Goal: Task Accomplishment & Management: Complete application form

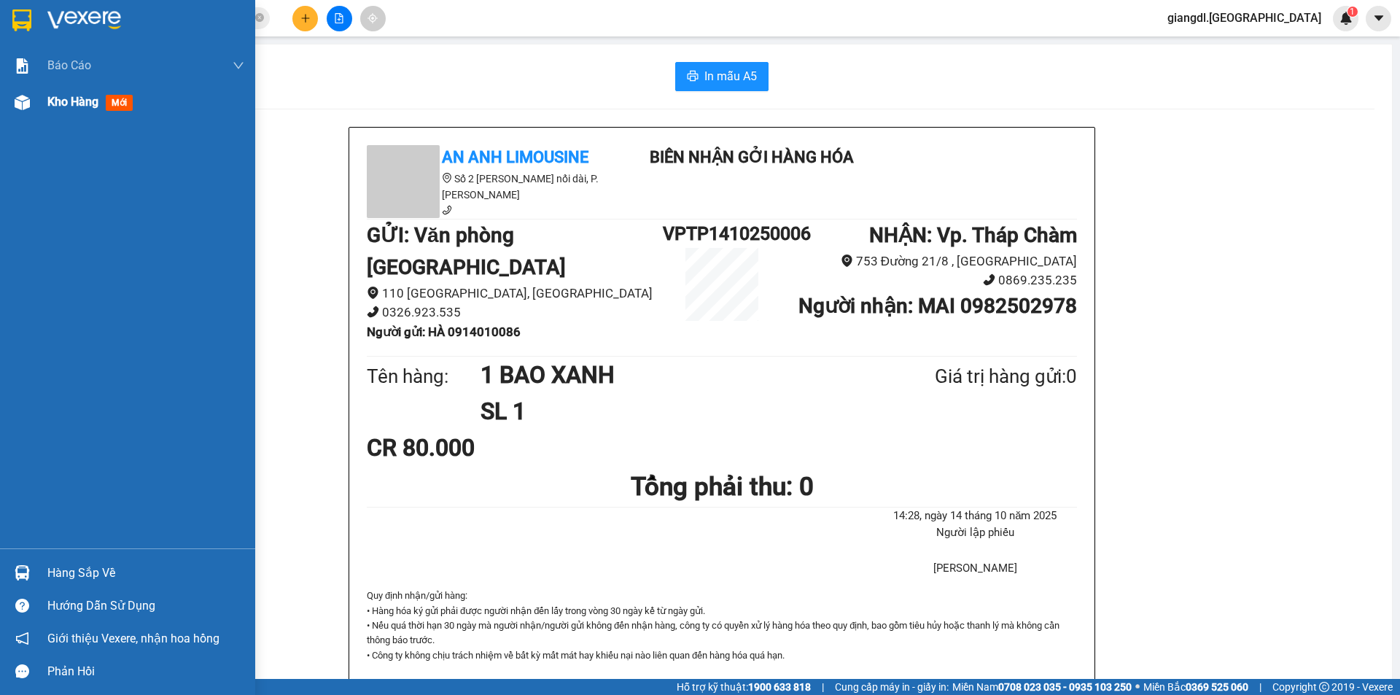
click at [41, 106] on div "Kho hàng mới" at bounding box center [127, 102] width 255 height 36
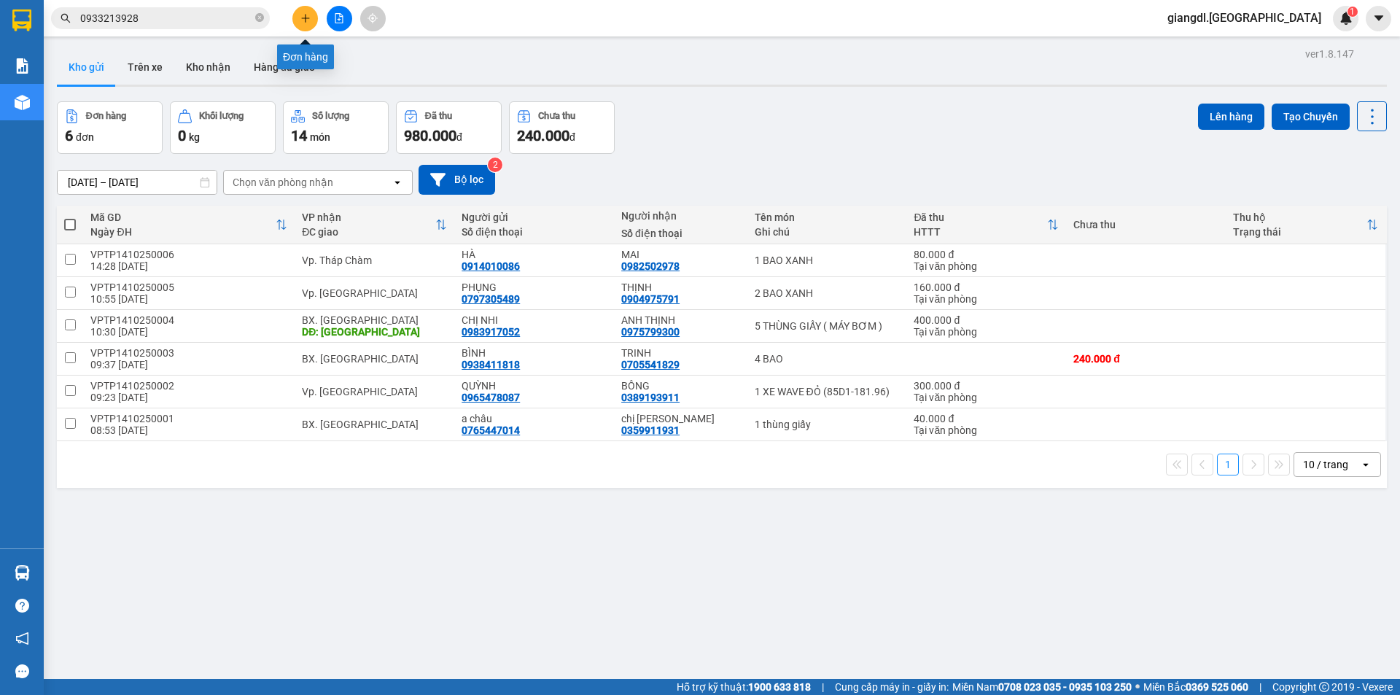
click at [309, 17] on icon "plus" at bounding box center [305, 18] width 10 height 10
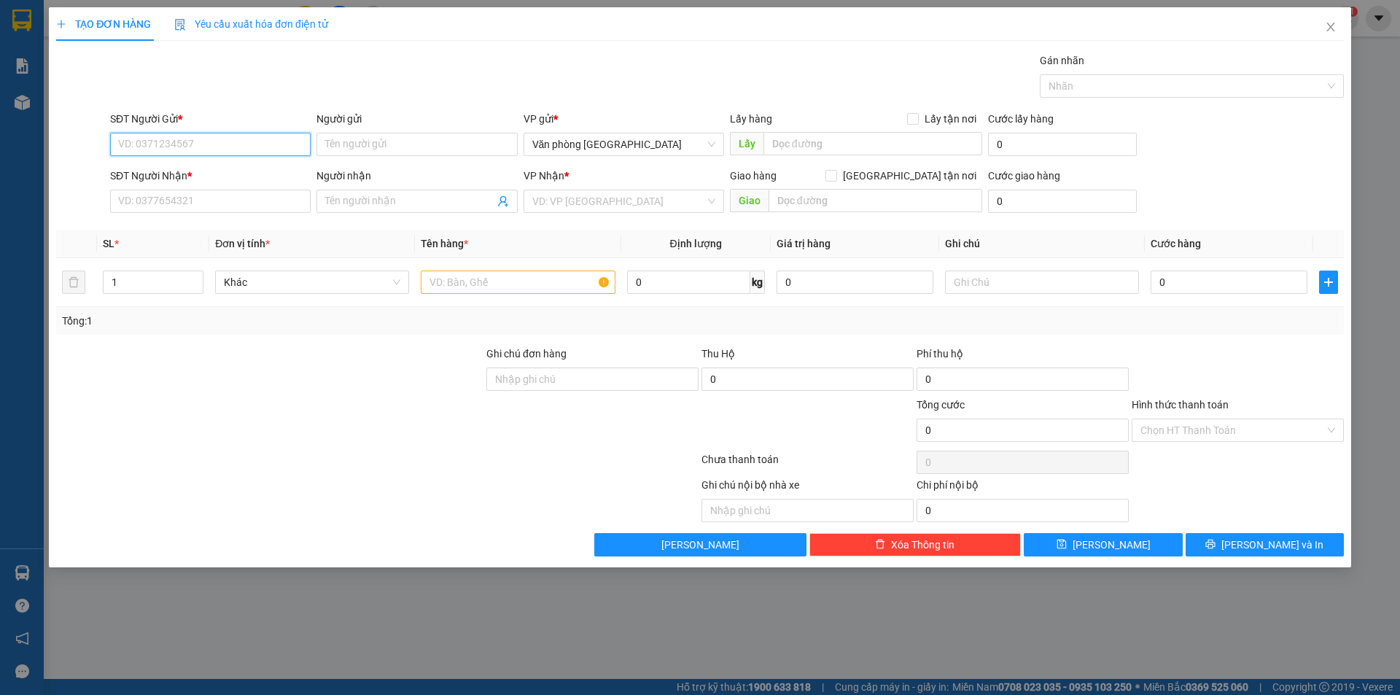
click at [221, 144] on input "SĐT Người Gửi *" at bounding box center [210, 144] width 201 height 23
type input "0932114242"
click at [214, 170] on div "0932114242 - [PERSON_NAME]" at bounding box center [210, 174] width 183 height 16
type input "A Thanh"
type input "0981581380"
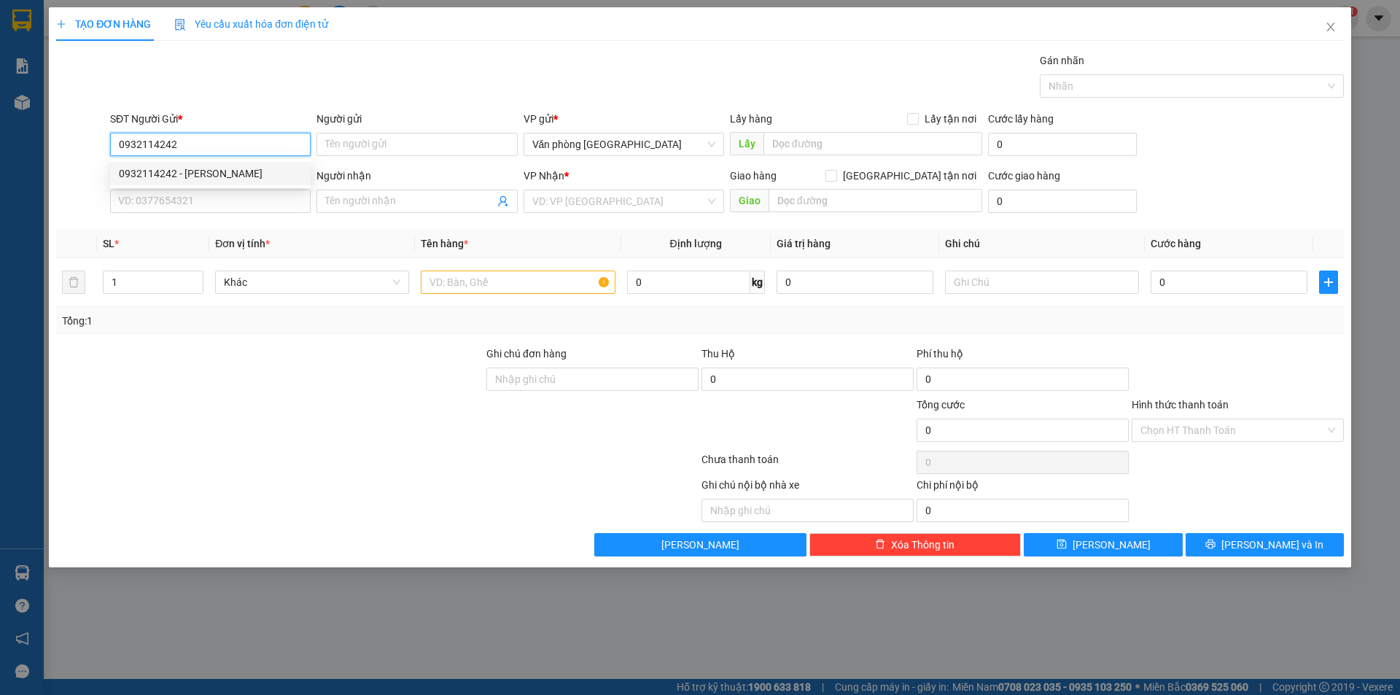
type input "[PERSON_NAME]"
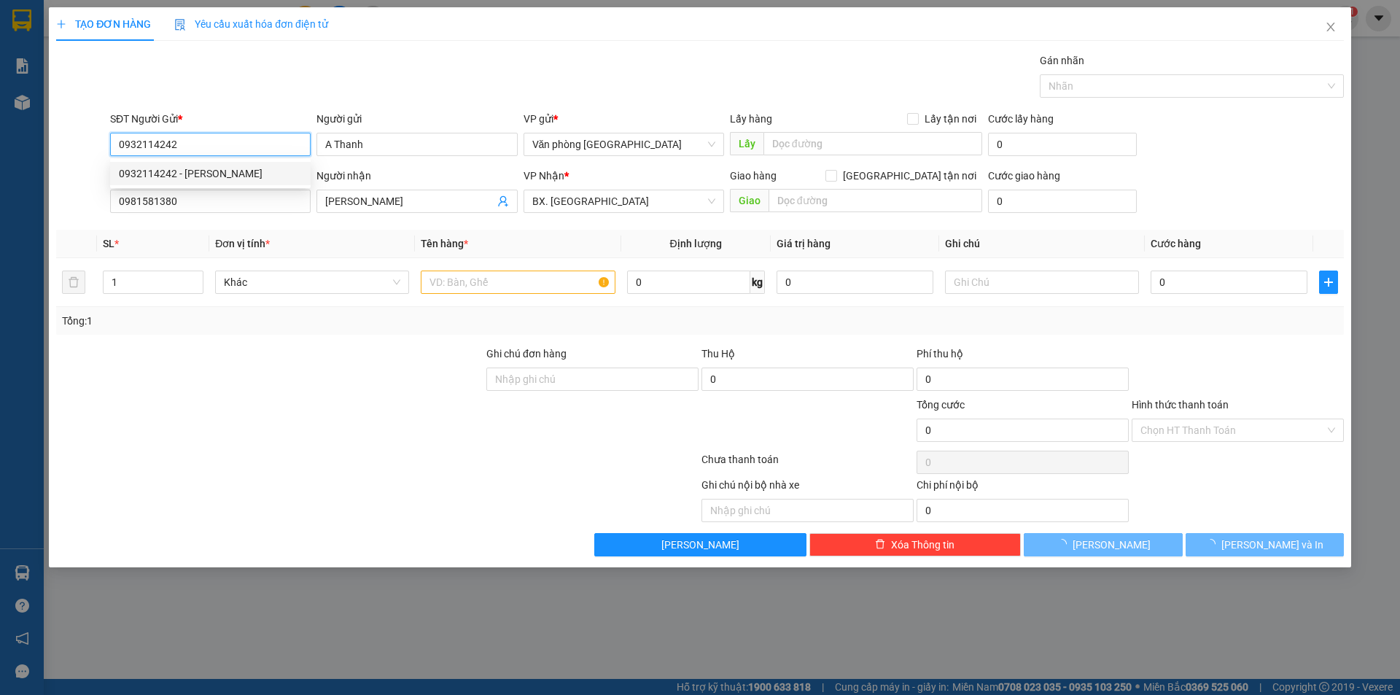
type input "30.000"
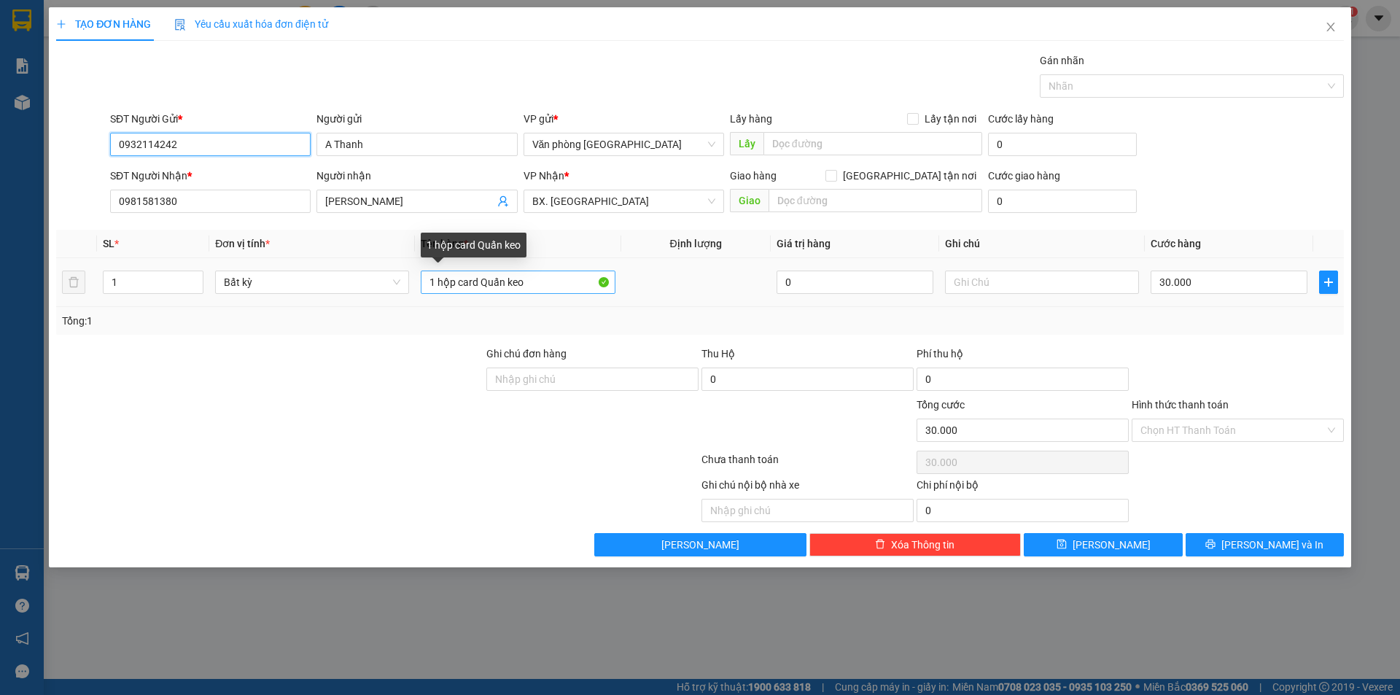
type input "0932114242"
click at [533, 280] on input "1 hộp card Quấn keo" at bounding box center [518, 282] width 194 height 23
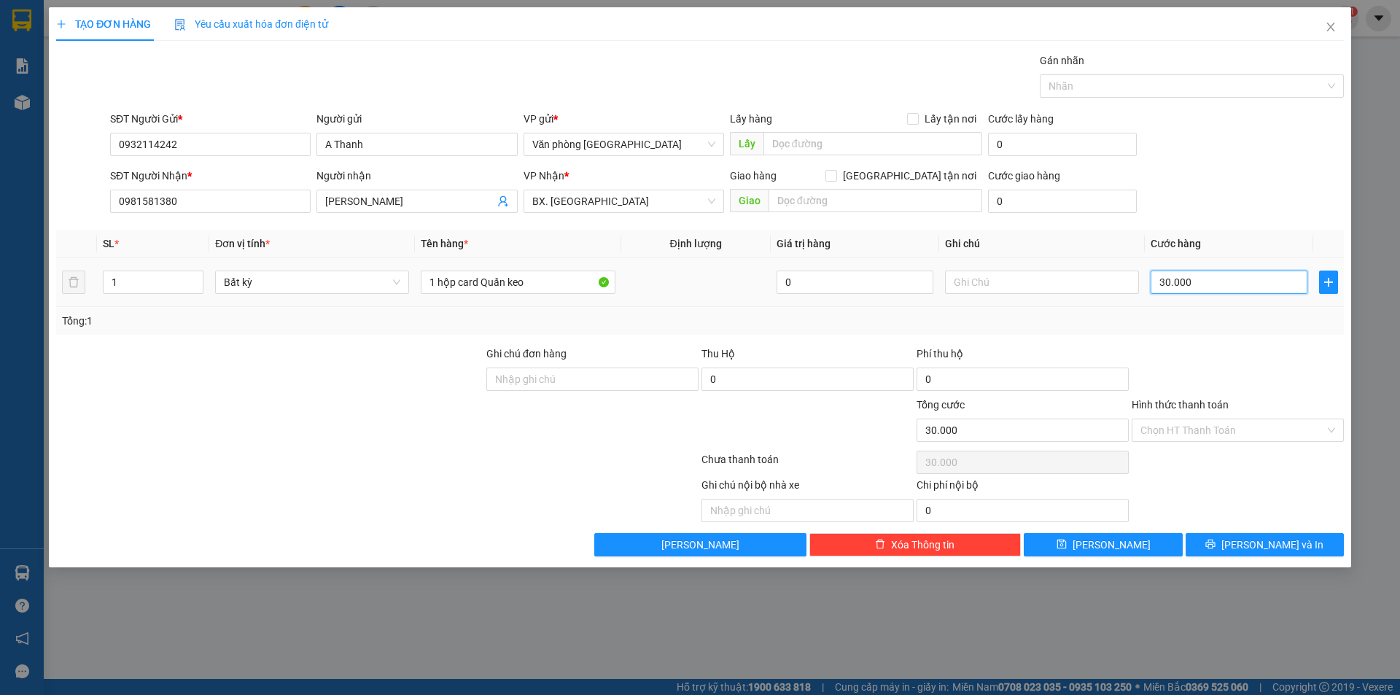
click at [1202, 281] on input "30.000" at bounding box center [1229, 282] width 157 height 23
type input "0"
type input "4"
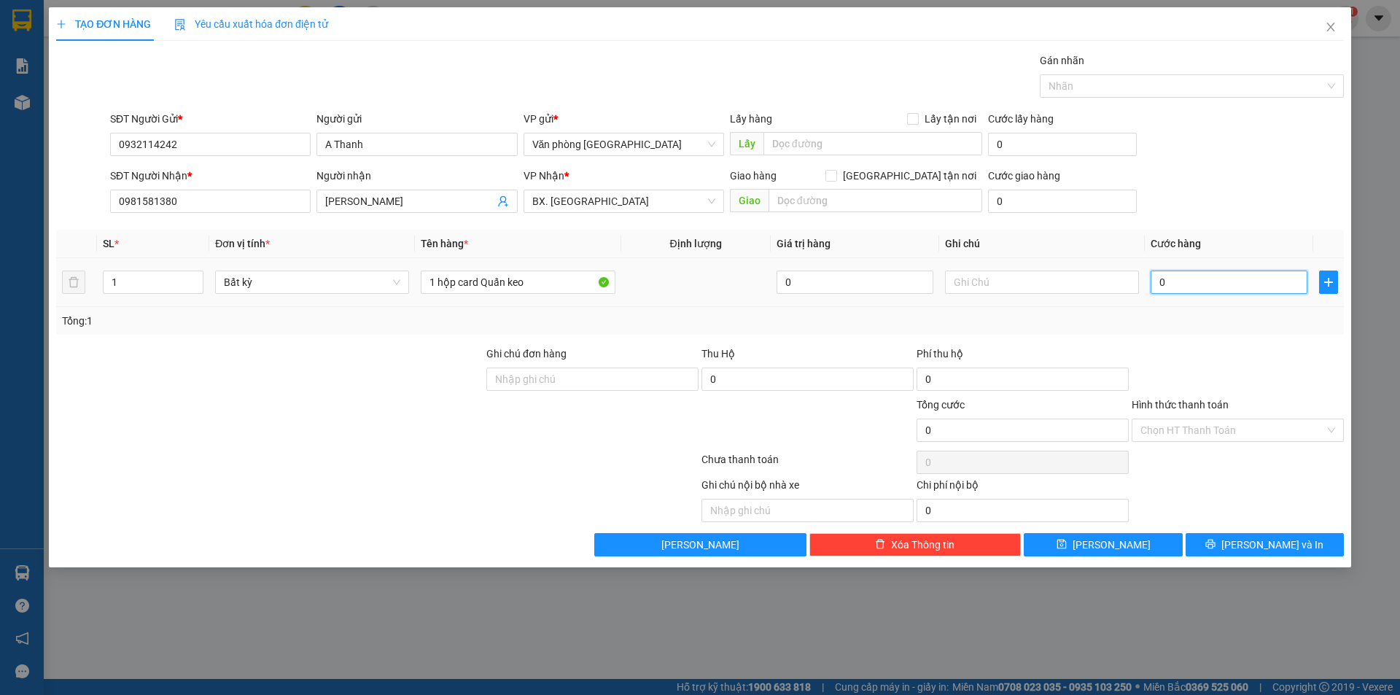
type input "4"
type input "04"
type input "40"
type input "040"
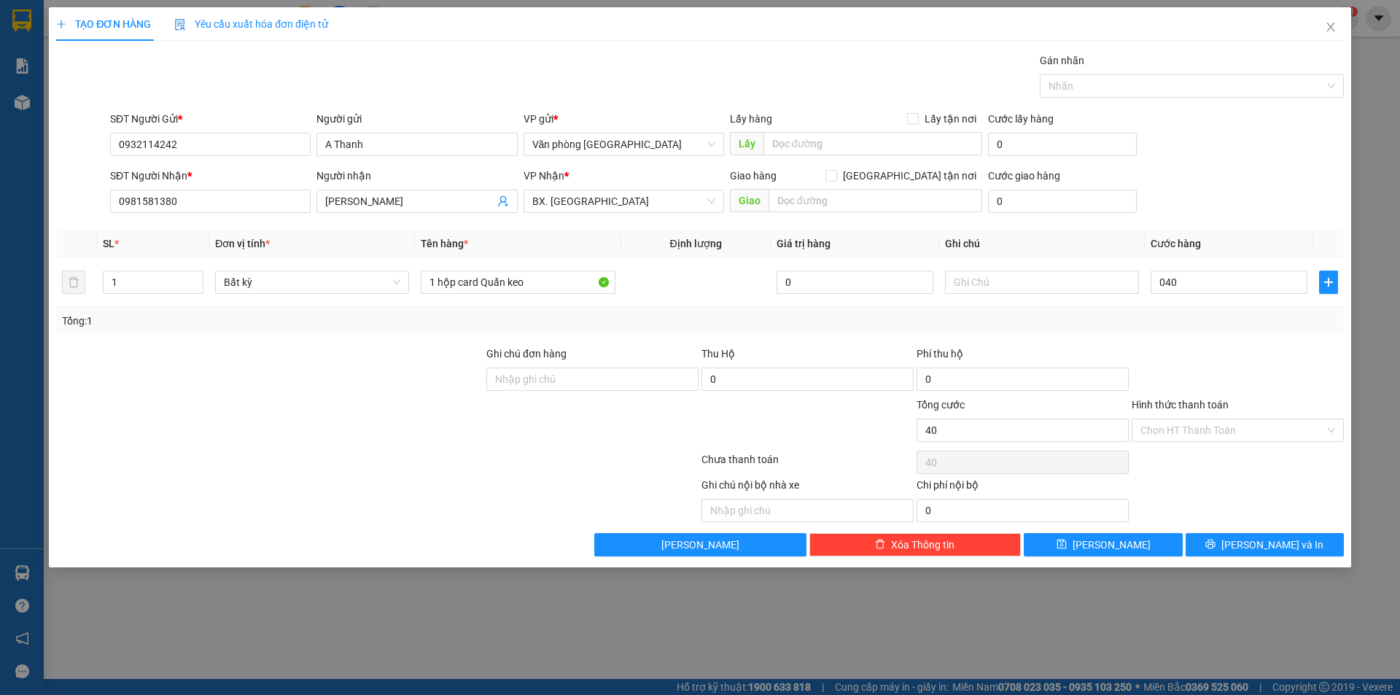
type input "40.000"
click at [1203, 327] on div "Tổng: 1" at bounding box center [700, 321] width 1276 height 16
click at [1201, 424] on input "Hình thức thanh toán" at bounding box center [1232, 430] width 184 height 22
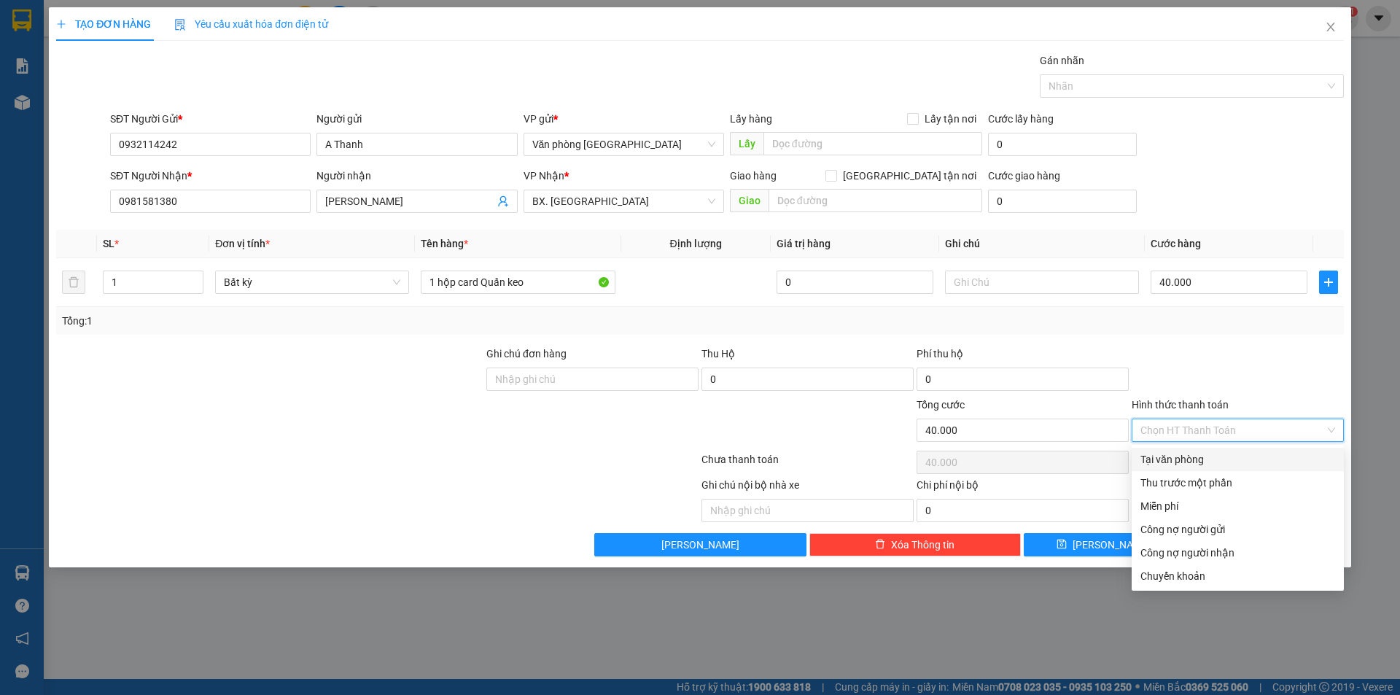
click at [1188, 462] on div "Tại văn phòng" at bounding box center [1237, 459] width 195 height 16
type input "0"
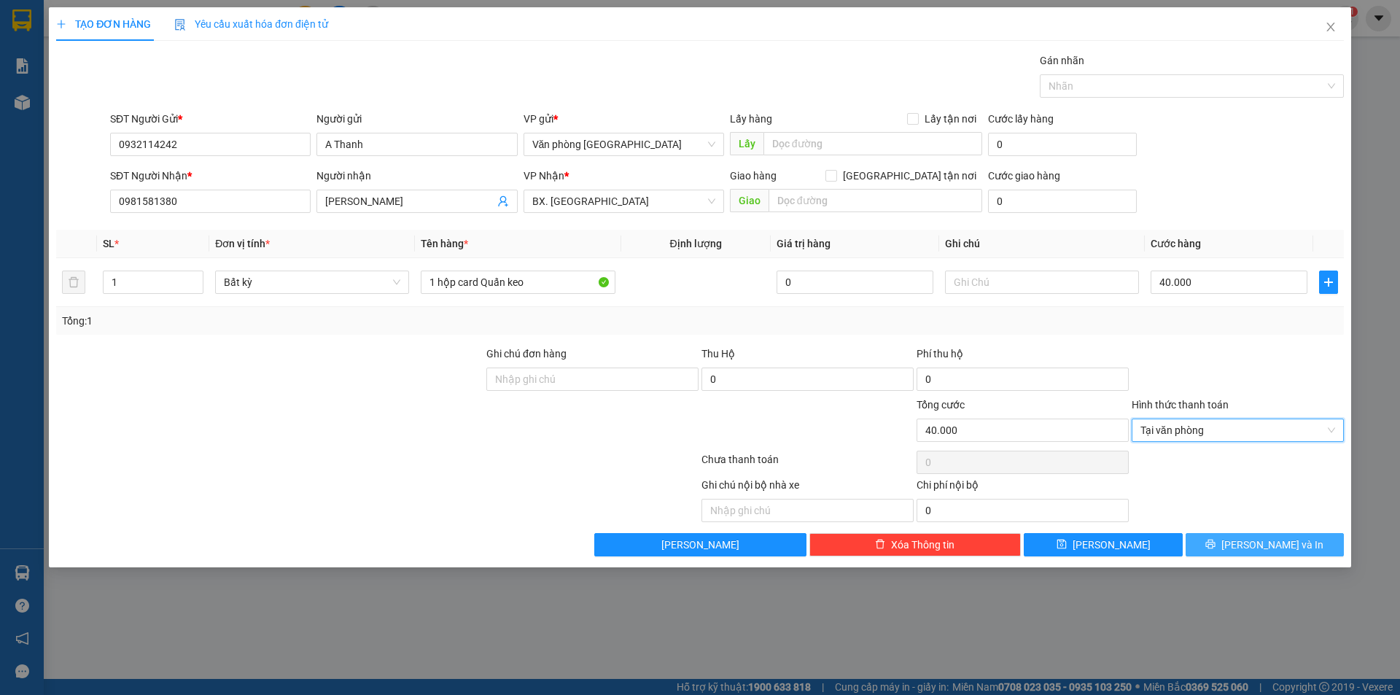
click at [1248, 548] on button "[PERSON_NAME] và In" at bounding box center [1265, 544] width 158 height 23
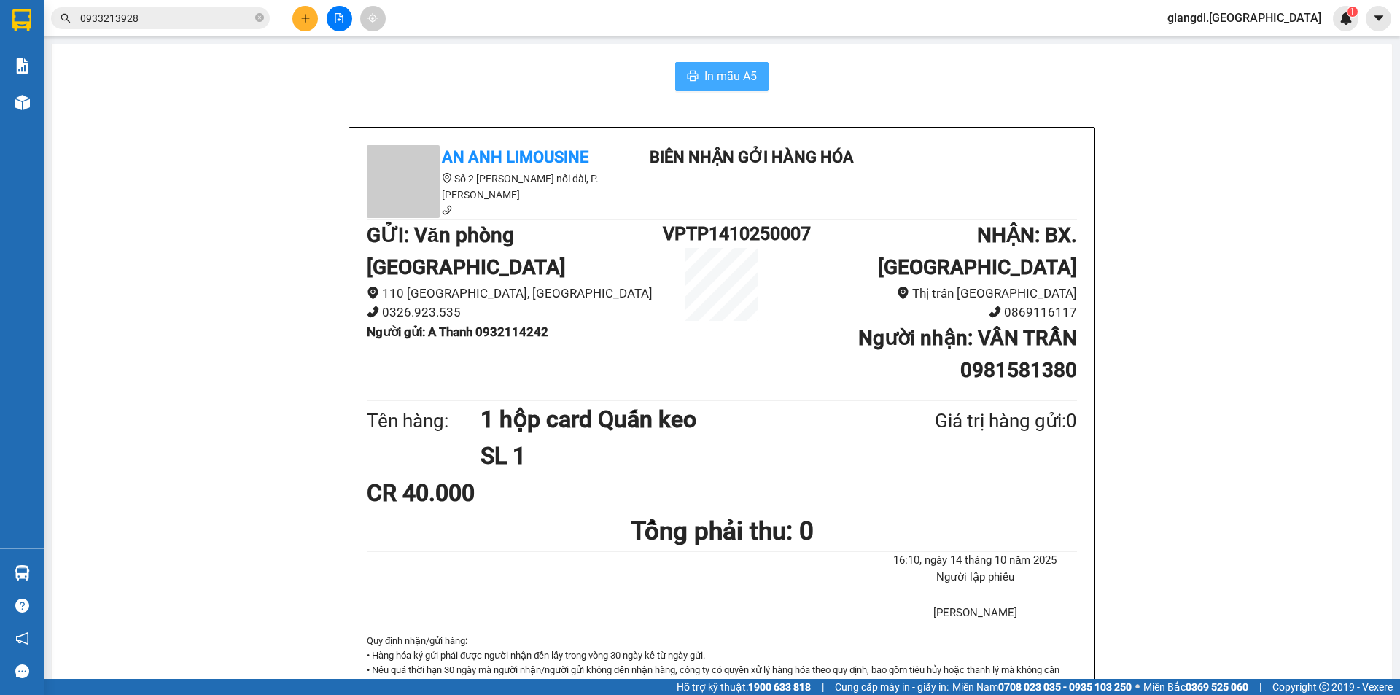
click at [715, 79] on span "In mẫu A5" at bounding box center [730, 76] width 52 height 18
click at [302, 17] on icon "plus" at bounding box center [305, 18] width 10 height 10
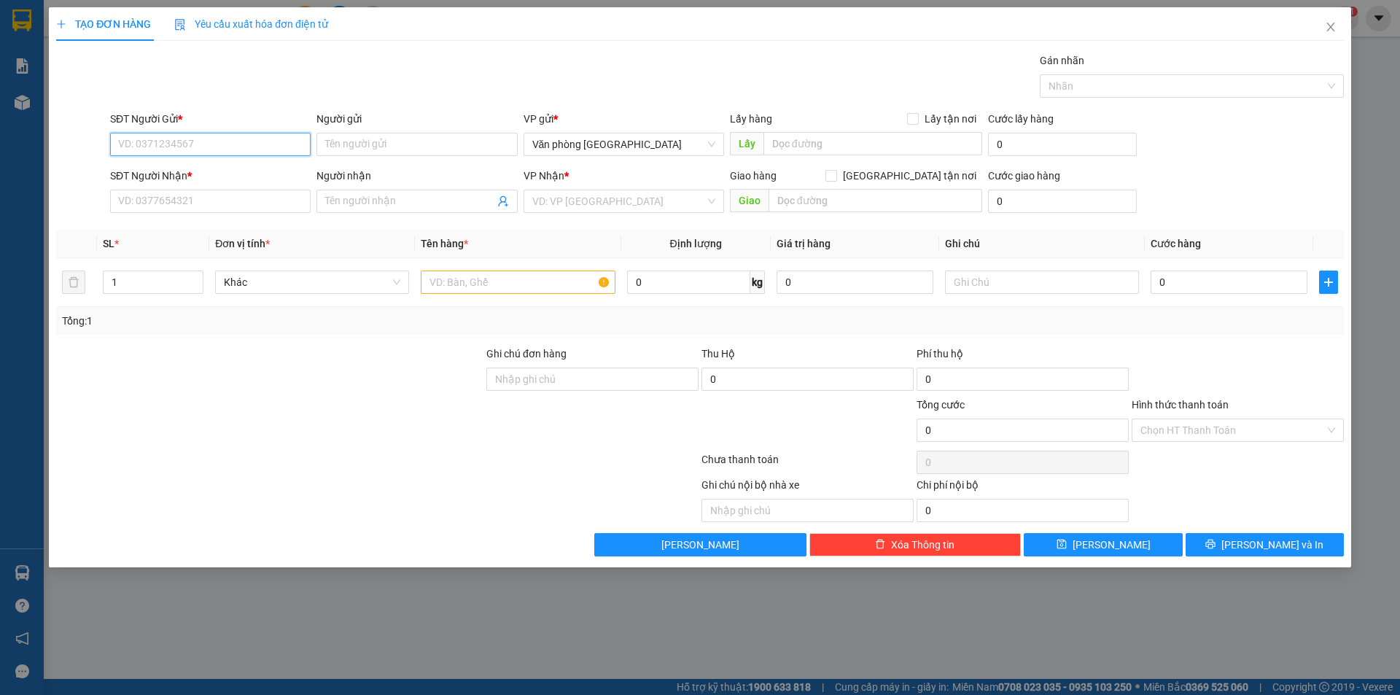
click at [231, 139] on input "SĐT Người Gửi *" at bounding box center [210, 144] width 201 height 23
type input "0972640150"
click at [362, 150] on input "Người gửi" at bounding box center [416, 144] width 201 height 23
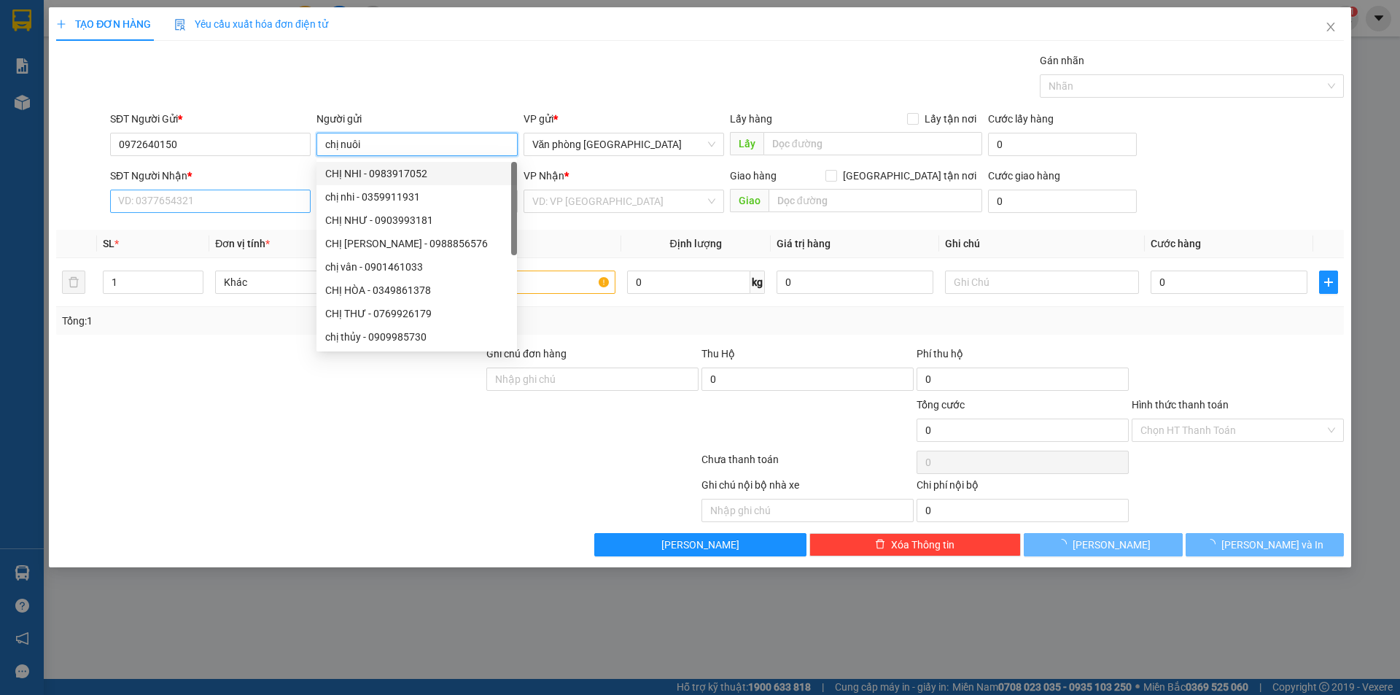
type input "chị nuôi"
click at [217, 201] on input "SĐT Người Nhận *" at bounding box center [210, 201] width 201 height 23
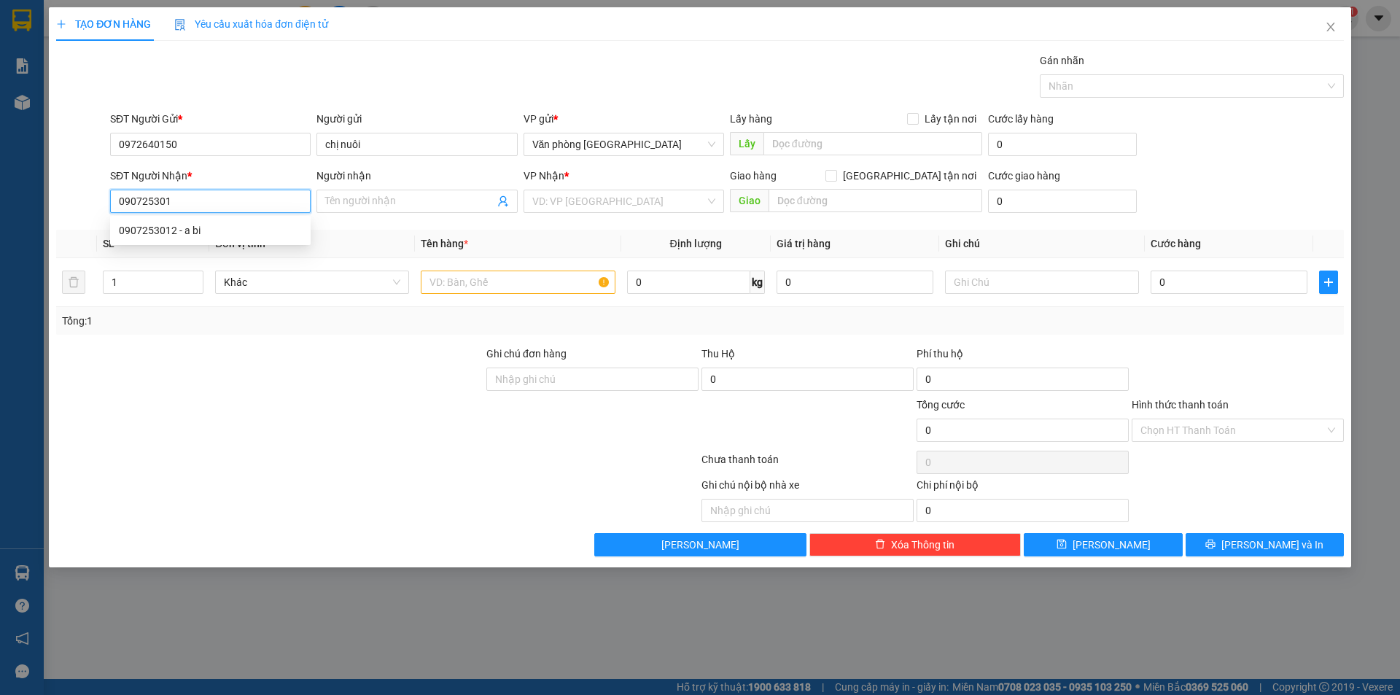
type input "0907253012"
click at [210, 237] on div "0907253012 - a bi" at bounding box center [210, 230] width 183 height 16
type input "a bi"
type input "[GEOGRAPHIC_DATA]"
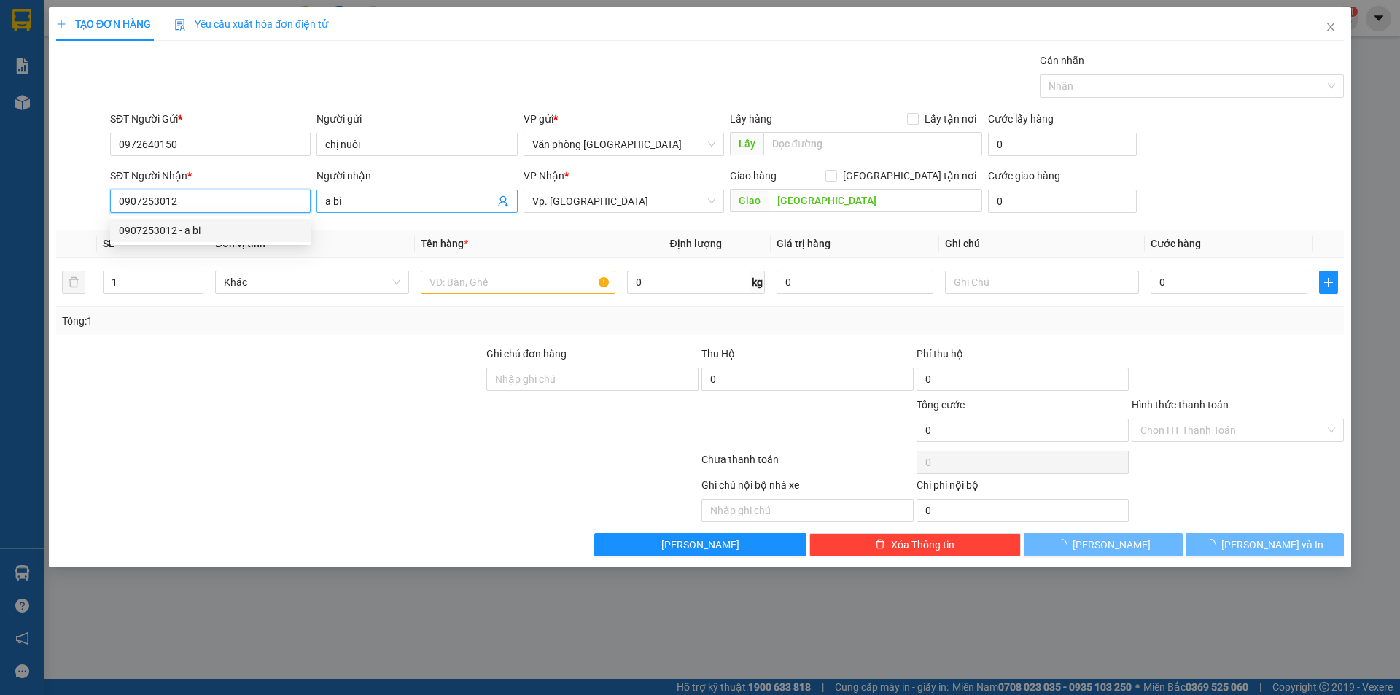
type input "30.000"
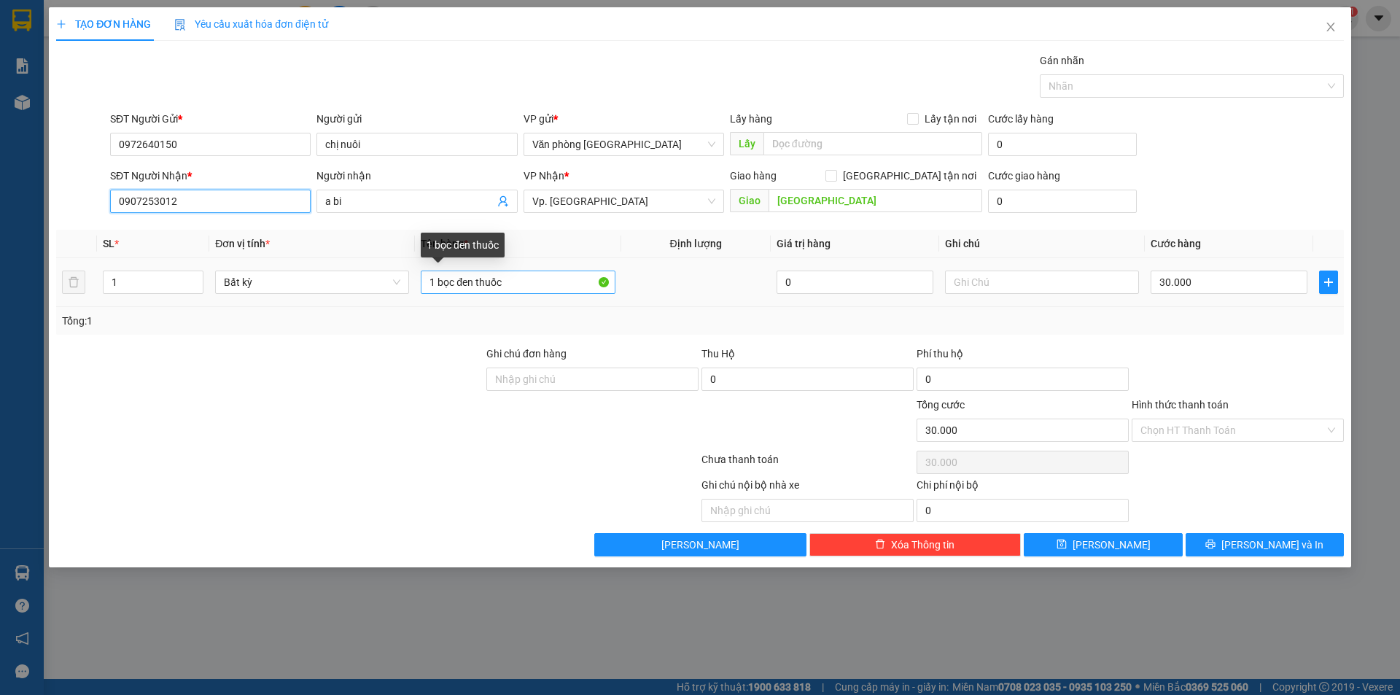
type input "0907253012"
click at [546, 285] on input "1 bọc đen thuốc" at bounding box center [518, 282] width 194 height 23
click at [557, 283] on input "1 bọc đen thuốc" at bounding box center [518, 282] width 194 height 23
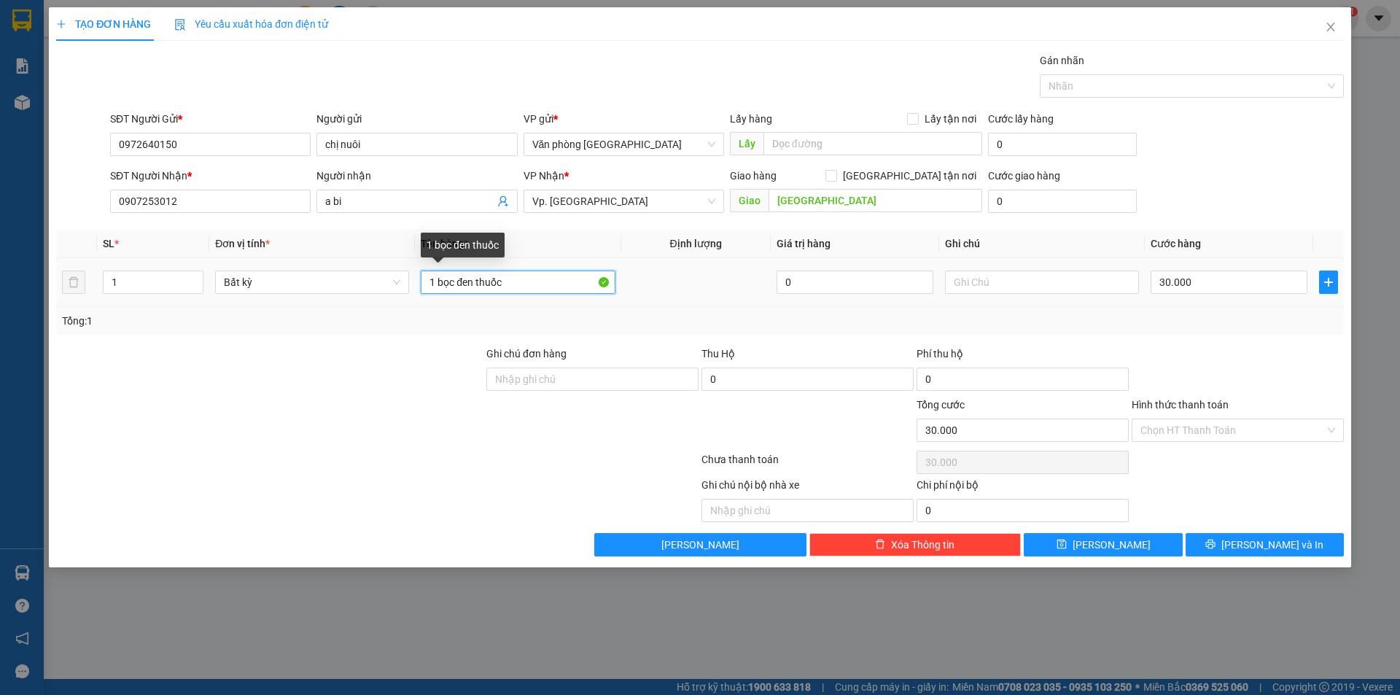
click at [557, 282] on input "1 bọc đen thuốc" at bounding box center [518, 282] width 194 height 23
type input "1 thùng xốp"
click at [1188, 280] on input "30.000" at bounding box center [1229, 282] width 157 height 23
type input "0"
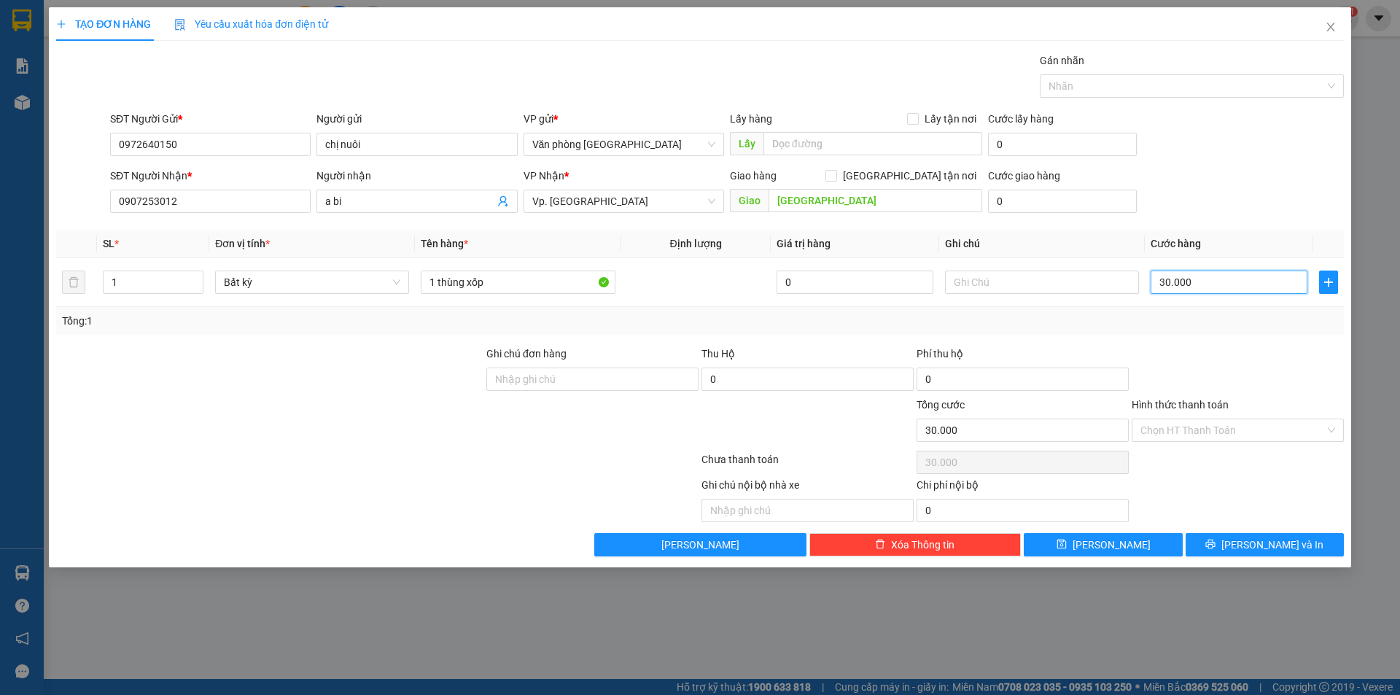
type input "0"
type input "7"
type input "07"
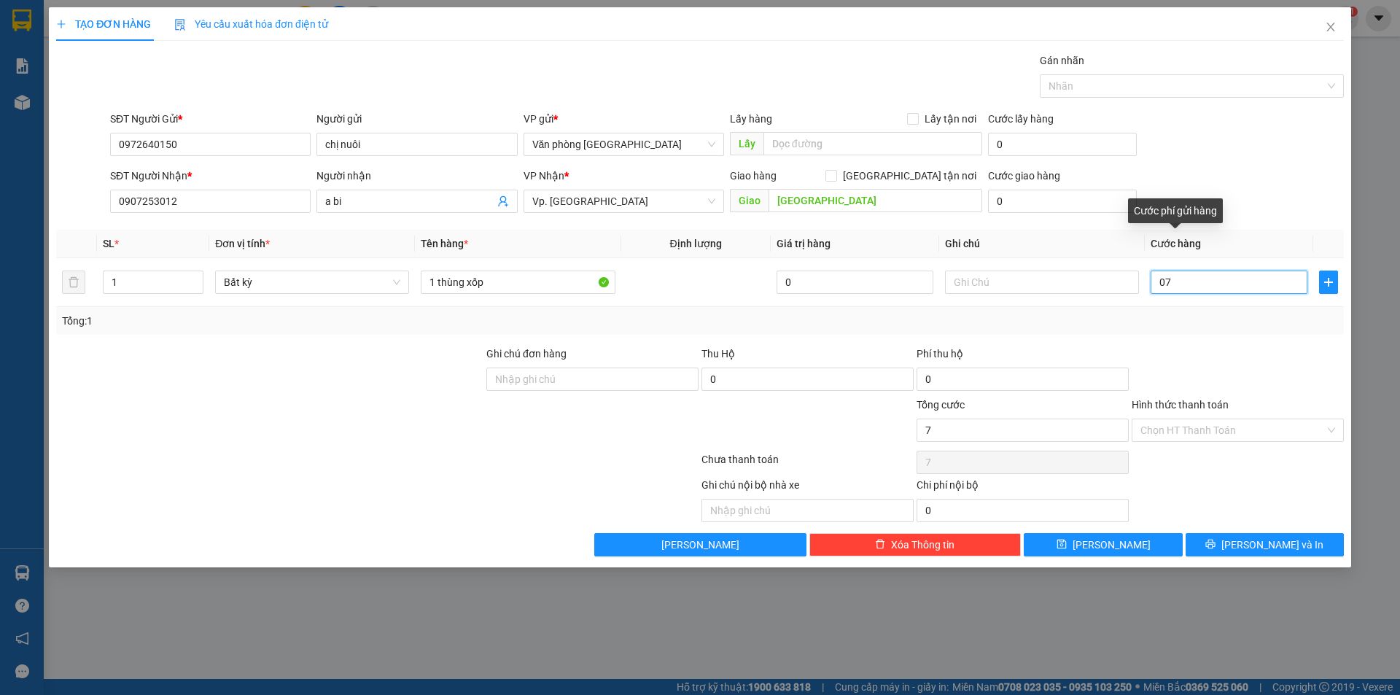
type input "70"
type input "070"
type input "7"
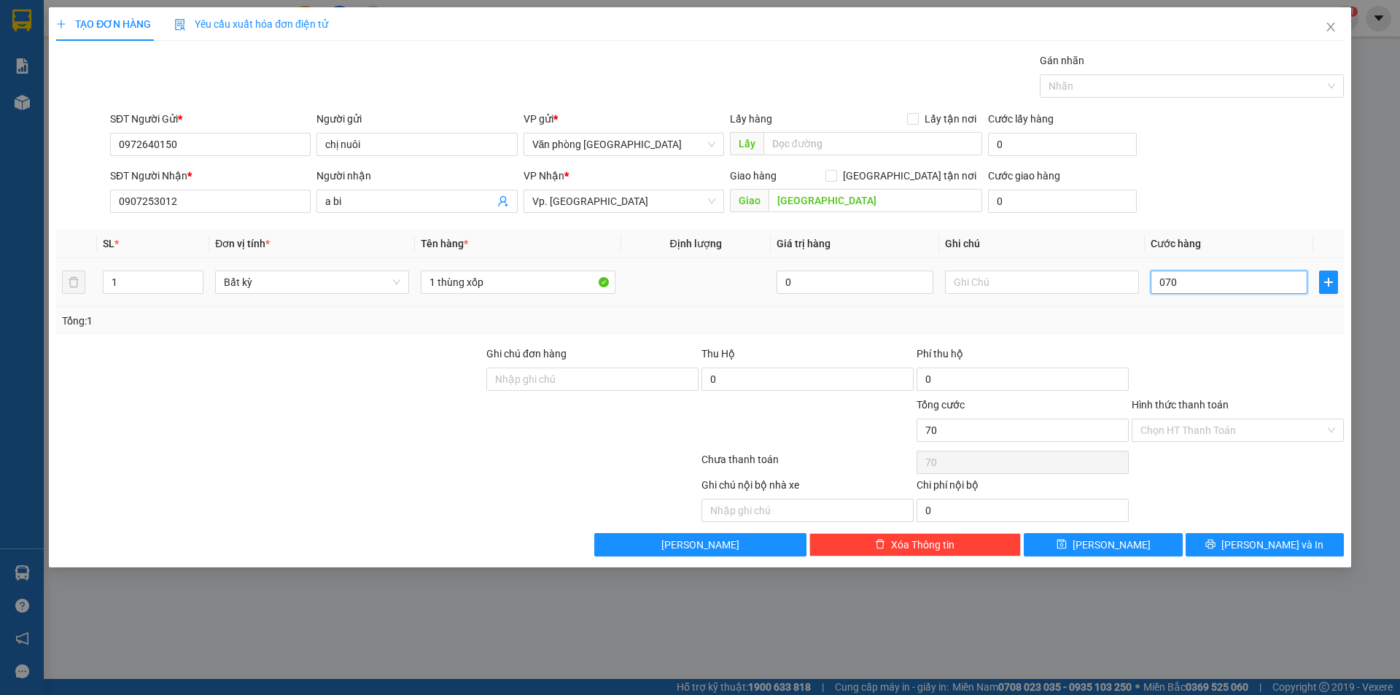
type input "07"
type input "0"
click at [1161, 284] on input "0" at bounding box center [1229, 282] width 157 height 23
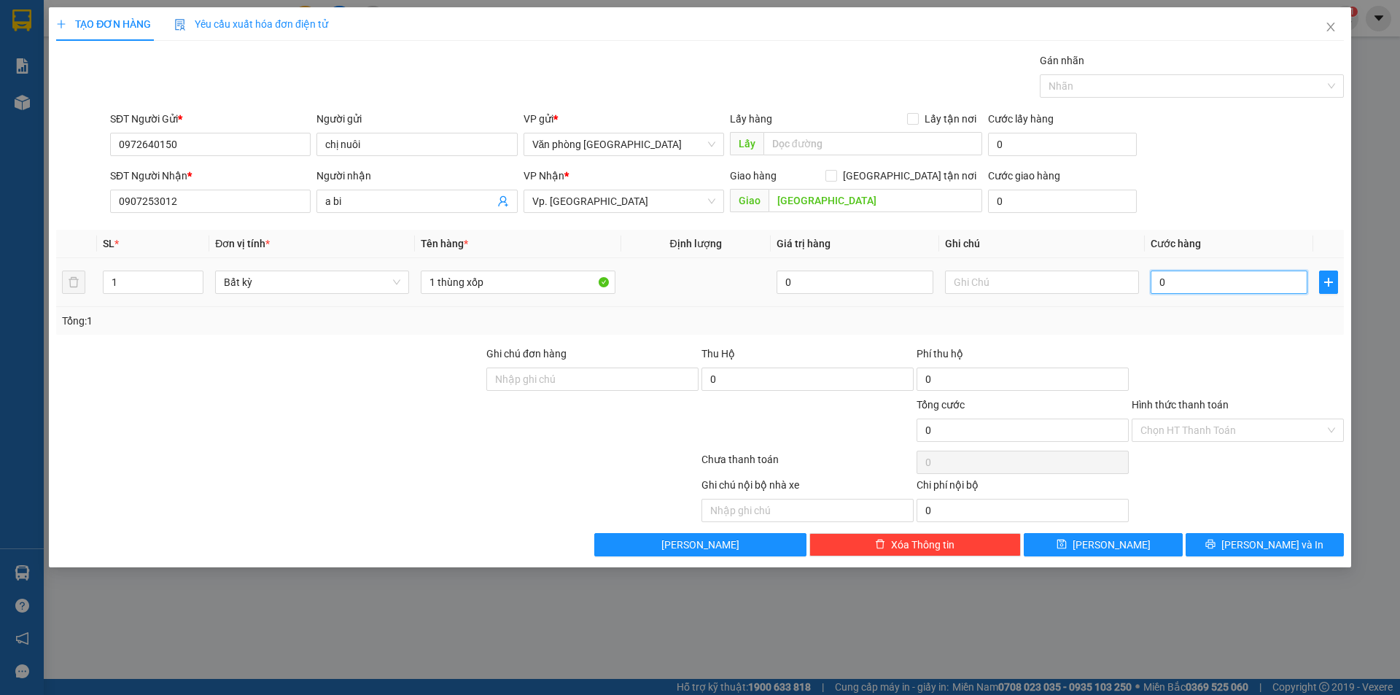
type input "70"
type input "700"
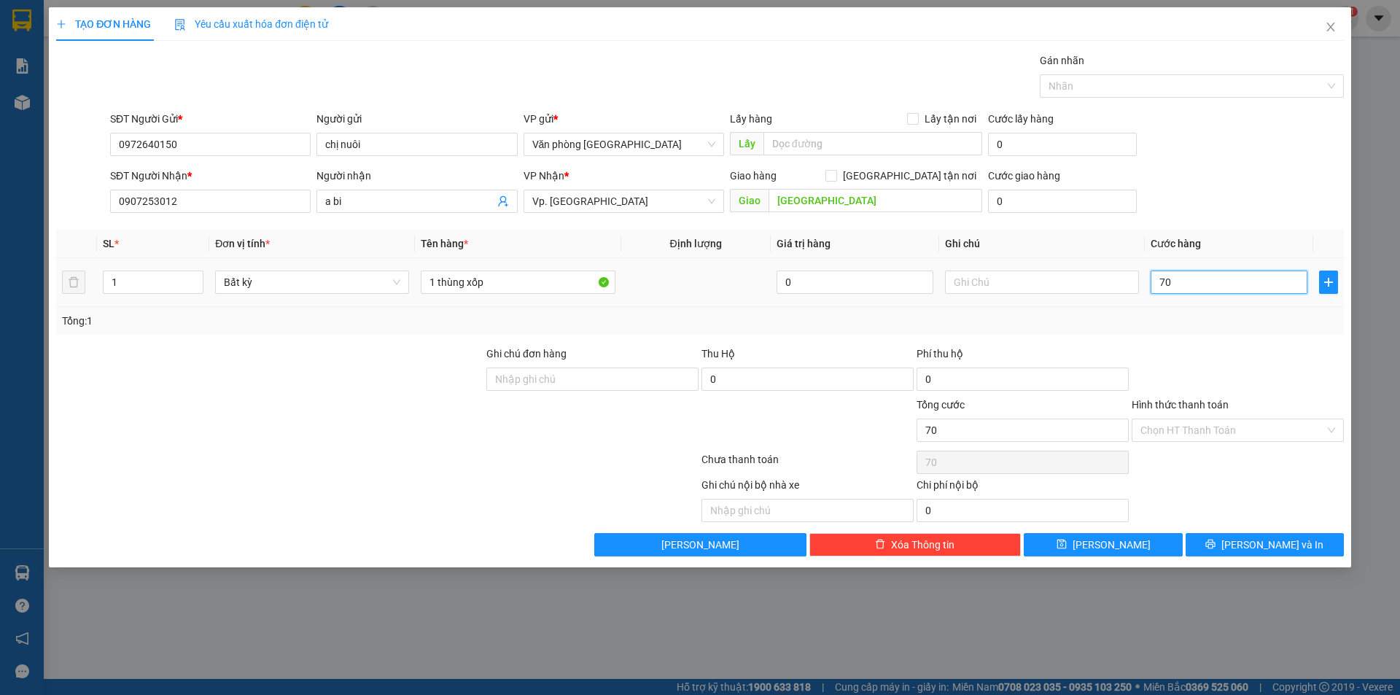
type input "700"
type input "7.000"
type input "70.000"
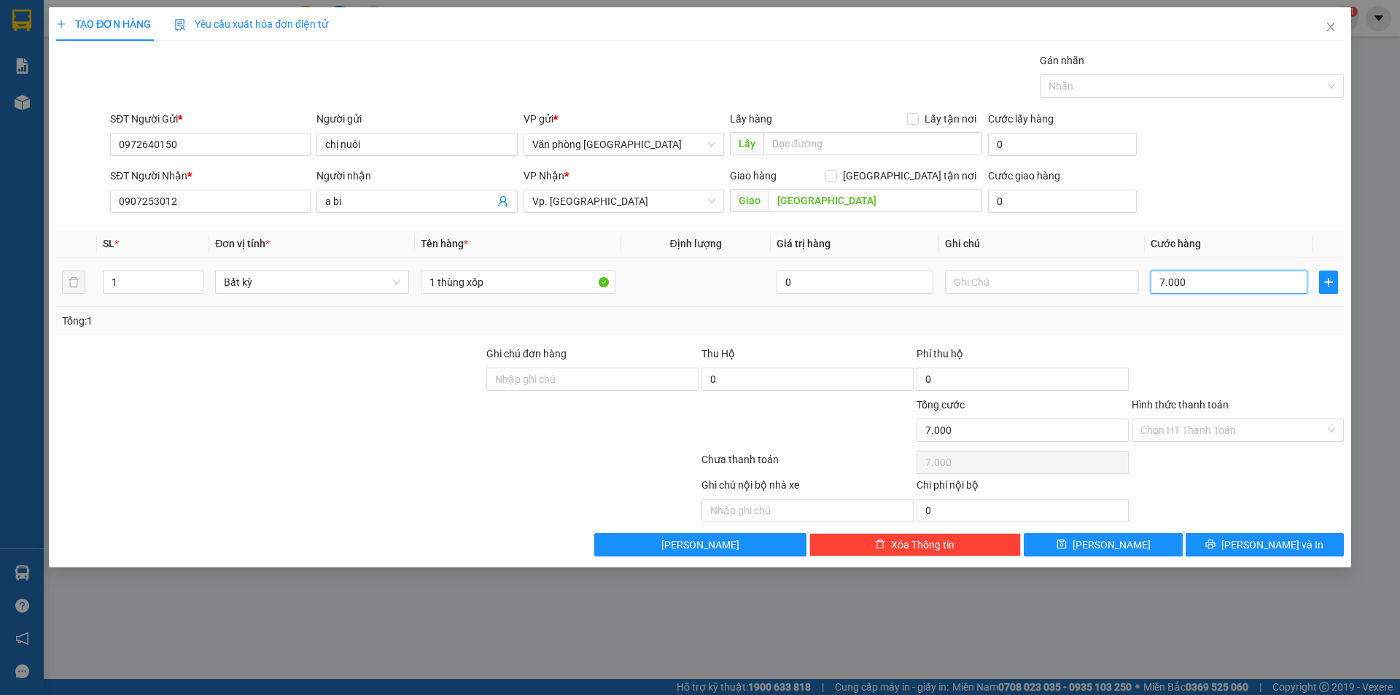
type input "70.000"
click at [1263, 438] on input "Hình thức thanh toán" at bounding box center [1232, 430] width 184 height 22
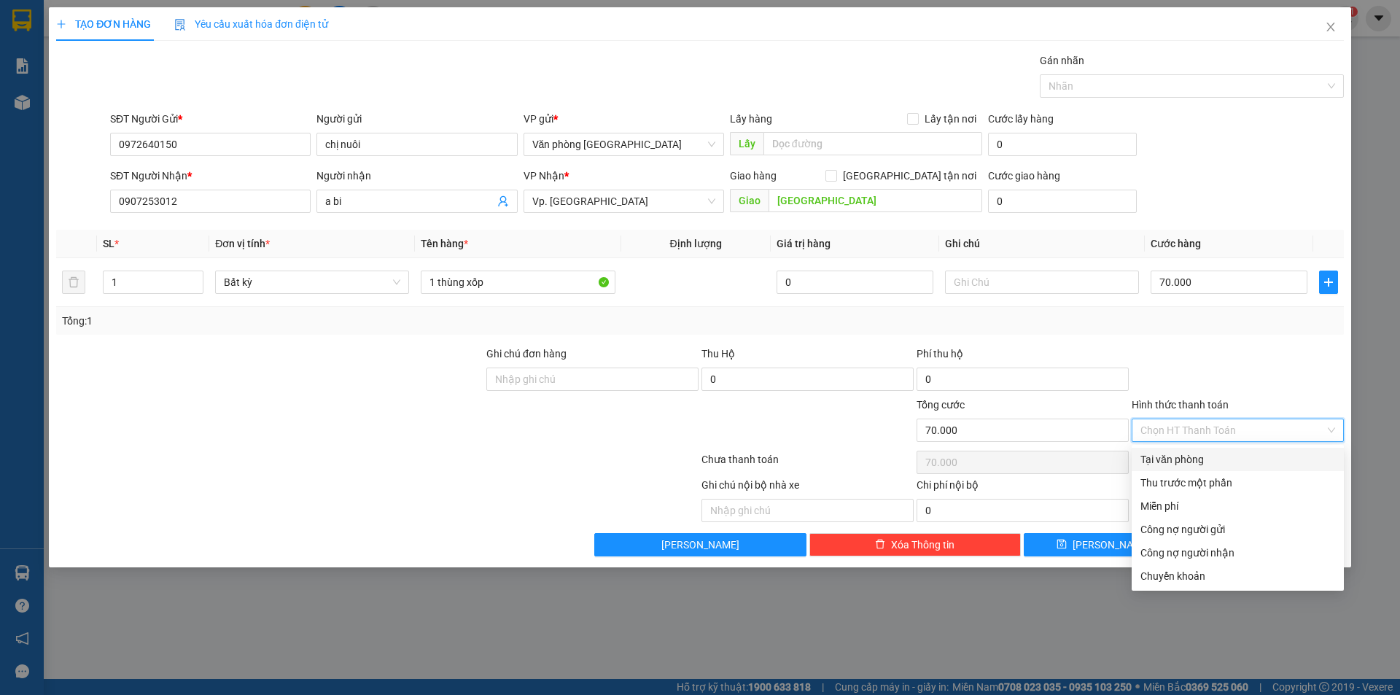
click at [1250, 457] on div "Tại văn phòng" at bounding box center [1237, 459] width 195 height 16
type input "0"
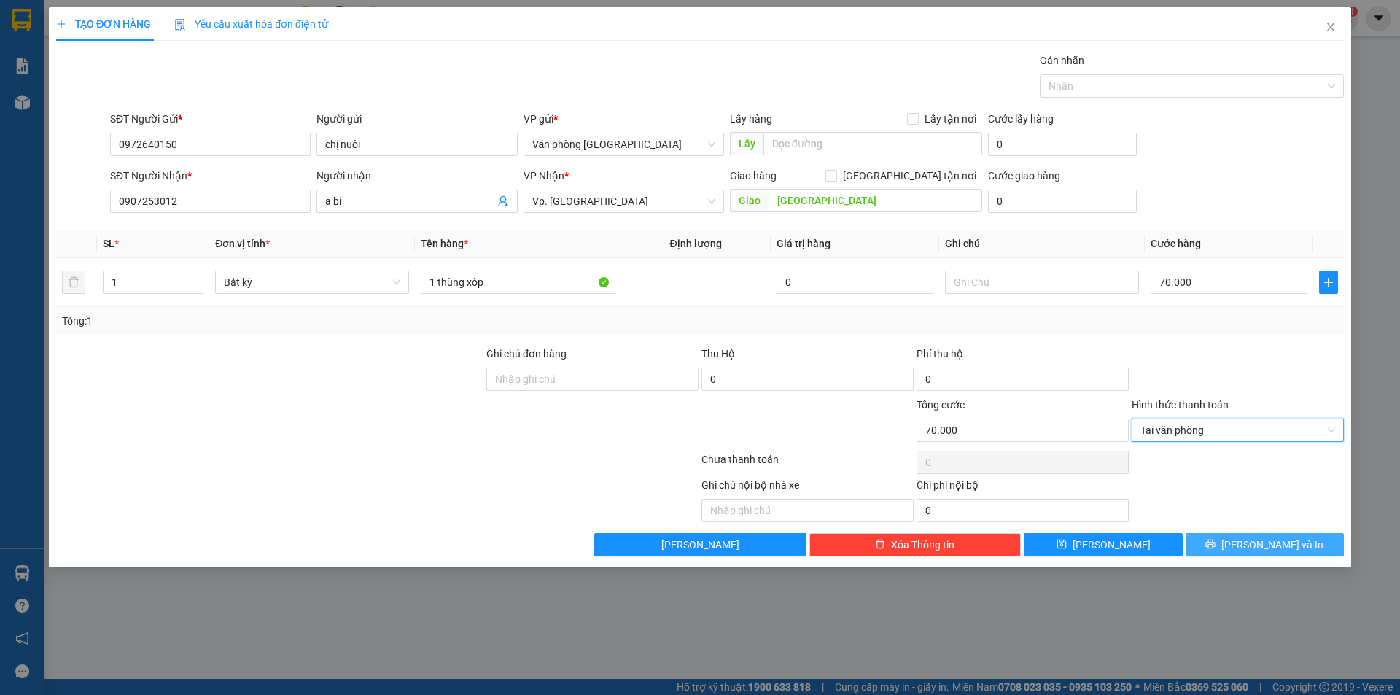
click at [1290, 548] on span "[PERSON_NAME] và In" at bounding box center [1272, 545] width 102 height 16
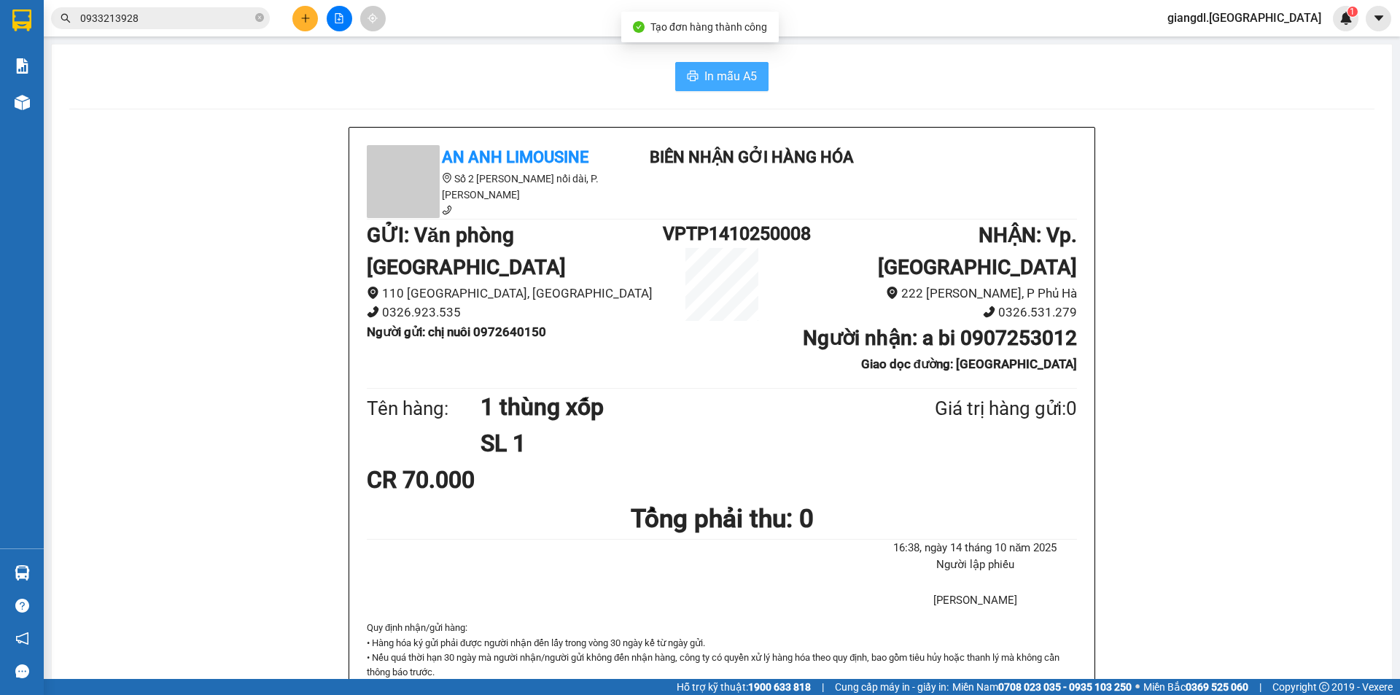
click at [742, 88] on button "In mẫu A5" at bounding box center [721, 76] width 93 height 29
click at [295, 20] on button at bounding box center [305, 19] width 26 height 26
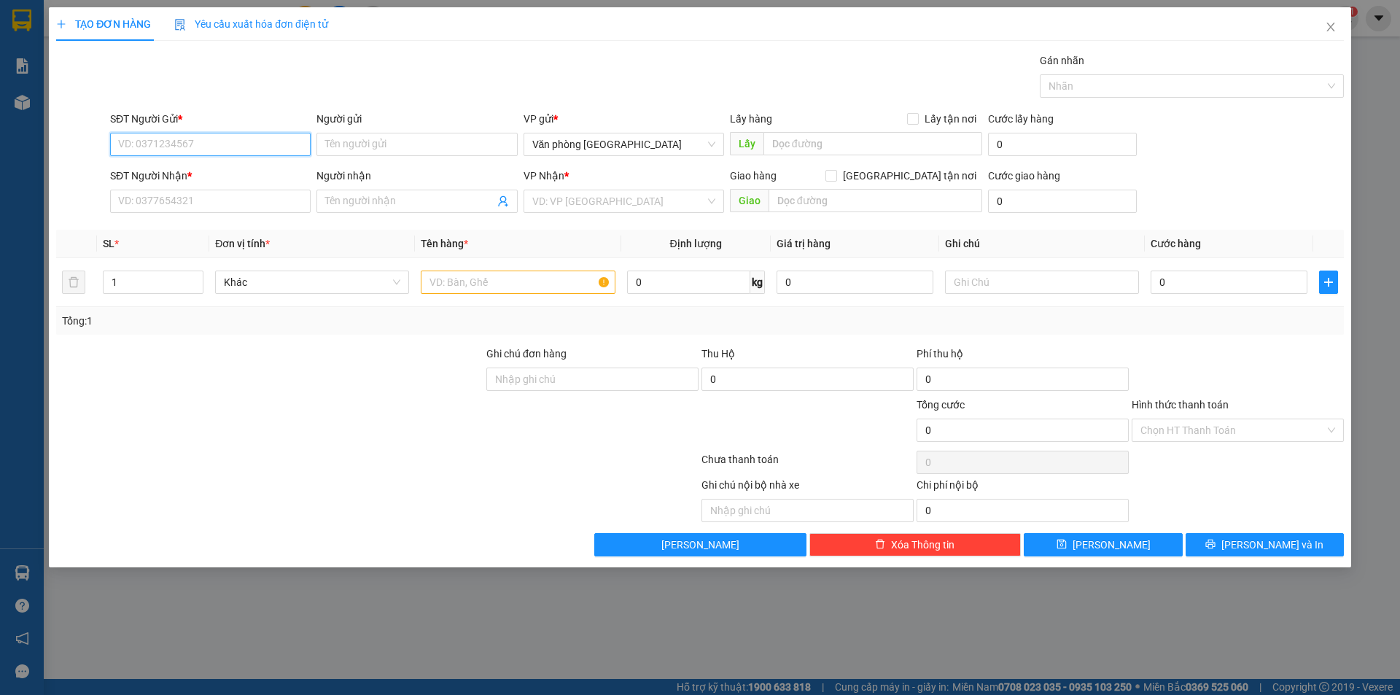
click at [201, 139] on input "SĐT Người Gửi *" at bounding box center [210, 144] width 201 height 23
type input "0909123662"
click at [340, 143] on input "Người gửi" at bounding box center [416, 144] width 201 height 23
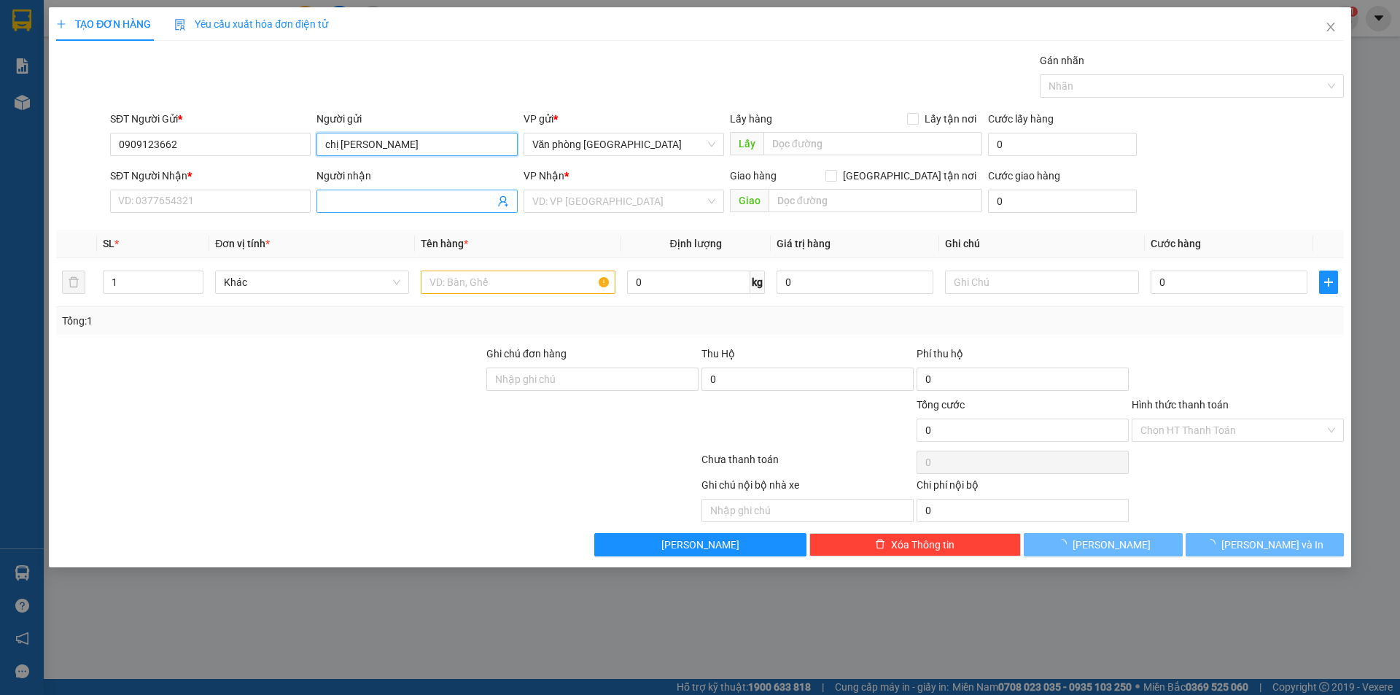
type input "chị [PERSON_NAME]"
click at [352, 203] on input "Người nhận" at bounding box center [409, 201] width 168 height 16
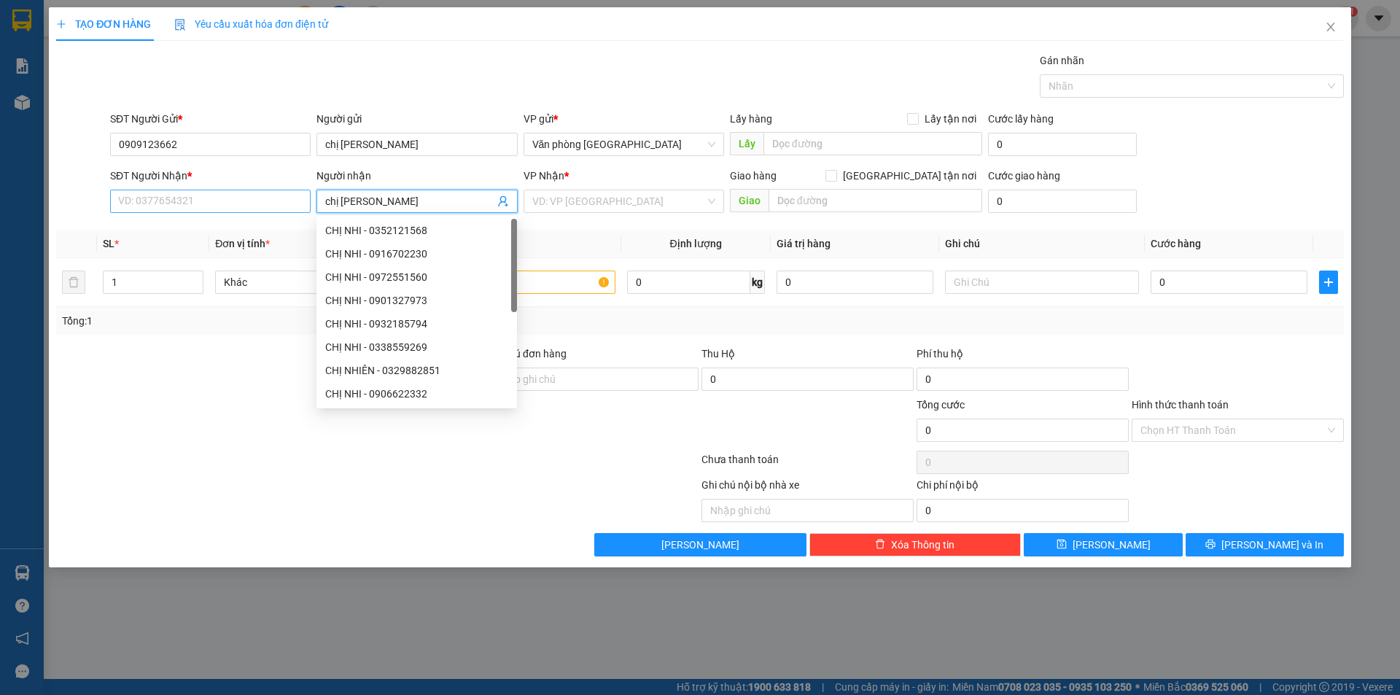
type input "chị [PERSON_NAME]"
click at [156, 204] on input "SĐT Người Nhận *" at bounding box center [210, 201] width 201 height 23
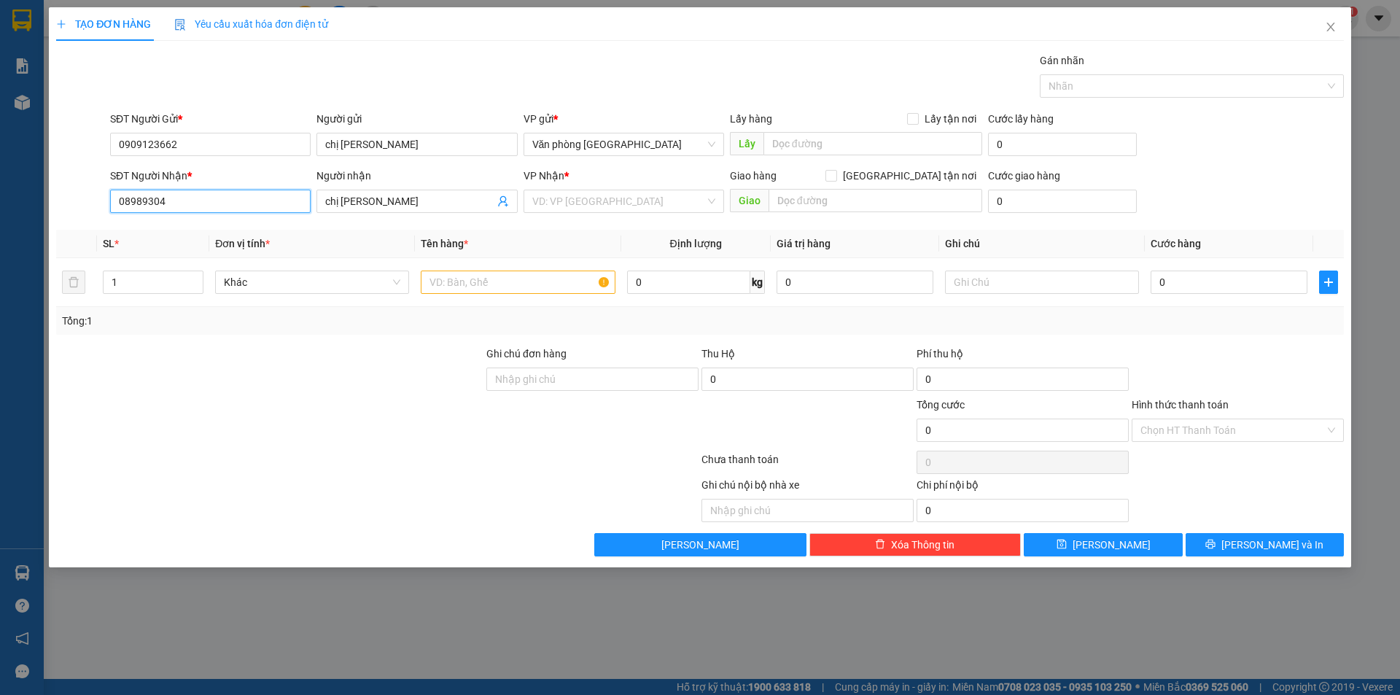
click at [171, 201] on input "08989304" at bounding box center [210, 201] width 201 height 23
type input "0898930459"
click at [689, 198] on input "search" at bounding box center [618, 201] width 173 height 22
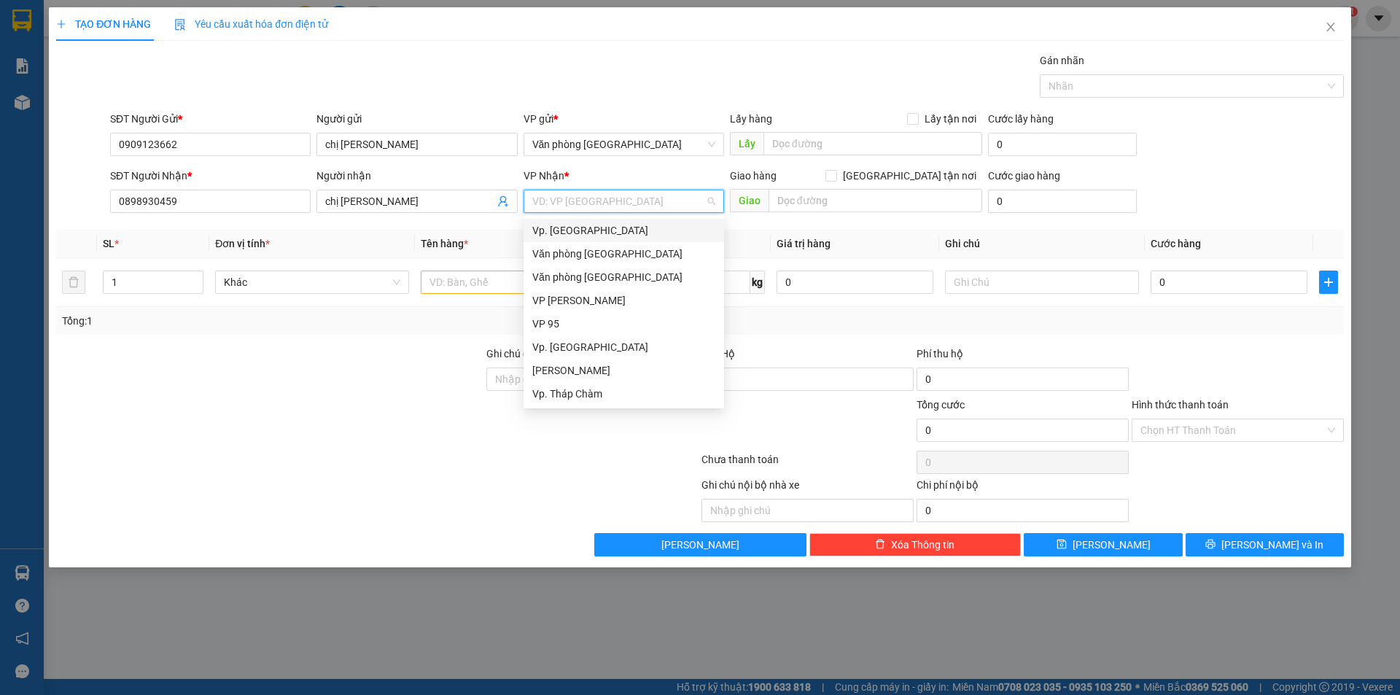
click at [664, 218] on body "Kết quả tìm kiếm ( 60 ) Bộ lọc Mã ĐH Trạng thái Món hàng Thu hộ Tổng cước Chưa …" at bounding box center [700, 347] width 1400 height 695
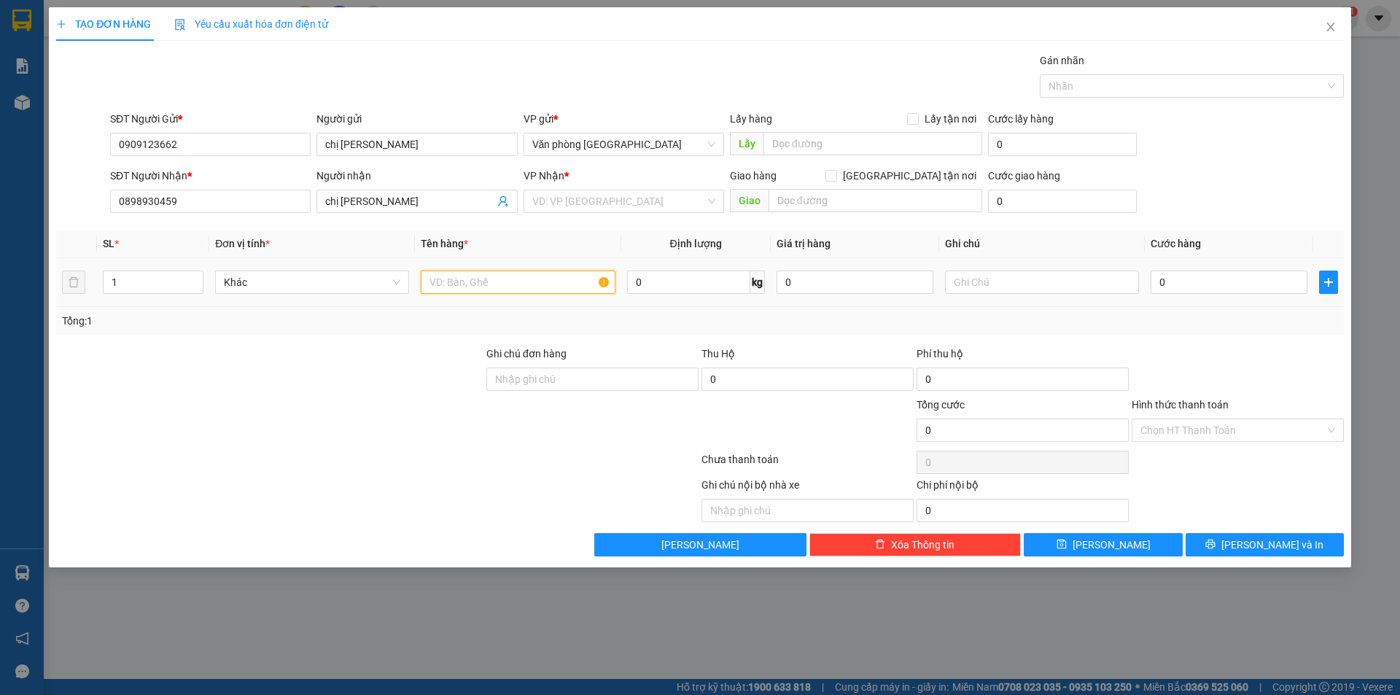
click at [532, 286] on input "text" at bounding box center [518, 282] width 194 height 23
type input "1 thùng giấy"
click at [1106, 314] on div "Tổng: 1" at bounding box center [700, 321] width 1276 height 16
click at [1188, 432] on input "Hình thức thanh toán" at bounding box center [1232, 430] width 184 height 22
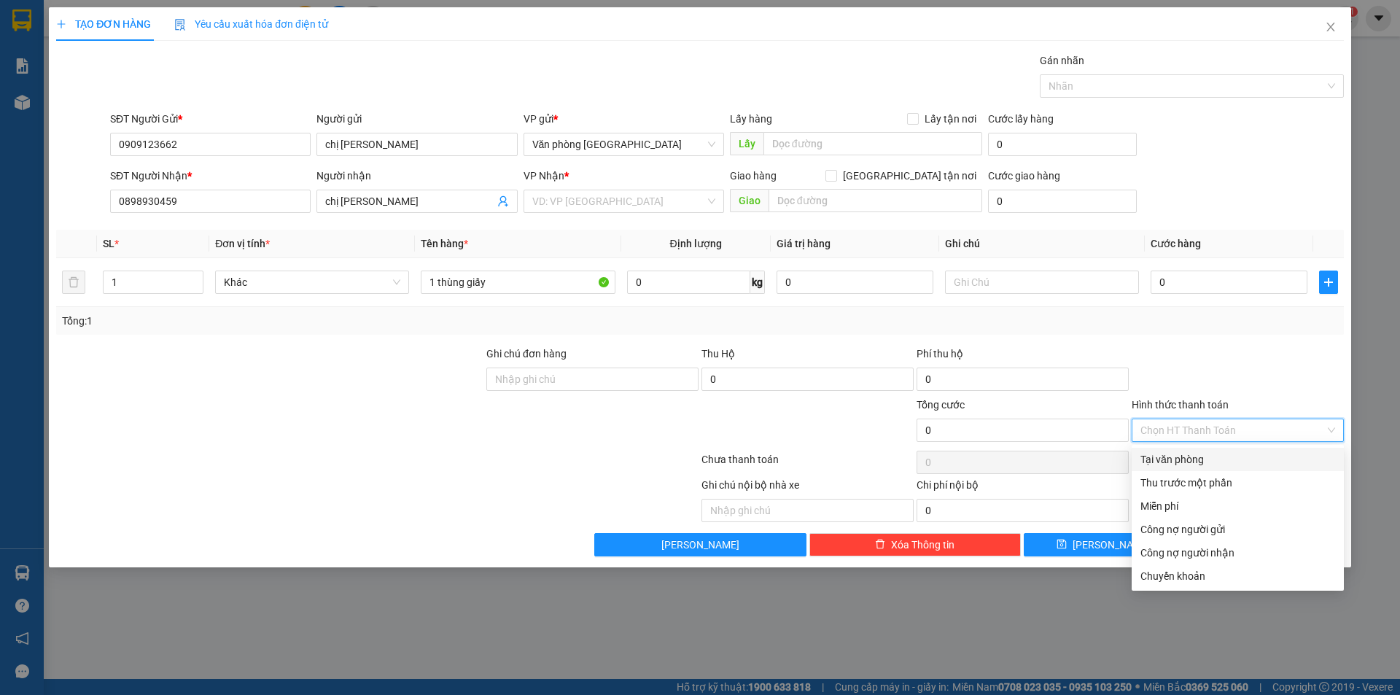
click at [1186, 462] on div "Tại văn phòng" at bounding box center [1237, 459] width 195 height 16
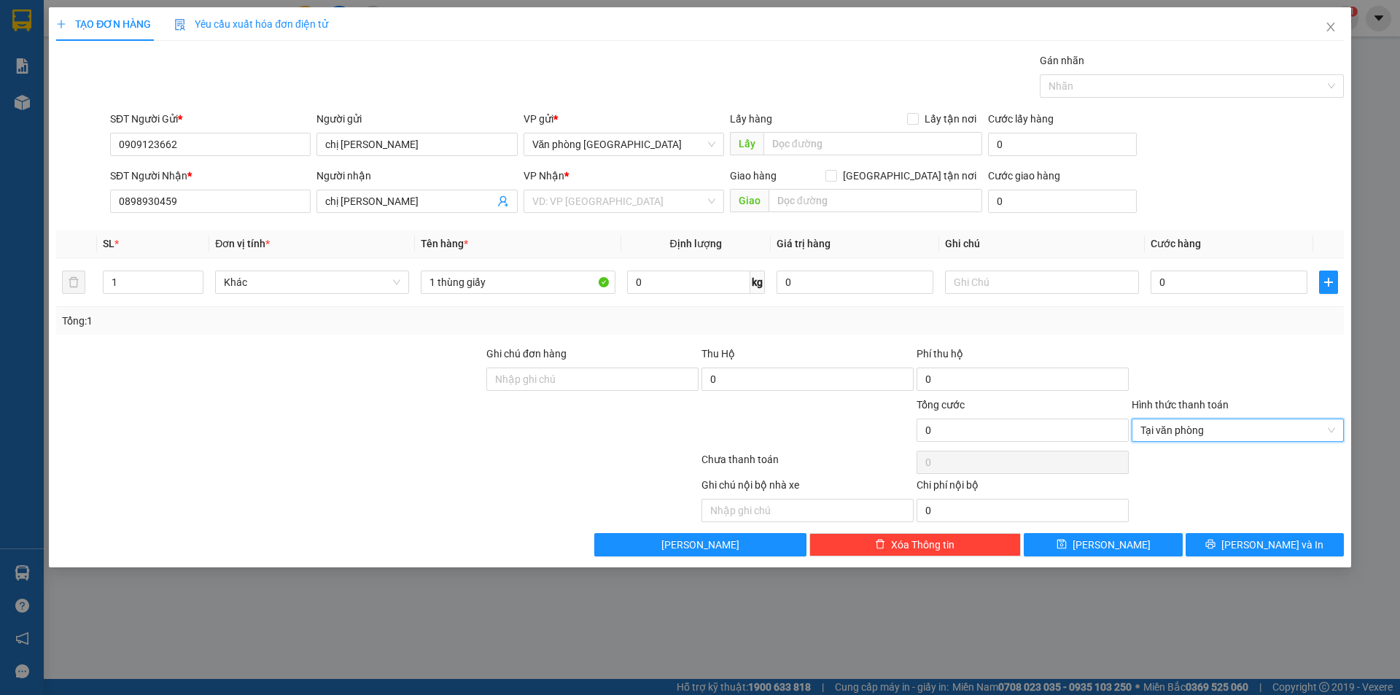
click at [1227, 498] on div "Ghi chú nội bộ nhà xe Chi phí nội bộ 0" at bounding box center [700, 499] width 1291 height 45
click at [1271, 548] on span "[PERSON_NAME] và In" at bounding box center [1272, 545] width 102 height 16
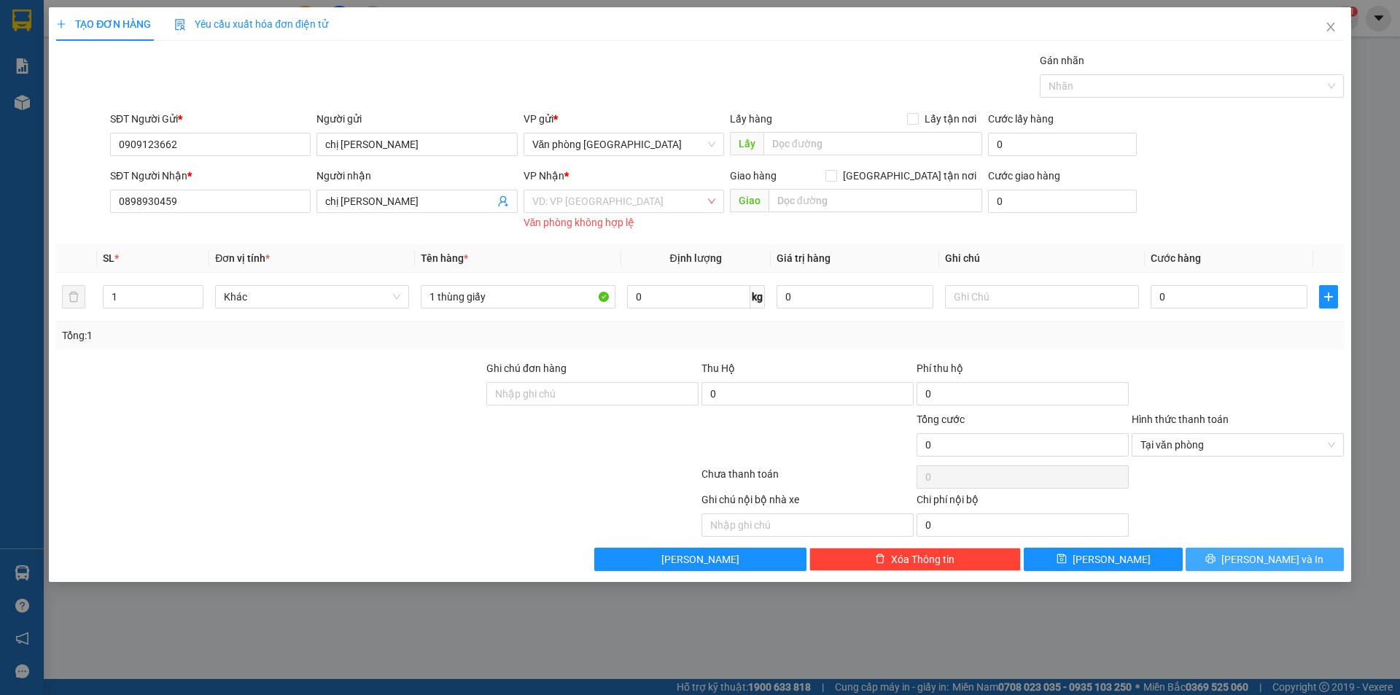
click at [1250, 561] on button "[PERSON_NAME] và In" at bounding box center [1265, 559] width 158 height 23
click at [693, 201] on input "search" at bounding box center [618, 201] width 173 height 22
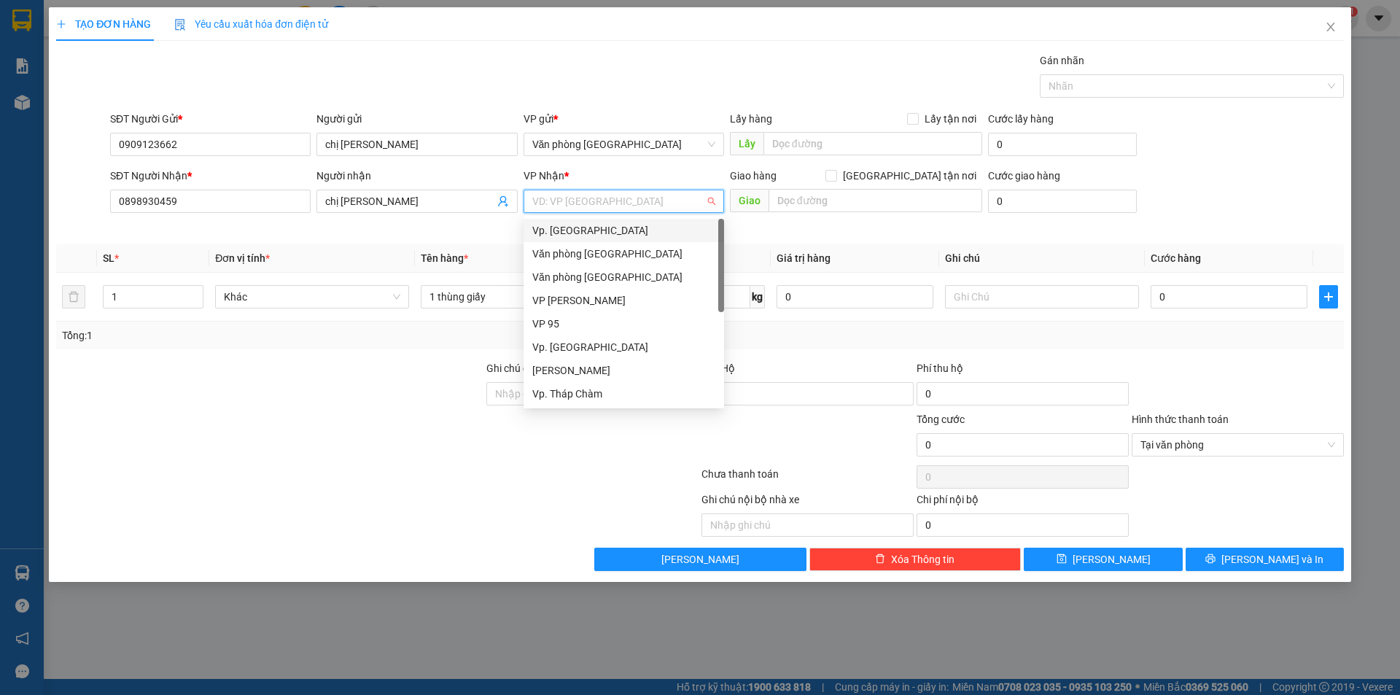
click at [620, 230] on div "Vp. [GEOGRAPHIC_DATA]" at bounding box center [623, 230] width 183 height 16
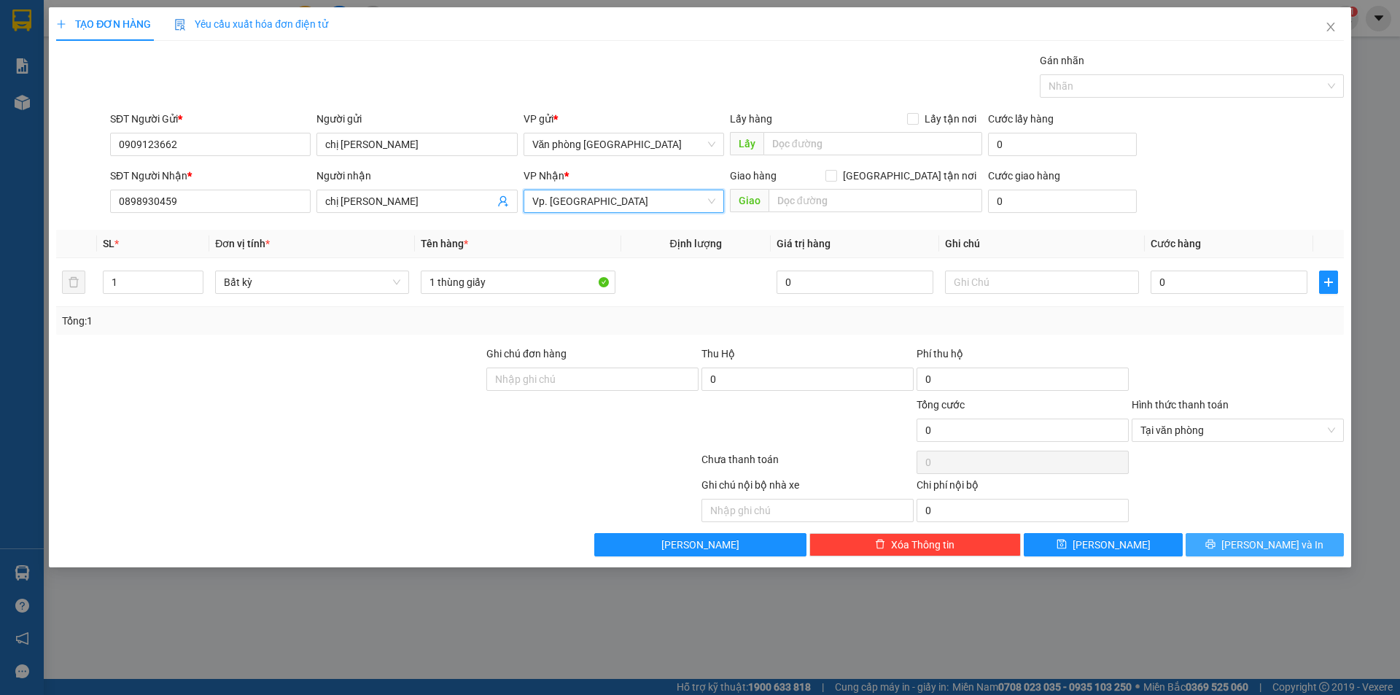
click at [1266, 541] on span "[PERSON_NAME] và In" at bounding box center [1272, 545] width 102 height 16
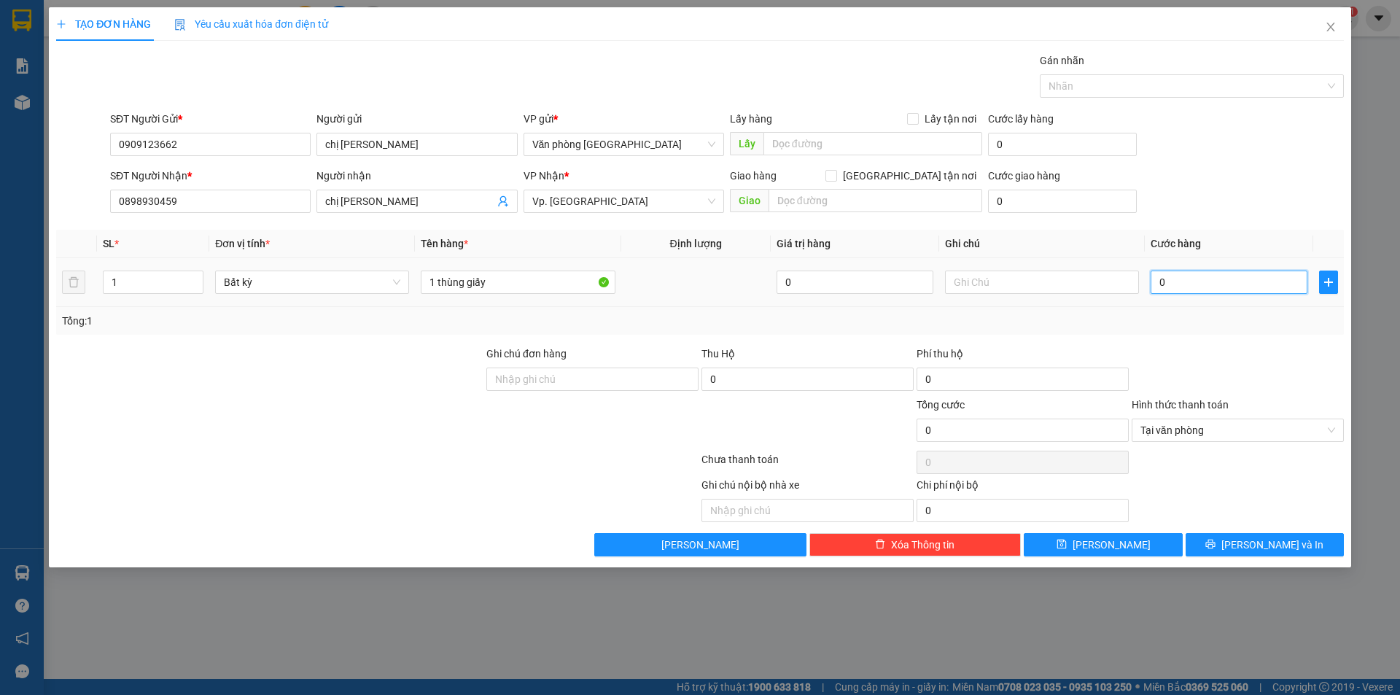
click at [1207, 291] on input "0" at bounding box center [1229, 282] width 157 height 23
type input "3"
type input "30"
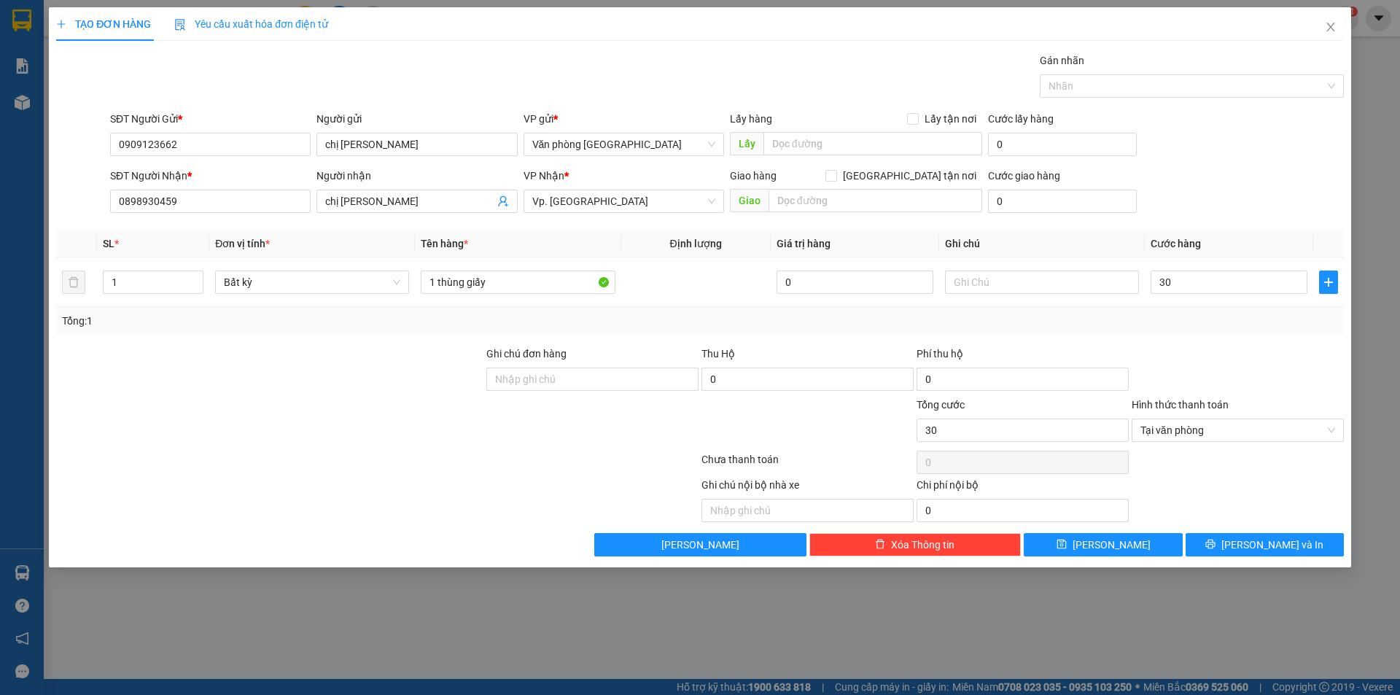
type input "30.000"
click at [1215, 346] on div at bounding box center [1237, 371] width 215 height 51
click at [1265, 549] on span "[PERSON_NAME] và In" at bounding box center [1272, 545] width 102 height 16
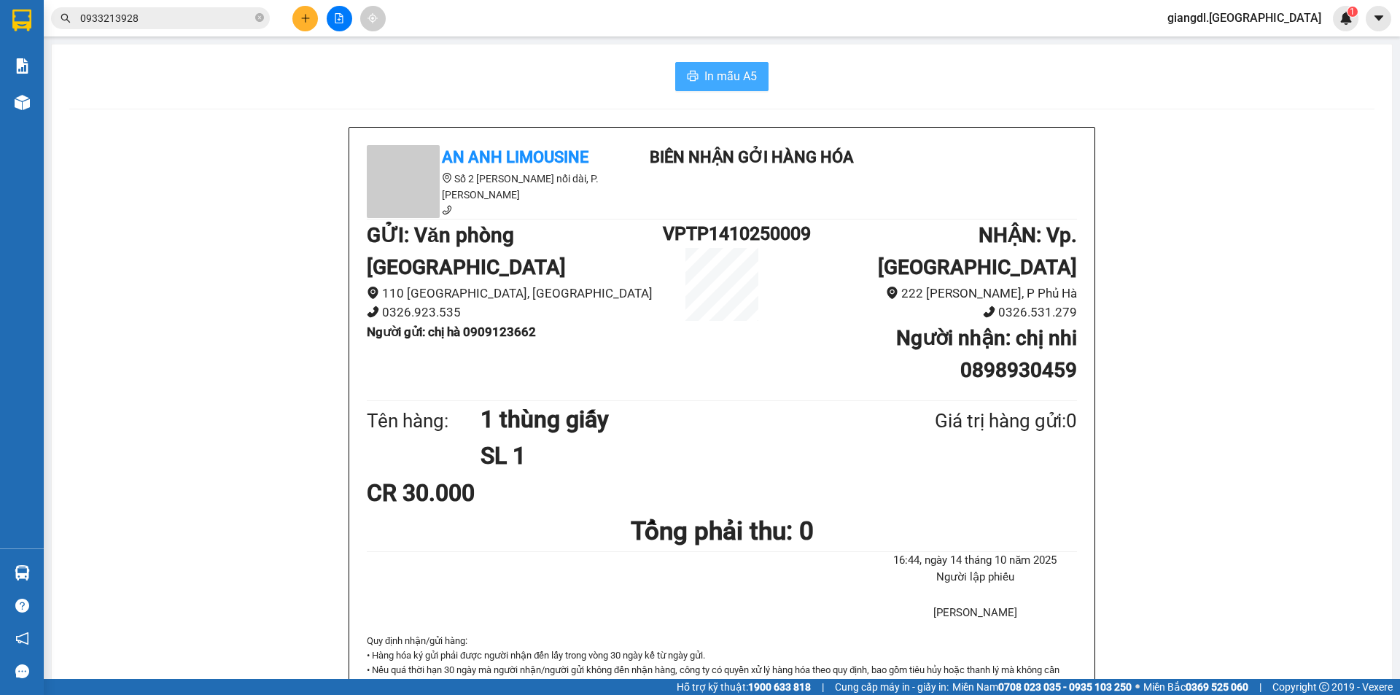
click at [713, 74] on span "In mẫu A5" at bounding box center [730, 76] width 52 height 18
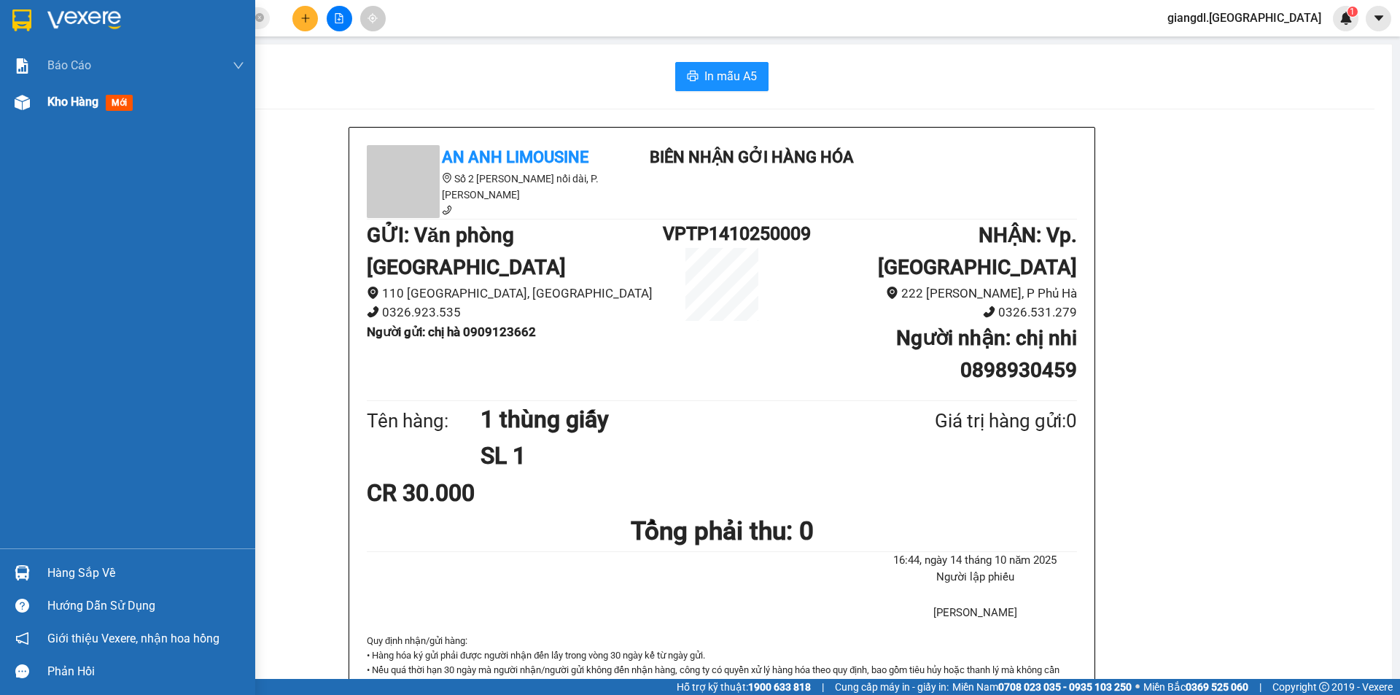
click at [26, 101] on img at bounding box center [22, 102] width 15 height 15
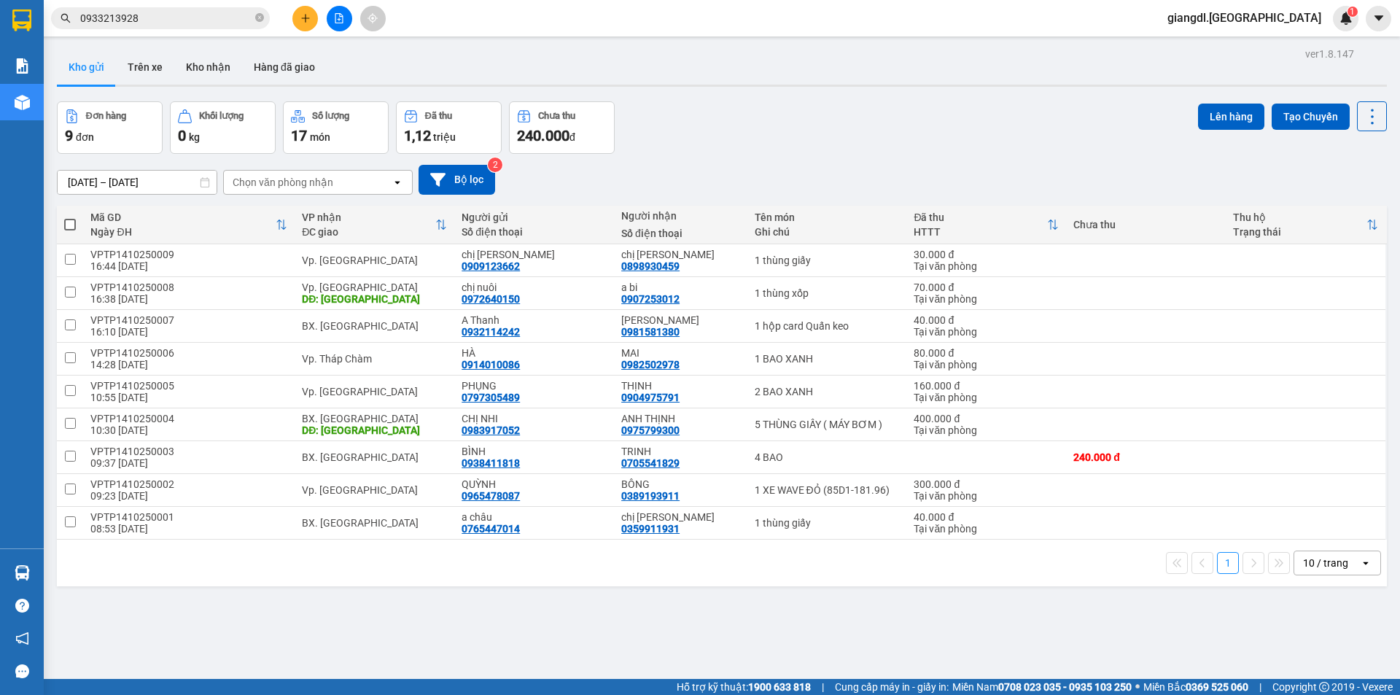
click at [300, 21] on icon "plus" at bounding box center [305, 18] width 10 height 10
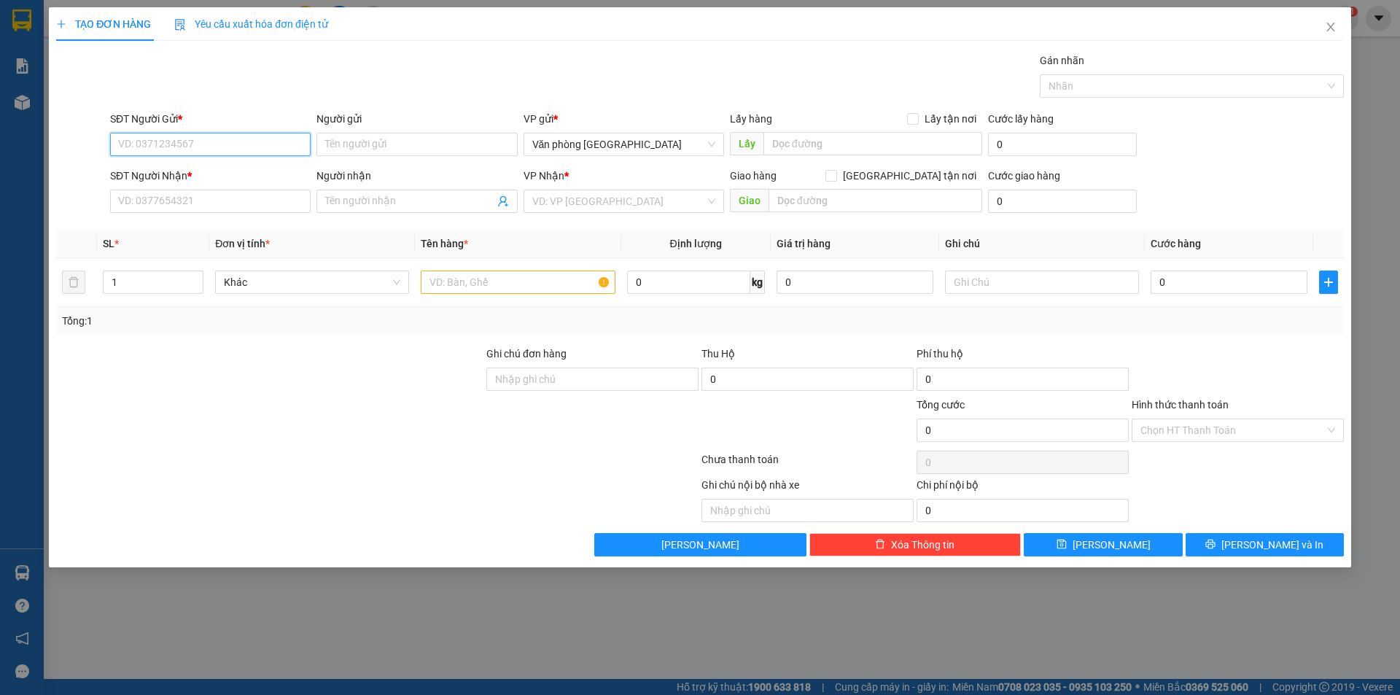
click at [201, 146] on input "SĐT Người Gửi *" at bounding box center [210, 144] width 201 height 23
type input "2"
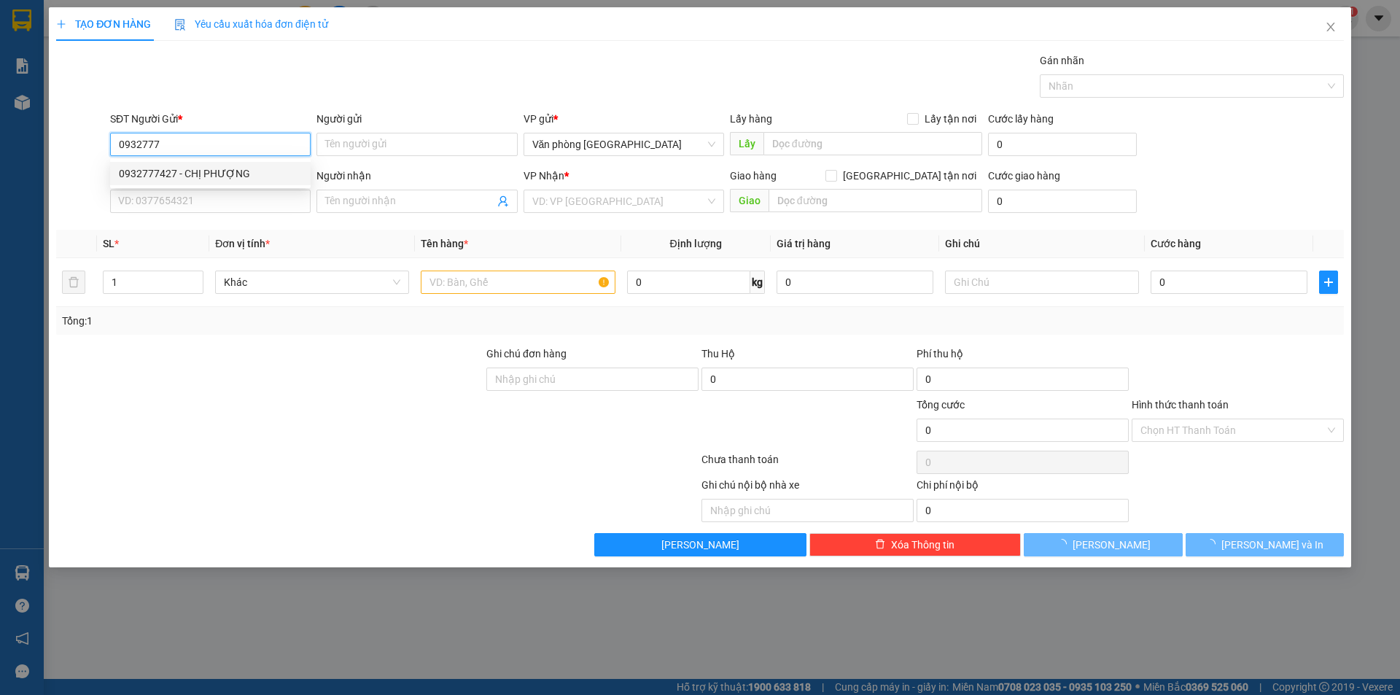
click at [207, 172] on div "0932777427 - CHỊ PHƯỢNG" at bounding box center [210, 174] width 183 height 16
type input "0932777427"
type input "CHỊ PHƯỢNG"
type input "0984491707"
type input "A Minh"
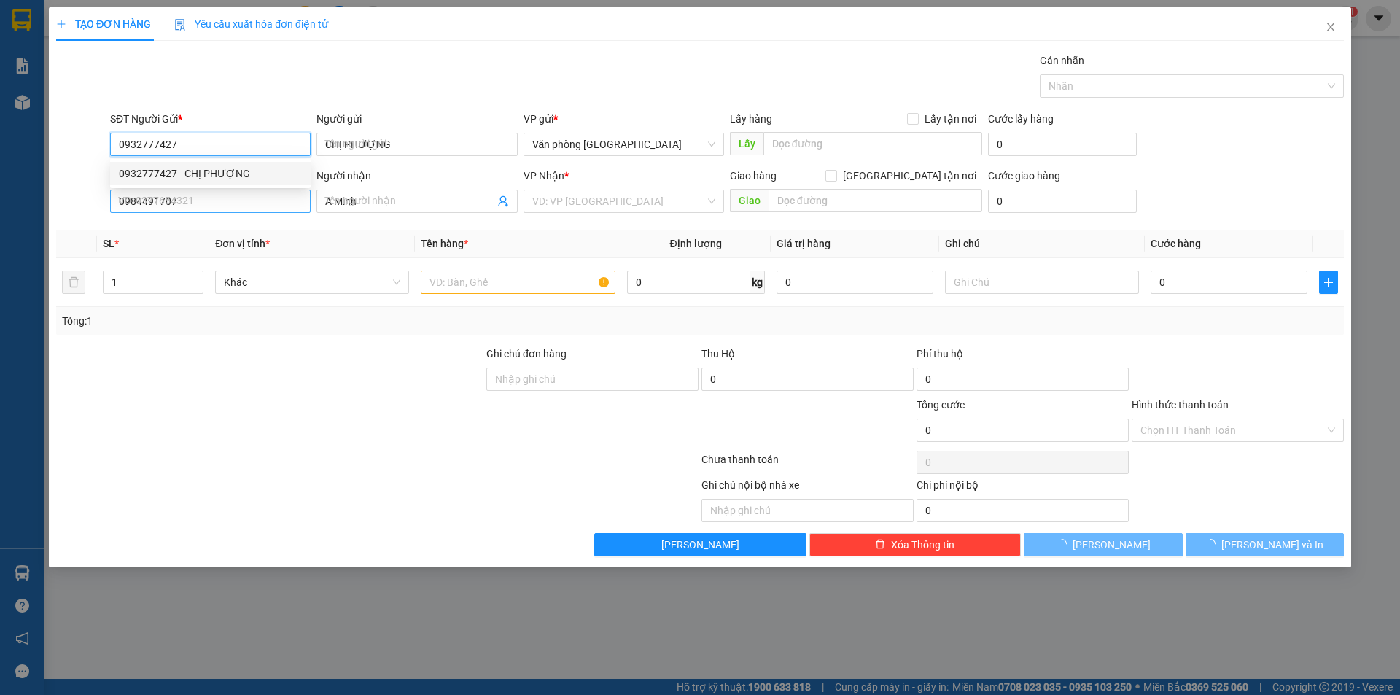
type input "130.000"
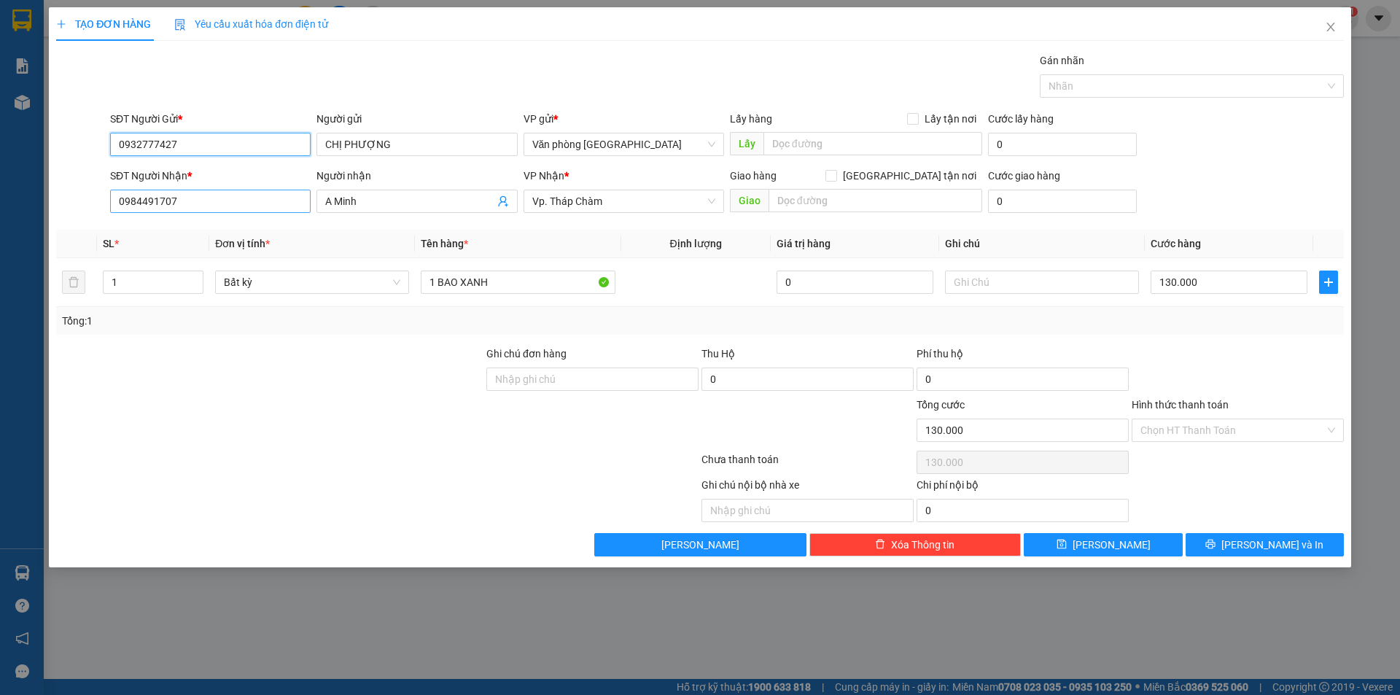
type input "0932777427"
click at [199, 201] on input "0984491707" at bounding box center [210, 201] width 201 height 23
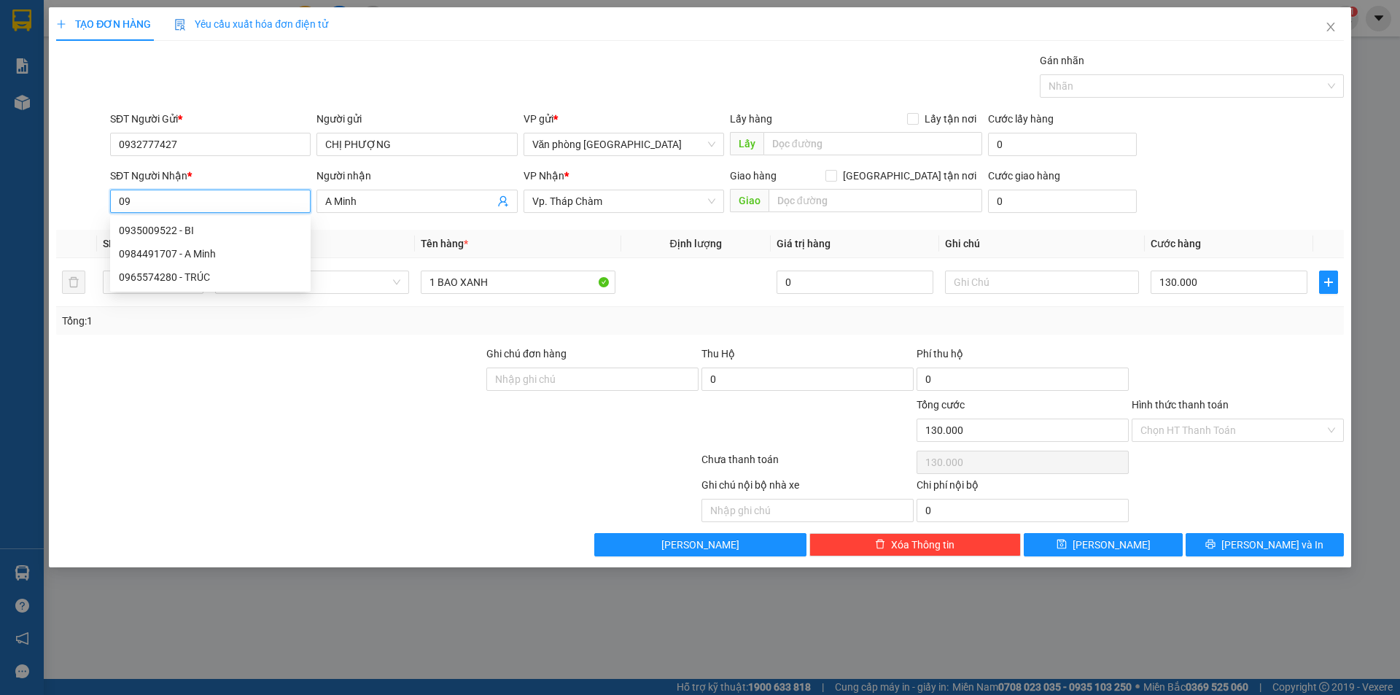
type input "0"
click at [194, 238] on div "0935009522 - BI" at bounding box center [210, 230] width 201 height 23
type input "0935009522"
type input "BI"
type input "0935009522"
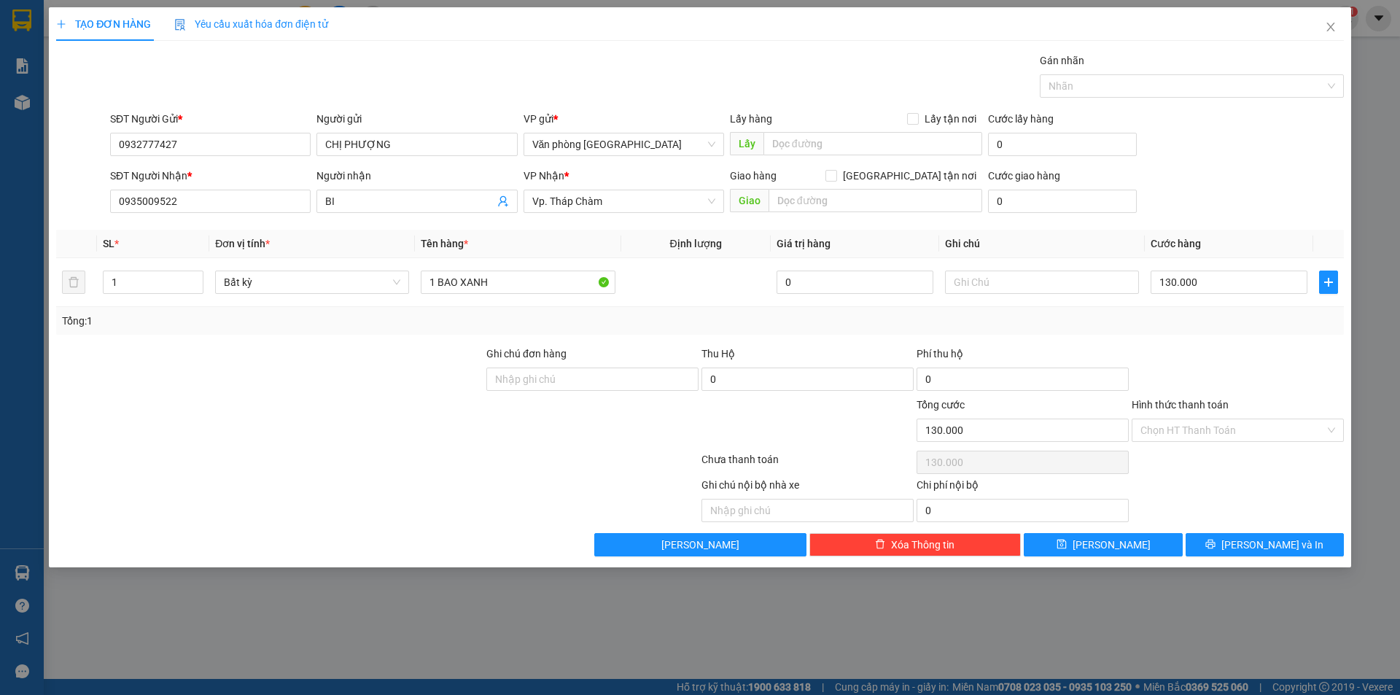
click at [280, 440] on div at bounding box center [270, 422] width 430 height 51
click at [1218, 281] on input "130.000" at bounding box center [1229, 282] width 157 height 23
type input "0"
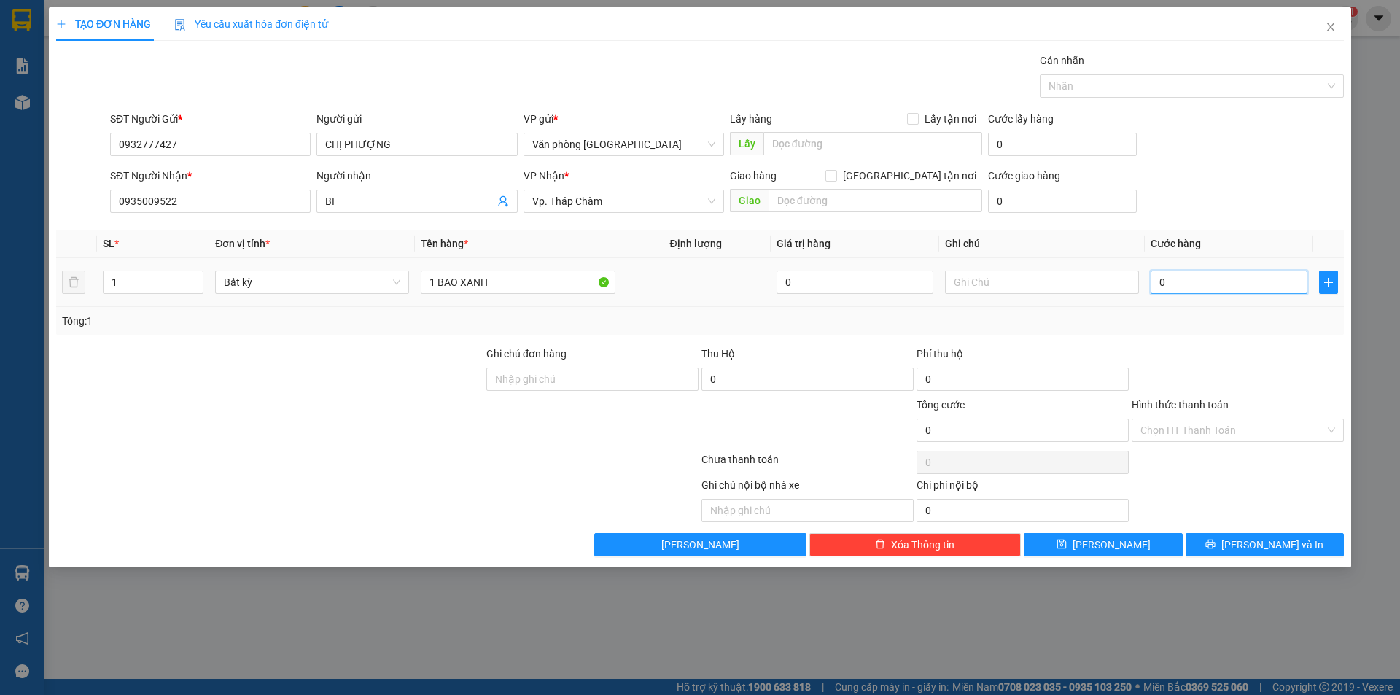
type input "4"
type input "04"
type input "40"
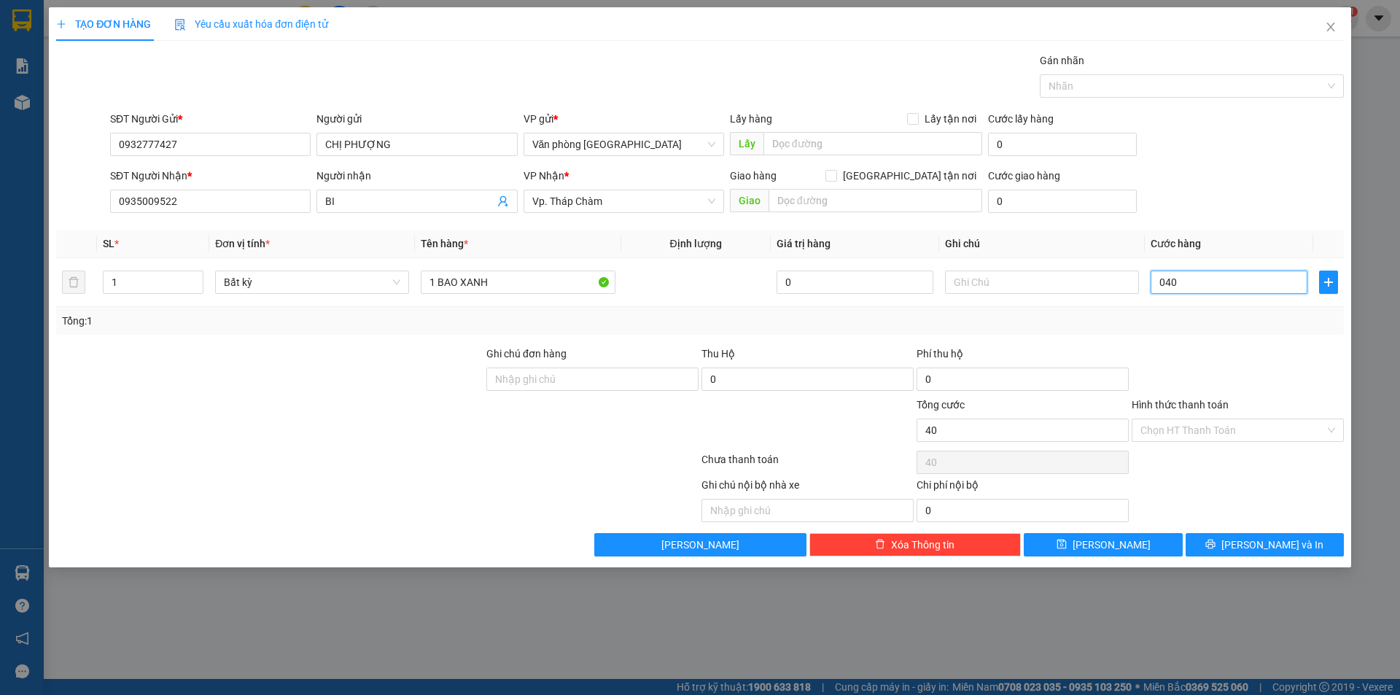
type input "040"
type input "40.000"
click at [1196, 381] on div at bounding box center [1237, 371] width 215 height 51
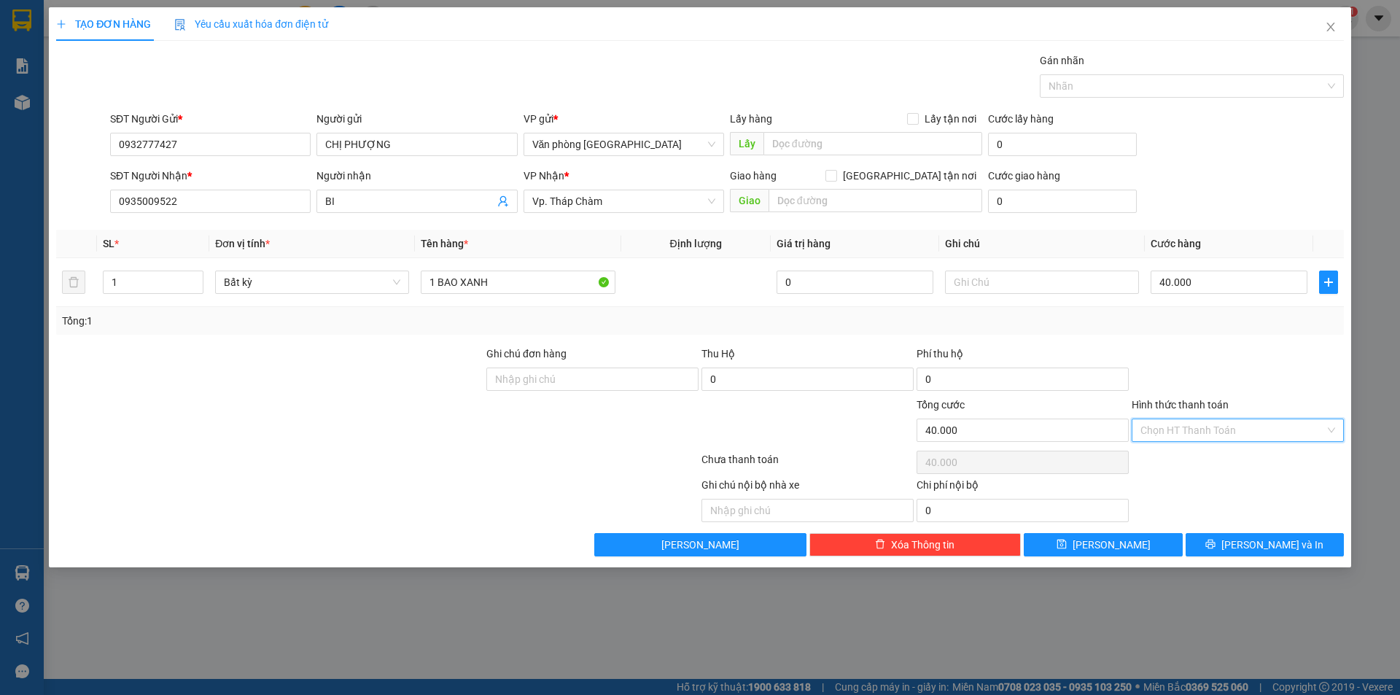
click at [1216, 440] on input "Hình thức thanh toán" at bounding box center [1232, 430] width 184 height 22
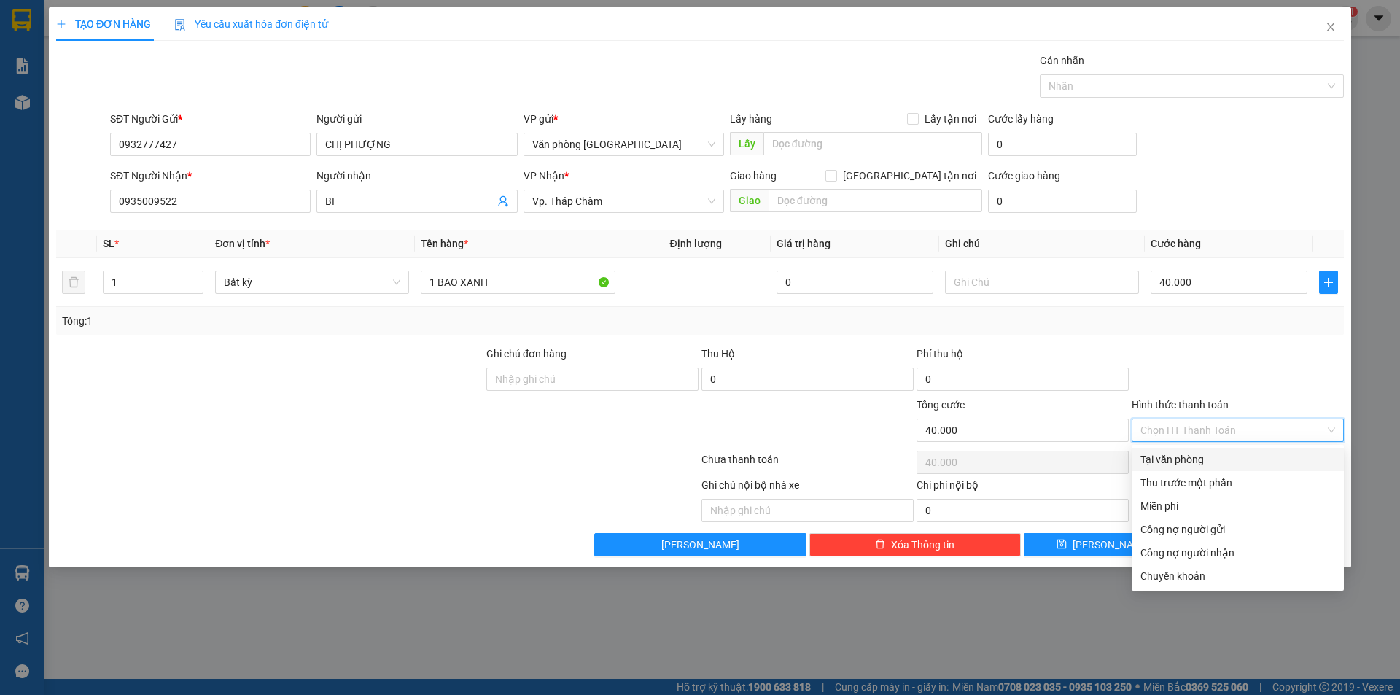
drag, startPoint x: 1195, startPoint y: 459, endPoint x: 1248, endPoint y: 539, distance: 95.2
click at [1194, 460] on div "Tại văn phòng" at bounding box center [1237, 459] width 195 height 16
type input "0"
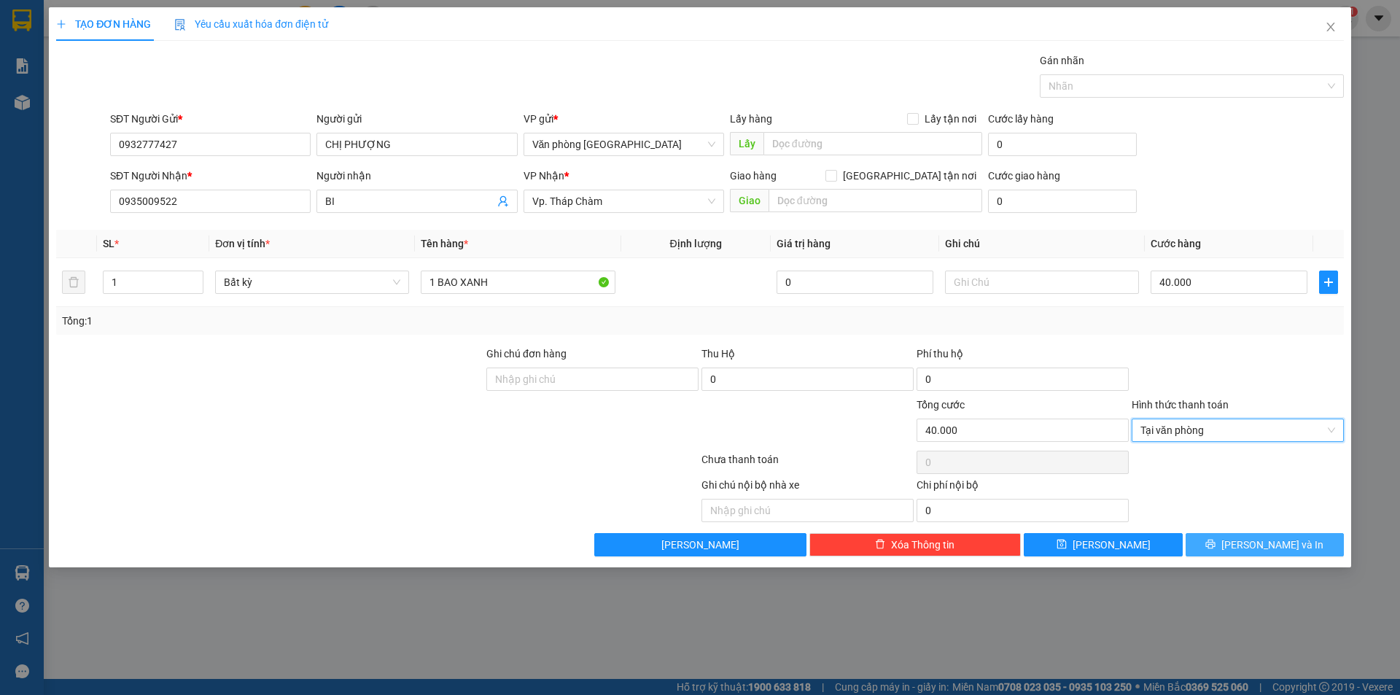
click at [1273, 550] on span "[PERSON_NAME] và In" at bounding box center [1272, 545] width 102 height 16
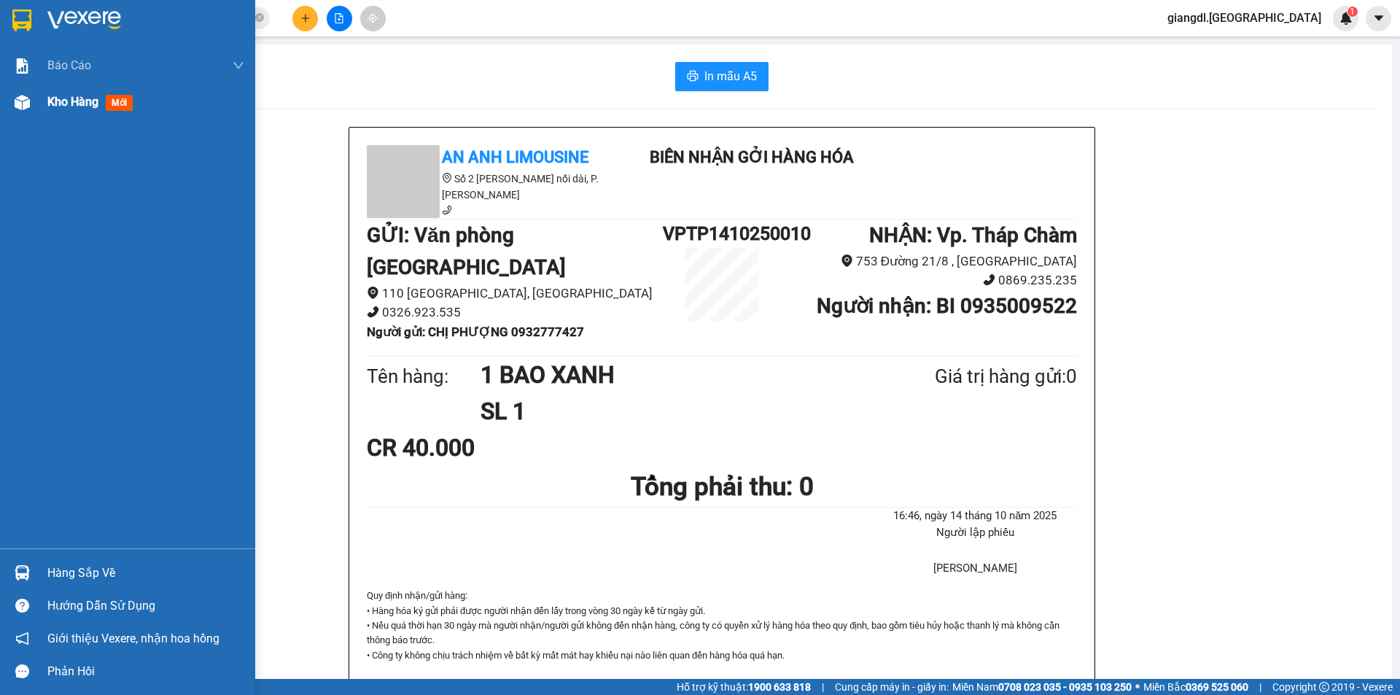
click at [74, 102] on span "Kho hàng" at bounding box center [72, 102] width 51 height 14
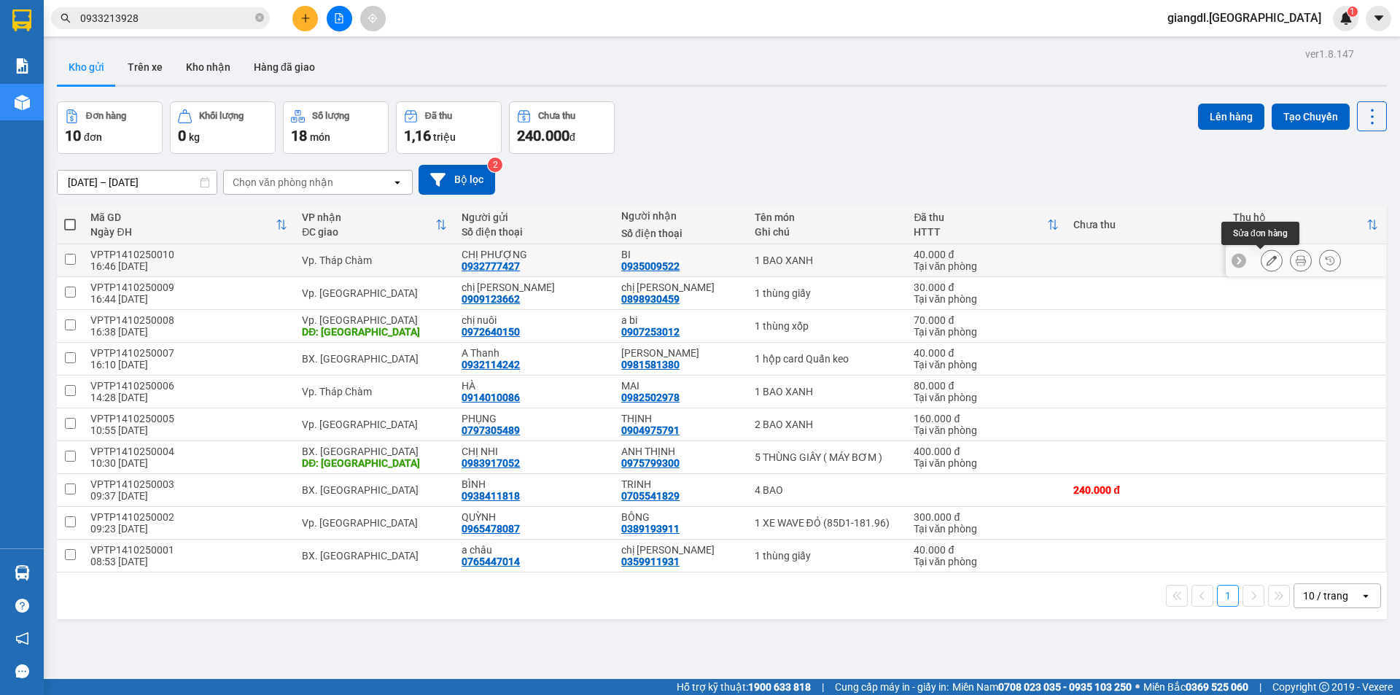
click at [1261, 254] on button at bounding box center [1271, 261] width 20 height 26
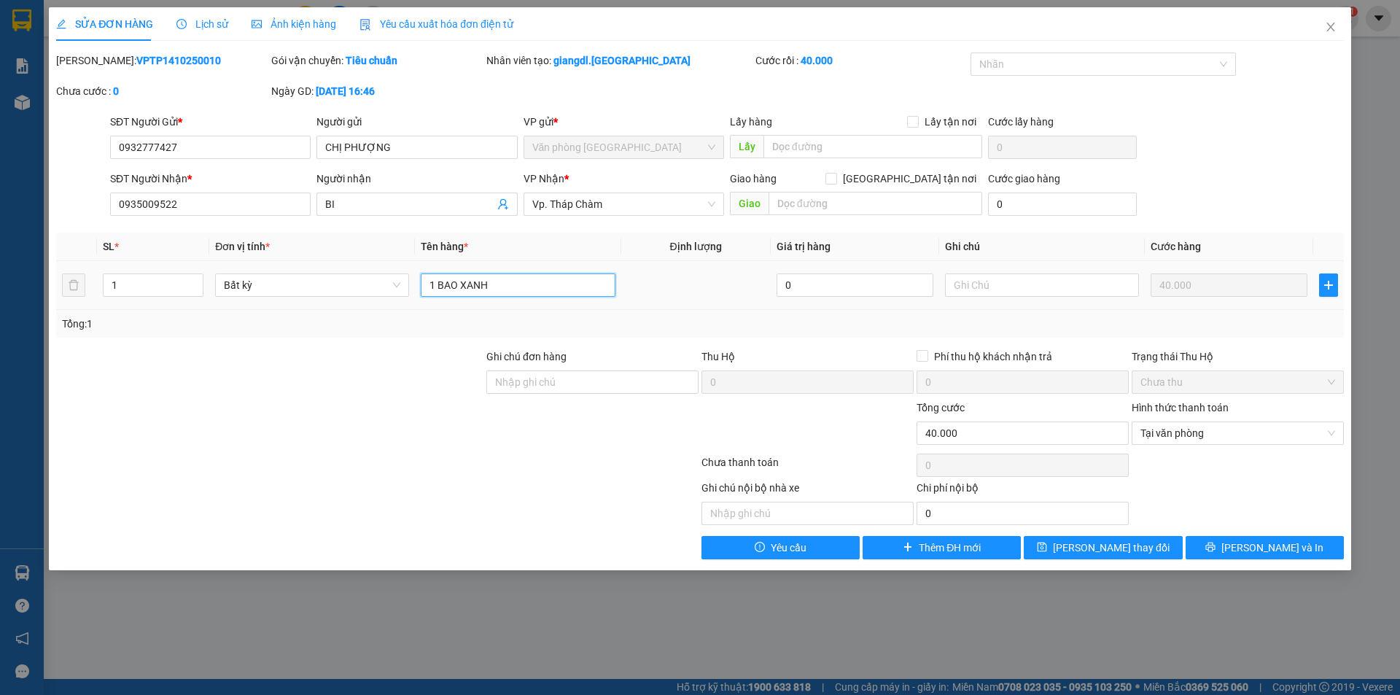
drag, startPoint x: 507, startPoint y: 297, endPoint x: 440, endPoint y: 301, distance: 67.2
click at [440, 301] on td "1 BAO XANH" at bounding box center [518, 285] width 206 height 49
type input "1 bịch đen"
click at [1215, 546] on icon "printer" at bounding box center [1210, 547] width 10 height 10
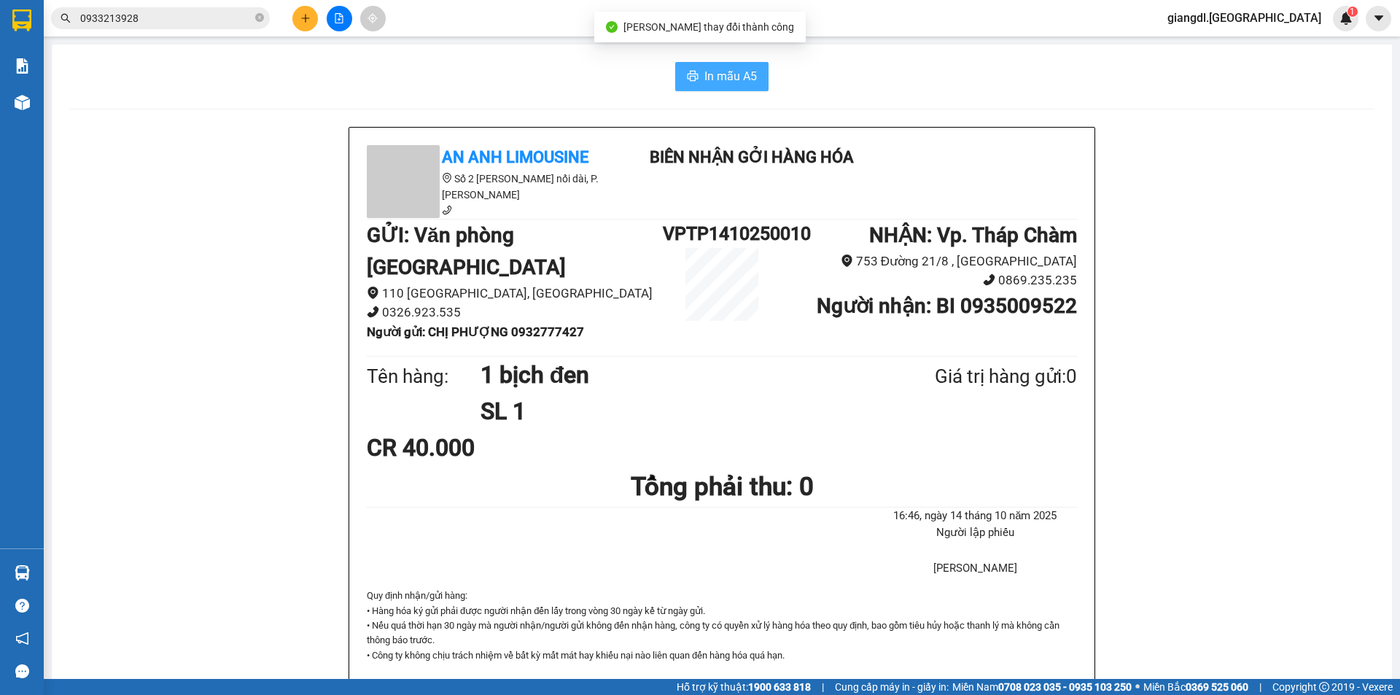
drag, startPoint x: 727, startPoint y: 59, endPoint x: 719, endPoint y: 69, distance: 13.0
click at [724, 61] on div "In mẫu A5 An Anh Limousine Số 2 [PERSON_NAME] nối dài, P. [PERSON_NAME] Biên nh…" at bounding box center [722, 642] width 1340 height 1196
click at [719, 69] on span "In mẫu A5" at bounding box center [730, 76] width 52 height 18
click at [296, 12] on button at bounding box center [305, 19] width 26 height 26
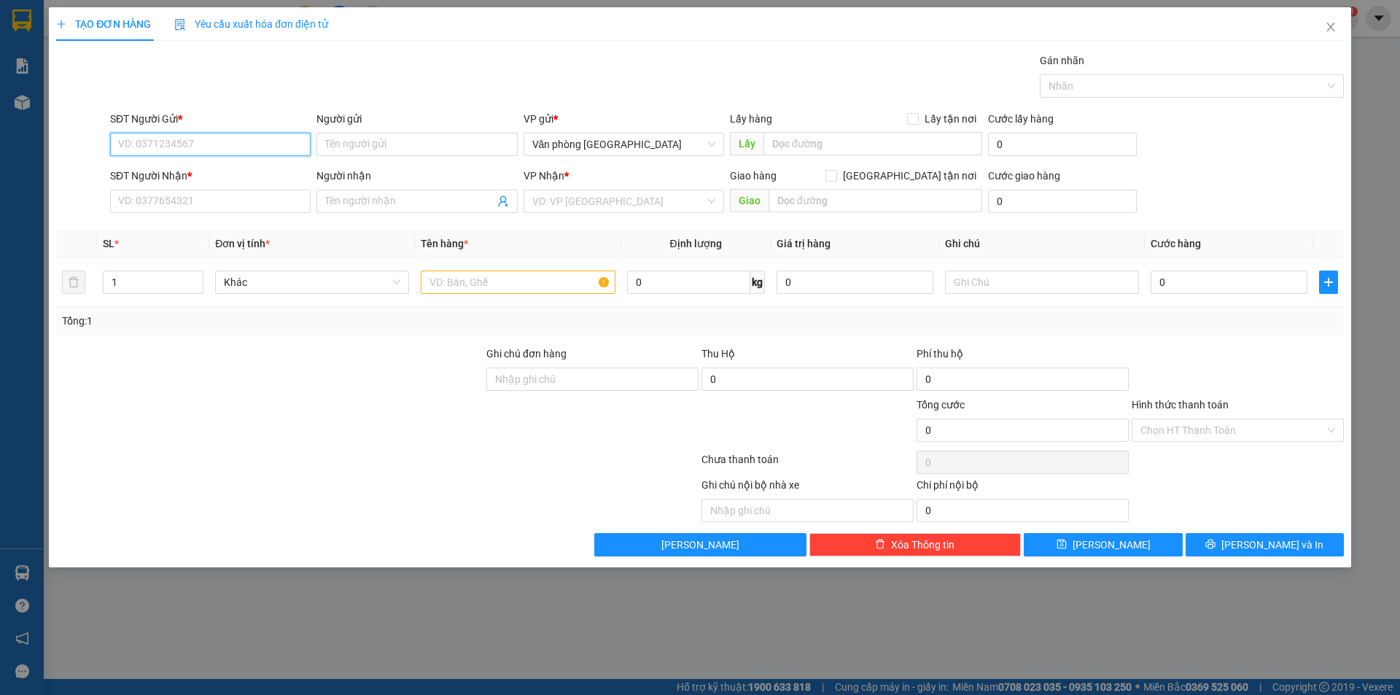
drag, startPoint x: 265, startPoint y: 152, endPoint x: 265, endPoint y: 143, distance: 9.5
click at [265, 148] on input "SĐT Người Gửi *" at bounding box center [210, 144] width 201 height 23
type input "0783601888"
click at [192, 170] on div "0783601888 - OANH" at bounding box center [210, 174] width 183 height 16
type input "OANH"
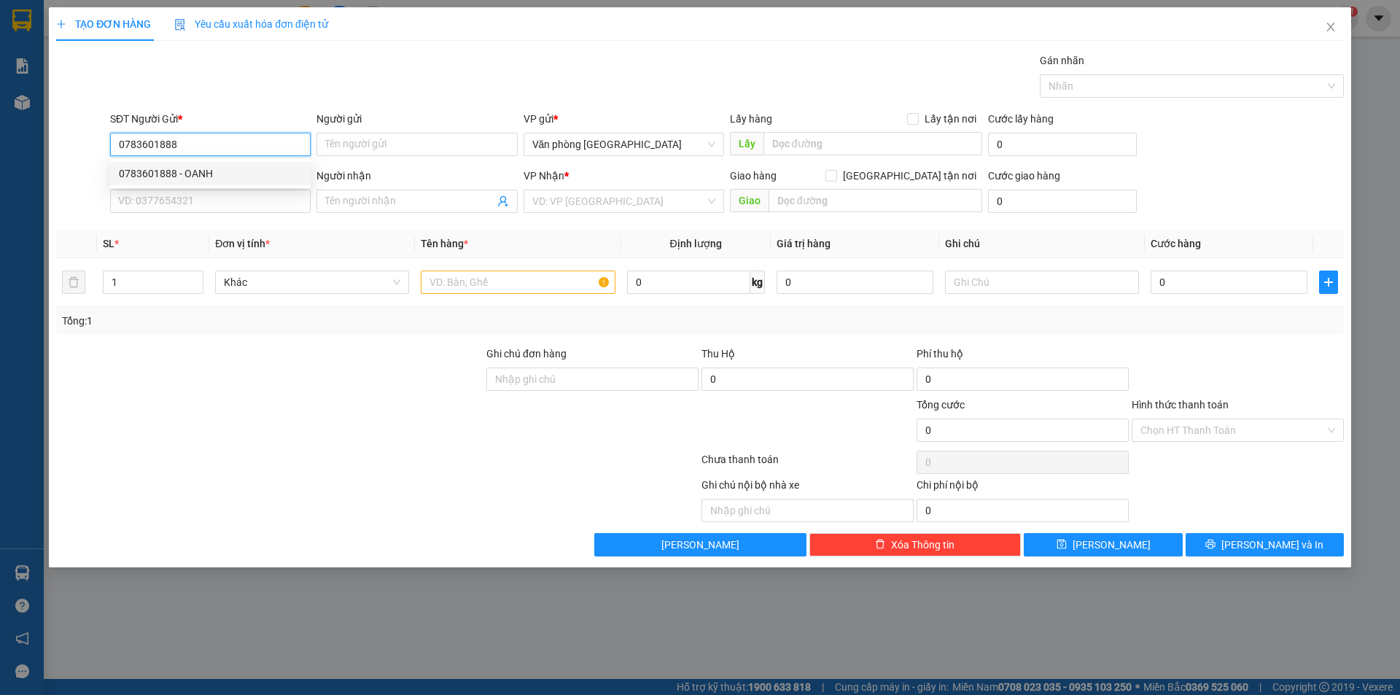
type input "0903841893"
type input "THẦY HẠNH LUÂN"
type input "170.000"
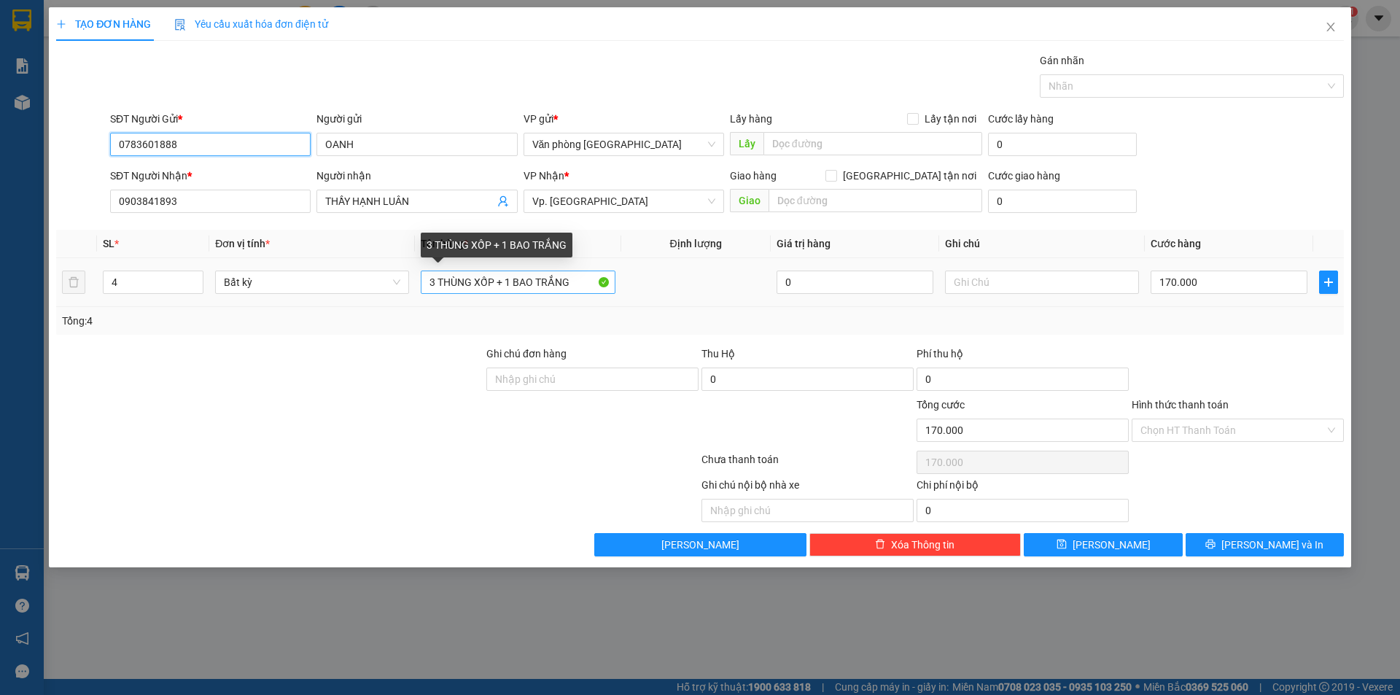
type input "0783601888"
click at [547, 282] on input "3 THÙNG XỐP + 1 BAO TRẮNG" at bounding box center [518, 282] width 194 height 23
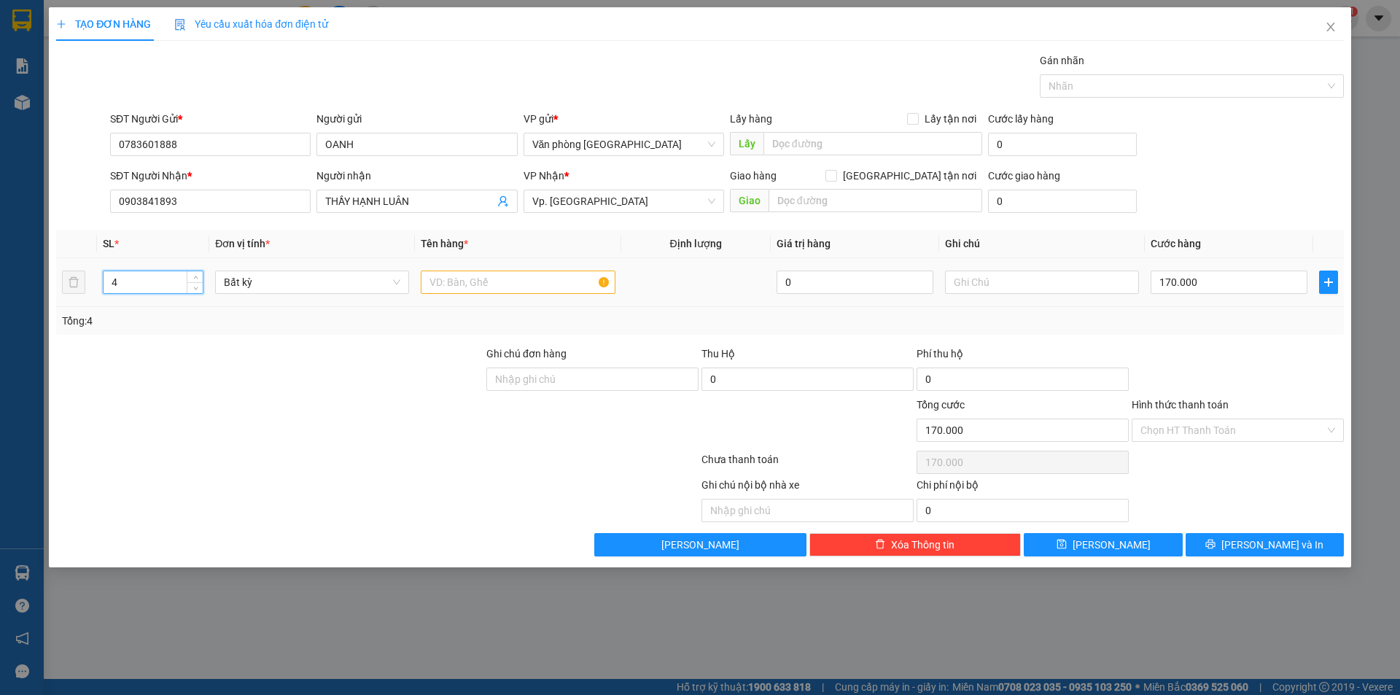
click at [182, 282] on input "4" at bounding box center [153, 282] width 99 height 22
type input "1"
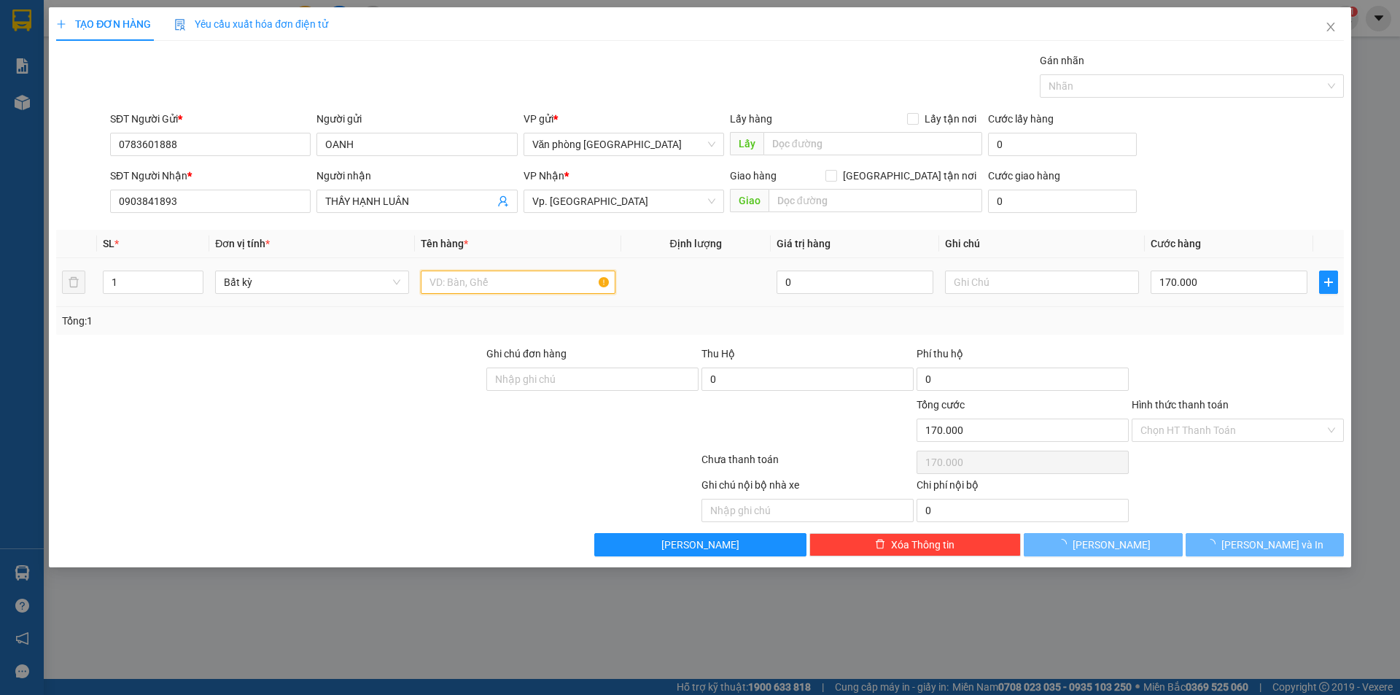
drag, startPoint x: 442, startPoint y: 282, endPoint x: 429, endPoint y: 280, distance: 12.6
click at [442, 281] on input "text" at bounding box center [518, 282] width 194 height 23
type input "1"
type input "0"
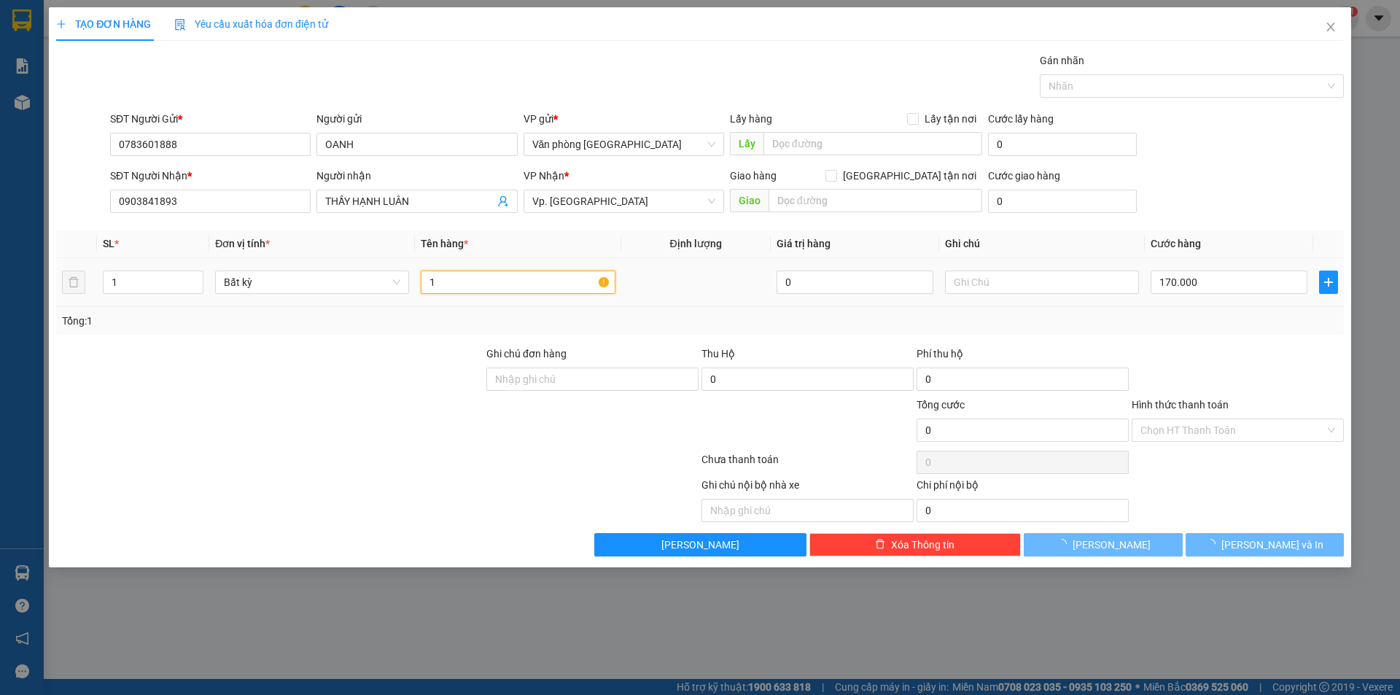
type input "0"
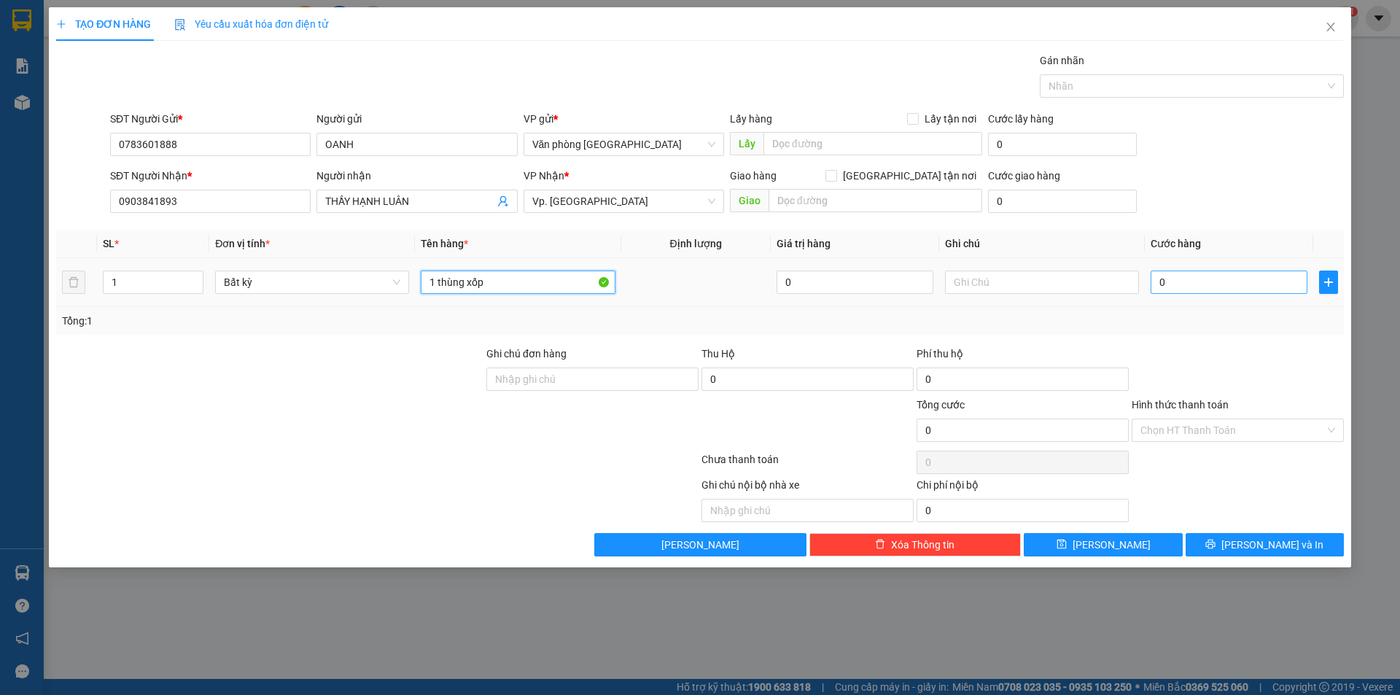
type input "1 thùng xốp"
click at [1156, 281] on input "0" at bounding box center [1229, 282] width 157 height 23
click at [1159, 281] on input "0" at bounding box center [1229, 282] width 157 height 23
click at [1162, 281] on input "0" at bounding box center [1229, 282] width 157 height 23
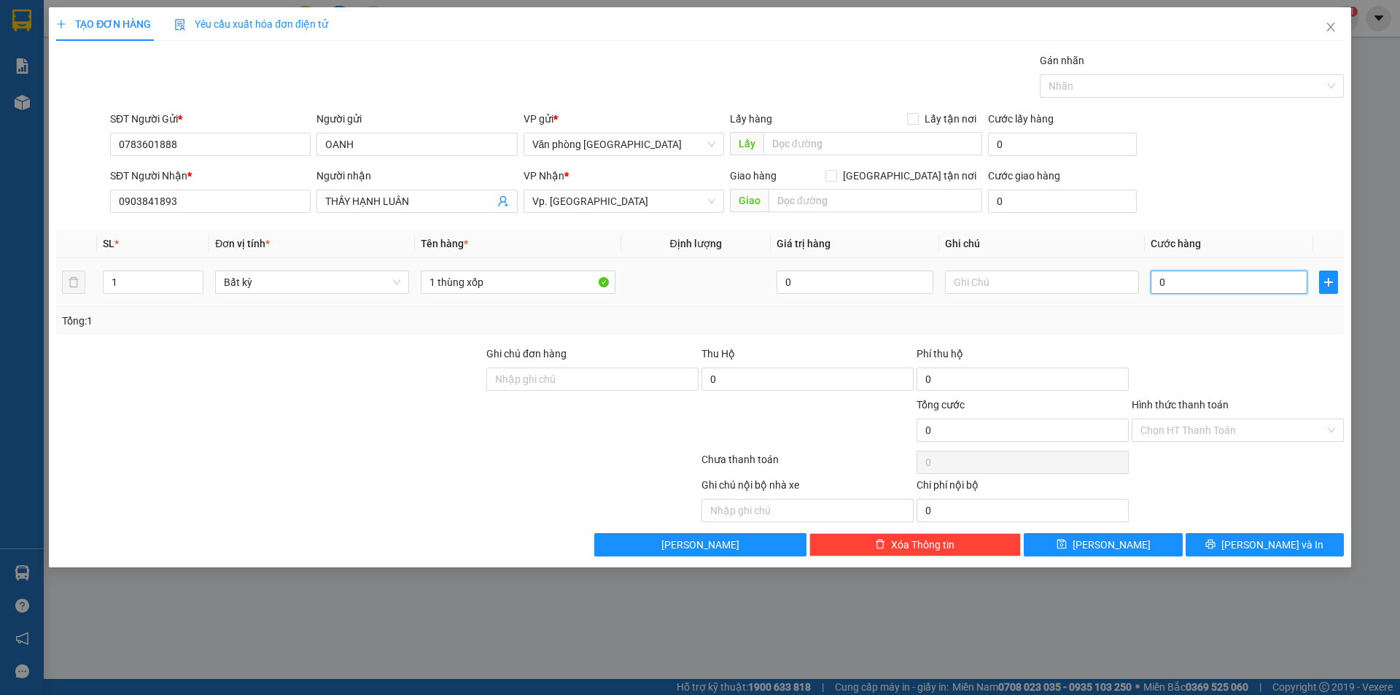
click at [1162, 280] on input "0" at bounding box center [1229, 282] width 157 height 23
click at [1157, 288] on input "0" at bounding box center [1229, 282] width 157 height 23
click at [1164, 281] on input "0" at bounding box center [1229, 282] width 157 height 23
click at [1157, 285] on input "0" at bounding box center [1229, 282] width 157 height 23
type input "50"
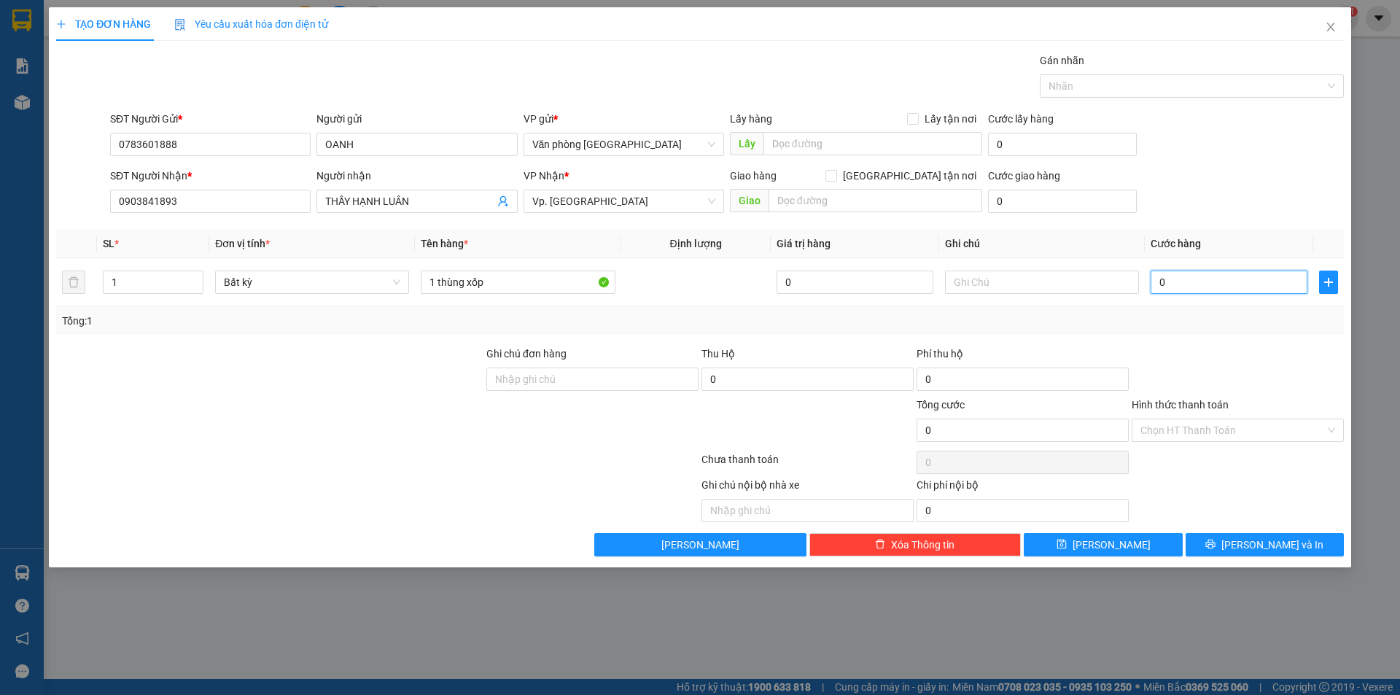
type input "50"
type input "500"
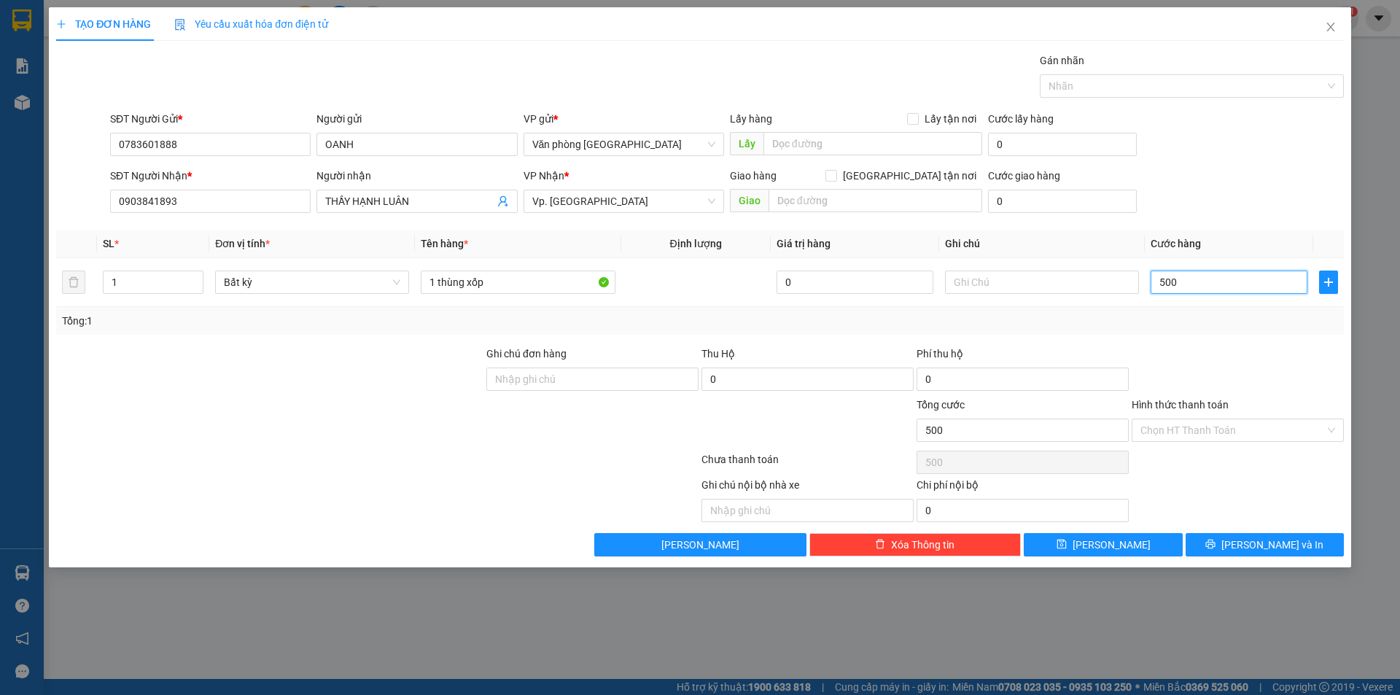
type input "5.000"
type input "50.000"
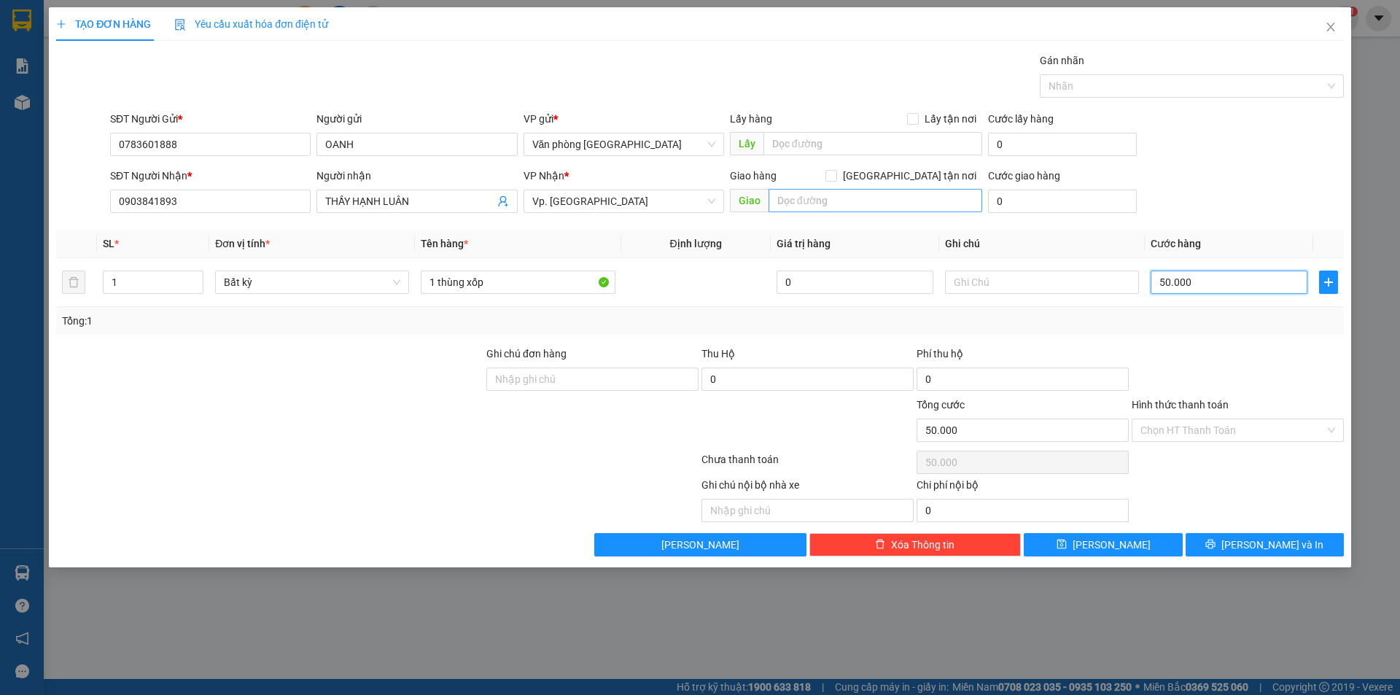
type input "50.000"
click at [822, 209] on input "text" at bounding box center [875, 200] width 214 height 23
click at [1222, 427] on input "Hình thức thanh toán" at bounding box center [1232, 430] width 184 height 22
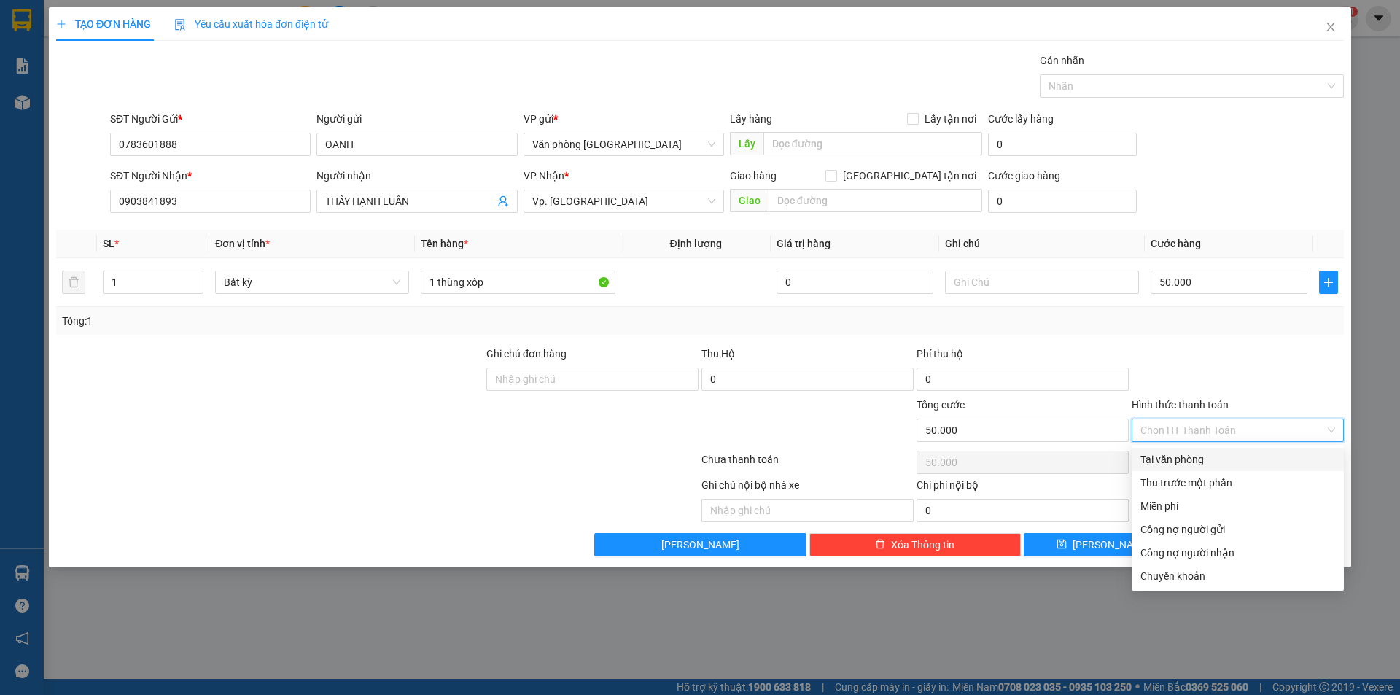
click at [1205, 456] on div "Tại văn phòng" at bounding box center [1237, 459] width 195 height 16
type input "0"
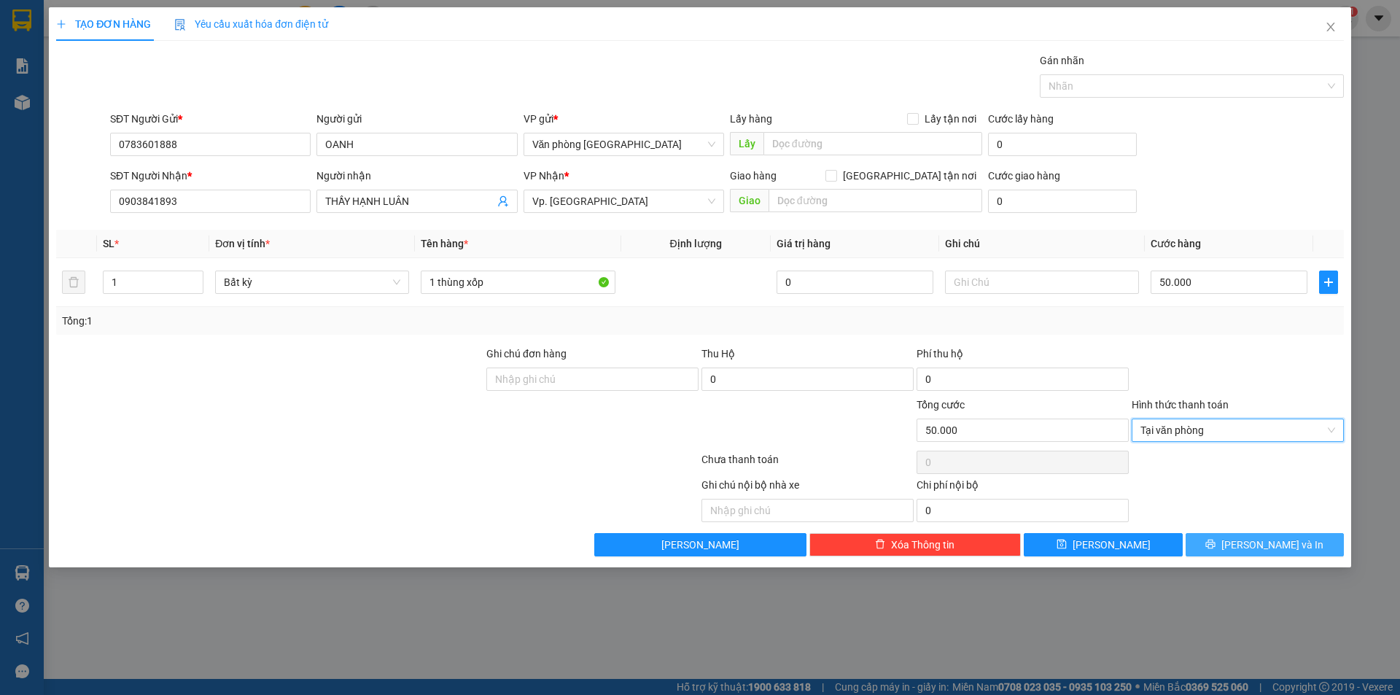
click at [1215, 543] on icon "printer" at bounding box center [1210, 544] width 10 height 10
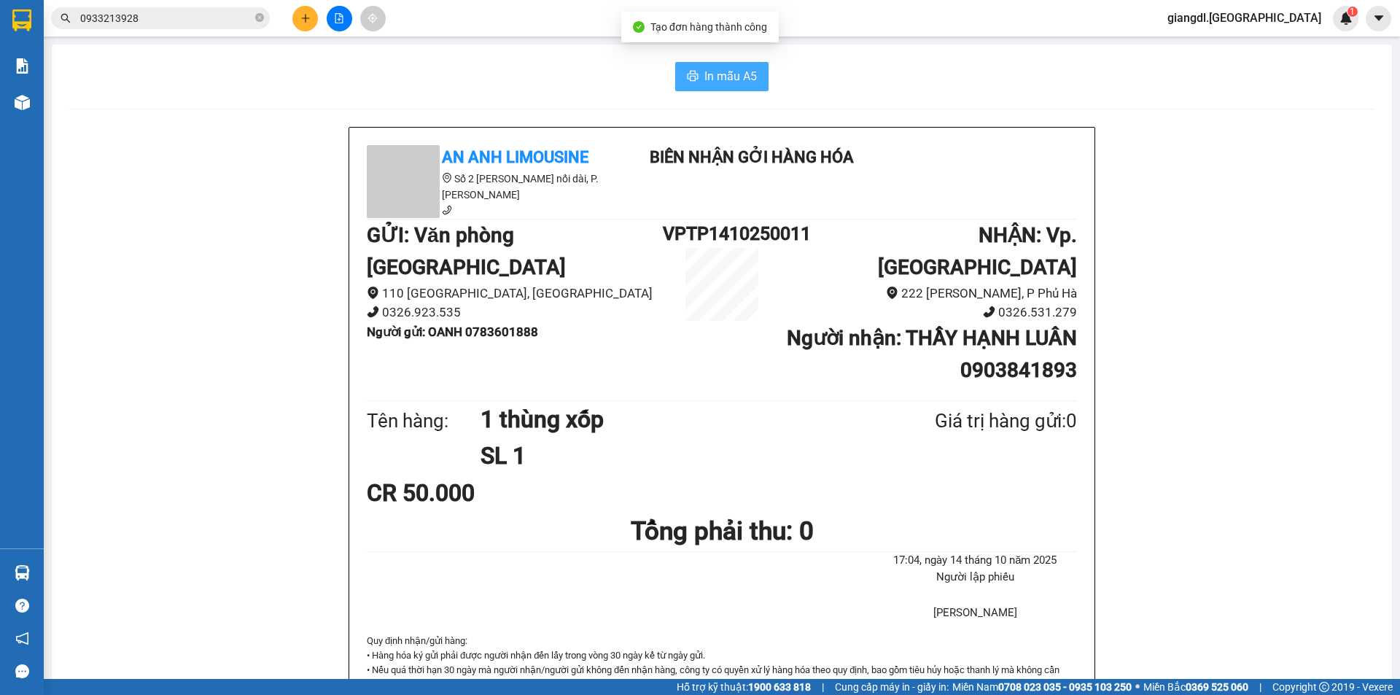
click at [717, 76] on span "In mẫu A5" at bounding box center [730, 76] width 52 height 18
click at [303, 19] on icon "plus" at bounding box center [305, 18] width 10 height 10
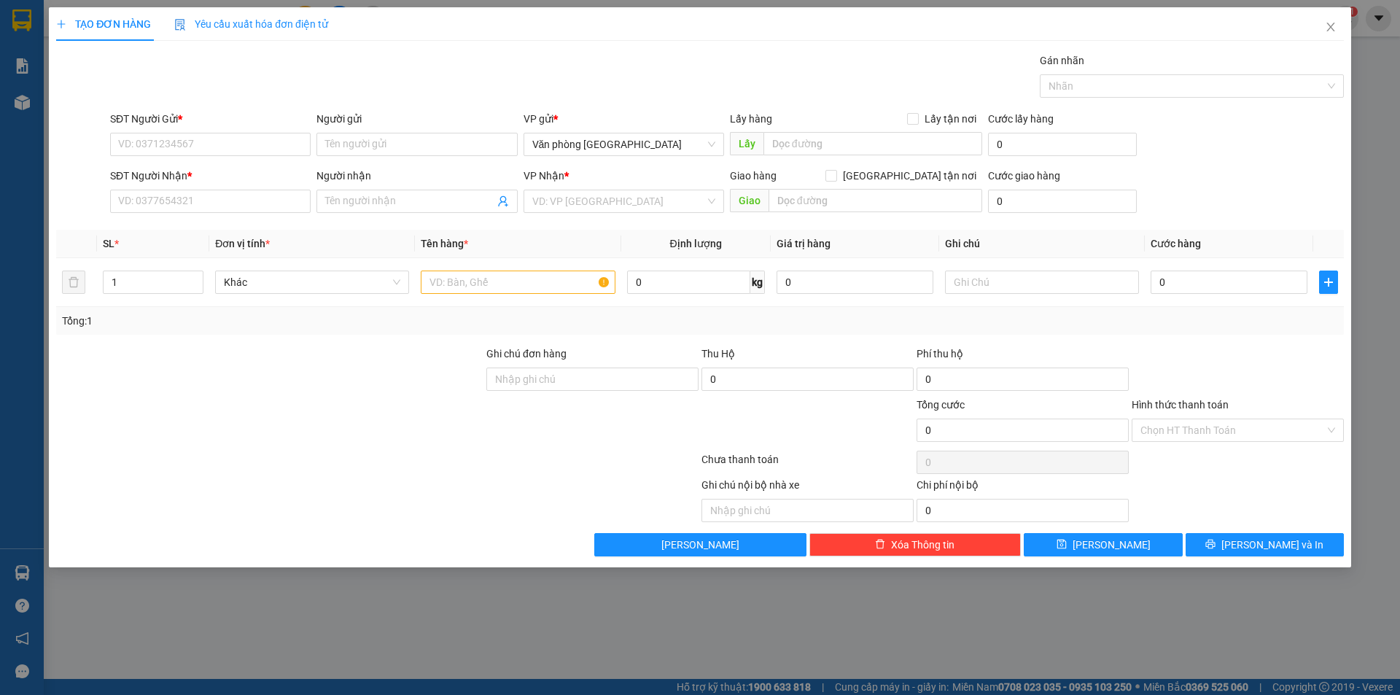
click at [40, 102] on div "TẠO ĐƠN HÀNG Yêu cầu xuất hóa đơn điện tử Transit Pickup Surcharge Ids Transit …" at bounding box center [700, 347] width 1400 height 695
click at [31, 108] on div "TẠO ĐƠN HÀNG Yêu cầu xuất hóa đơn điện tử Transit Pickup Surcharge Ids Transit …" at bounding box center [700, 347] width 1400 height 695
click at [1328, 25] on icon "close" at bounding box center [1331, 27] width 12 height 12
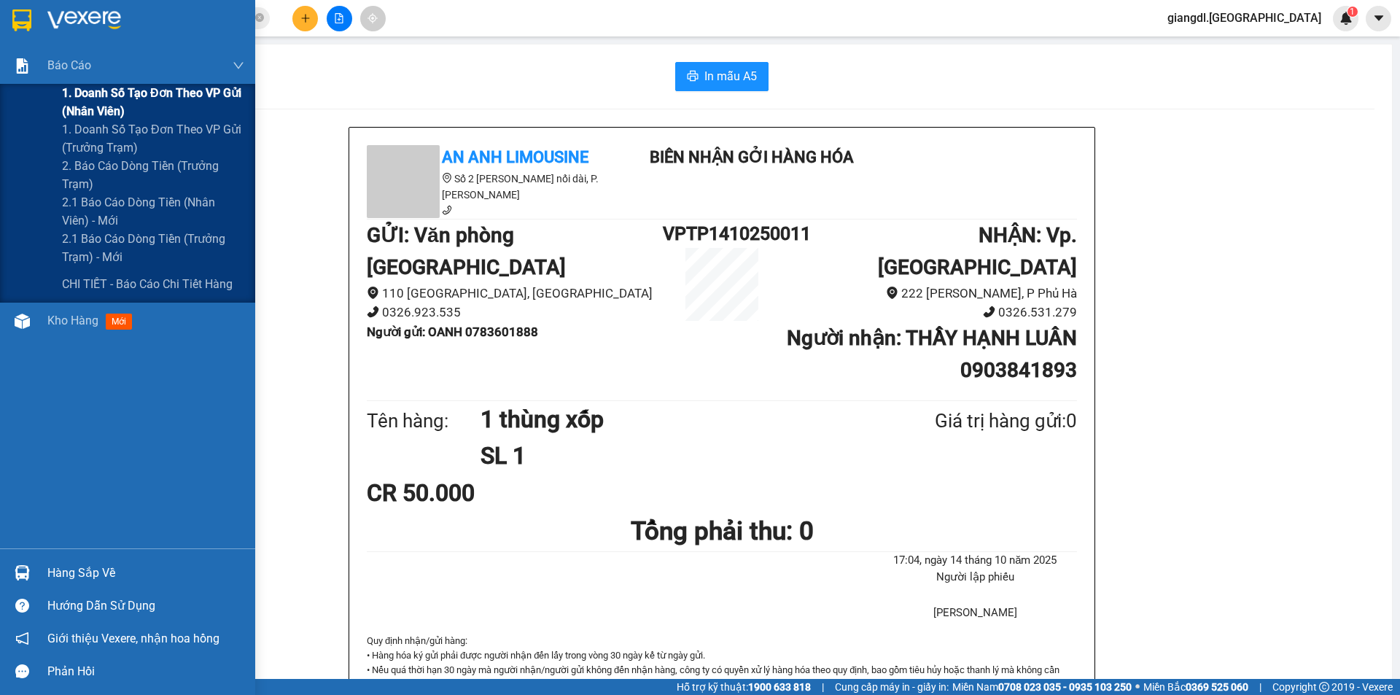
click at [23, 100] on div "1. Doanh số tạo đơn theo VP gửi (nhân viên)" at bounding box center [127, 102] width 255 height 36
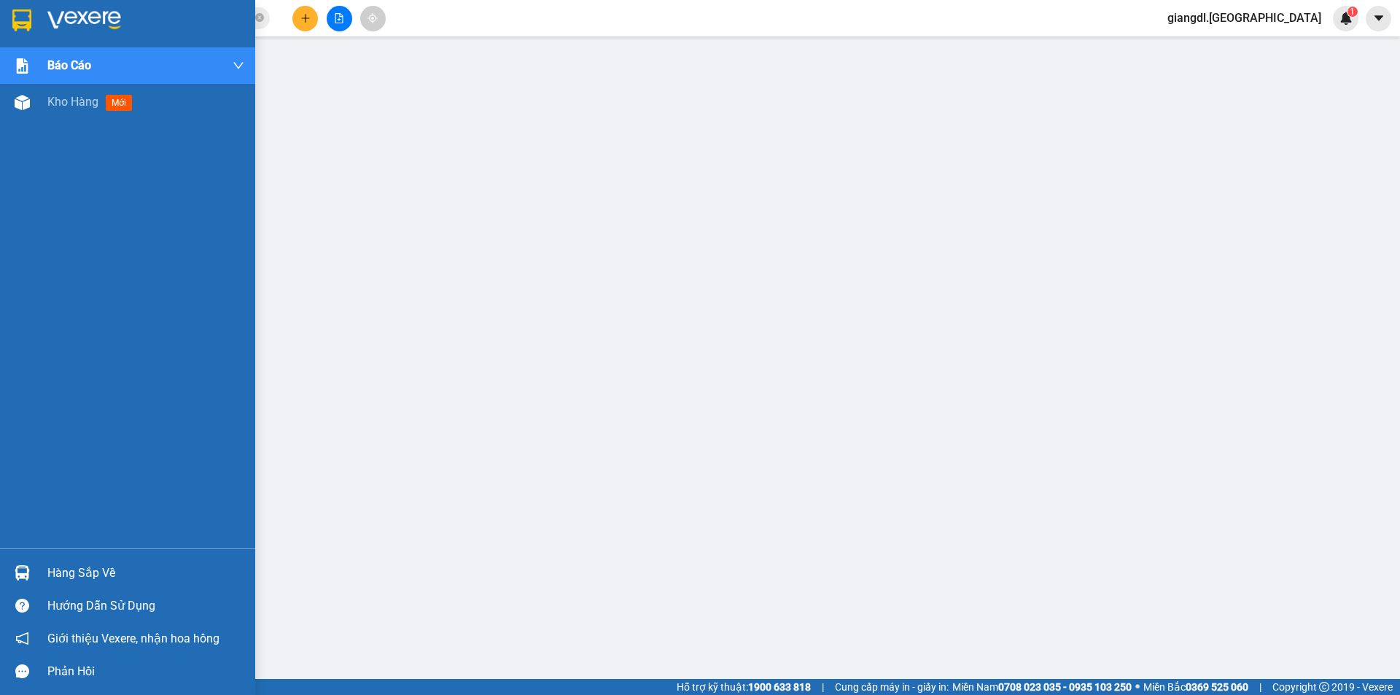
click at [15, 102] on img at bounding box center [22, 102] width 15 height 15
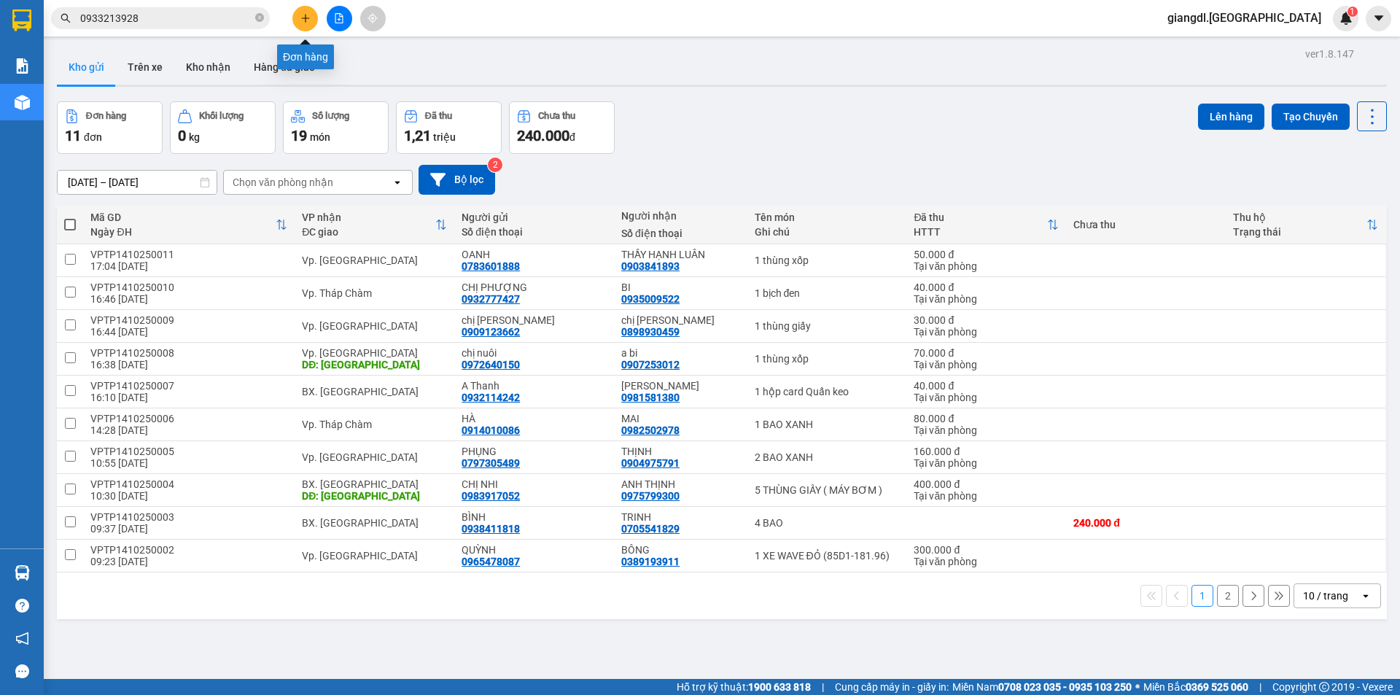
click at [306, 22] on icon "plus" at bounding box center [305, 18] width 10 height 10
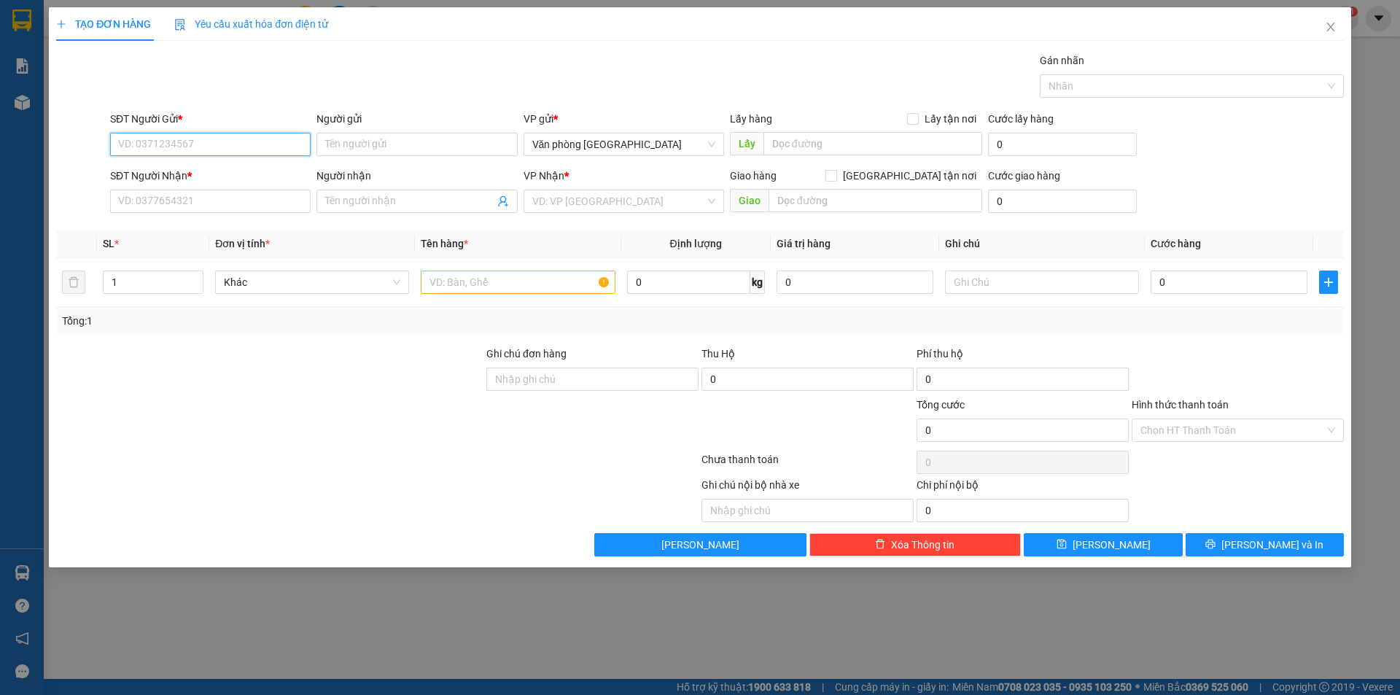
click at [186, 133] on input "SĐT Người Gửi *" at bounding box center [210, 144] width 201 height 23
type input "0859224317"
click at [322, 149] on input "Người gửi" at bounding box center [416, 144] width 201 height 23
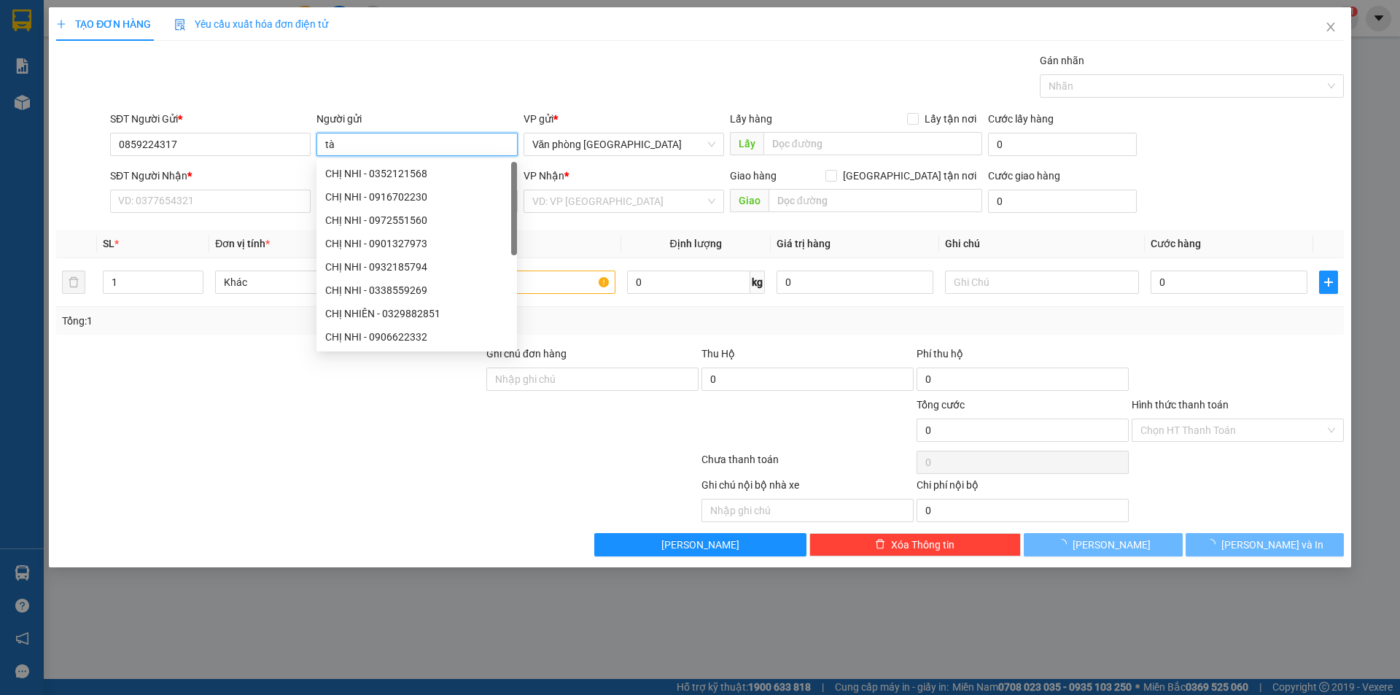
type input "t"
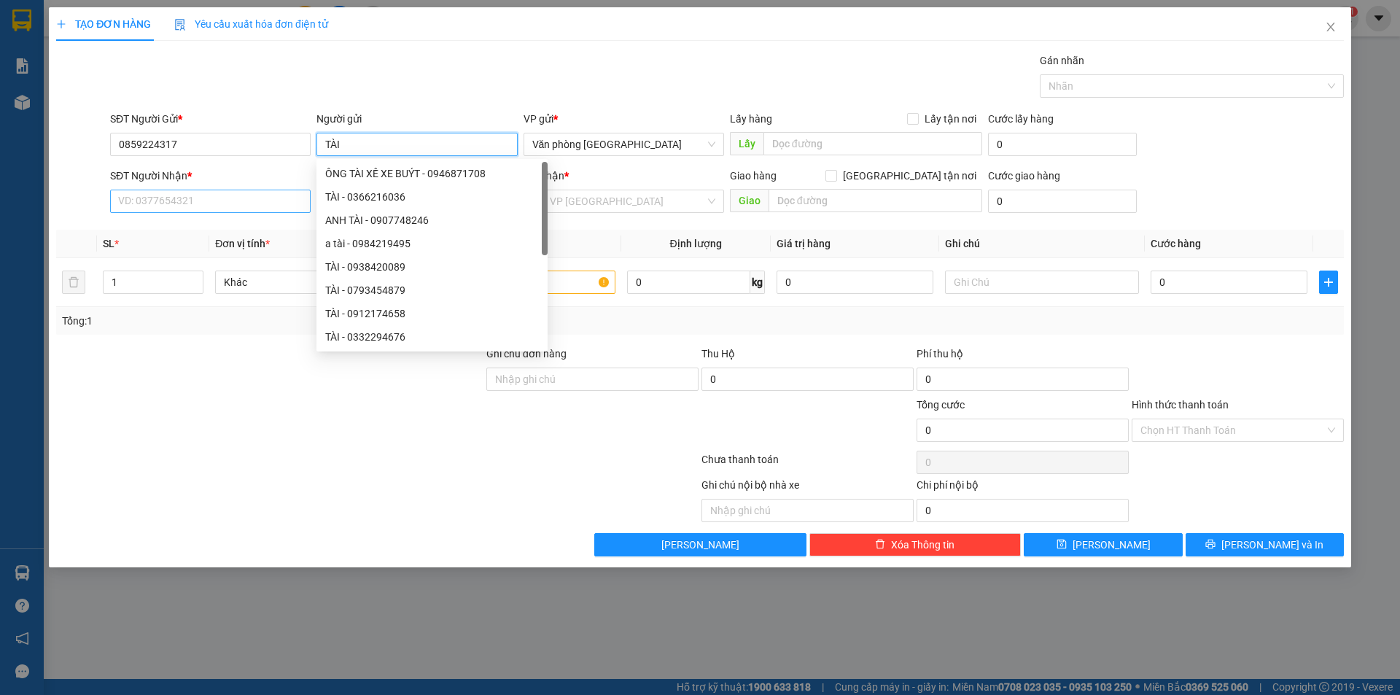
type input "TÀI"
click at [250, 198] on input "SĐT Người Nhận *" at bounding box center [210, 201] width 201 height 23
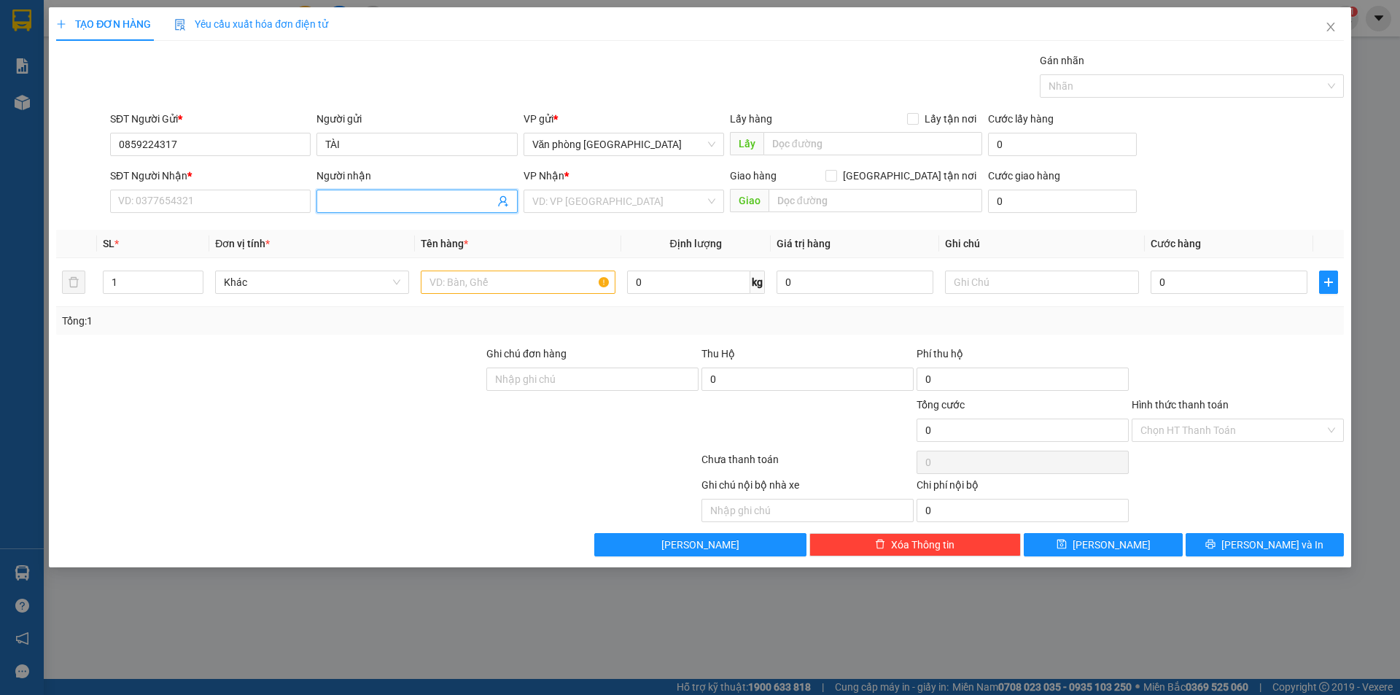
click at [333, 200] on input "Người nhận" at bounding box center [409, 201] width 168 height 16
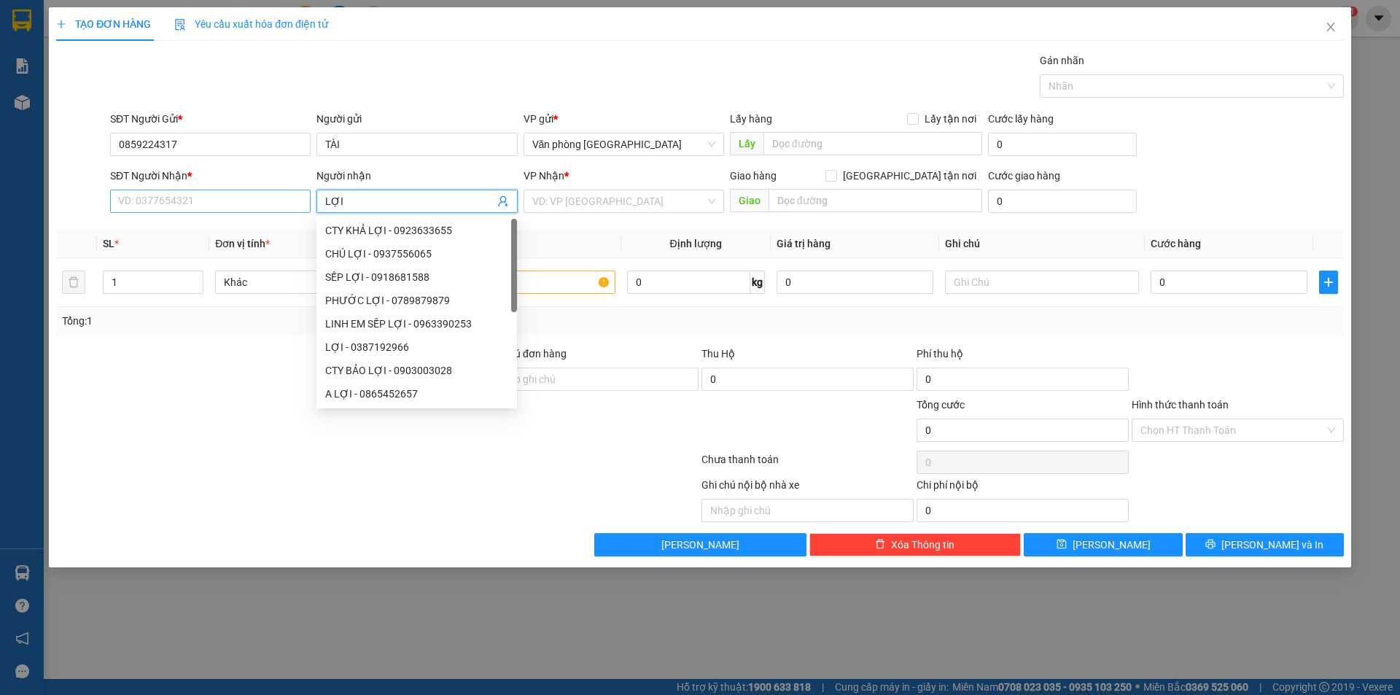
type input "LỢI"
click at [230, 199] on input "SĐT Người Nhận *" at bounding box center [210, 201] width 201 height 23
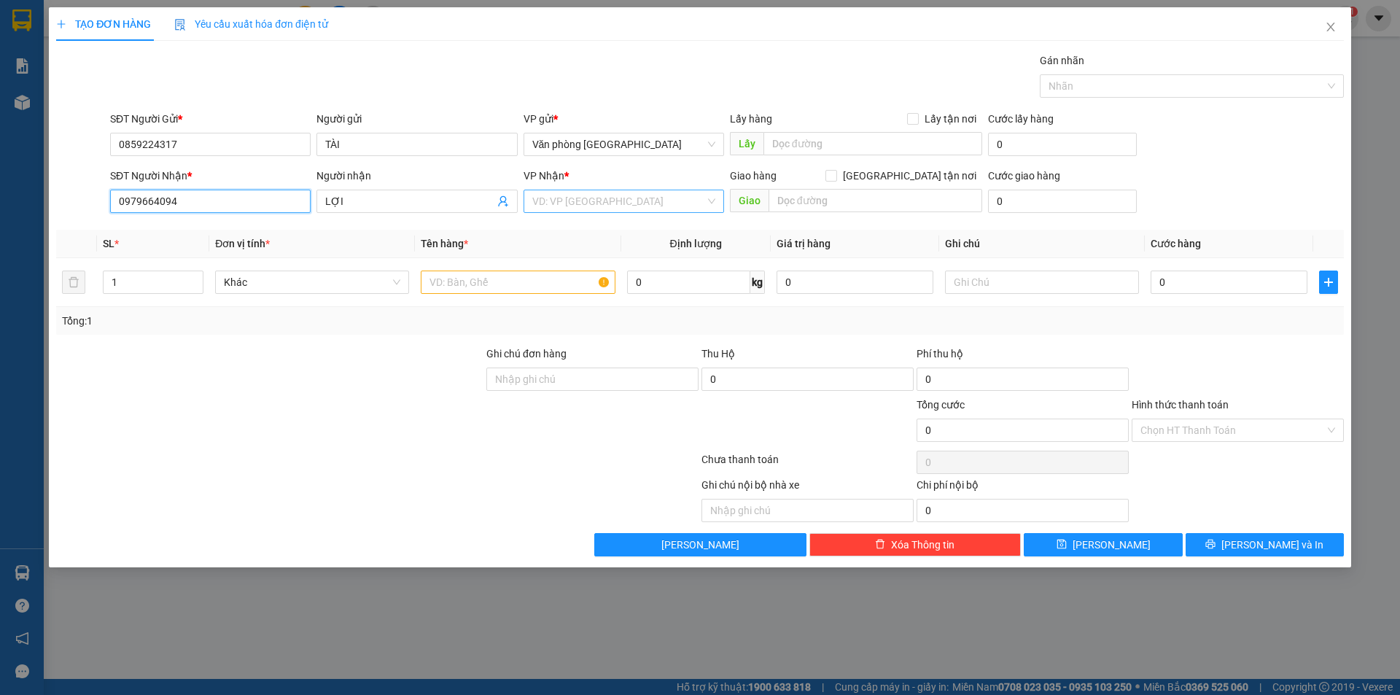
type input "0979664094"
click at [572, 196] on input "search" at bounding box center [618, 201] width 173 height 22
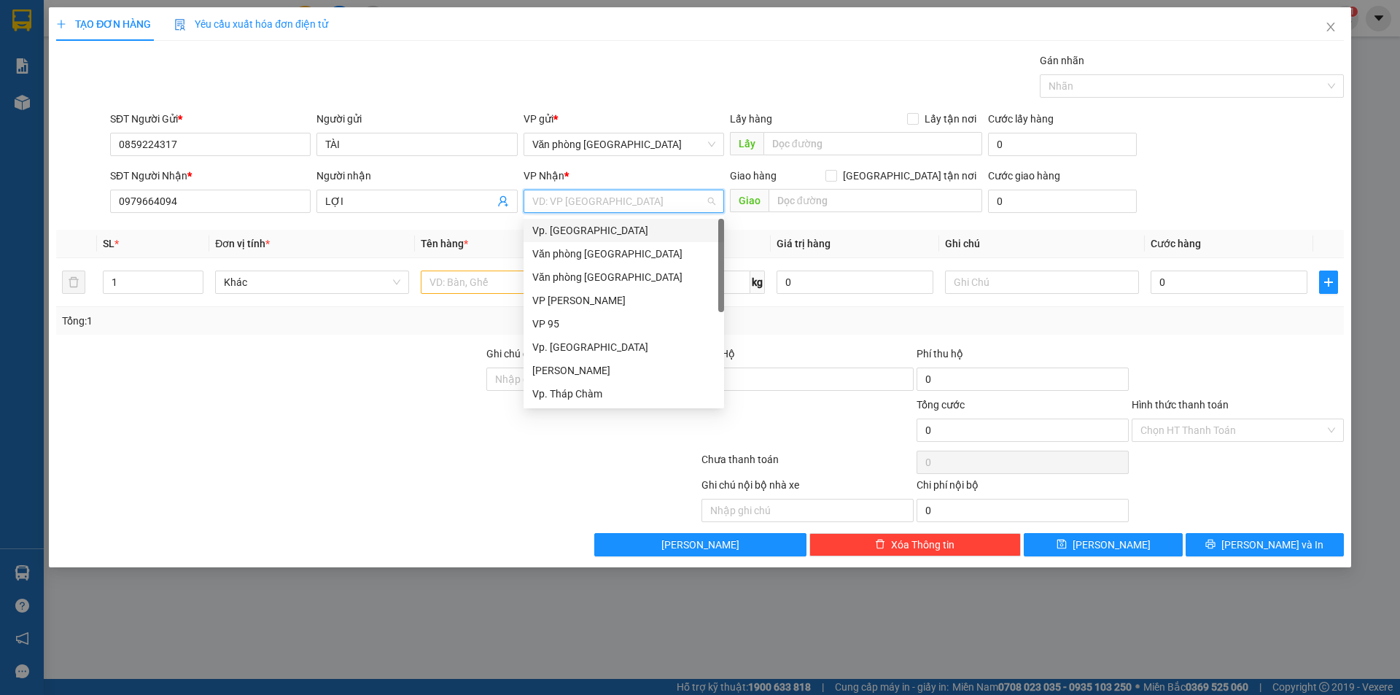
click at [583, 224] on div "Vp. [GEOGRAPHIC_DATA]" at bounding box center [623, 230] width 183 height 16
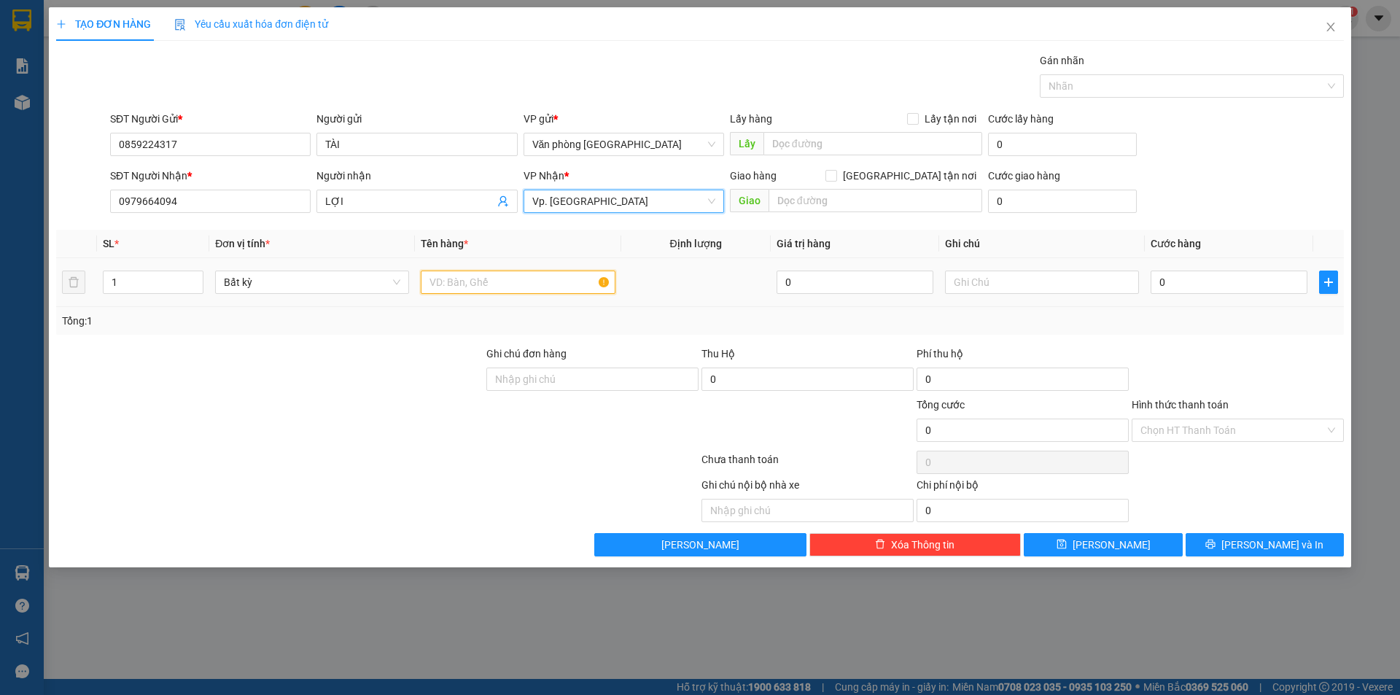
click at [471, 276] on input "text" at bounding box center [518, 282] width 194 height 23
type input "1 BAO XANH"
click at [1162, 286] on input "0" at bounding box center [1229, 282] width 157 height 23
click at [1159, 286] on input "0" at bounding box center [1229, 282] width 157 height 23
type input "20"
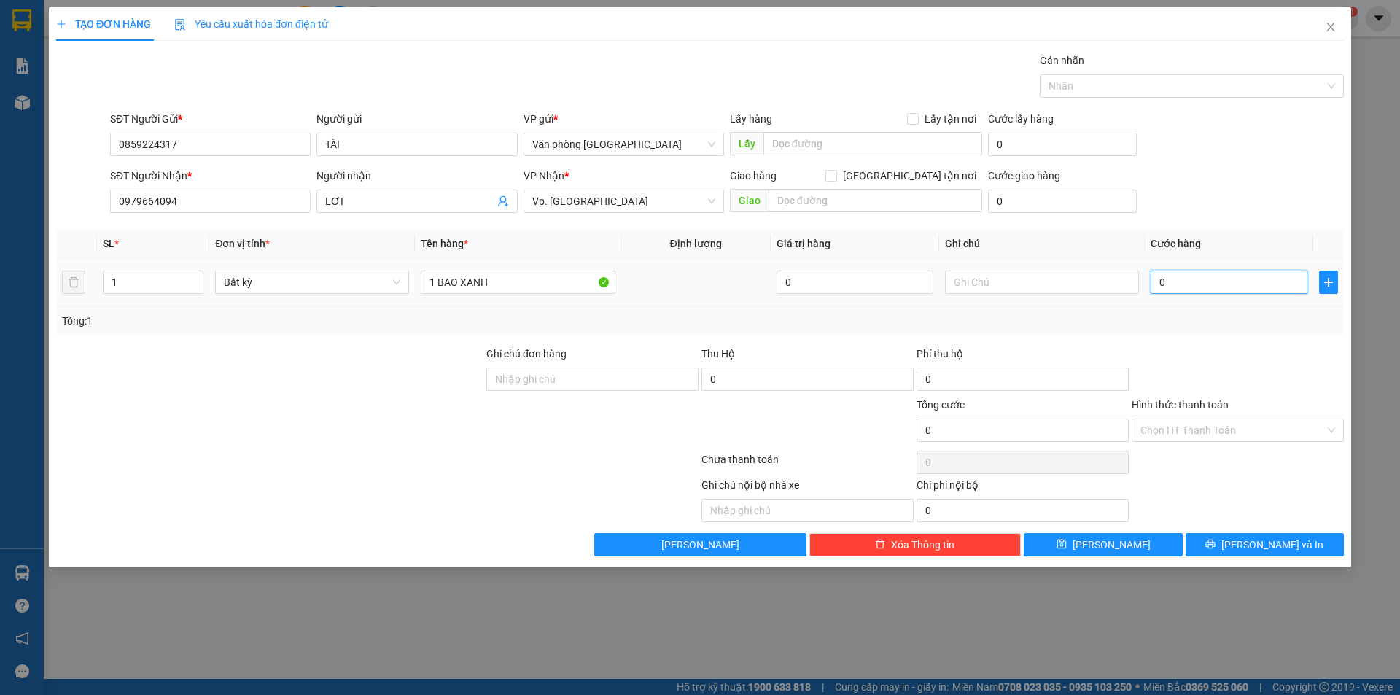
type input "20"
type input "230"
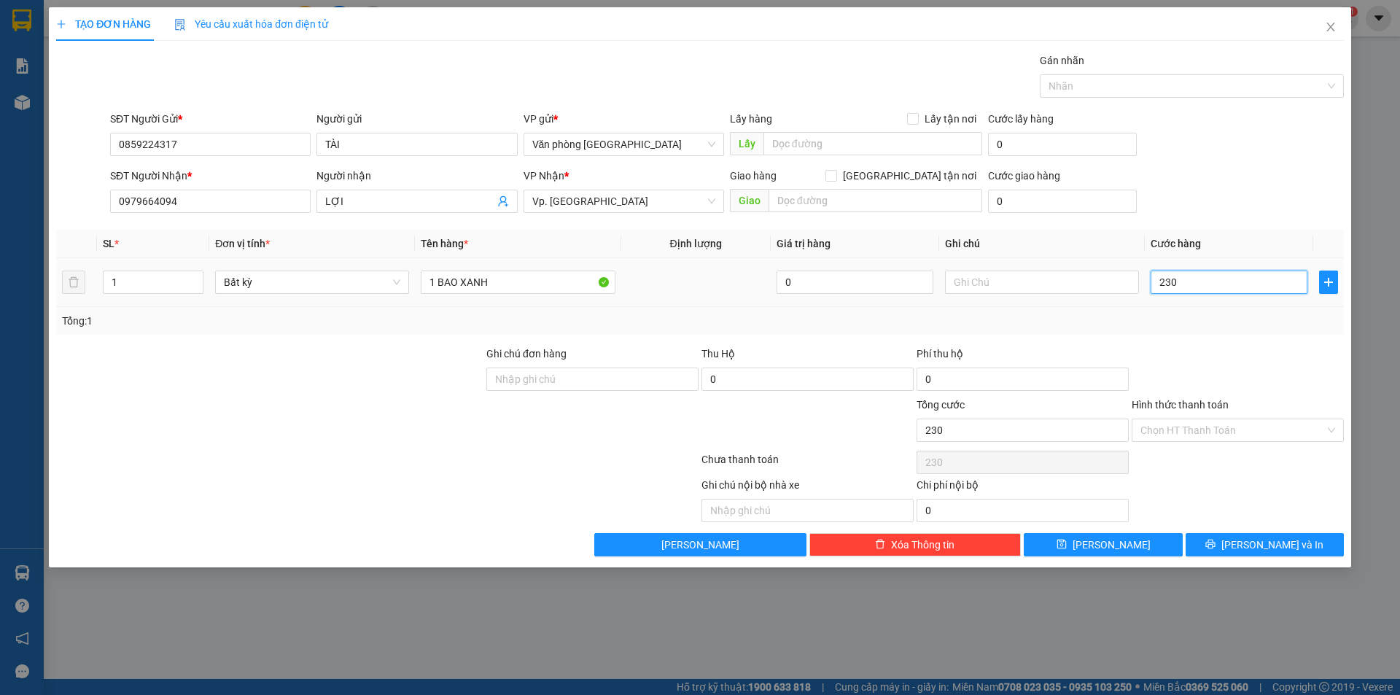
type input "2.300"
type input "23.000"
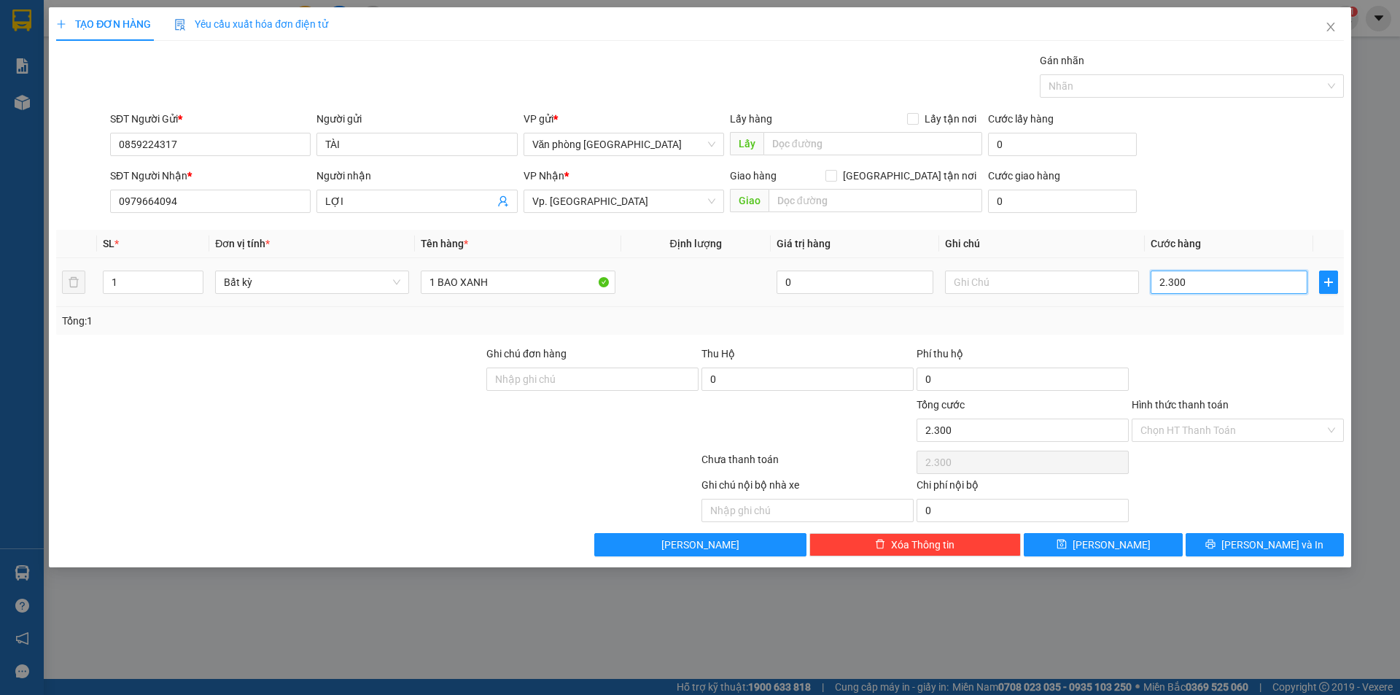
type input "23.000"
type input "230.000"
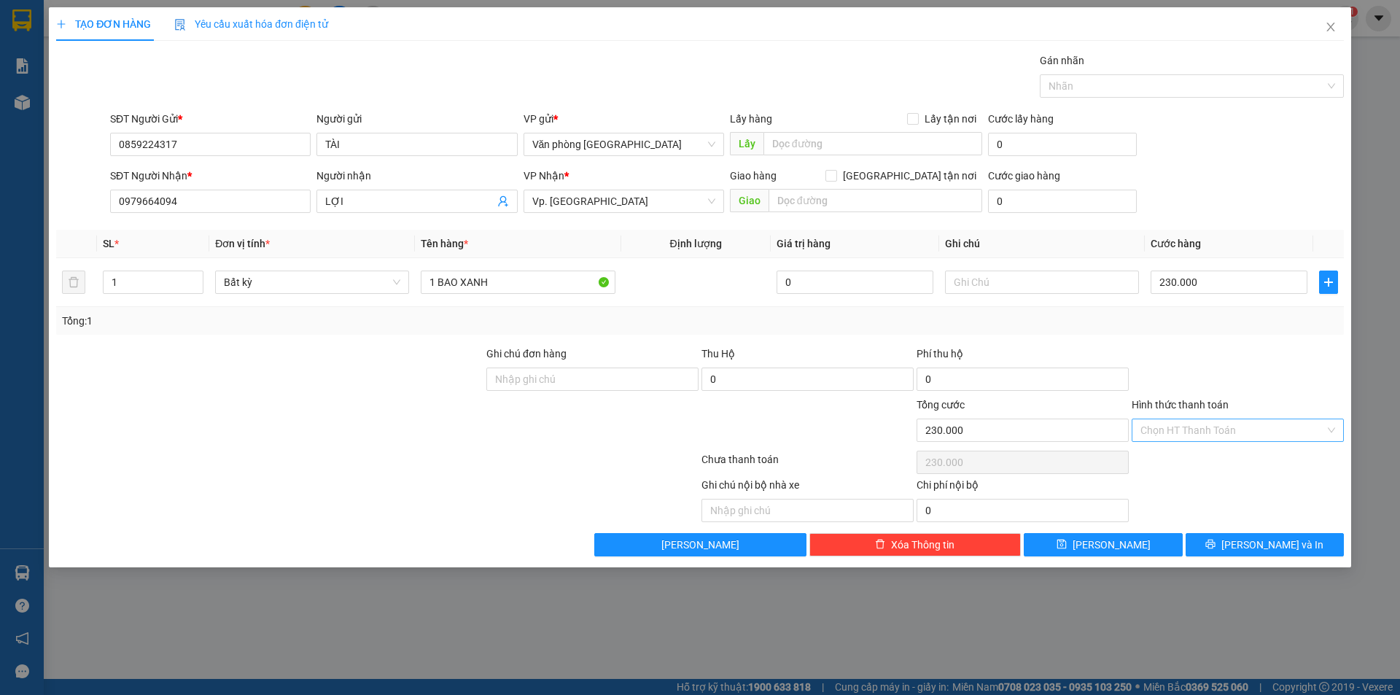
click at [1240, 432] on input "Hình thức thanh toán" at bounding box center [1232, 430] width 184 height 22
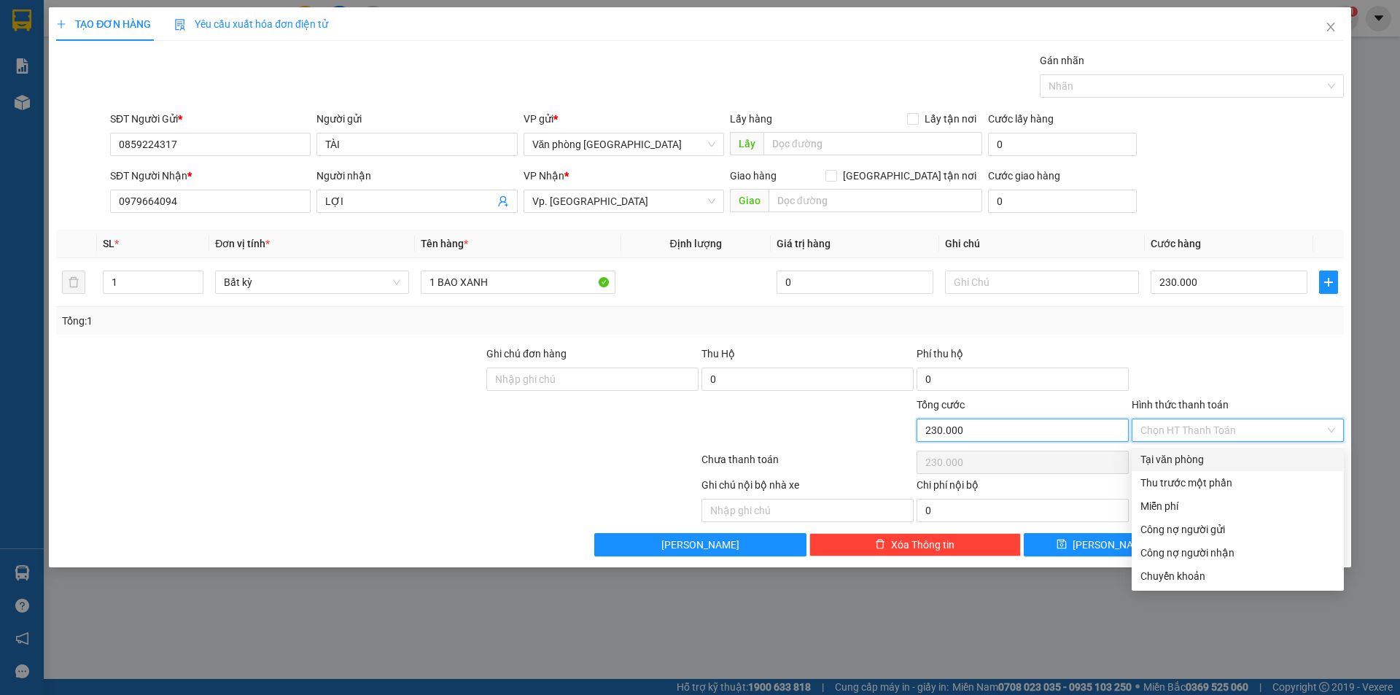
click at [1047, 434] on input "230.000" at bounding box center [1023, 430] width 212 height 23
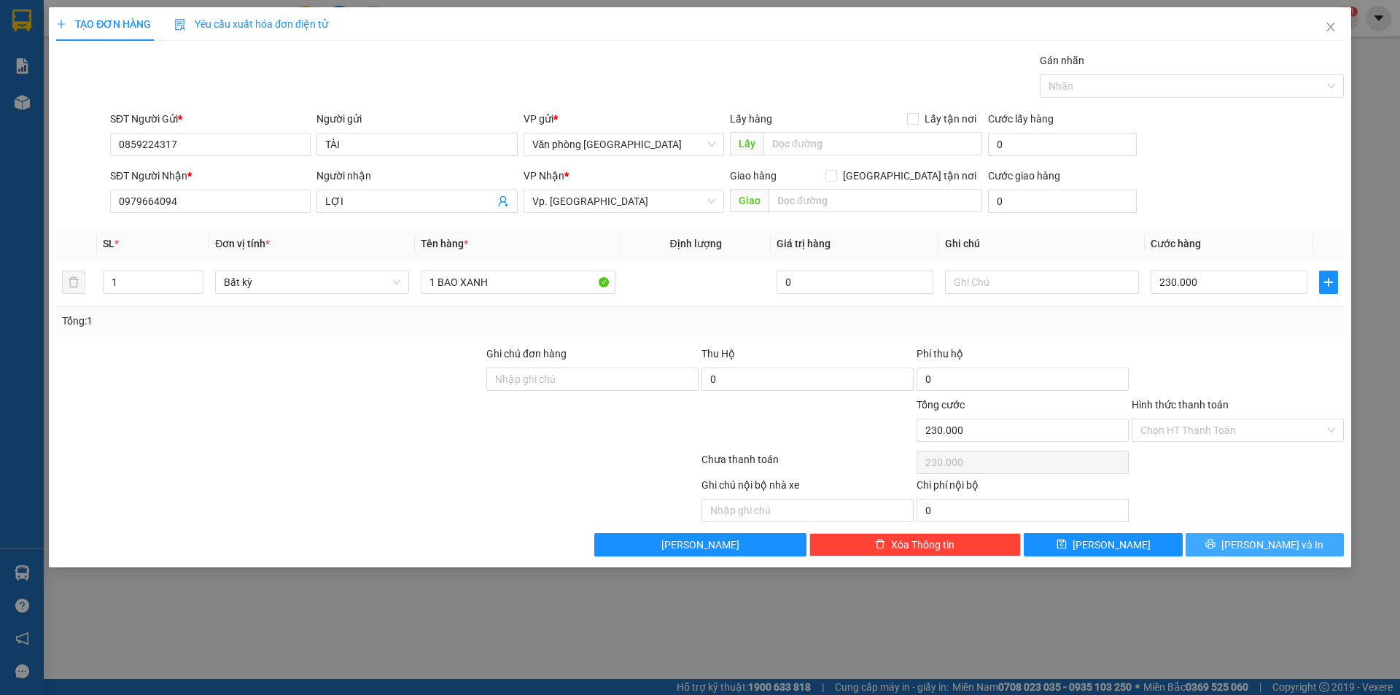
click at [1210, 544] on button "[PERSON_NAME] và In" at bounding box center [1265, 544] width 158 height 23
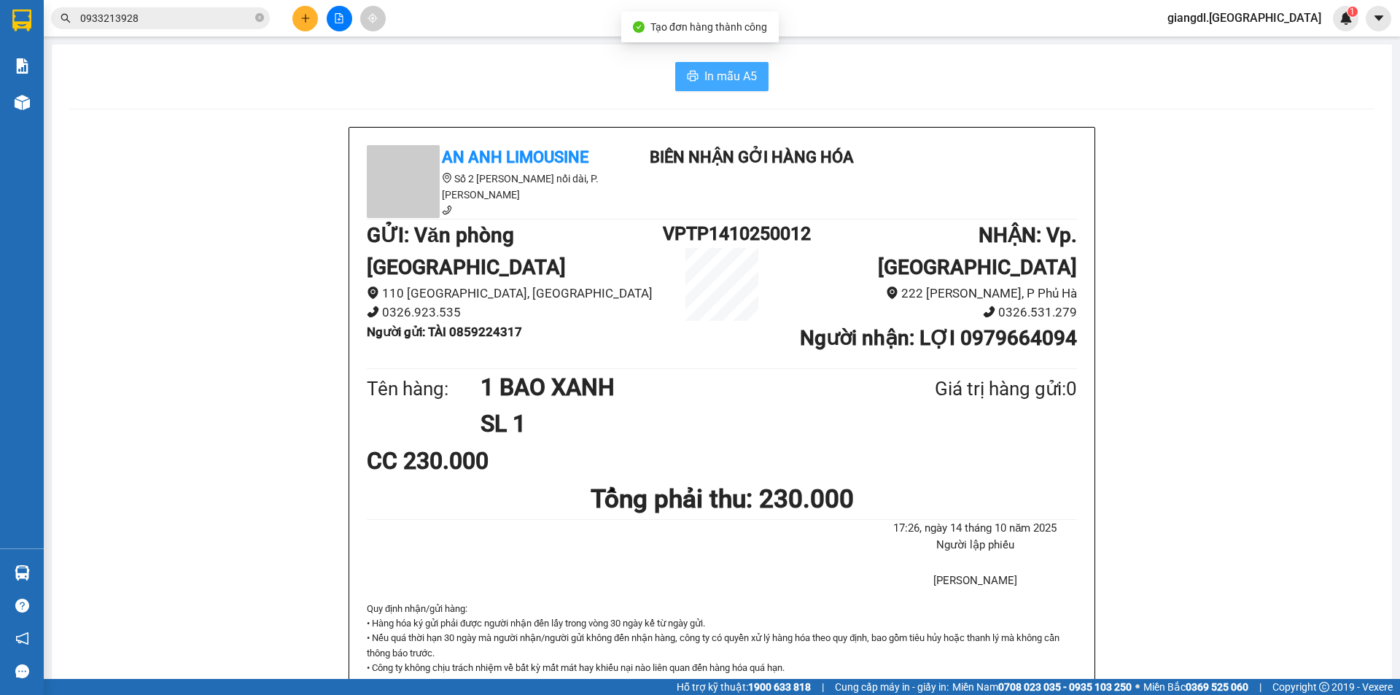
click at [719, 73] on span "In mẫu A5" at bounding box center [730, 76] width 52 height 18
click at [1032, 326] on b "Người nhận : LỢI 0979664094" at bounding box center [938, 338] width 277 height 24
click at [306, 15] on icon "plus" at bounding box center [305, 18] width 1 height 8
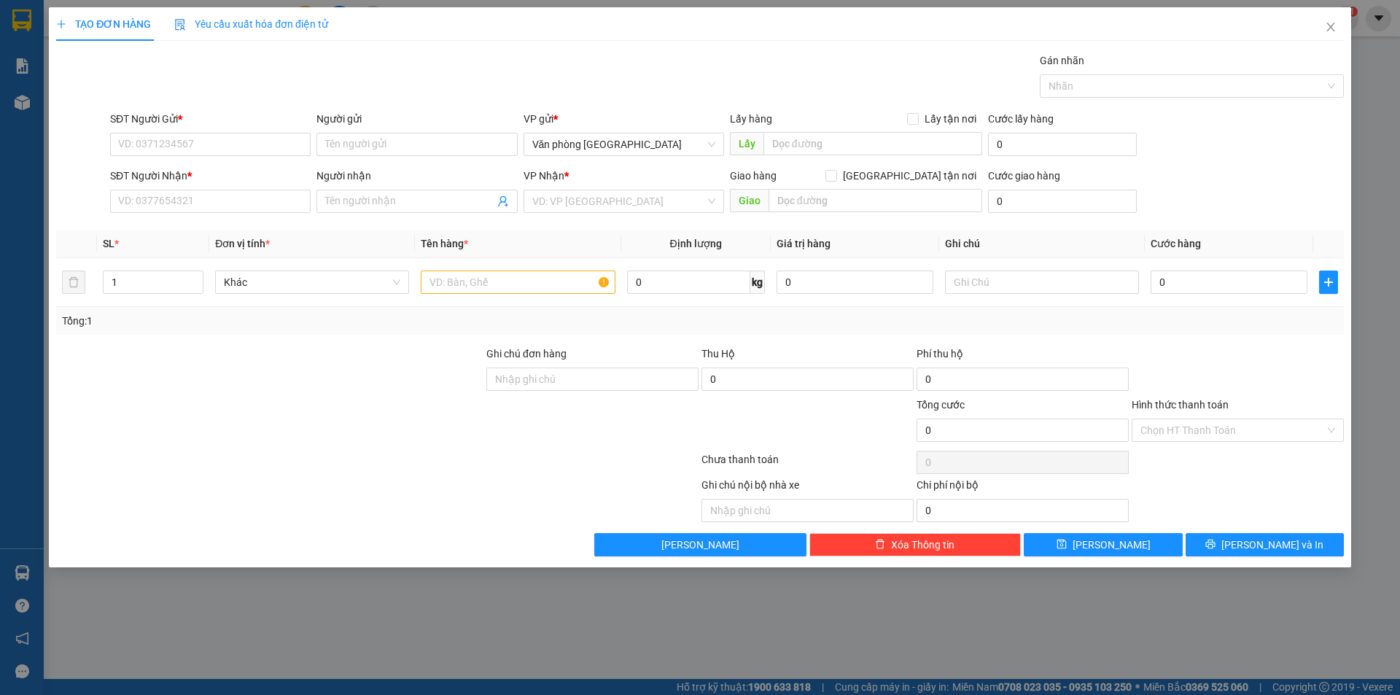
click at [170, 132] on div "SĐT Người Gửi *" at bounding box center [210, 122] width 201 height 22
click at [174, 149] on input "SĐT Người Gửi *" at bounding box center [210, 144] width 201 height 23
click at [183, 169] on div "0908713711 - DIỄM" at bounding box center [210, 174] width 183 height 16
type input "0908713711"
type input "DIỄM"
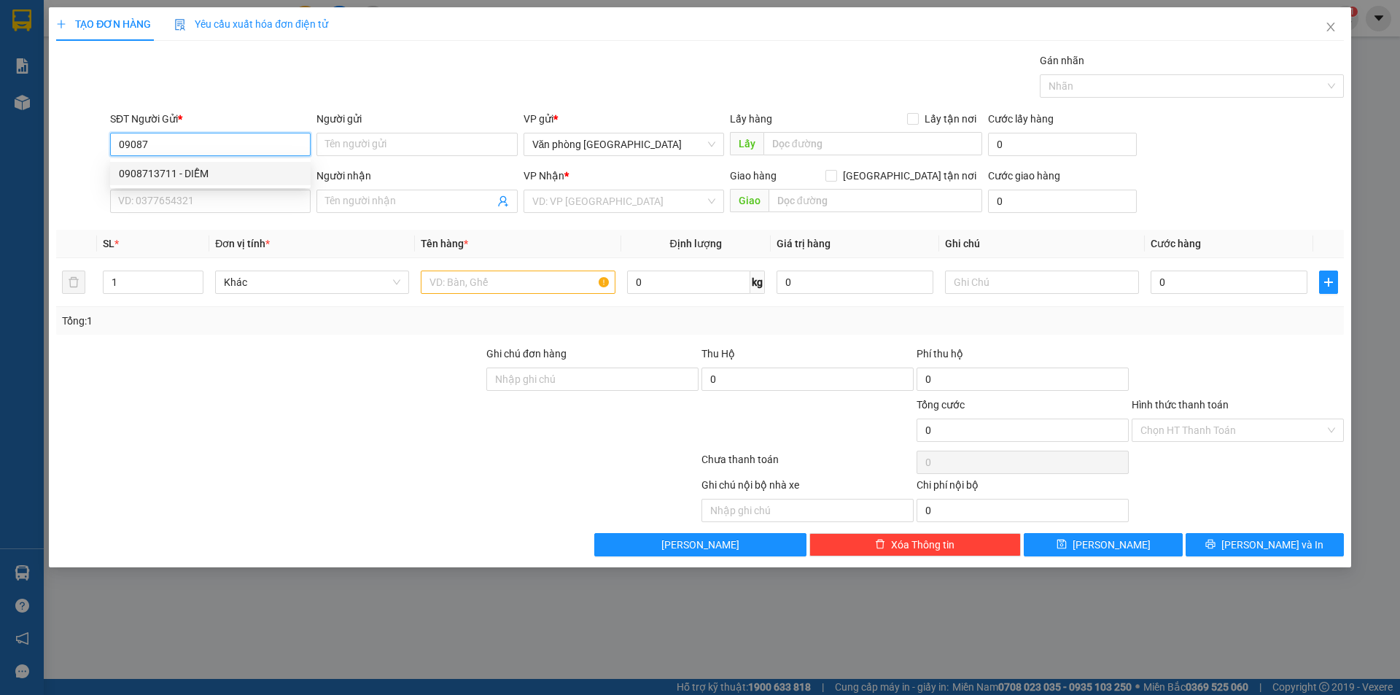
type input "0985187322"
type input "CƯỜNG"
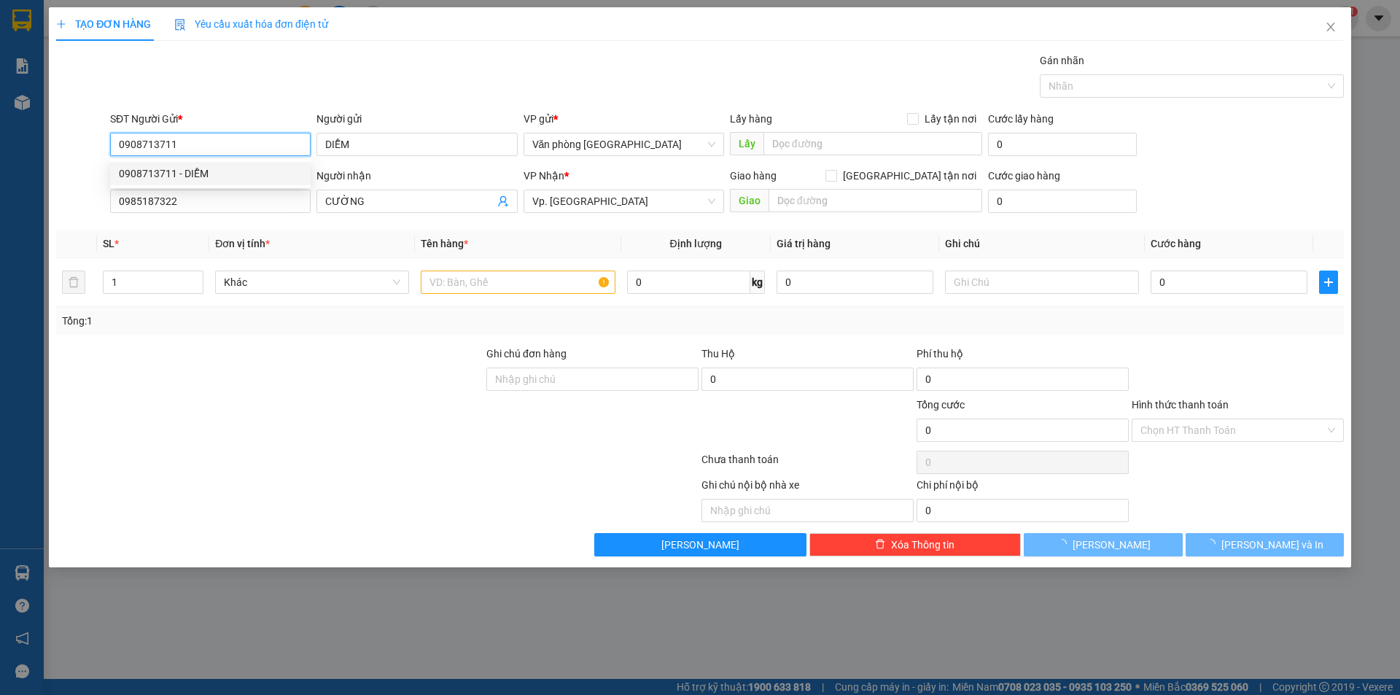
type input "30.000"
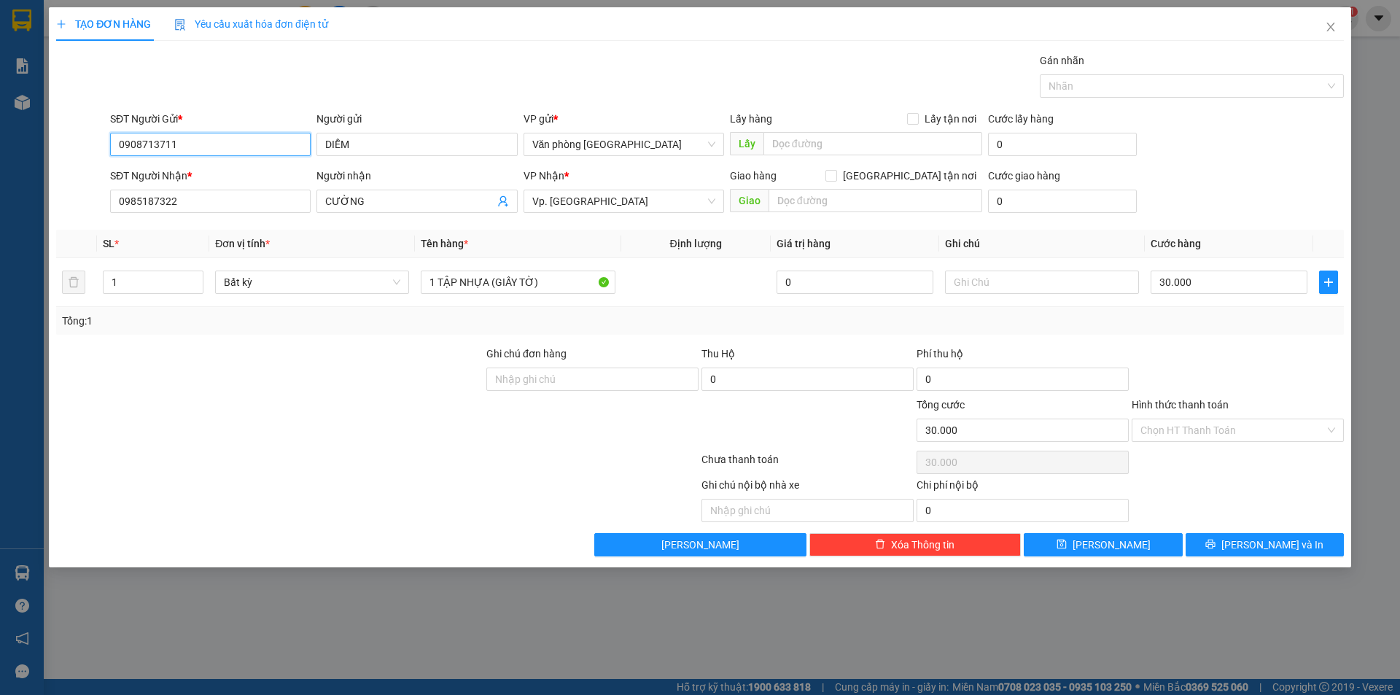
click at [232, 141] on input "0908713711" at bounding box center [210, 144] width 201 height 23
click at [231, 141] on input "0908713711" at bounding box center [210, 144] width 201 height 23
click at [230, 141] on input "0908713711" at bounding box center [210, 144] width 201 height 23
click at [1334, 30] on icon "close" at bounding box center [1331, 27] width 12 height 12
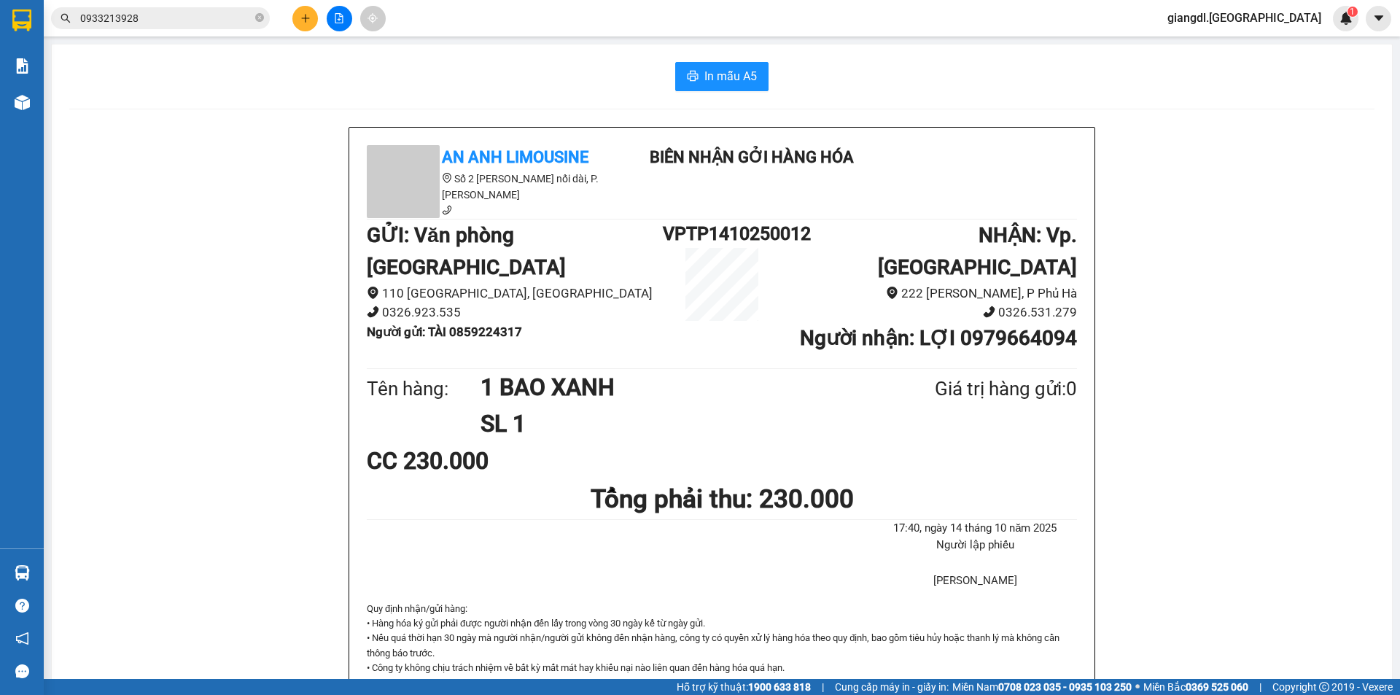
click at [308, 12] on button at bounding box center [305, 19] width 26 height 26
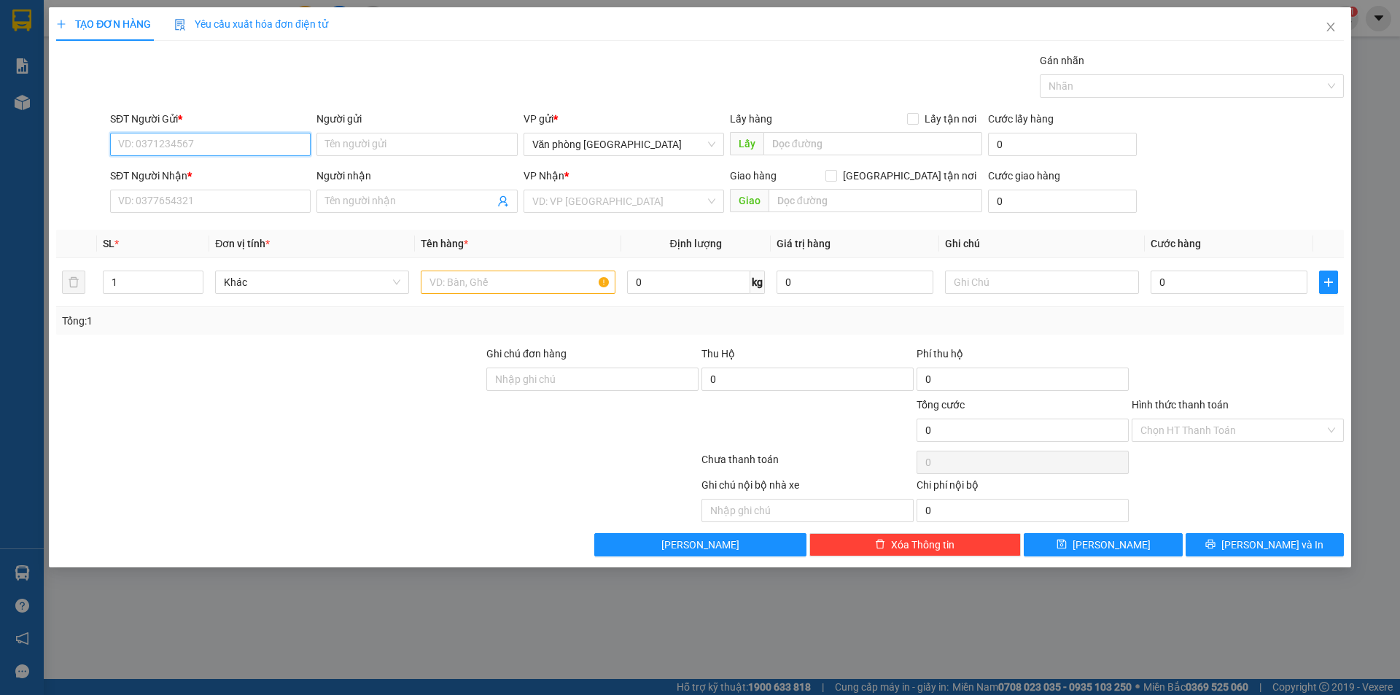
click at [235, 140] on input "SĐT Người Gửi *" at bounding box center [210, 144] width 201 height 23
click at [226, 168] on div "0909876833 - C Hiền" at bounding box center [210, 174] width 183 height 16
type input "0909876833"
type input "C Hiền"
type input "0916050845"
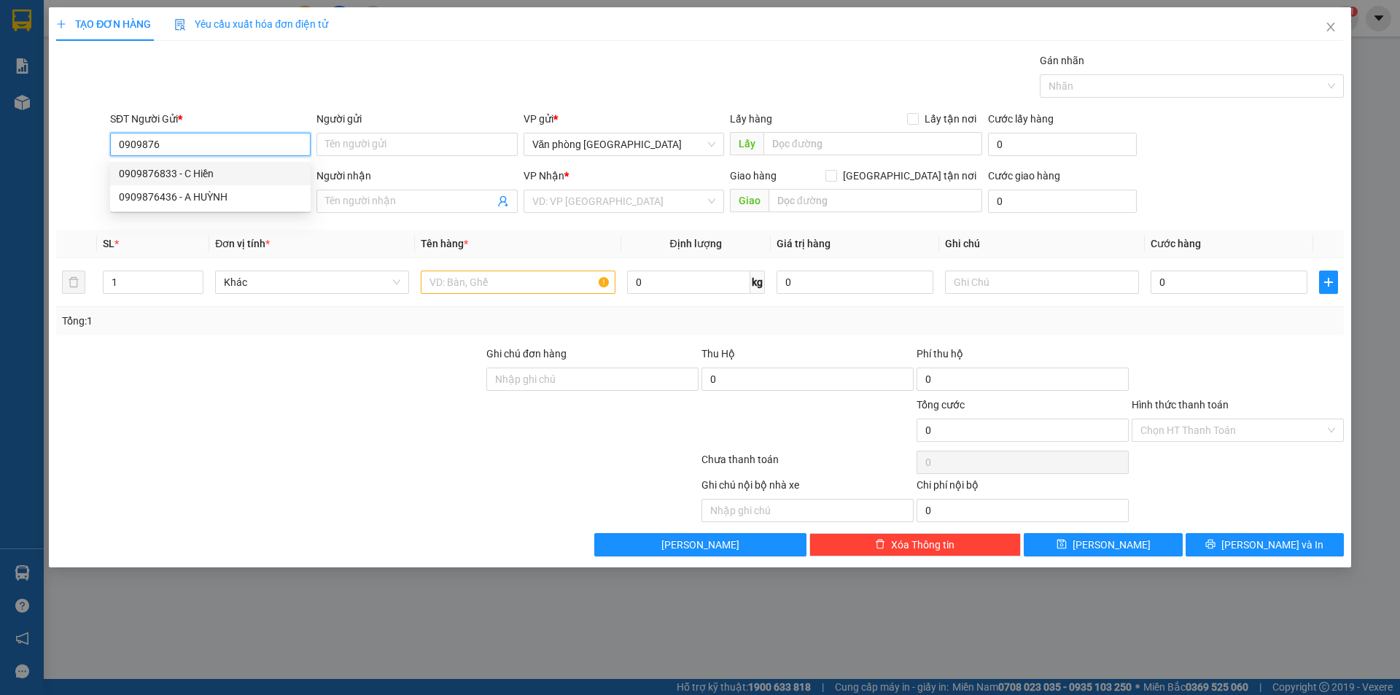
type input "TRANG"
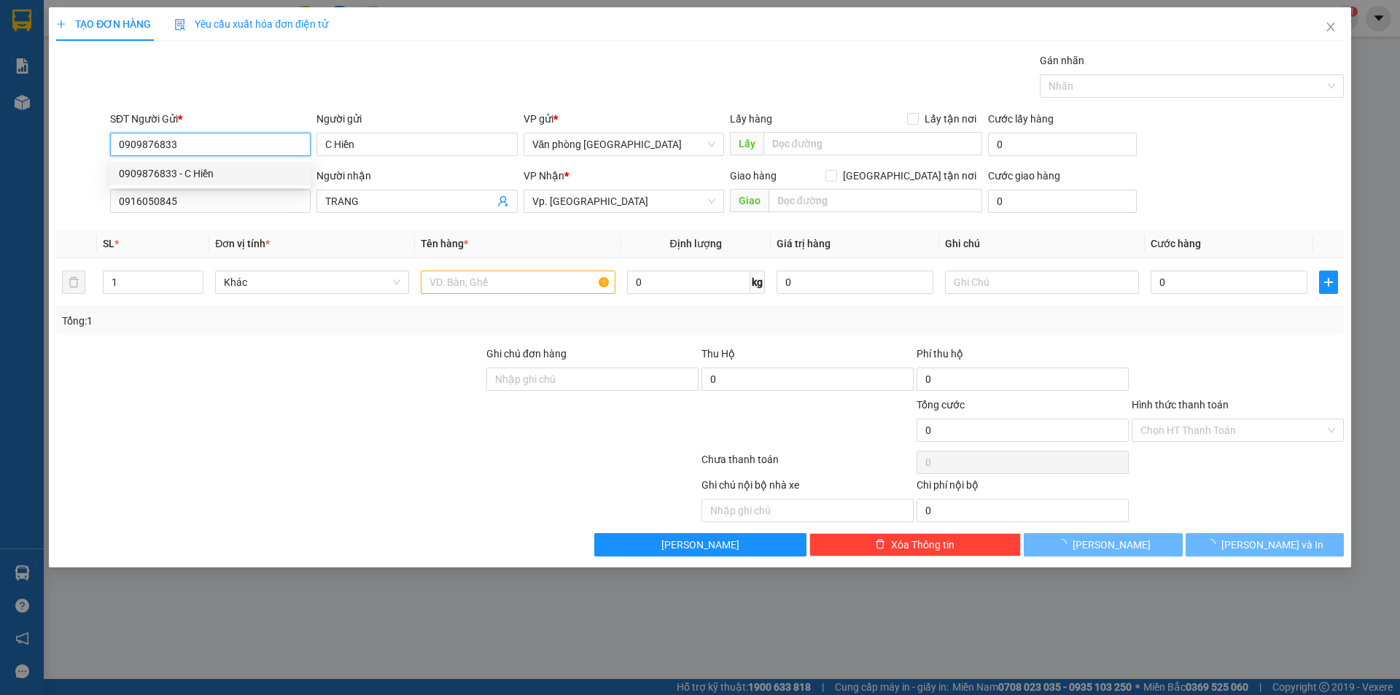
type input "100.000"
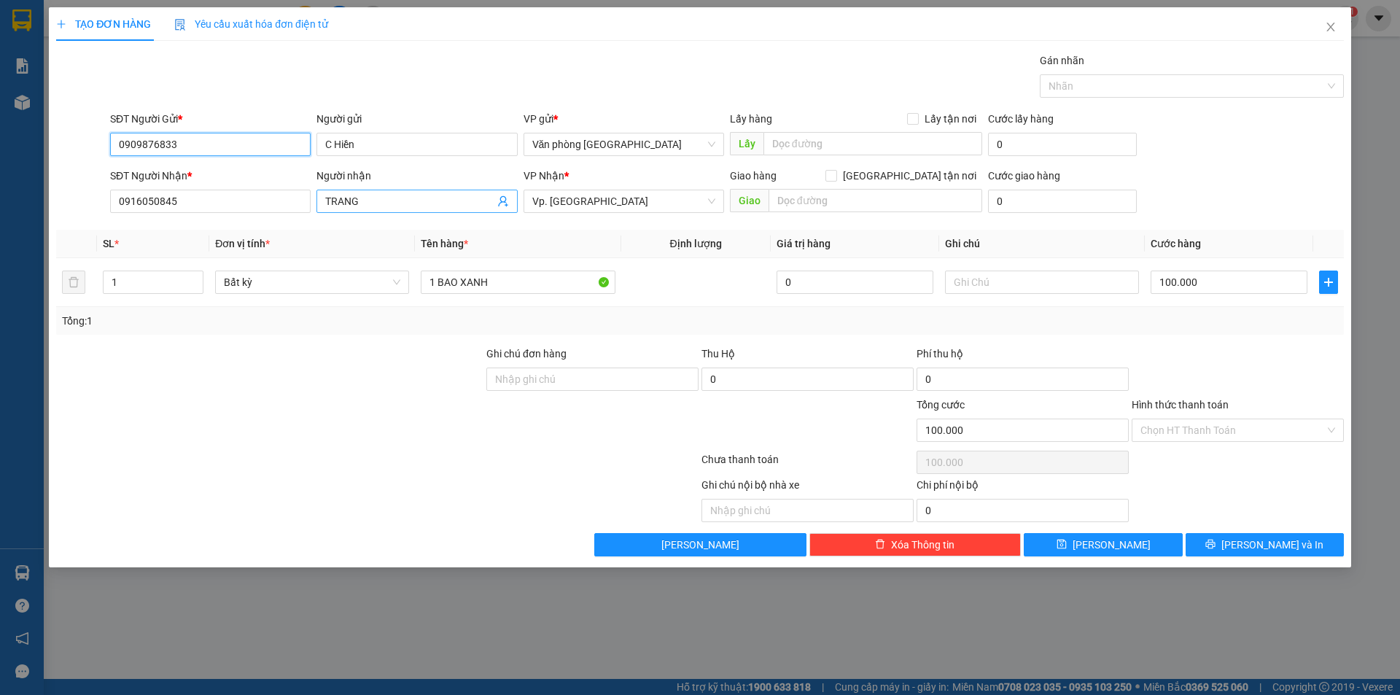
type input "0909876833"
click at [439, 197] on input "TRANG" at bounding box center [409, 201] width 168 height 16
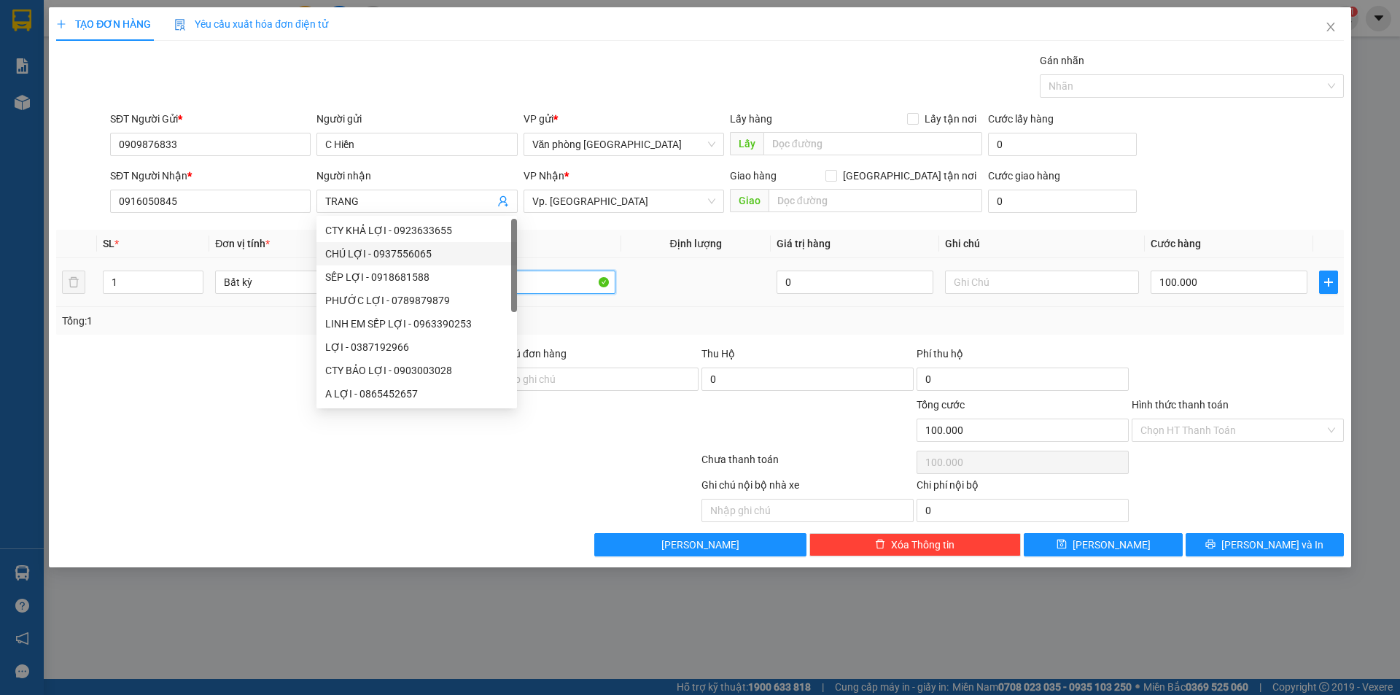
click at [557, 280] on input "1 BAO XANH" at bounding box center [518, 282] width 194 height 23
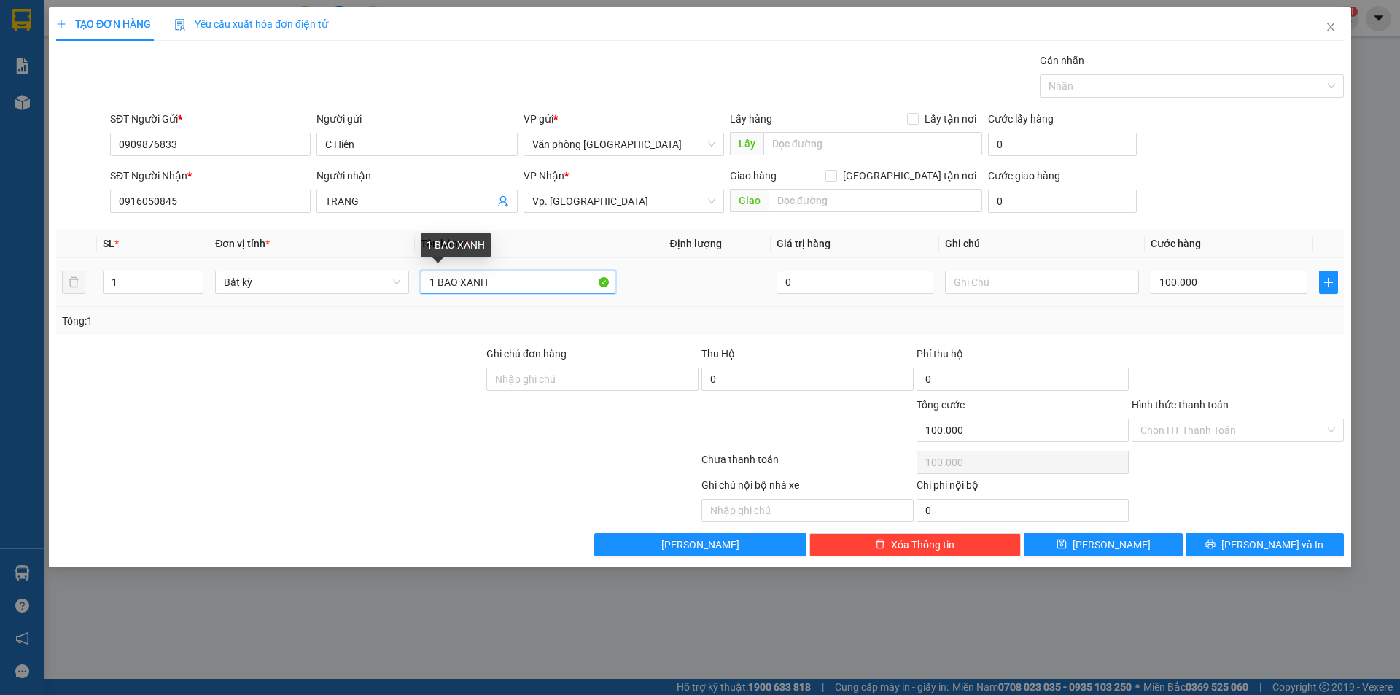
click at [557, 281] on input "1 BAO XANH" at bounding box center [518, 282] width 194 height 23
type input "1 BAO TRẮNG NHỎ"
click at [1189, 289] on input "100.000" at bounding box center [1229, 282] width 157 height 23
type input "0"
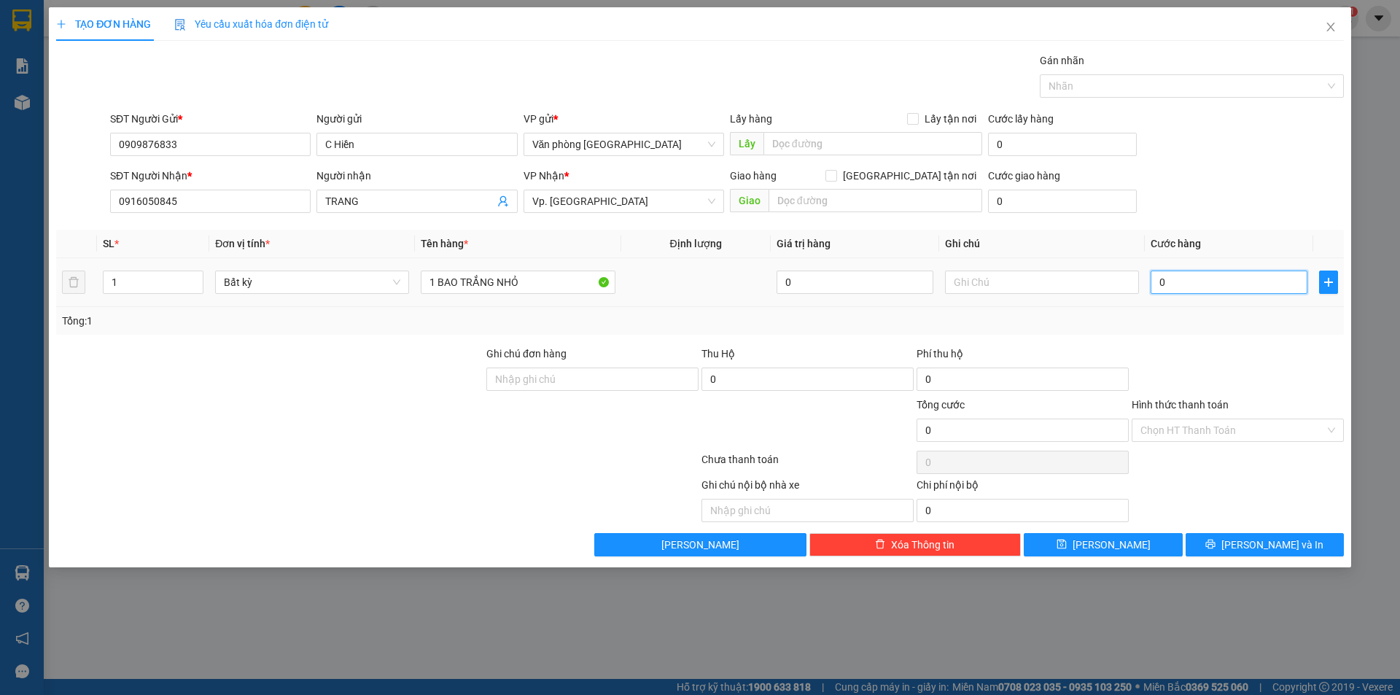
click at [1161, 283] on input "0" at bounding box center [1229, 282] width 157 height 23
type input "0"
click at [1161, 270] on div "0" at bounding box center [1229, 282] width 157 height 29
click at [1156, 283] on input "0" at bounding box center [1229, 282] width 157 height 23
click at [1159, 283] on input "0" at bounding box center [1229, 282] width 157 height 23
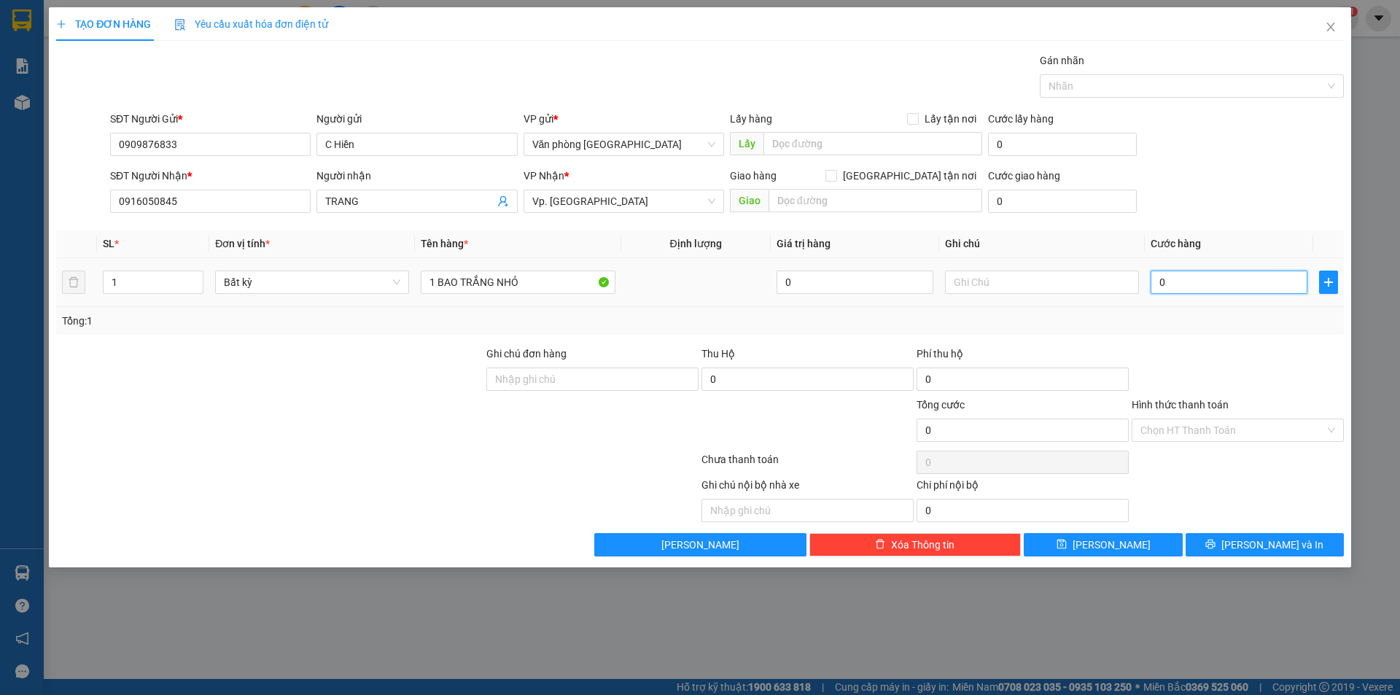
type input "40"
type input "400"
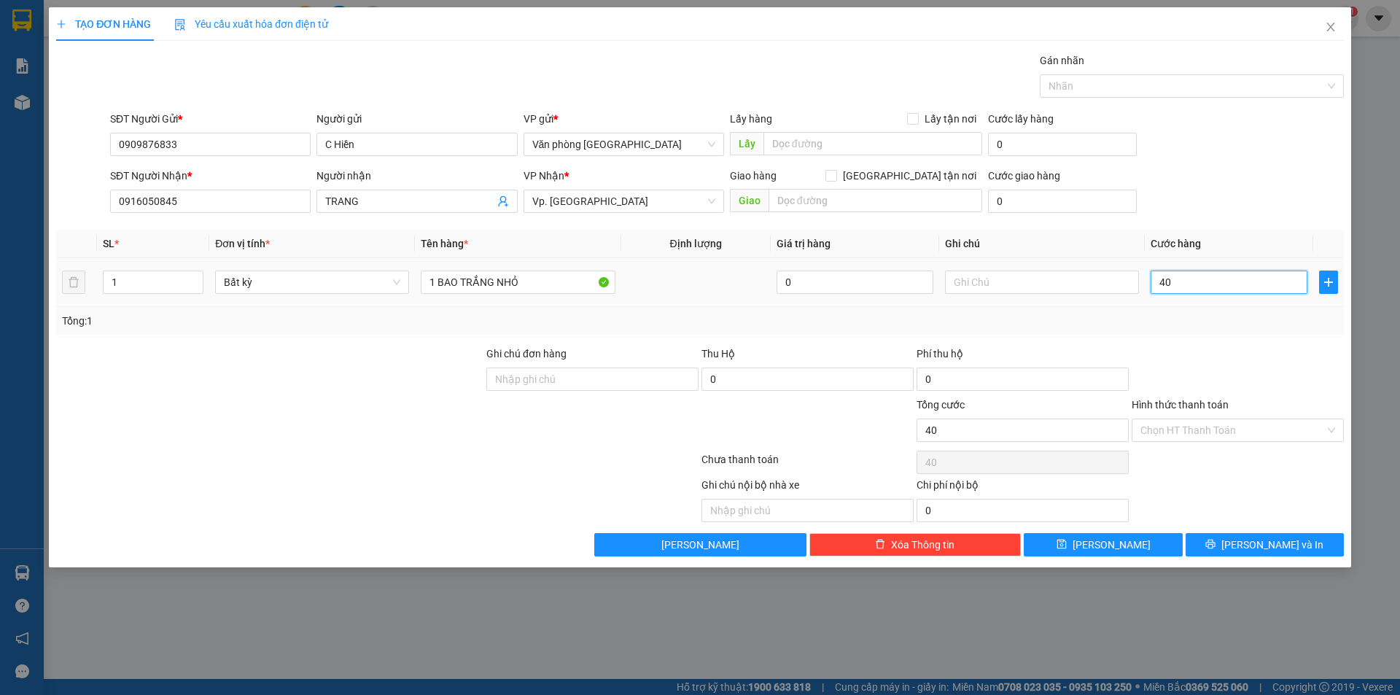
type input "400"
type input "4.000"
type input "40.000"
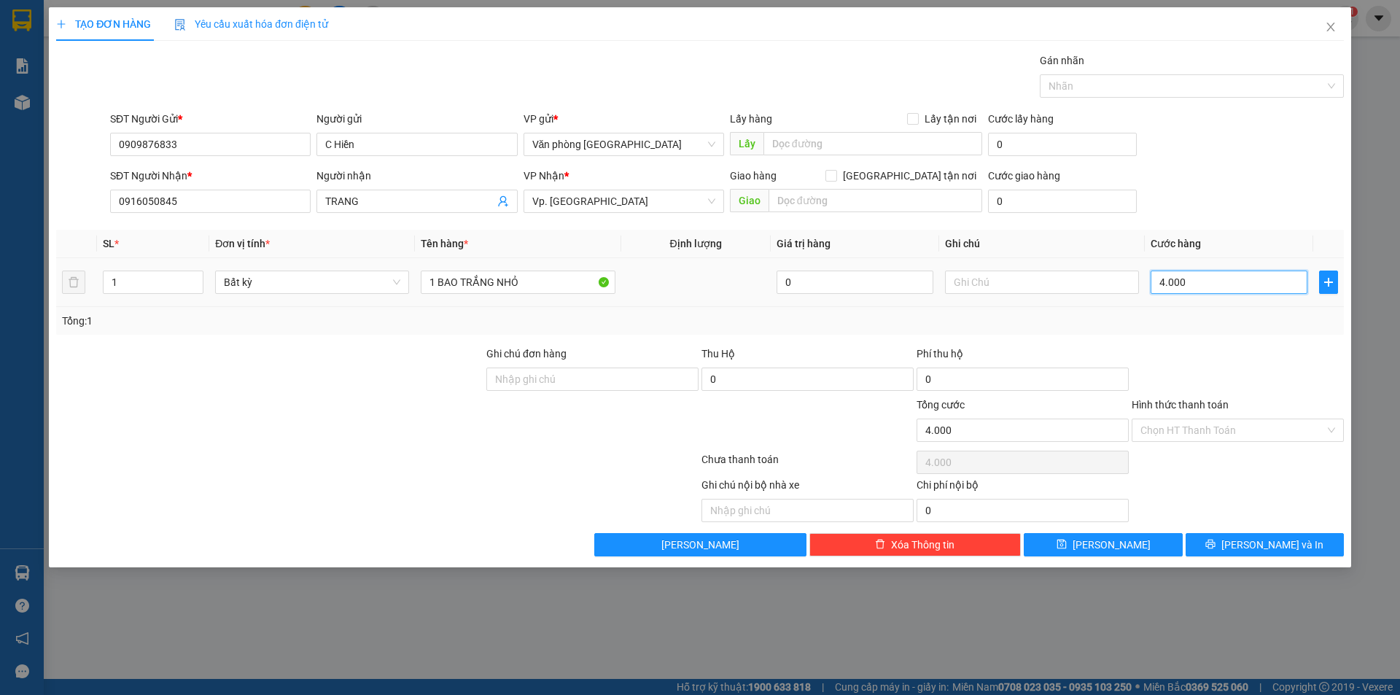
type input "40.000"
click at [1184, 437] on input "Hình thức thanh toán" at bounding box center [1232, 430] width 184 height 22
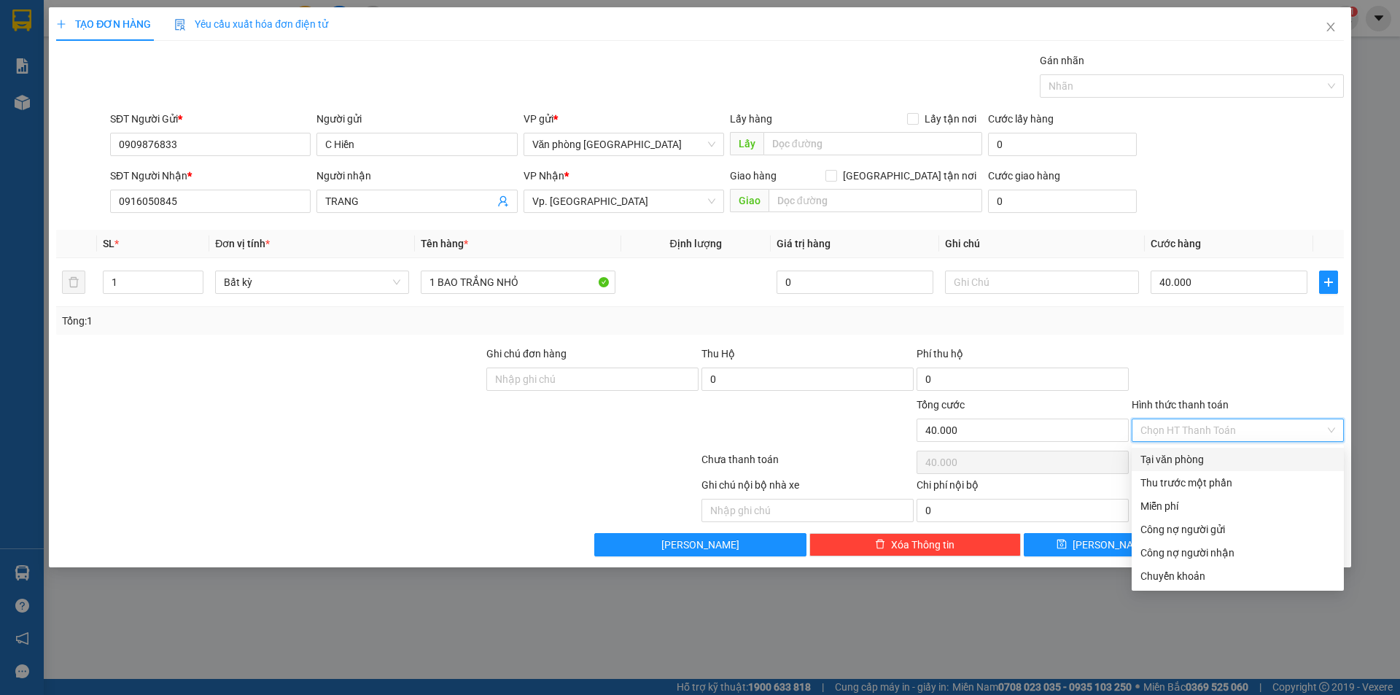
click at [1180, 462] on div "Tại văn phòng" at bounding box center [1237, 459] width 195 height 16
type input "0"
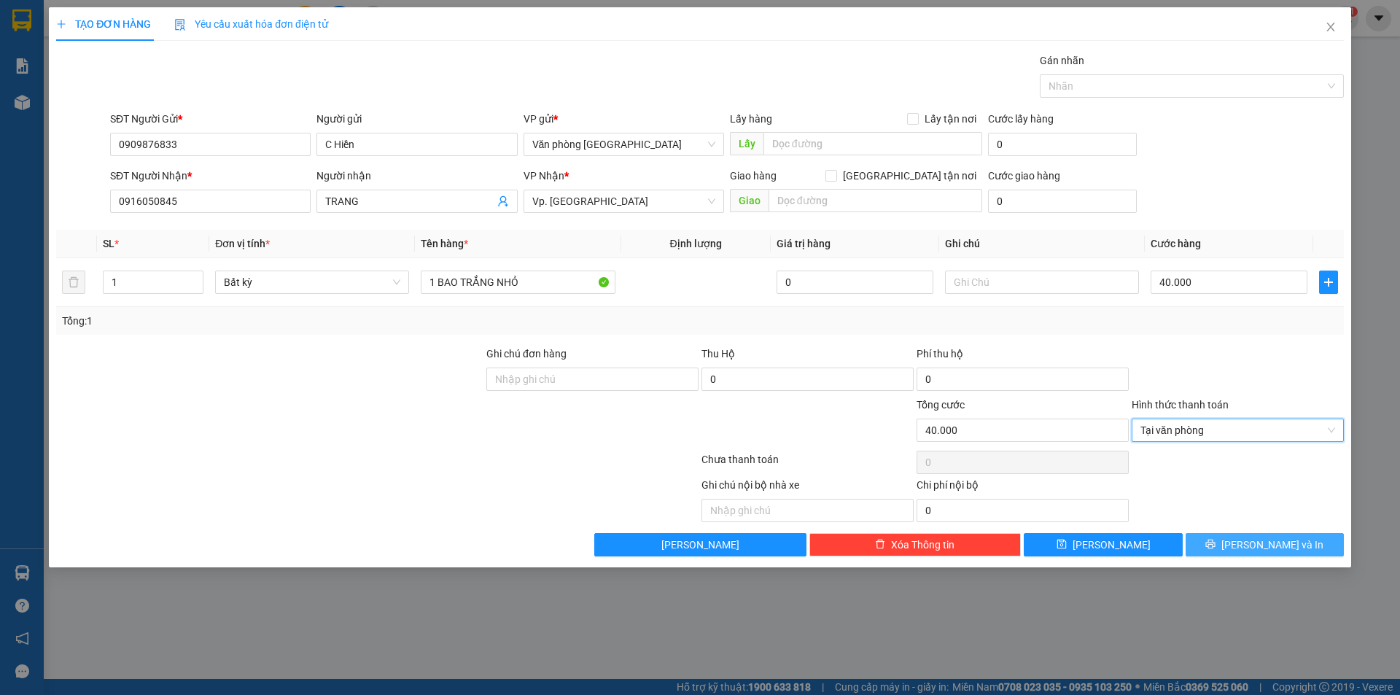
click at [1215, 536] on button "[PERSON_NAME] và In" at bounding box center [1265, 544] width 158 height 23
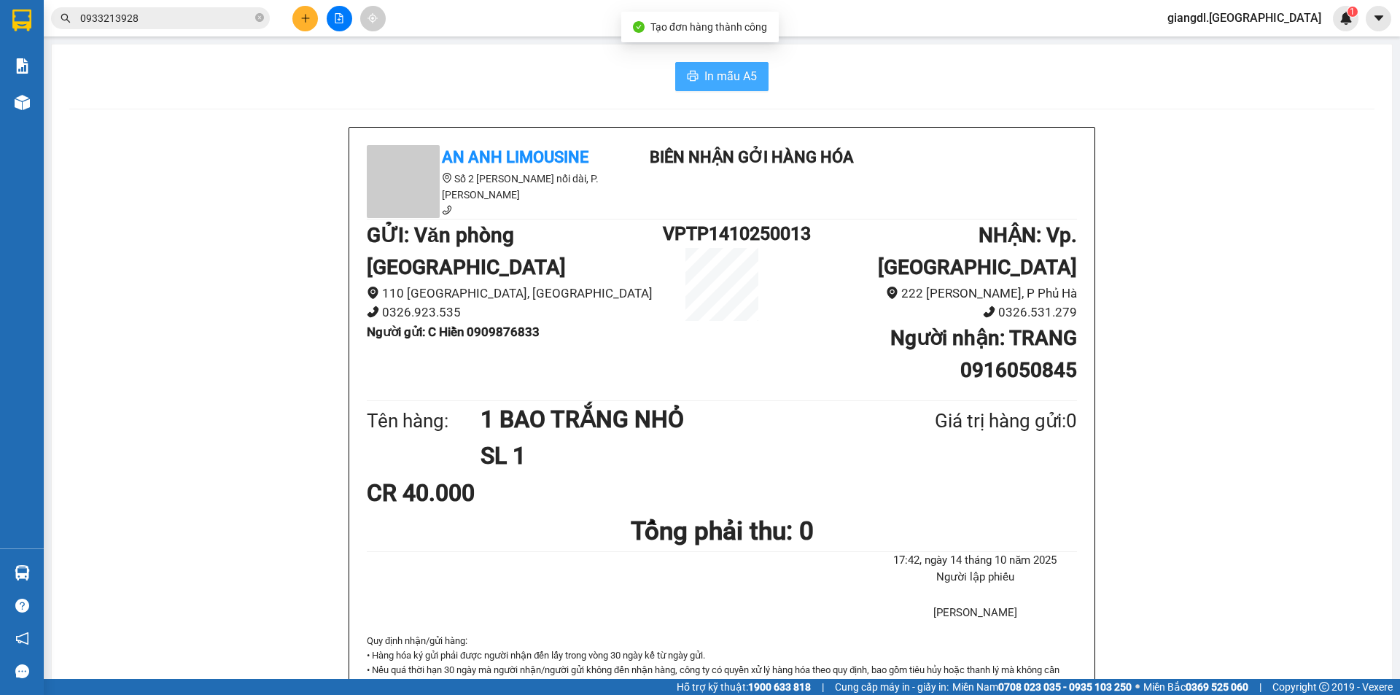
click at [694, 74] on button "In mẫu A5" at bounding box center [721, 76] width 93 height 29
click at [310, 8] on button at bounding box center [305, 19] width 26 height 26
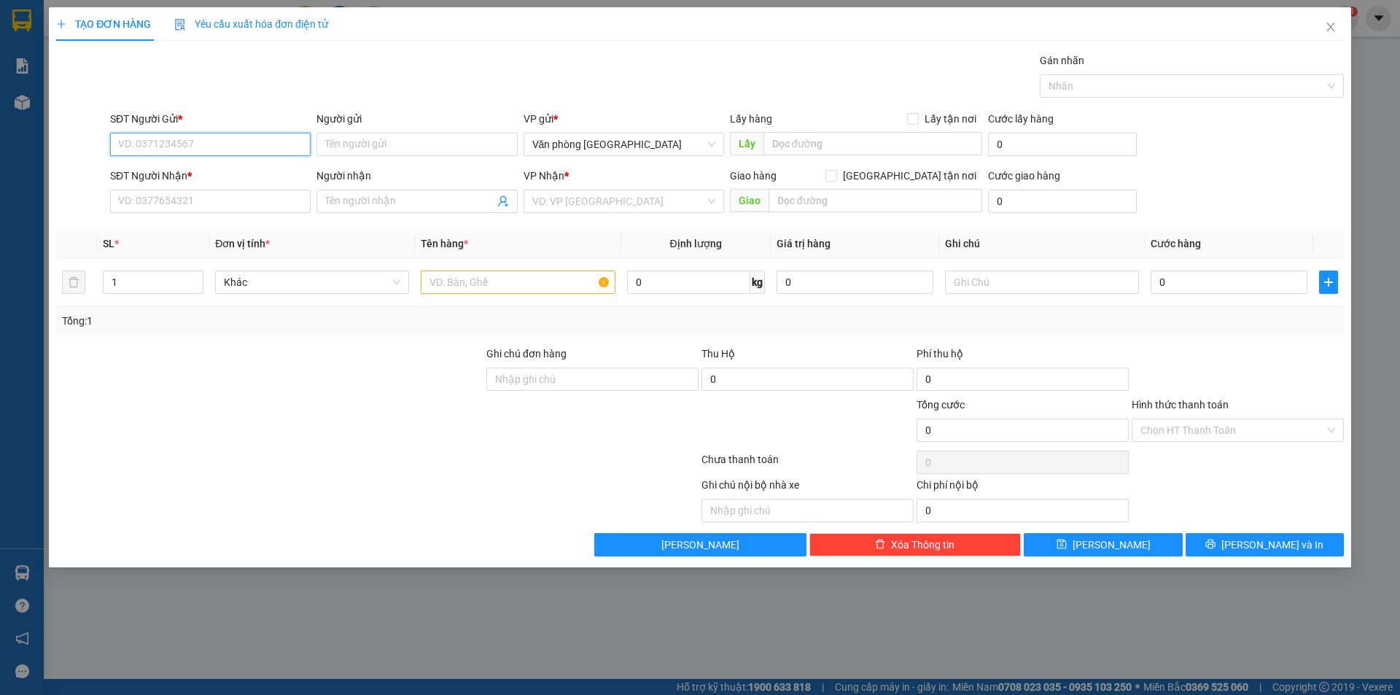
click at [227, 143] on input "SĐT Người Gửi *" at bounding box center [210, 144] width 201 height 23
type input "0909144316"
click at [364, 132] on div "Người gửi" at bounding box center [416, 122] width 201 height 22
click at [373, 143] on input "Người gửi" at bounding box center [416, 144] width 201 height 23
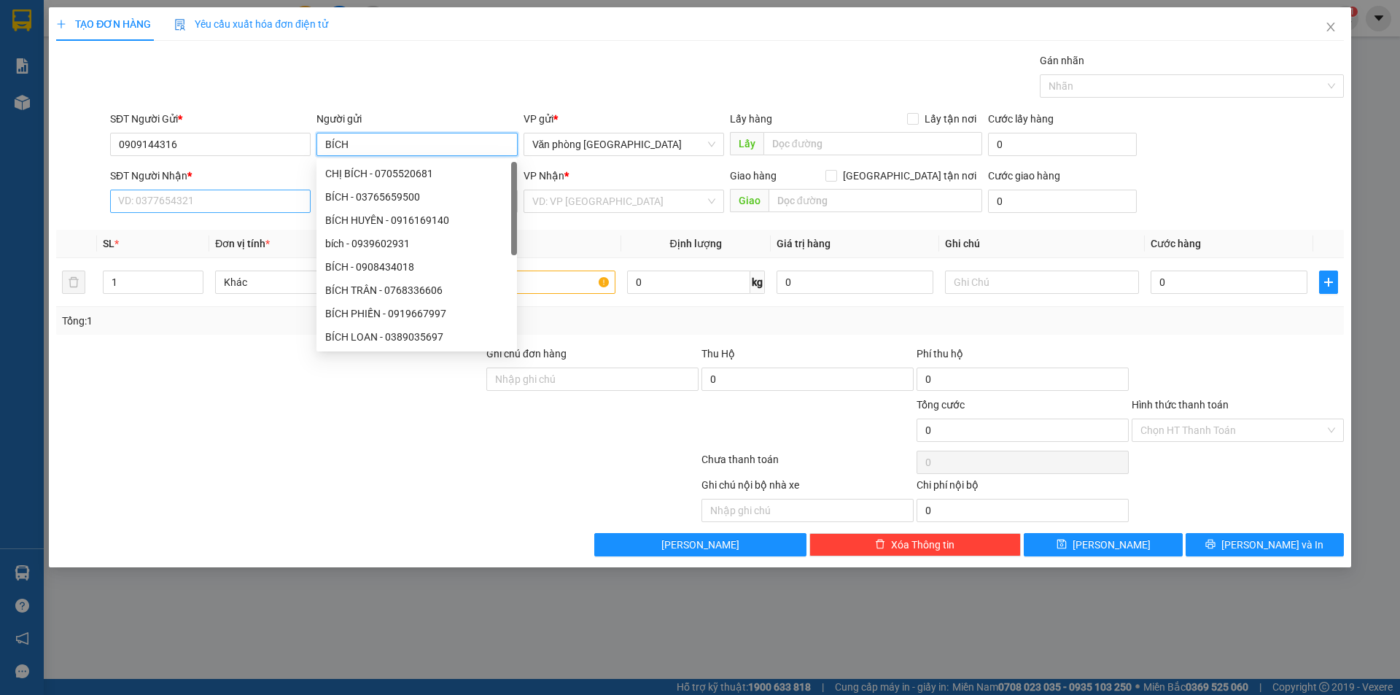
type input "BÍCH"
click at [188, 202] on input "SĐT Người Nhận *" at bounding box center [210, 201] width 201 height 23
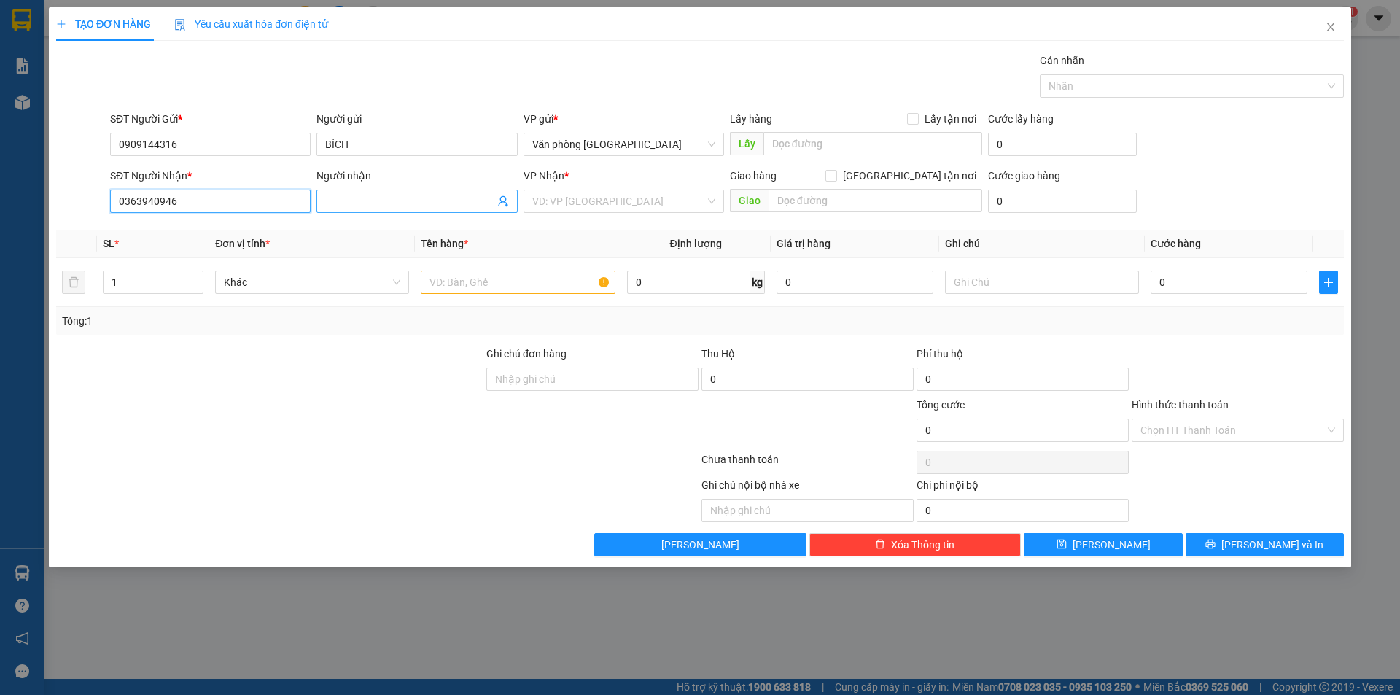
type input "0363940946"
click at [427, 198] on input "Người nhận" at bounding box center [409, 201] width 168 height 16
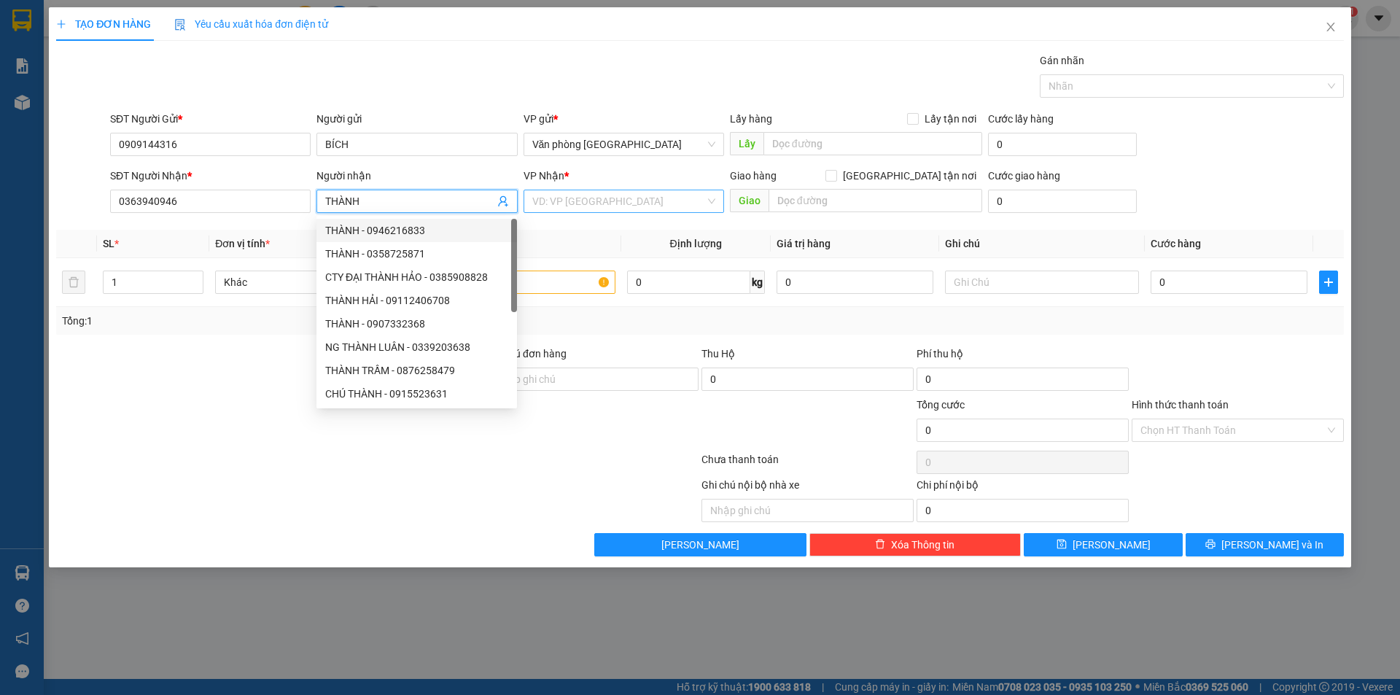
type input "THÀNH"
click at [588, 202] on input "search" at bounding box center [618, 201] width 173 height 22
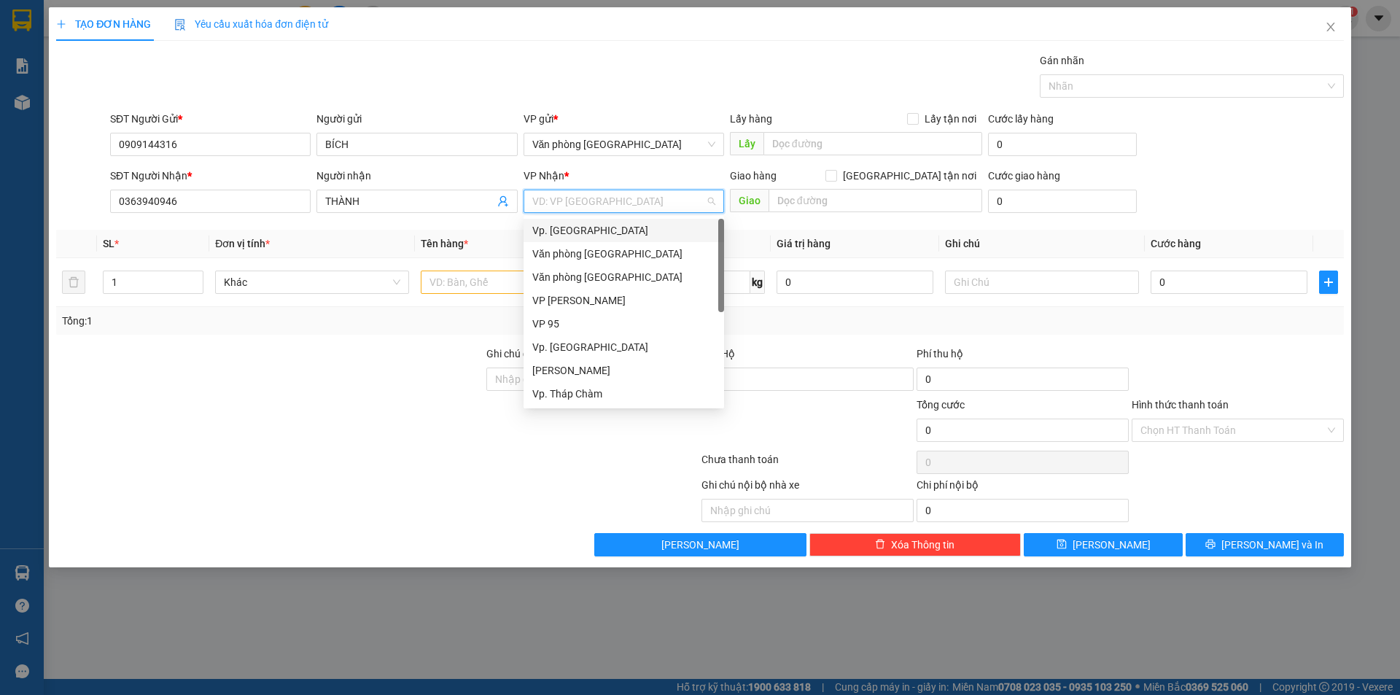
click at [583, 236] on div "Vp. [GEOGRAPHIC_DATA]" at bounding box center [623, 230] width 183 height 16
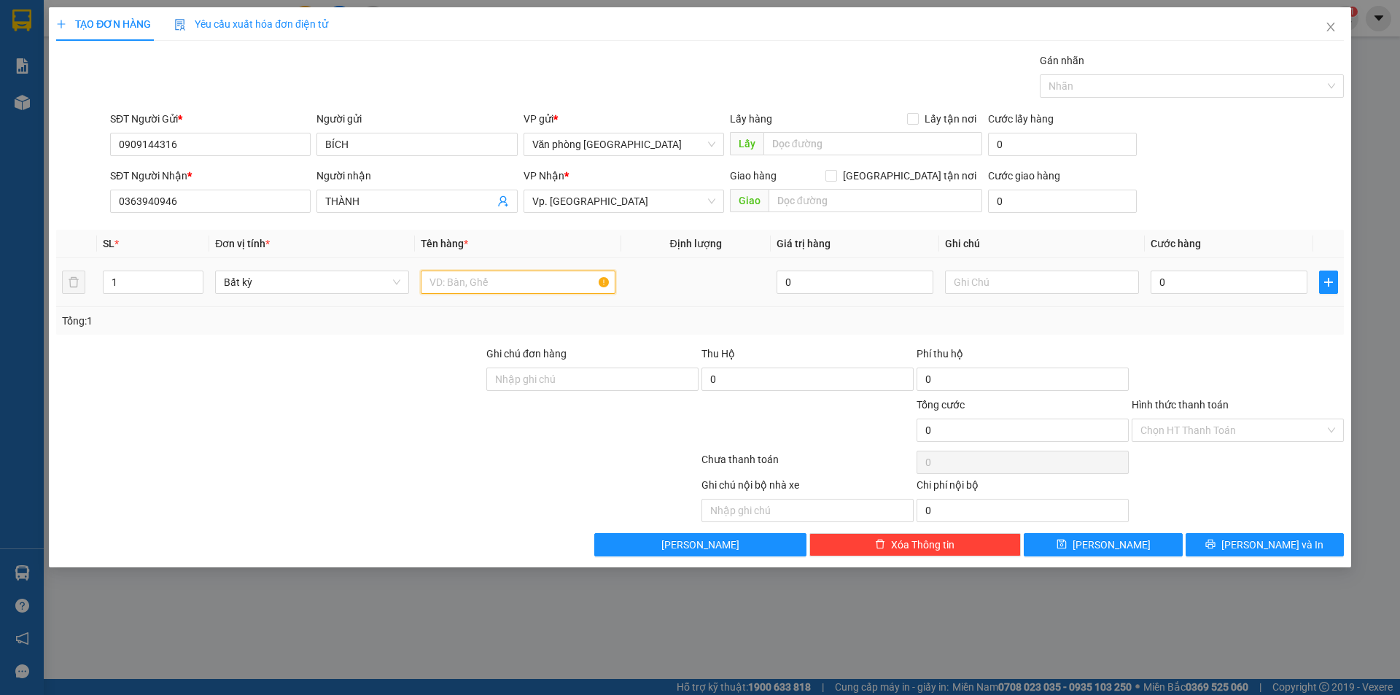
click at [501, 279] on input "text" at bounding box center [518, 282] width 194 height 23
type input "1 THÙNG GIẤY"
click at [1164, 276] on input "0" at bounding box center [1229, 282] width 157 height 23
click at [1159, 283] on input "0" at bounding box center [1229, 282] width 157 height 23
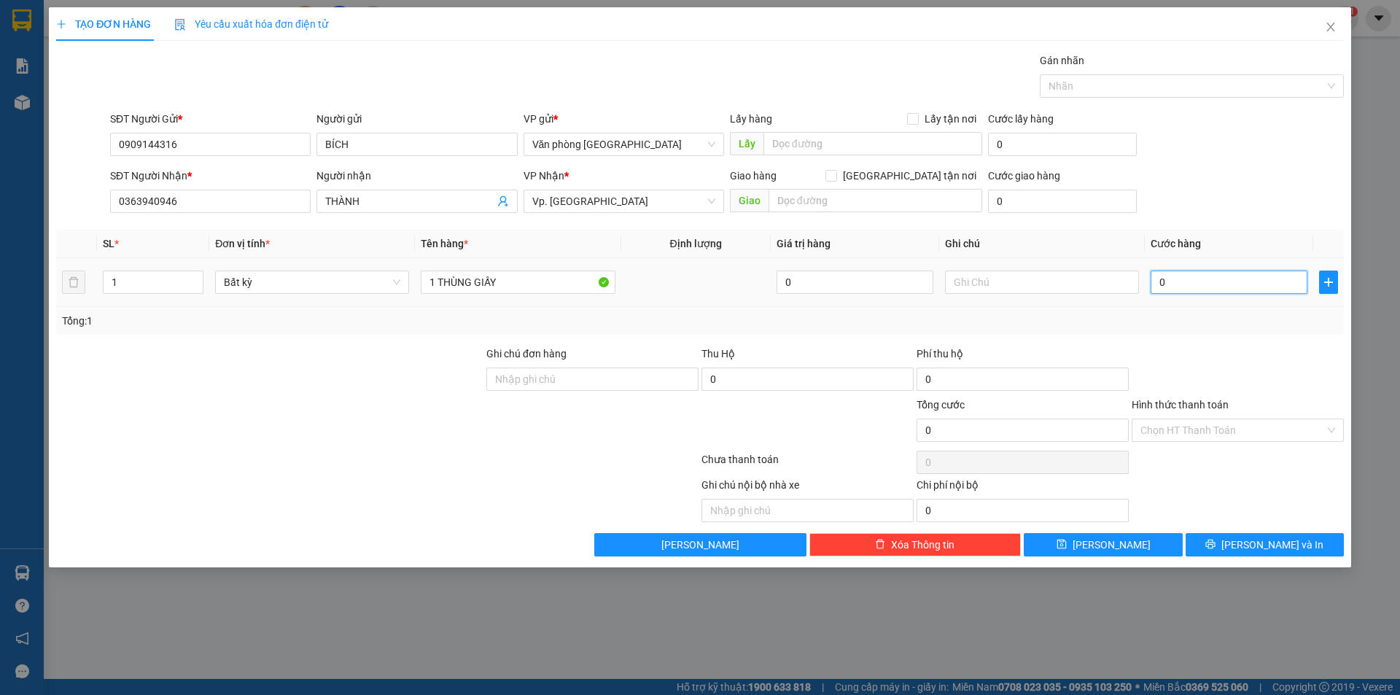
click at [1155, 283] on input "0" at bounding box center [1229, 282] width 157 height 23
click at [1161, 284] on input "0" at bounding box center [1229, 282] width 157 height 23
click at [1159, 284] on input "0" at bounding box center [1229, 282] width 157 height 23
type input "10"
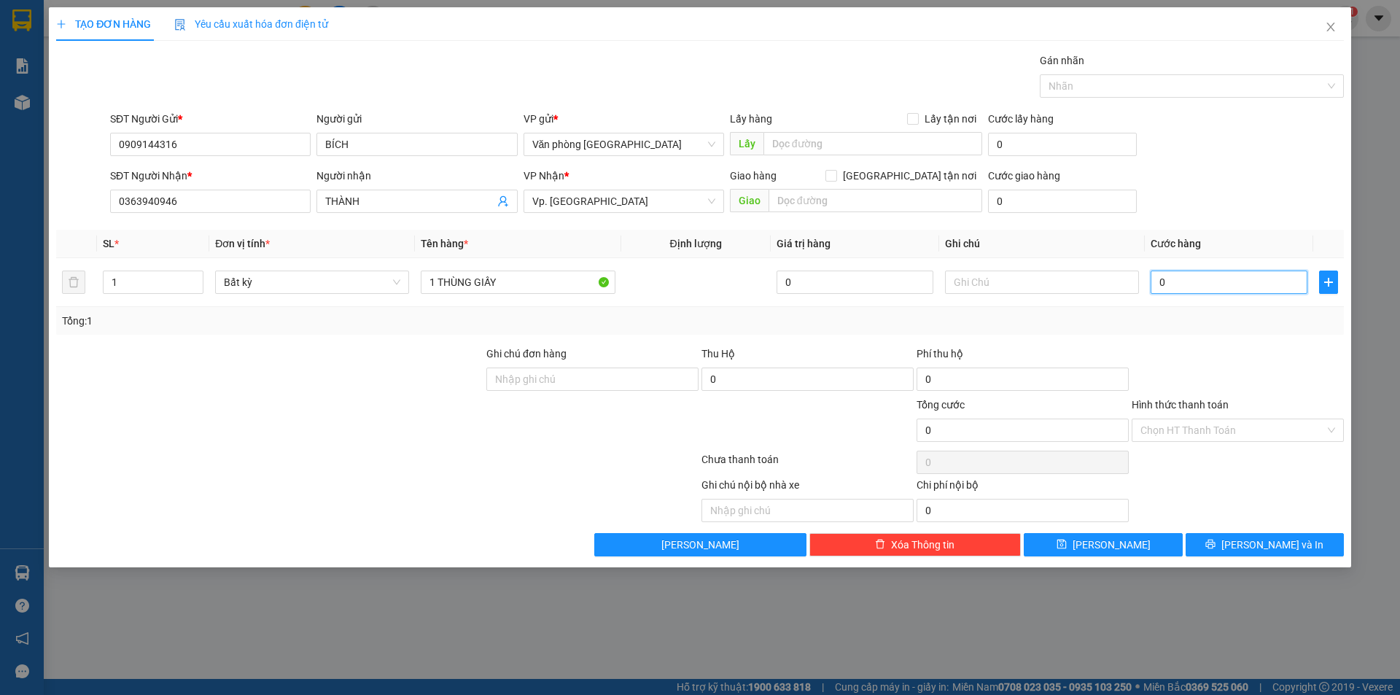
type input "10"
type input "100"
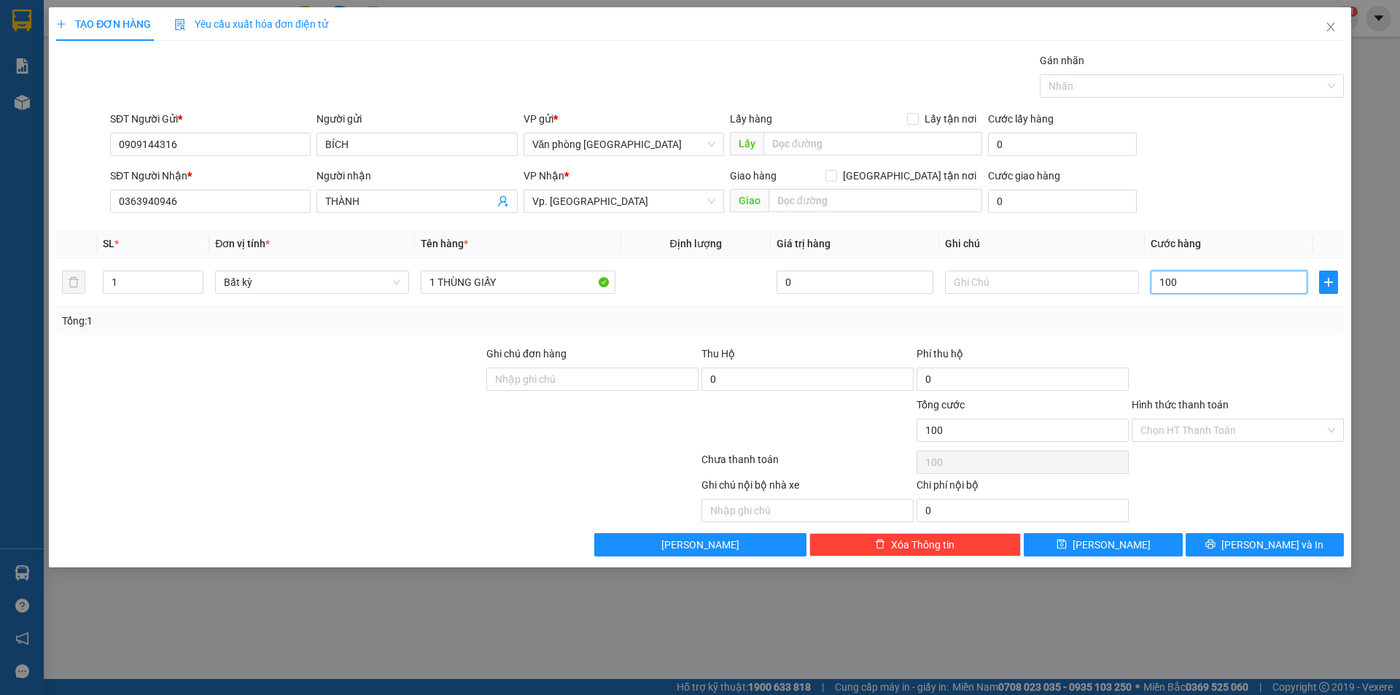
type input "1.000"
type input "10.000"
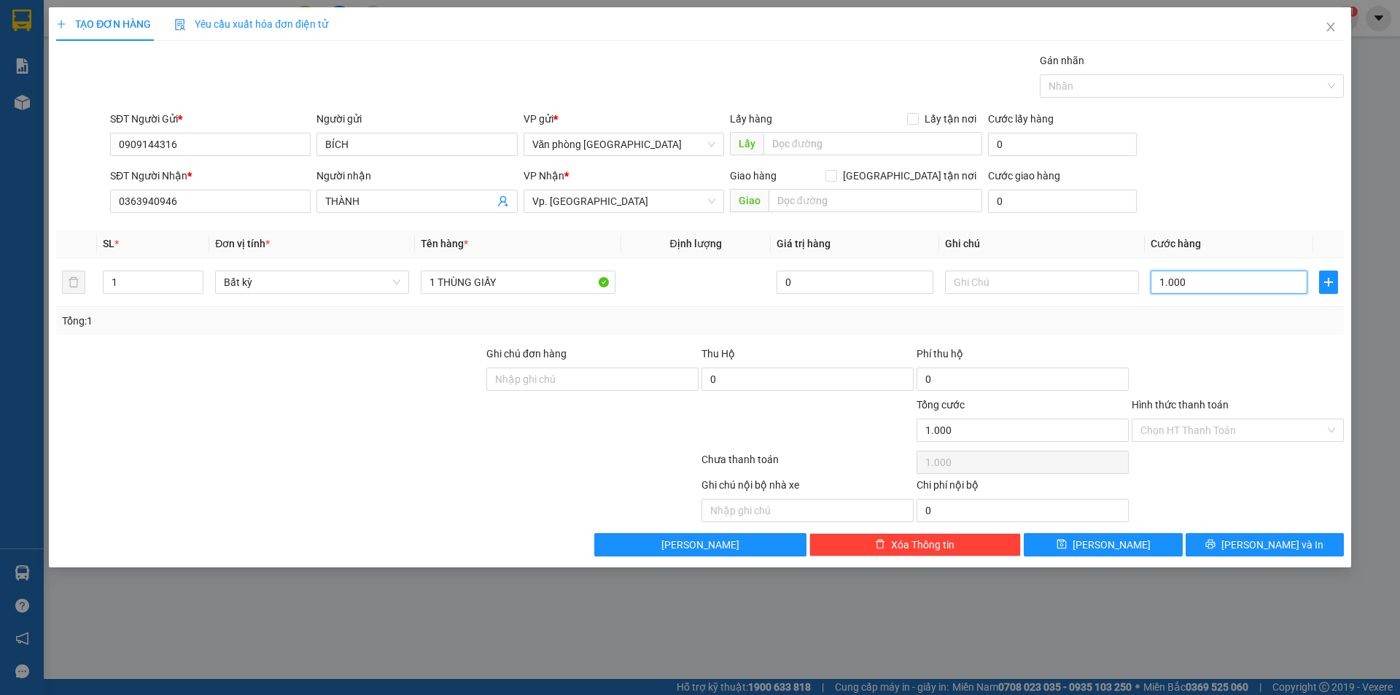
type input "10.000"
type input "100.000"
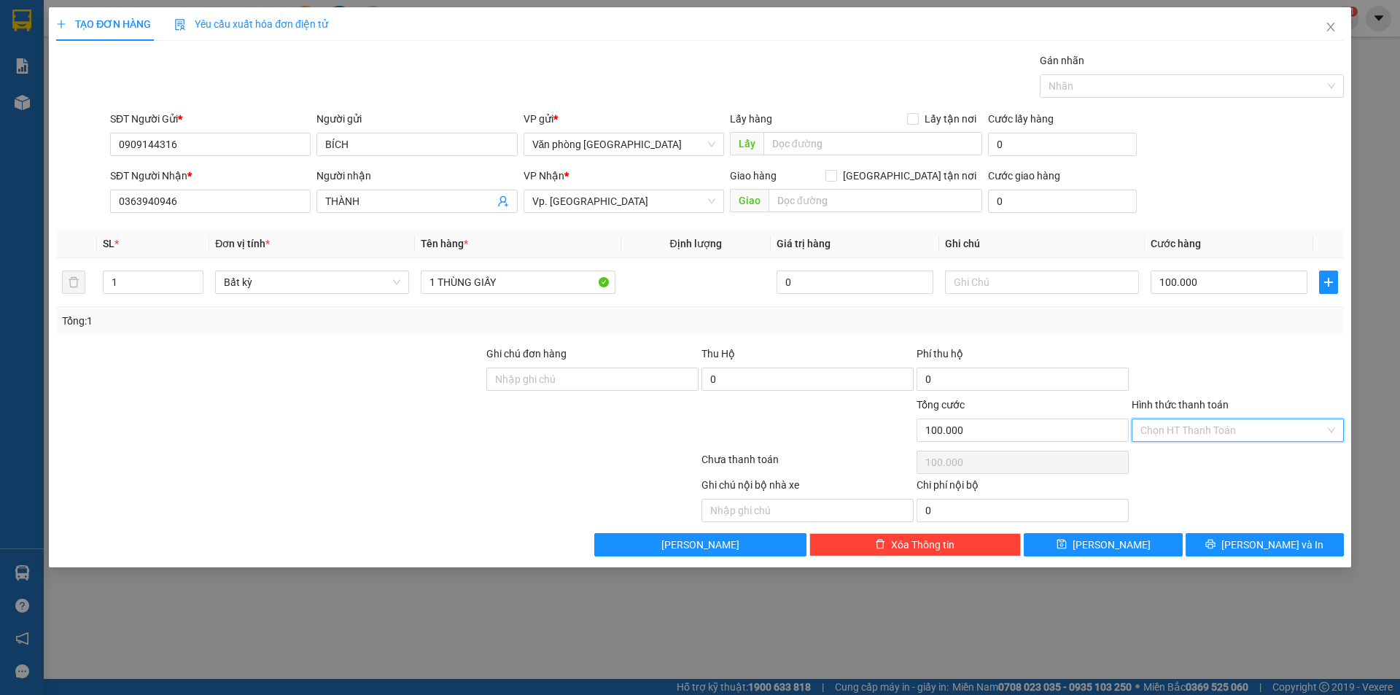
click at [1207, 427] on input "Hình thức thanh toán" at bounding box center [1232, 430] width 184 height 22
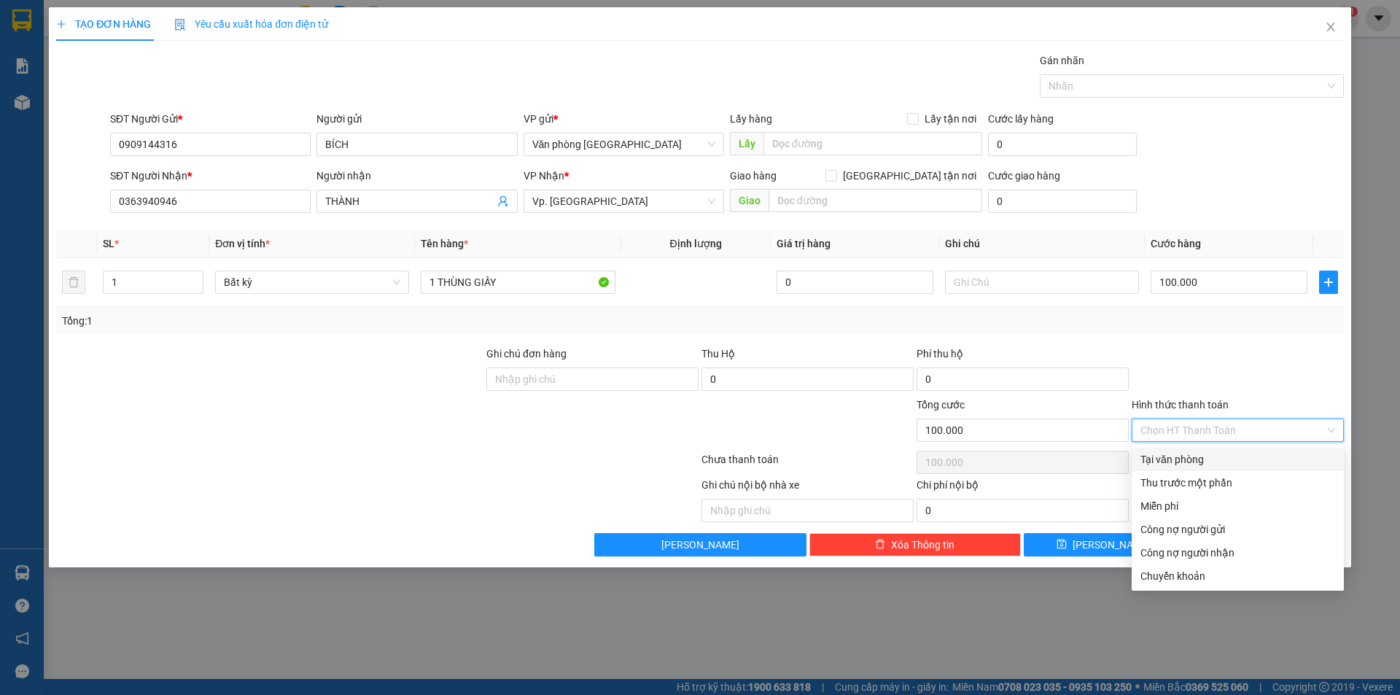
click at [1194, 459] on div "Tại văn phòng" at bounding box center [1237, 459] width 195 height 16
type input "0"
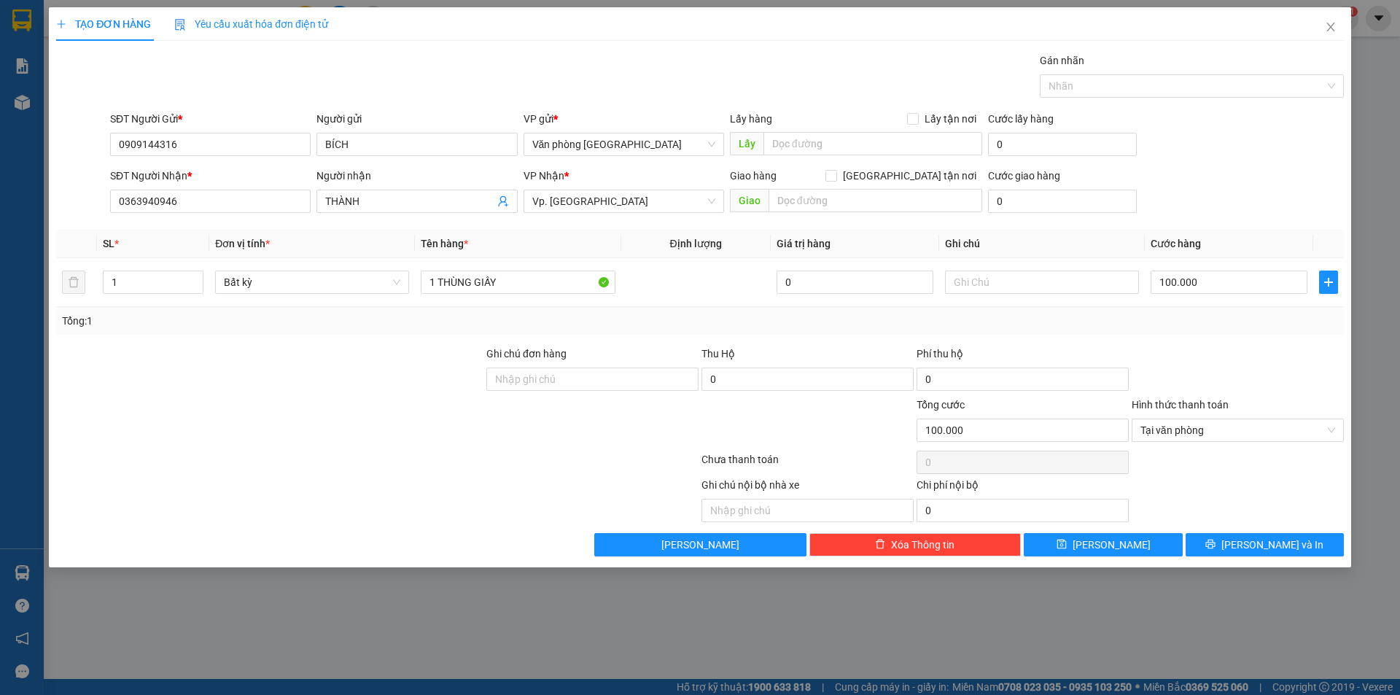
click at [1265, 531] on div "Transit Pickup Surcharge Ids Transit Deliver Surcharge Ids Transit Deliver Surc…" at bounding box center [700, 304] width 1288 height 504
click at [1264, 543] on span "[PERSON_NAME] và In" at bounding box center [1272, 545] width 102 height 16
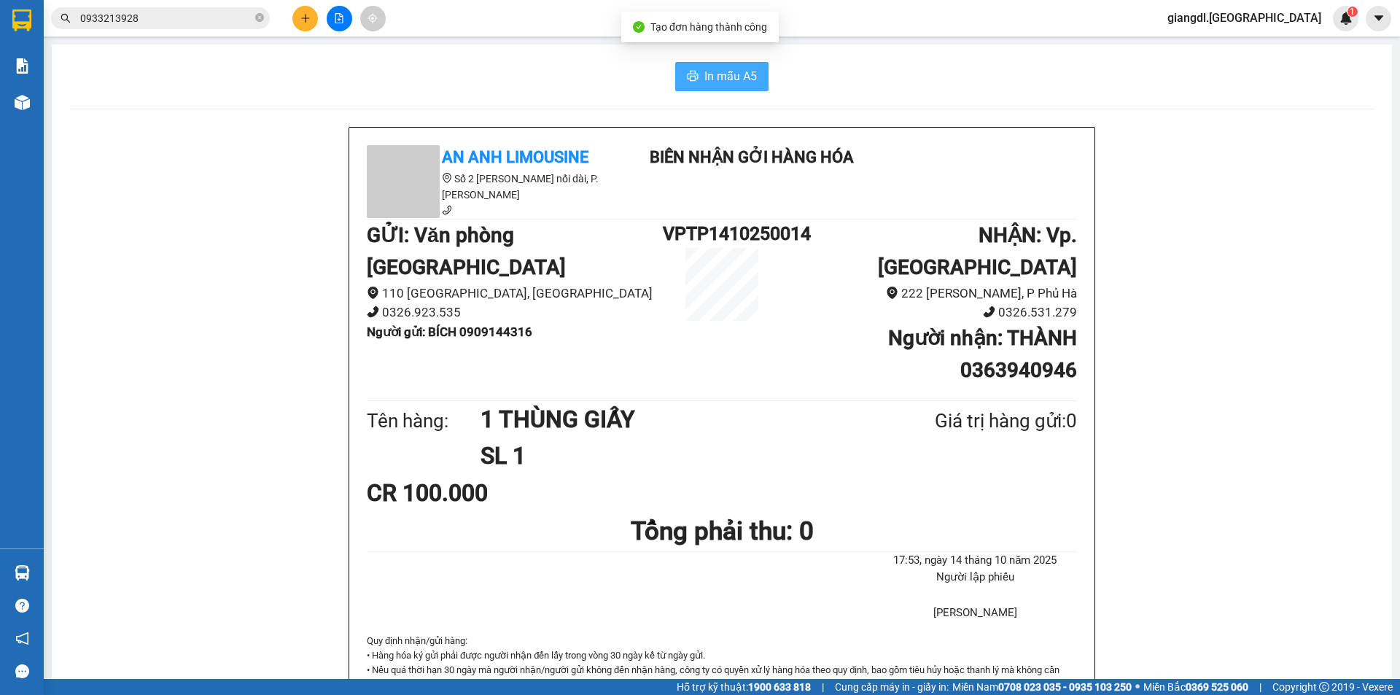
click at [744, 84] on span "In mẫu A5" at bounding box center [730, 76] width 52 height 18
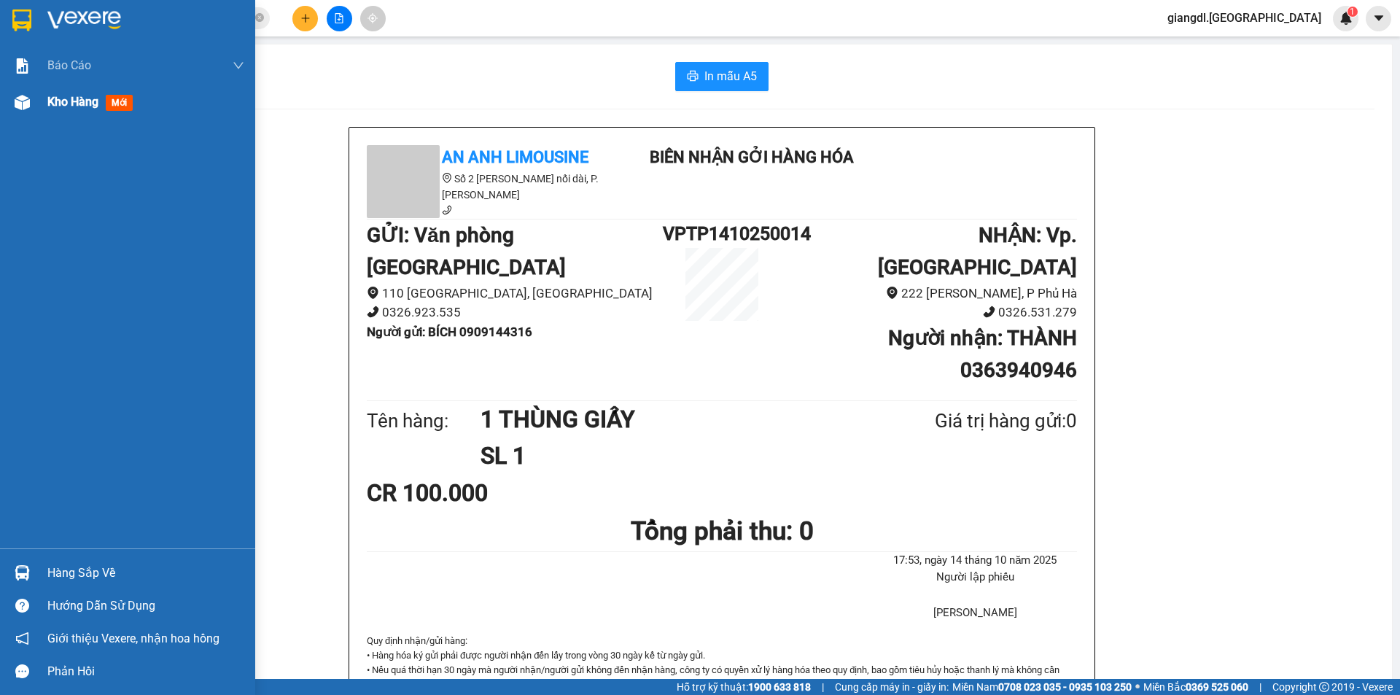
click at [15, 101] on img at bounding box center [22, 102] width 15 height 15
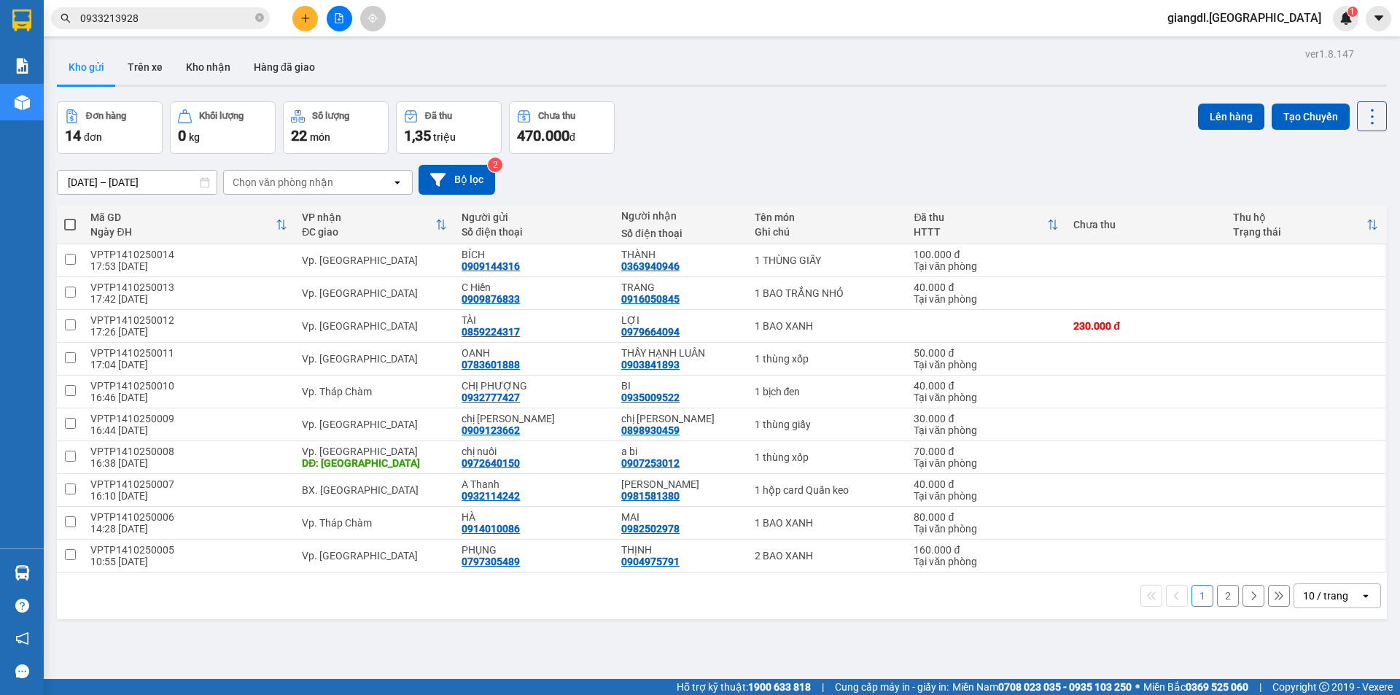
click at [1219, 599] on button "2" at bounding box center [1228, 596] width 22 height 22
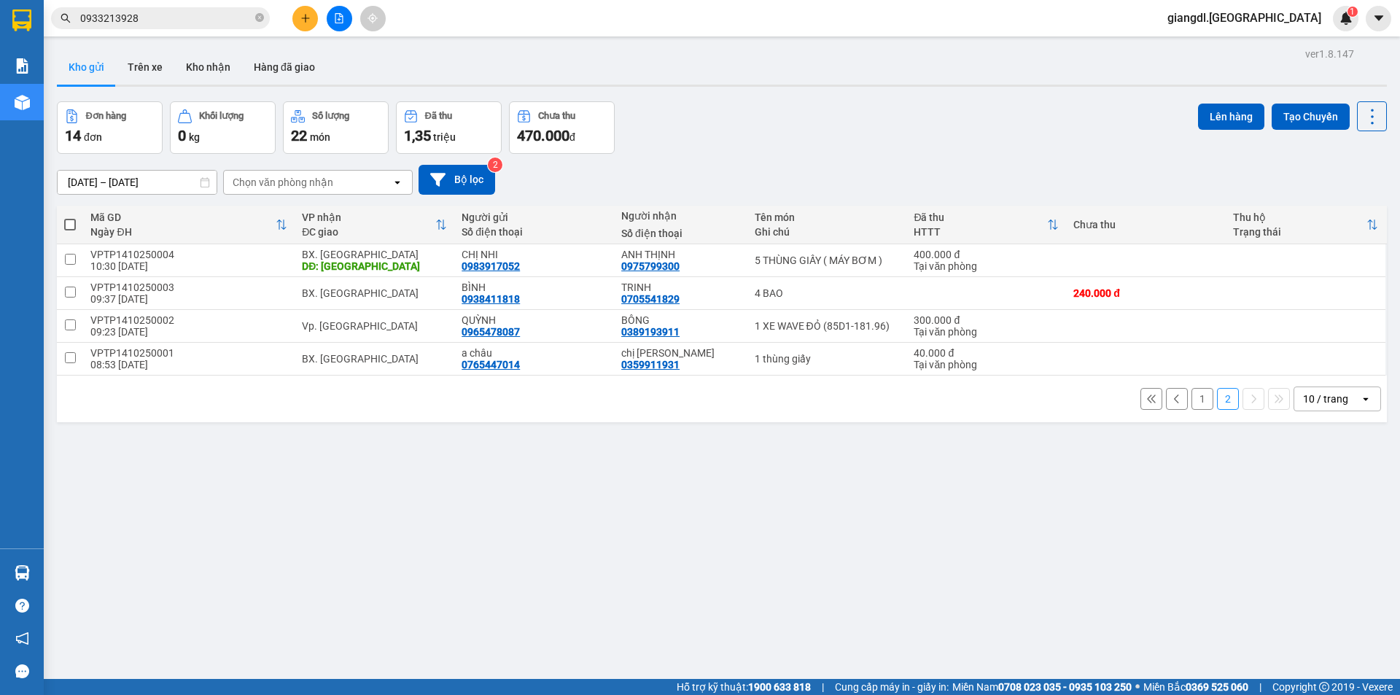
click at [1191, 398] on button "1" at bounding box center [1202, 399] width 22 height 22
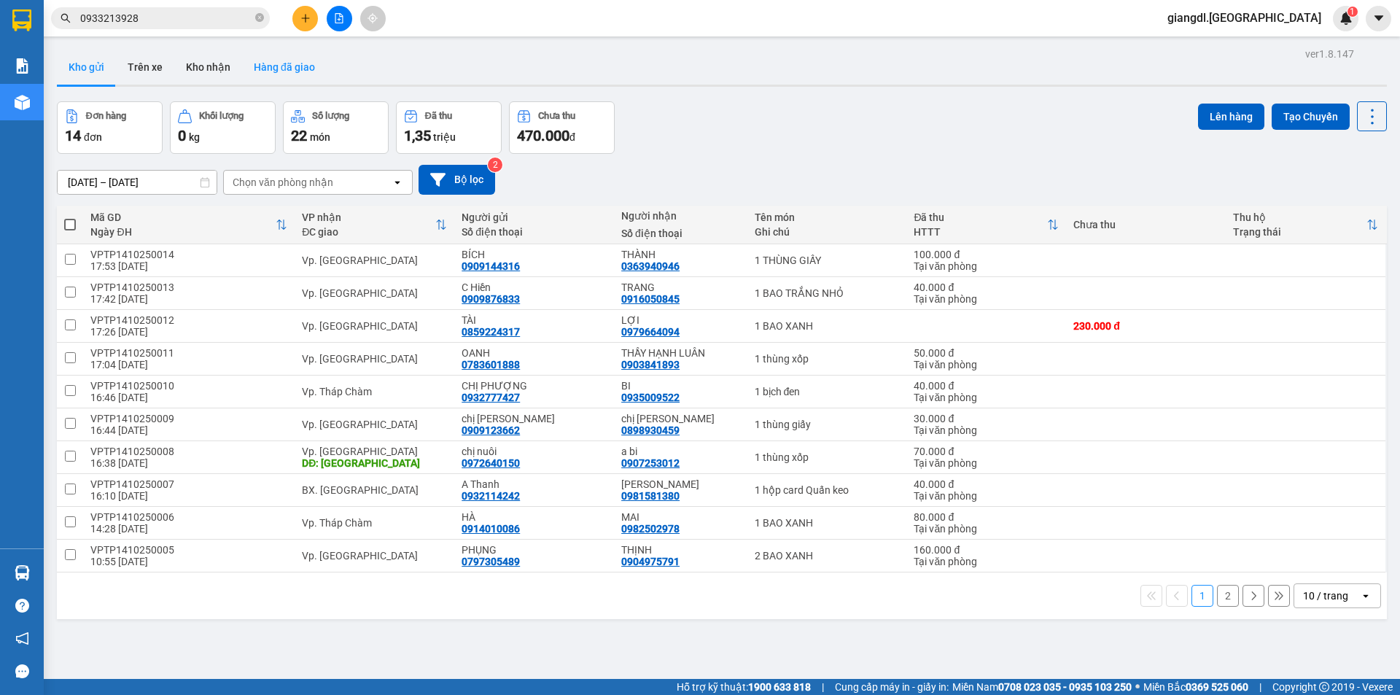
click at [278, 59] on button "Hàng đã giao" at bounding box center [284, 67] width 85 height 35
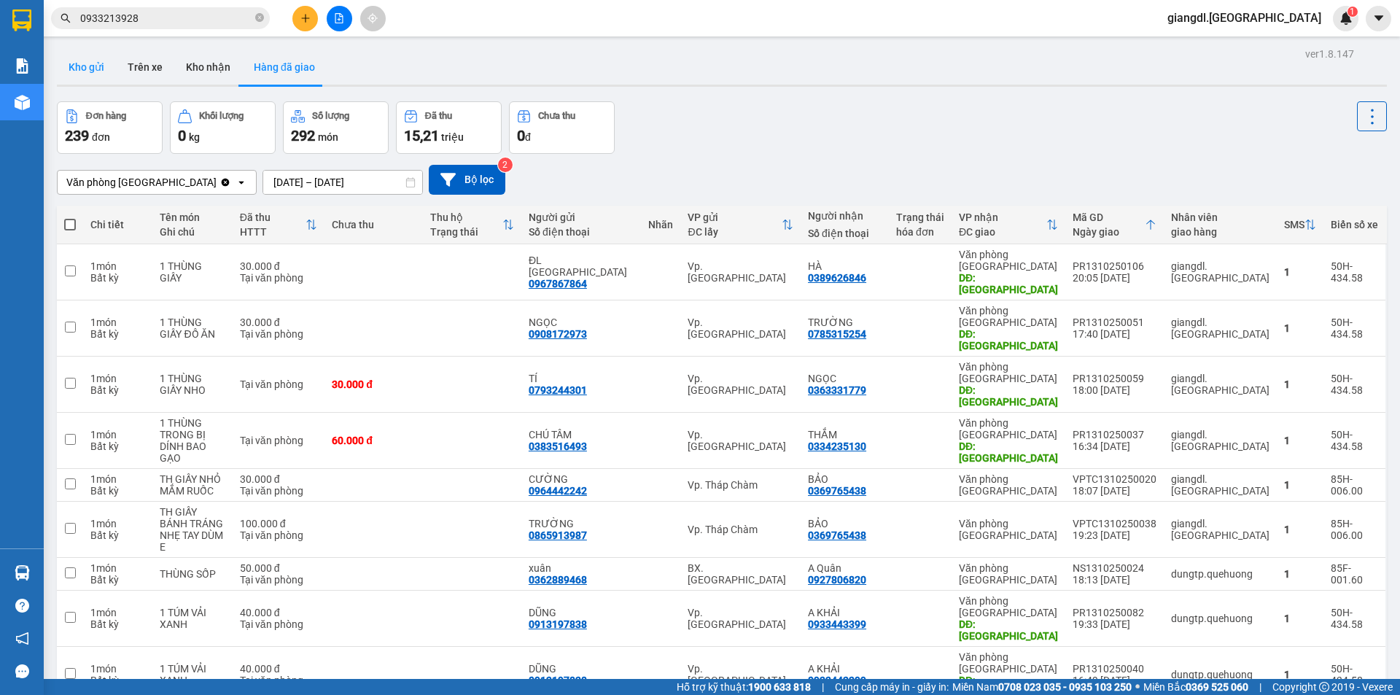
click at [96, 63] on button "Kho gửi" at bounding box center [86, 67] width 59 height 35
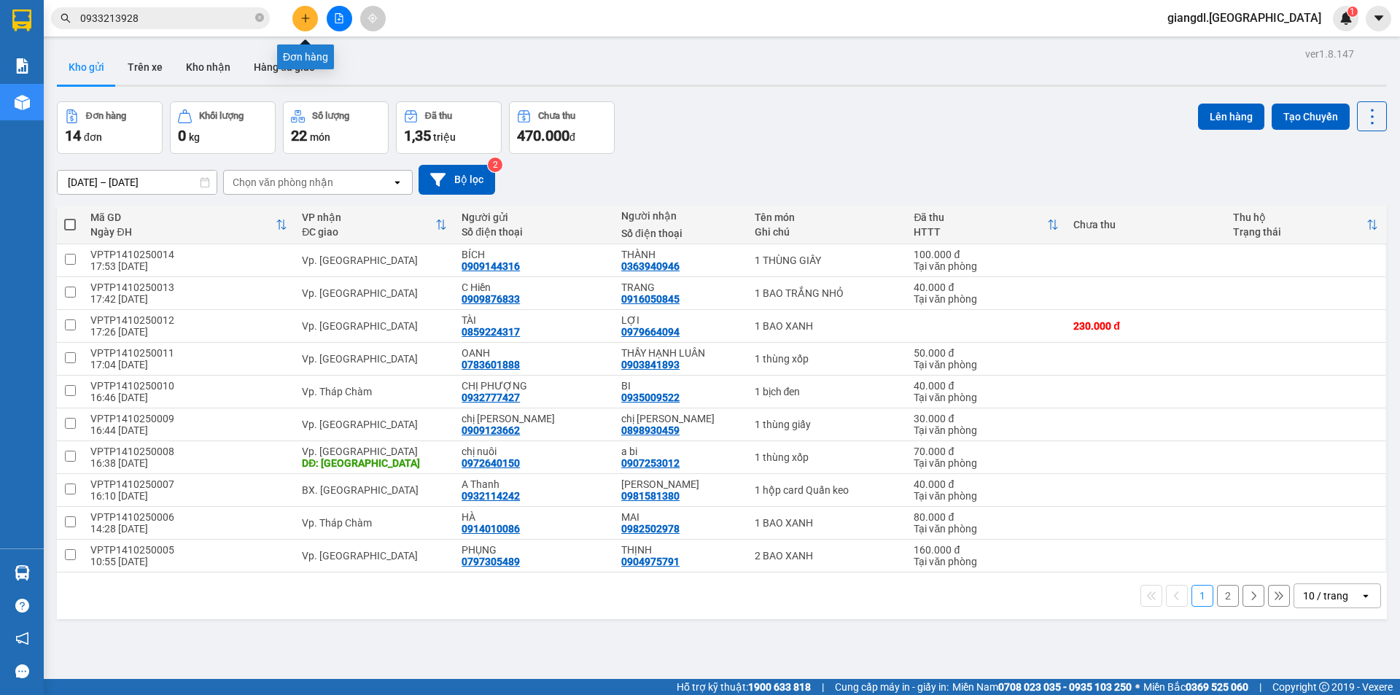
click at [303, 20] on icon "plus" at bounding box center [305, 18] width 10 height 10
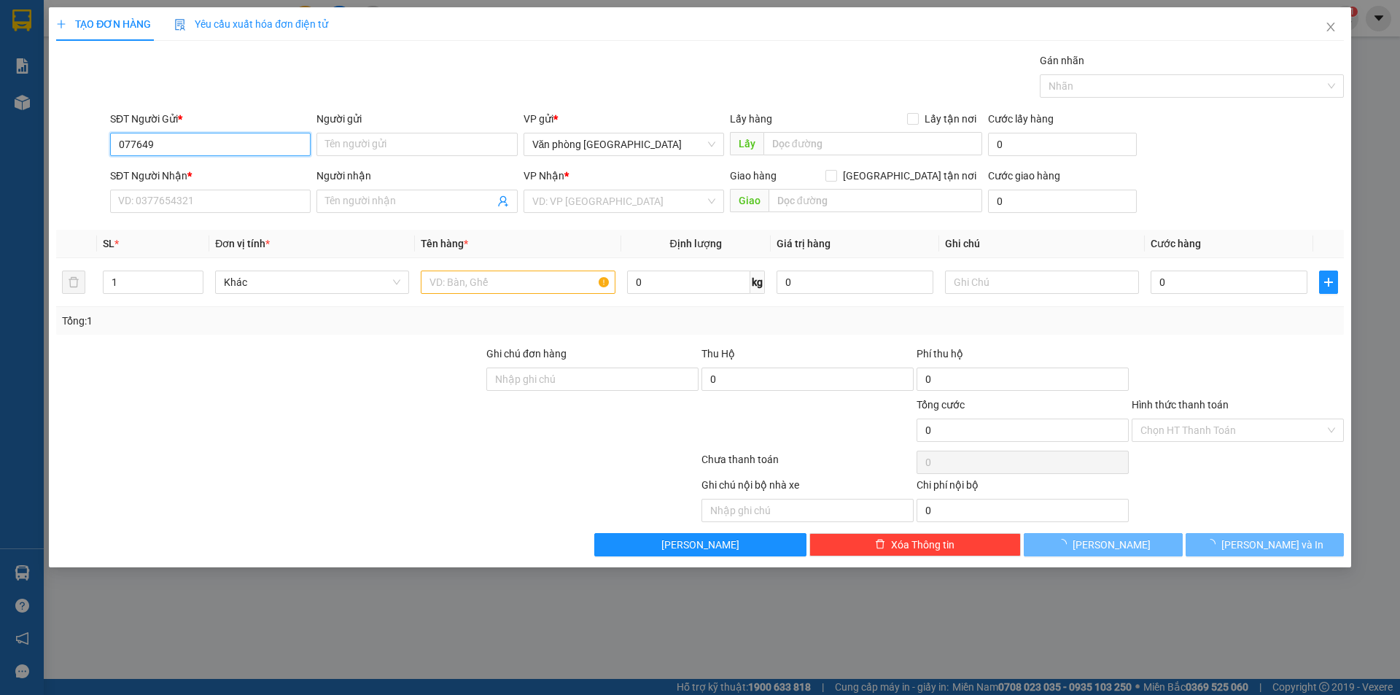
click at [167, 145] on input "077649" at bounding box center [210, 144] width 201 height 23
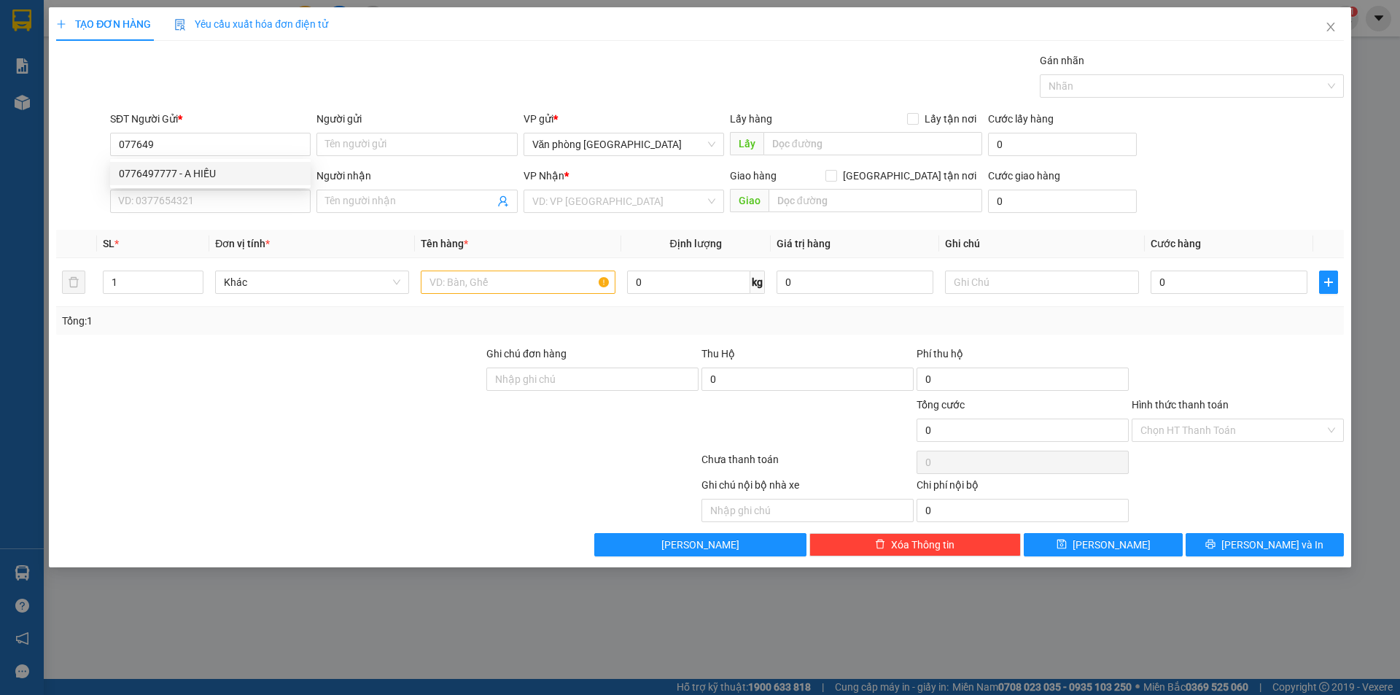
drag, startPoint x: 198, startPoint y: 185, endPoint x: 207, endPoint y: 182, distance: 9.5
click at [199, 185] on div "0776497777 0776497777 - A HIẾU" at bounding box center [210, 173] width 201 height 29
click at [214, 176] on div "SĐT Người Nhận *" at bounding box center [210, 176] width 201 height 16
click at [214, 190] on input "SĐT Người Nhận *" at bounding box center [210, 201] width 201 height 23
click at [203, 144] on input "077649" at bounding box center [210, 144] width 201 height 23
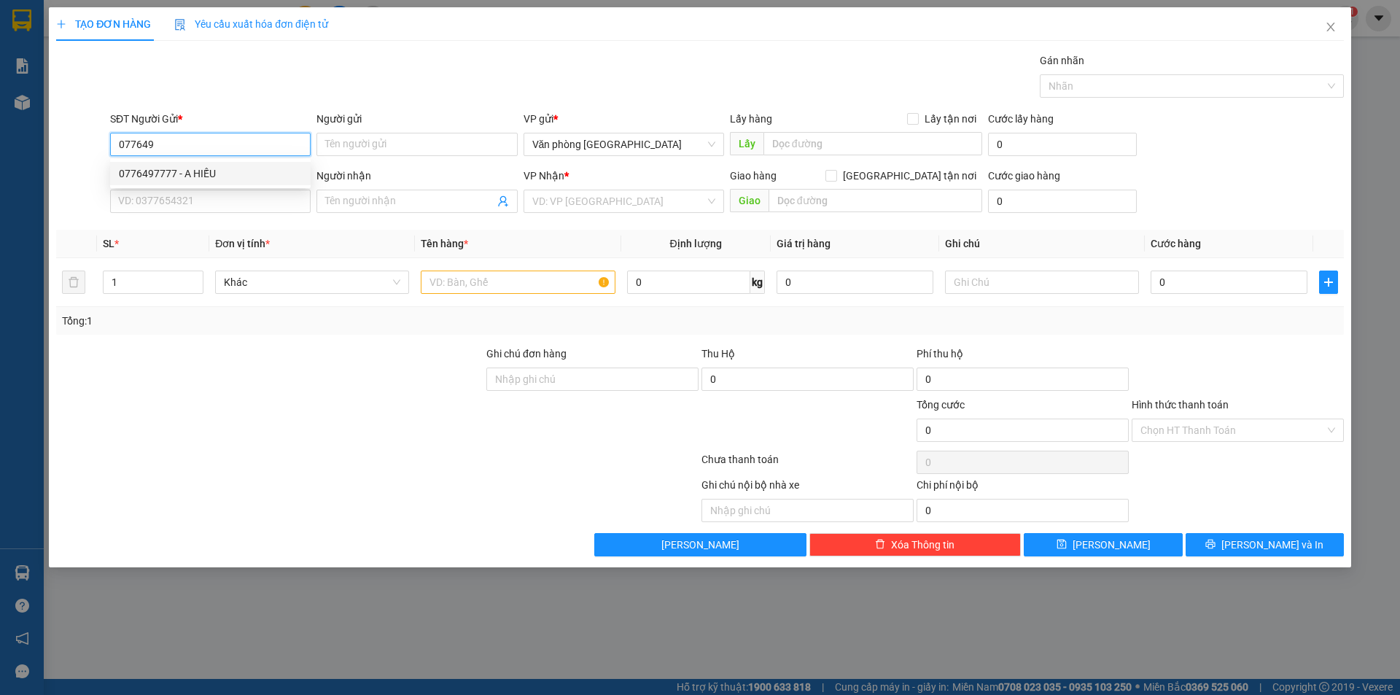
click at [217, 144] on input "077649" at bounding box center [210, 144] width 201 height 23
click at [195, 176] on div "0776497777 - A HIẾU" at bounding box center [210, 174] width 183 height 16
type input "0776497777"
type input "A HIẾU"
type input "02593623888"
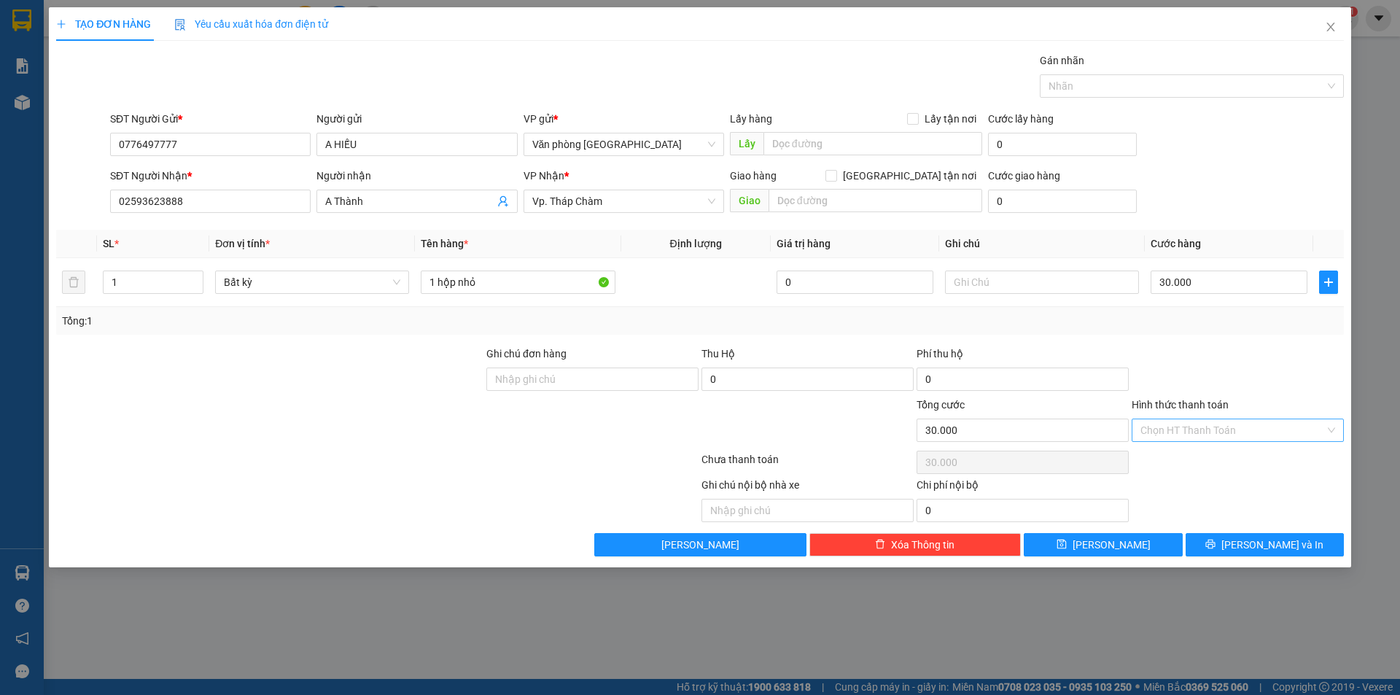
click at [1221, 431] on input "Hình thức thanh toán" at bounding box center [1232, 430] width 184 height 22
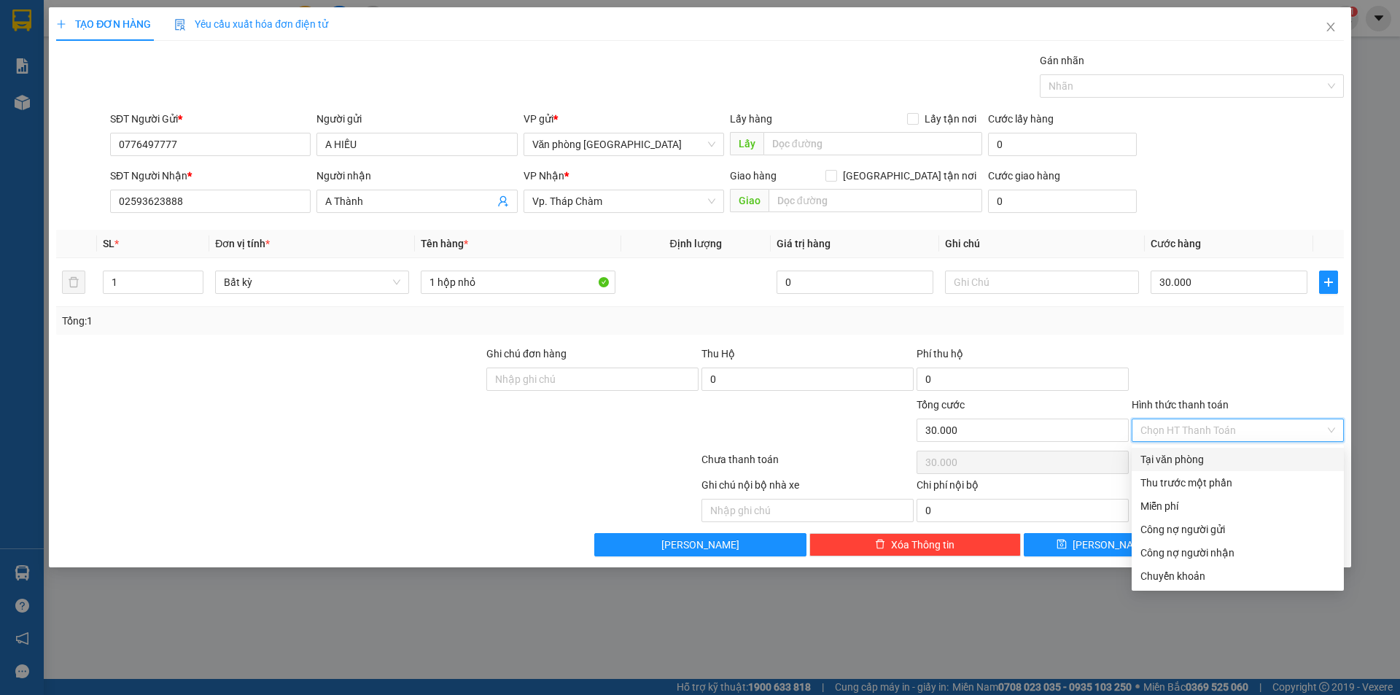
click at [1196, 456] on div "Tại văn phòng" at bounding box center [1237, 459] width 195 height 16
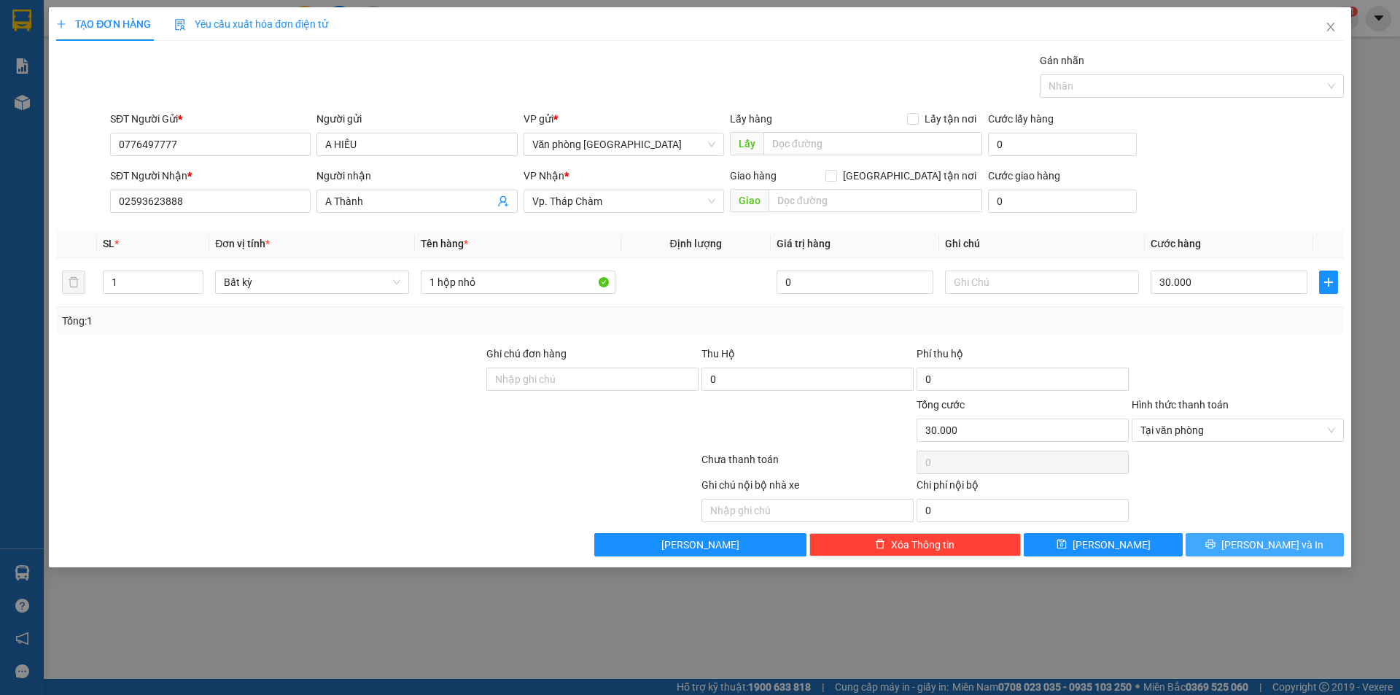
click at [1215, 542] on icon "printer" at bounding box center [1210, 544] width 10 height 10
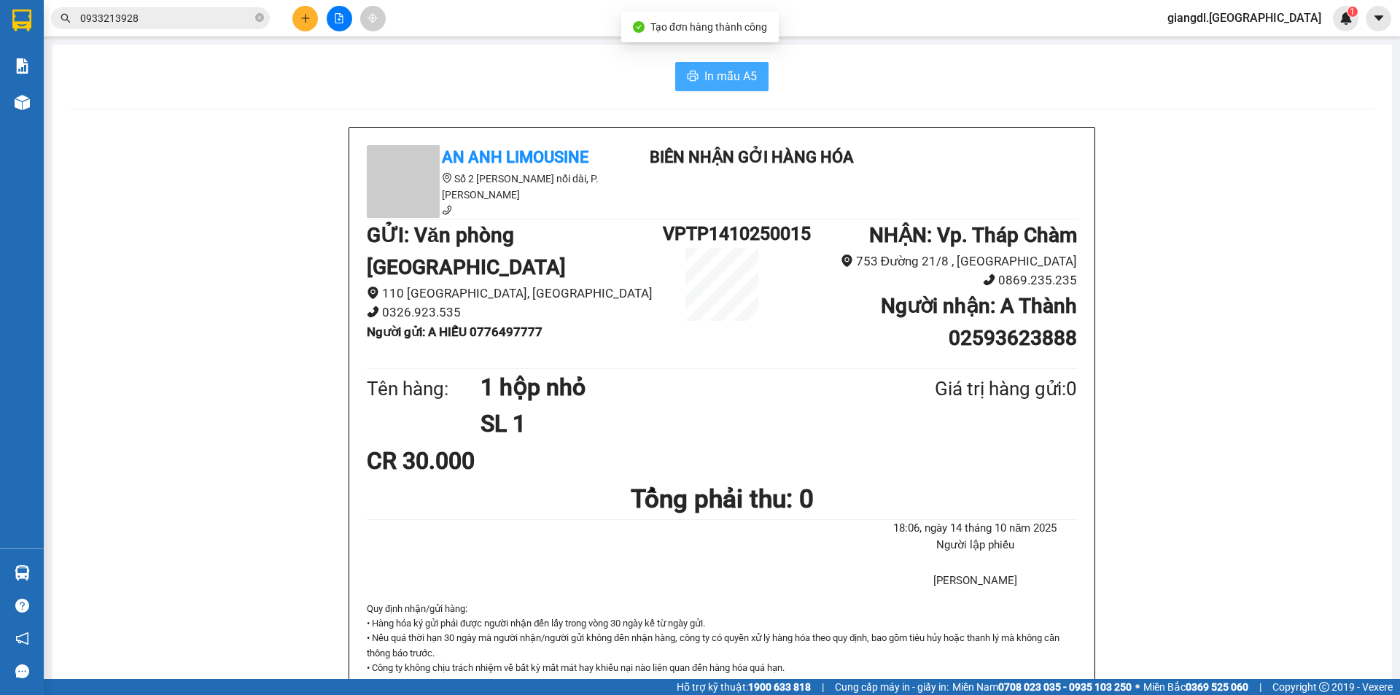
click at [695, 71] on button "In mẫu A5" at bounding box center [721, 76] width 93 height 29
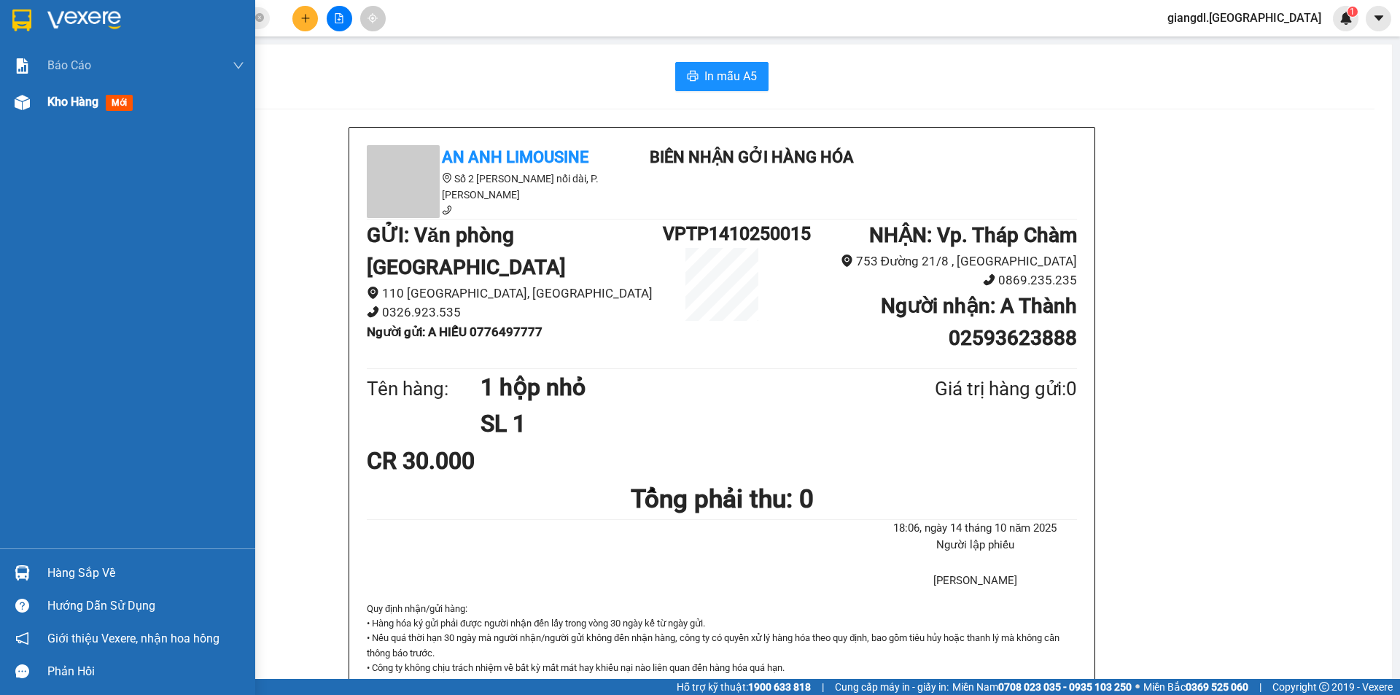
click at [31, 107] on div at bounding box center [22, 103] width 26 height 26
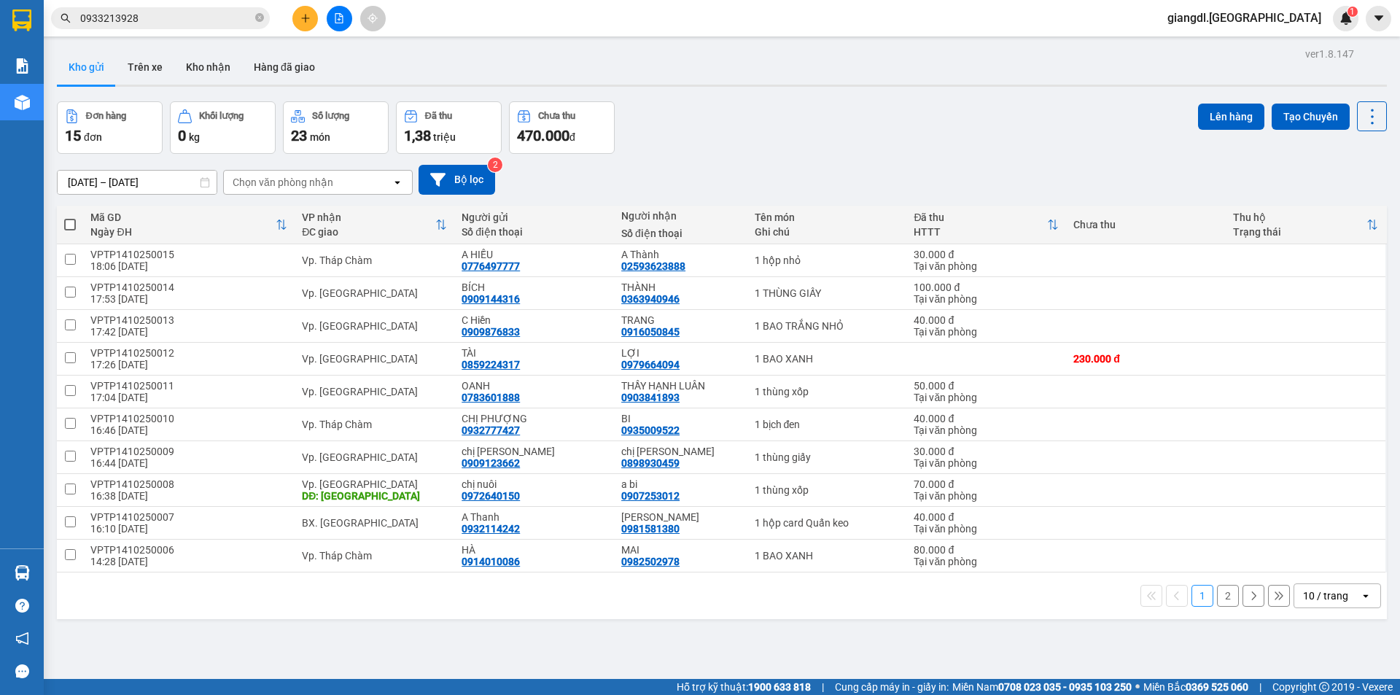
click at [1217, 602] on button "2" at bounding box center [1228, 596] width 22 height 22
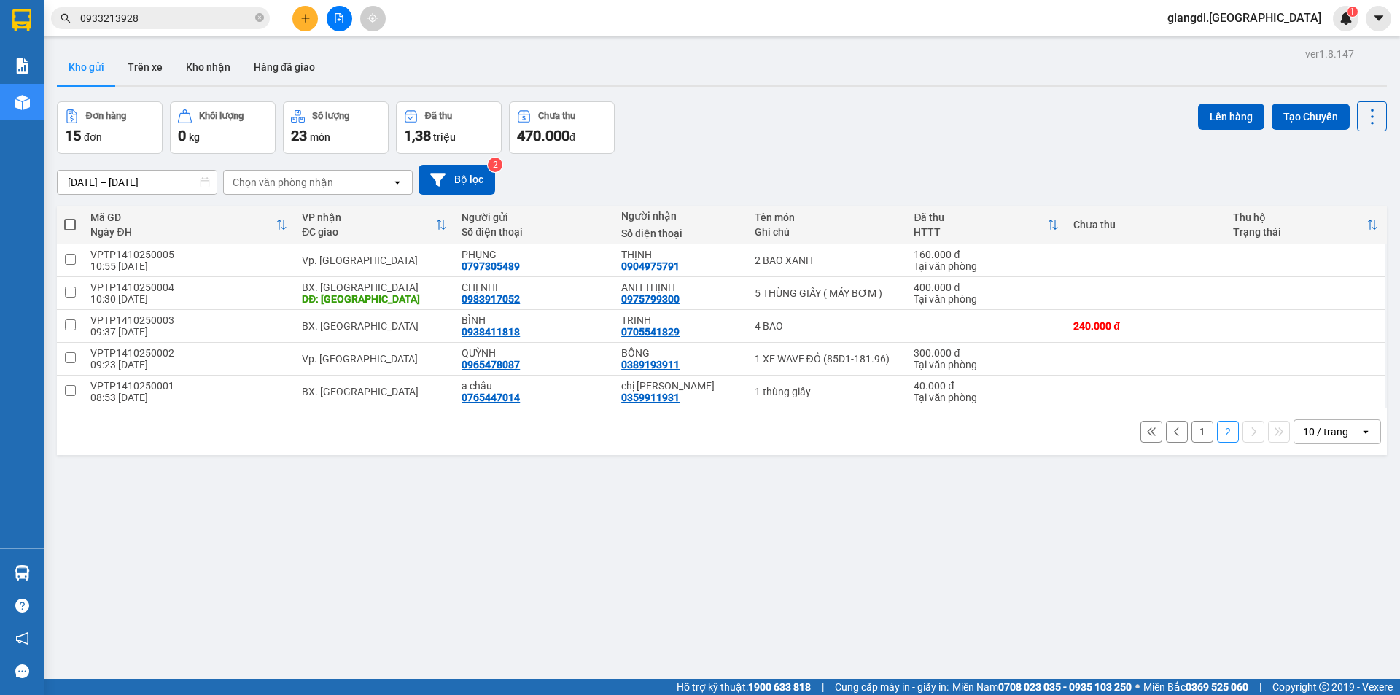
click at [405, 128] on span "1,38" at bounding box center [417, 135] width 27 height 17
click at [1191, 429] on button "1" at bounding box center [1202, 432] width 22 height 22
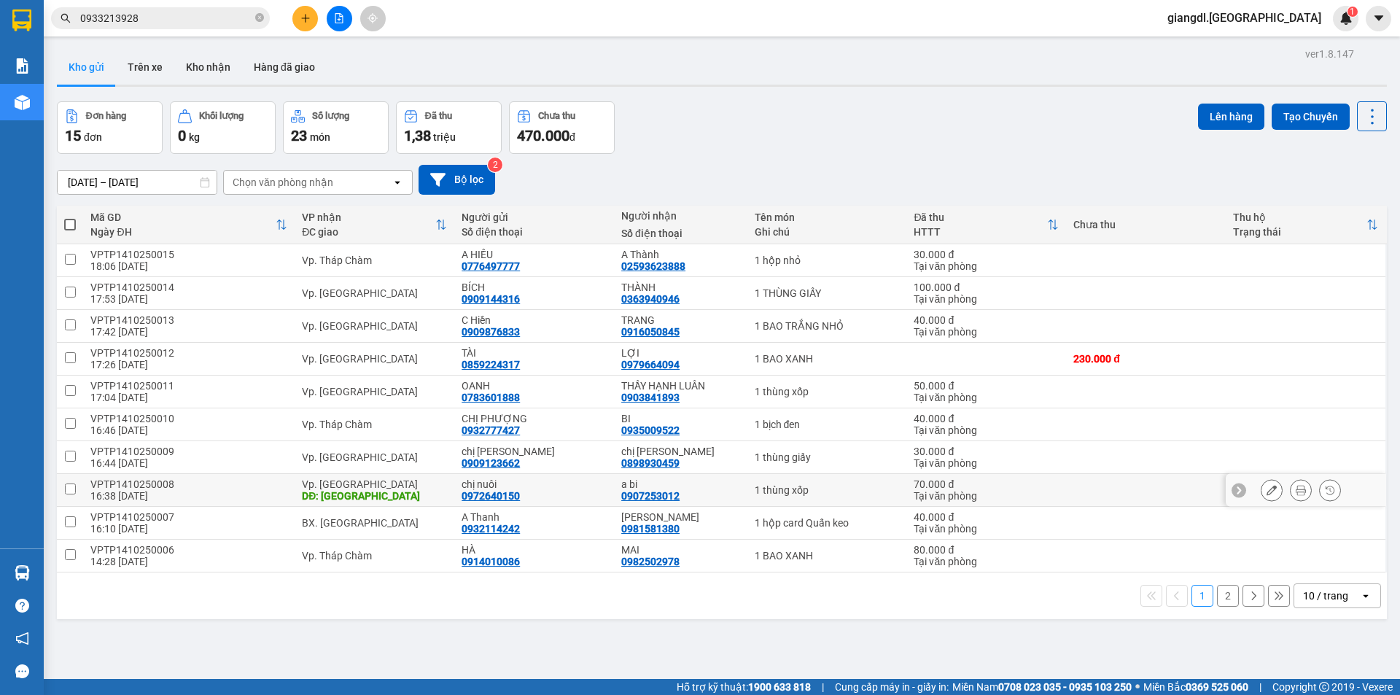
click at [873, 499] on td "1 thùng xốp" at bounding box center [827, 490] width 160 height 33
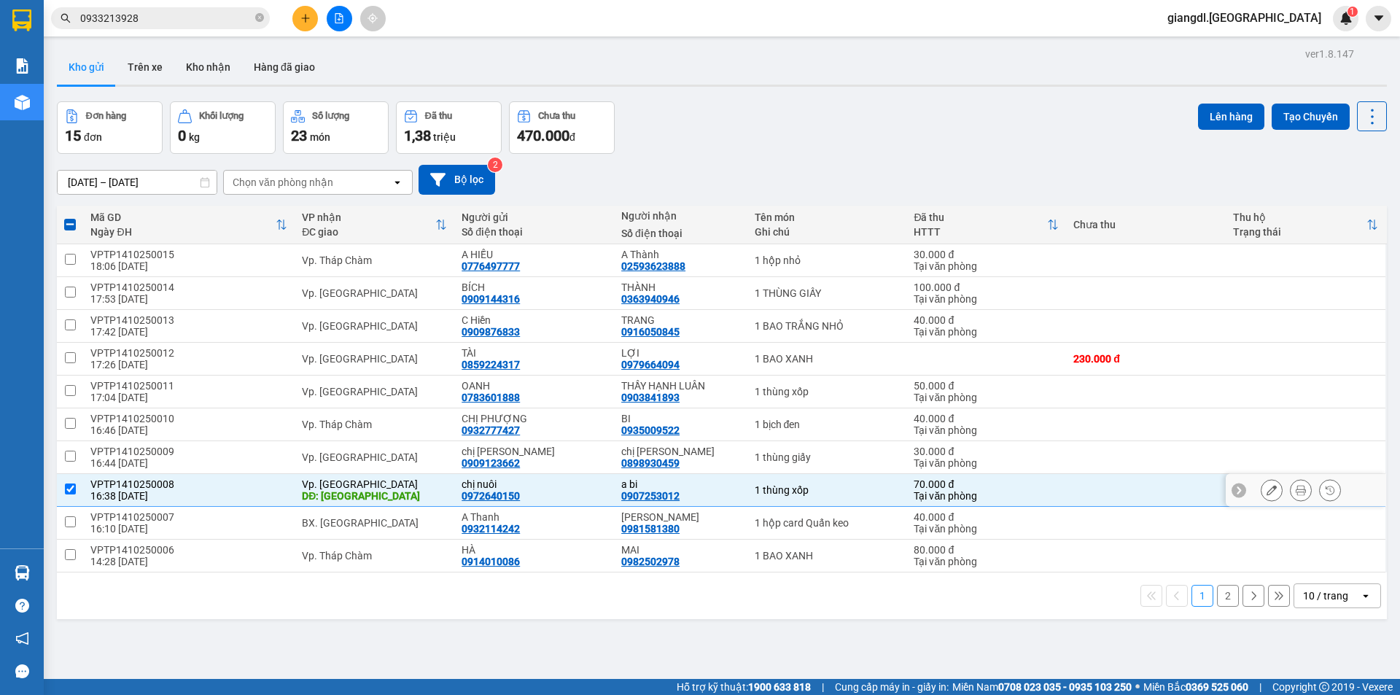
click at [873, 499] on td "1 thùng xốp" at bounding box center [827, 490] width 160 height 33
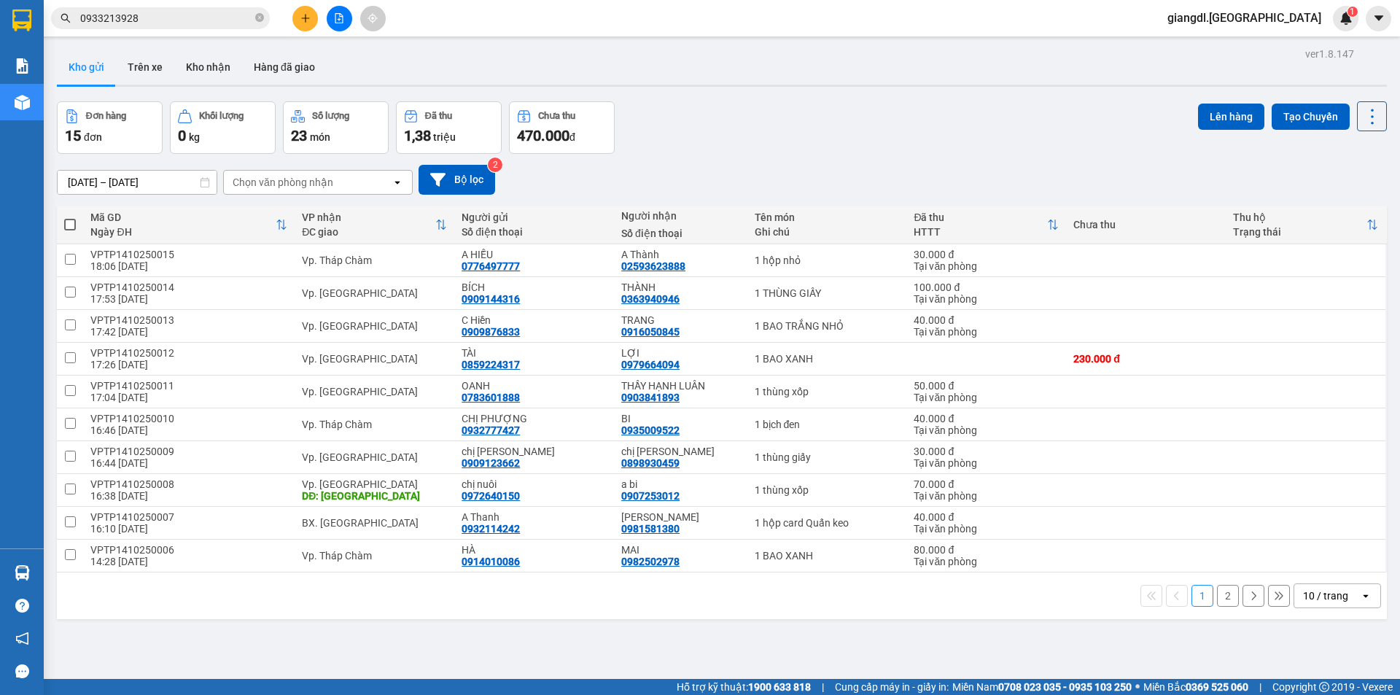
click at [751, 44] on div "ver 1.8.147 Kho gửi Trên xe Kho nhận Hàng đã giao Đơn hàng 15 đơn Khối lượng 0 …" at bounding box center [722, 391] width 1342 height 695
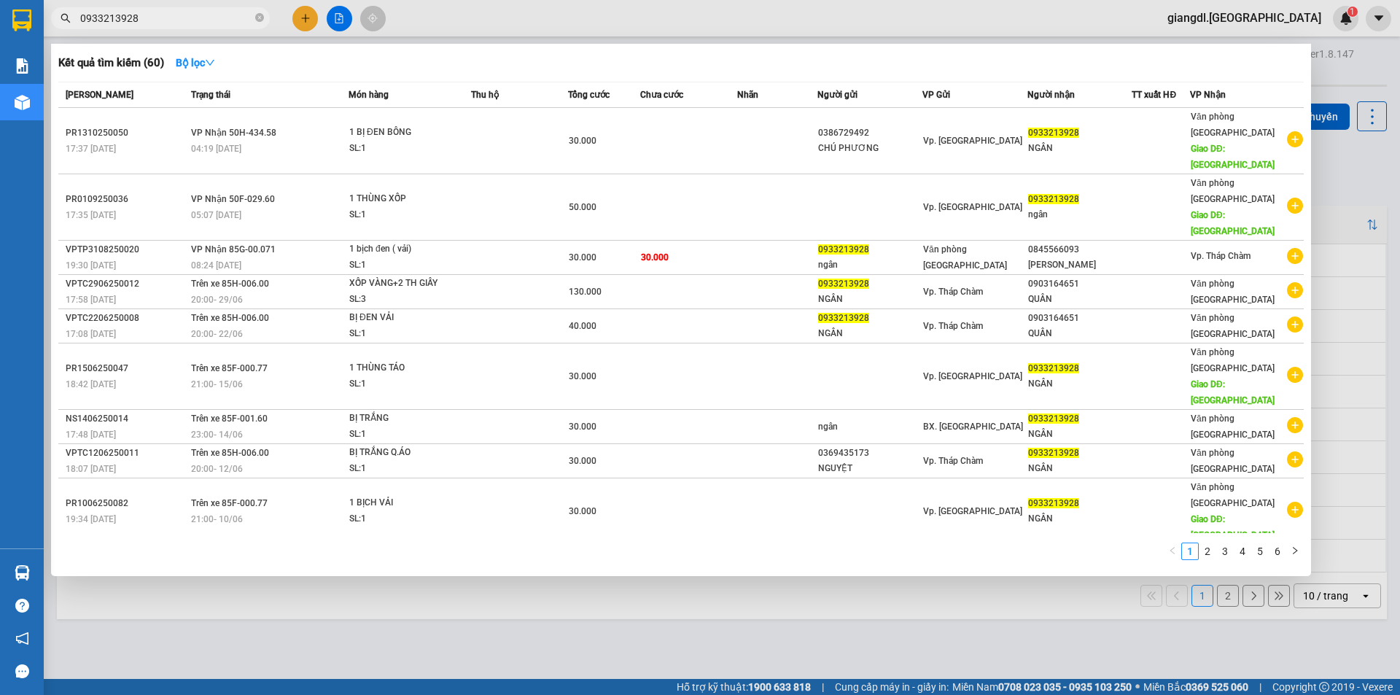
drag, startPoint x: 170, startPoint y: 20, endPoint x: 49, endPoint y: 10, distance: 121.5
click at [49, 10] on div "0933213928" at bounding box center [142, 18] width 284 height 22
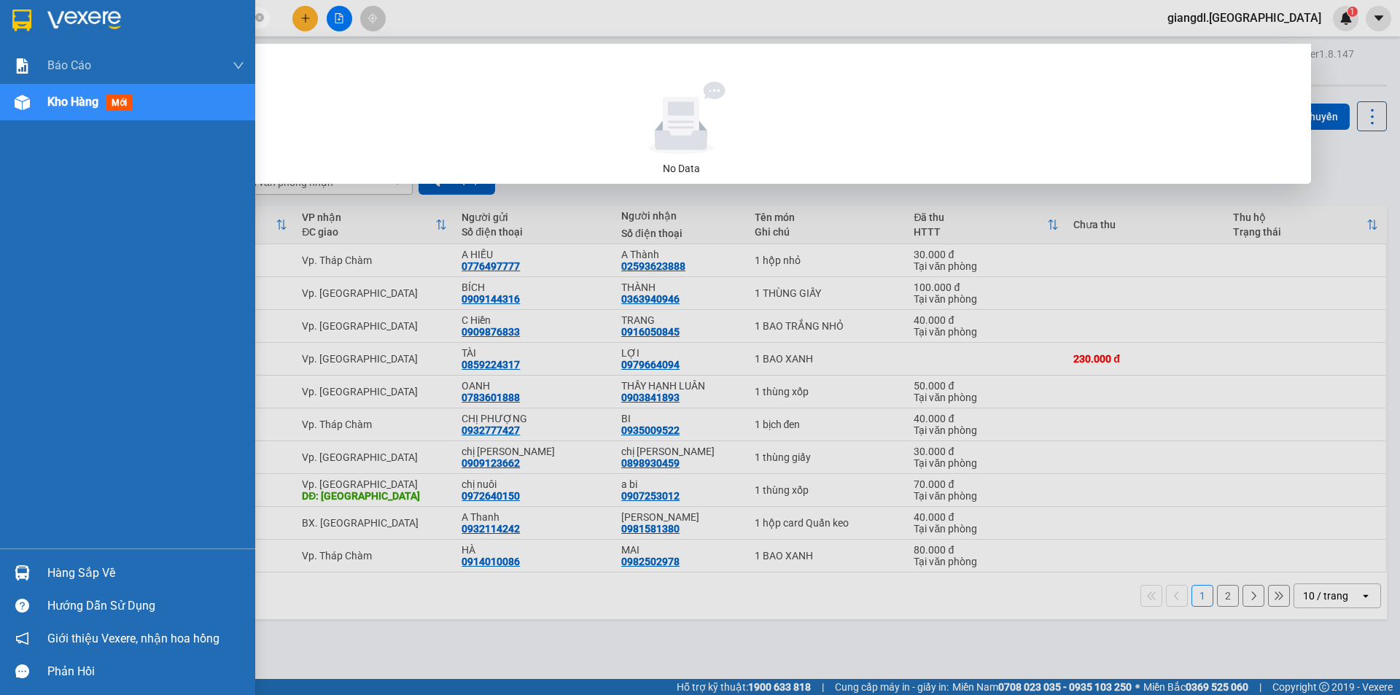
drag, startPoint x: 150, startPoint y: 19, endPoint x: 32, endPoint y: 19, distance: 118.1
click at [32, 19] on section "Kết quả tìm kiếm ( 0 ) Bộ lọc No Data 0902800119 [PERSON_NAME].quehuong 1 Báo c…" at bounding box center [700, 347] width 1400 height 695
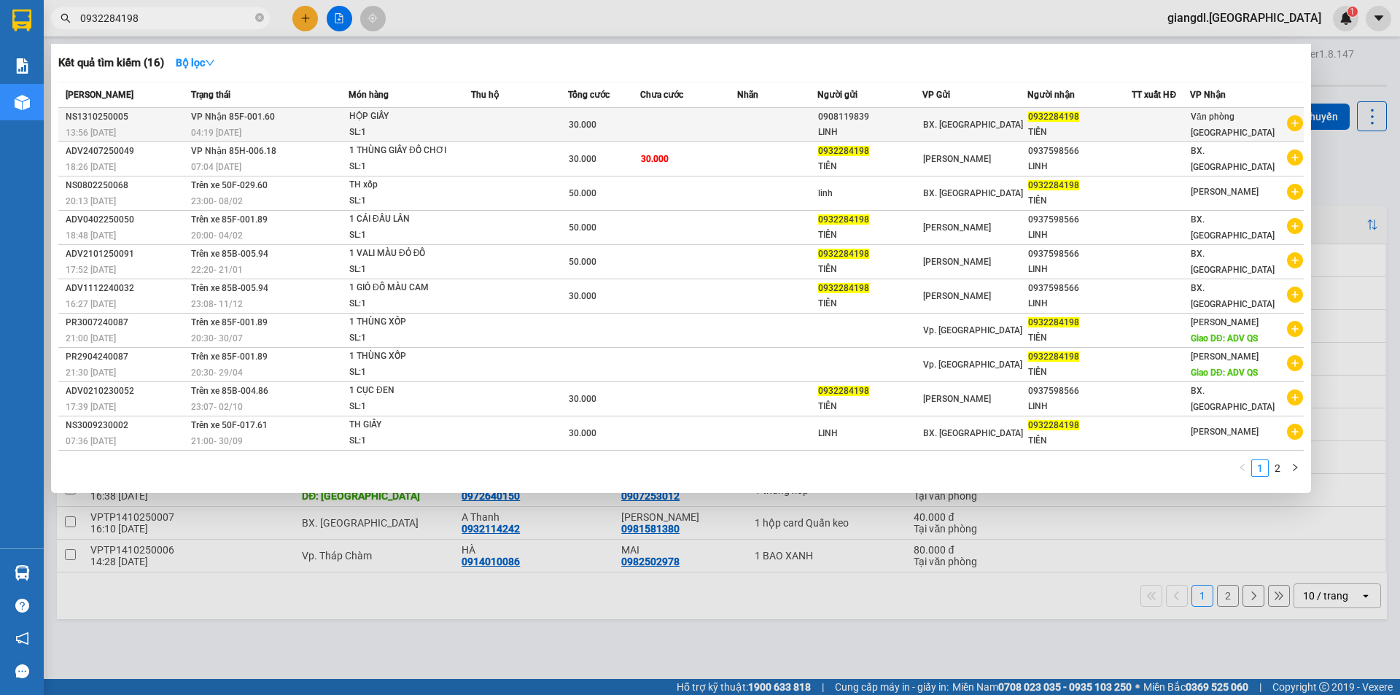
click at [277, 123] on td "VP Nhận 85F-001.60 04:19 [DATE]" at bounding box center [267, 125] width 161 height 34
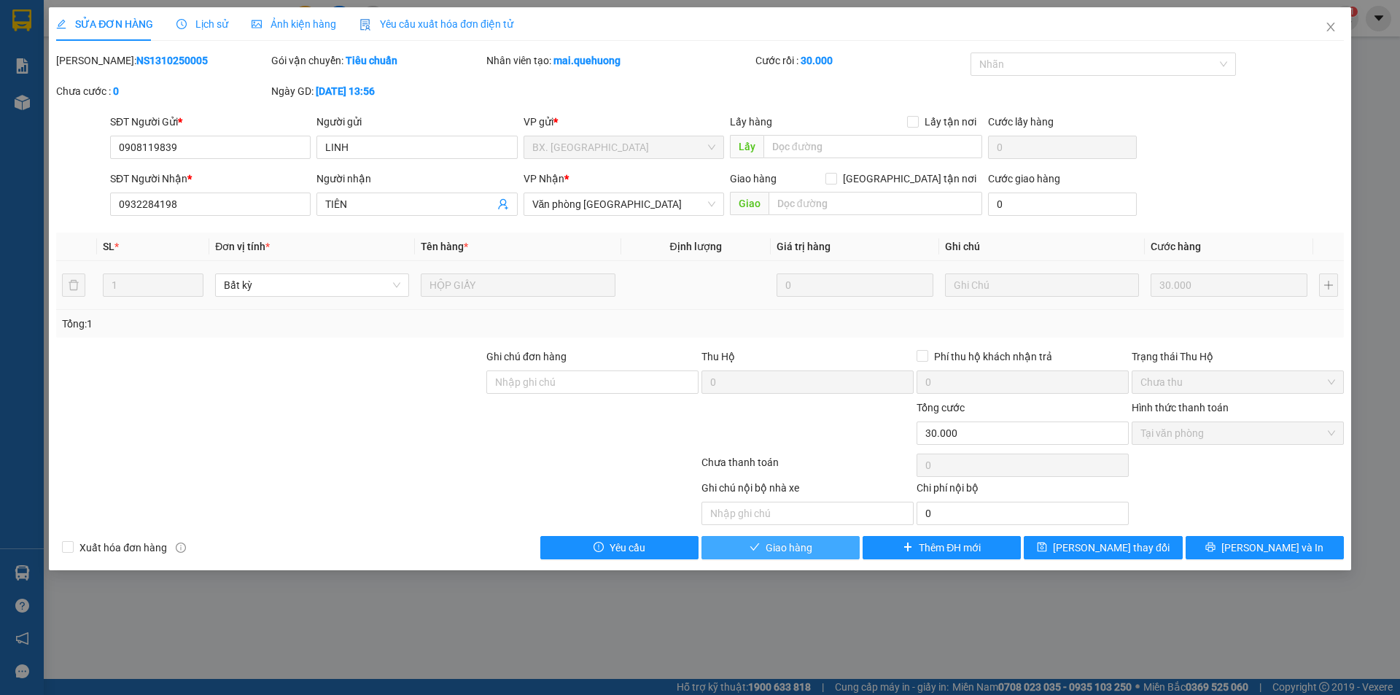
click at [760, 549] on button "Giao hàng" at bounding box center [780, 547] width 158 height 23
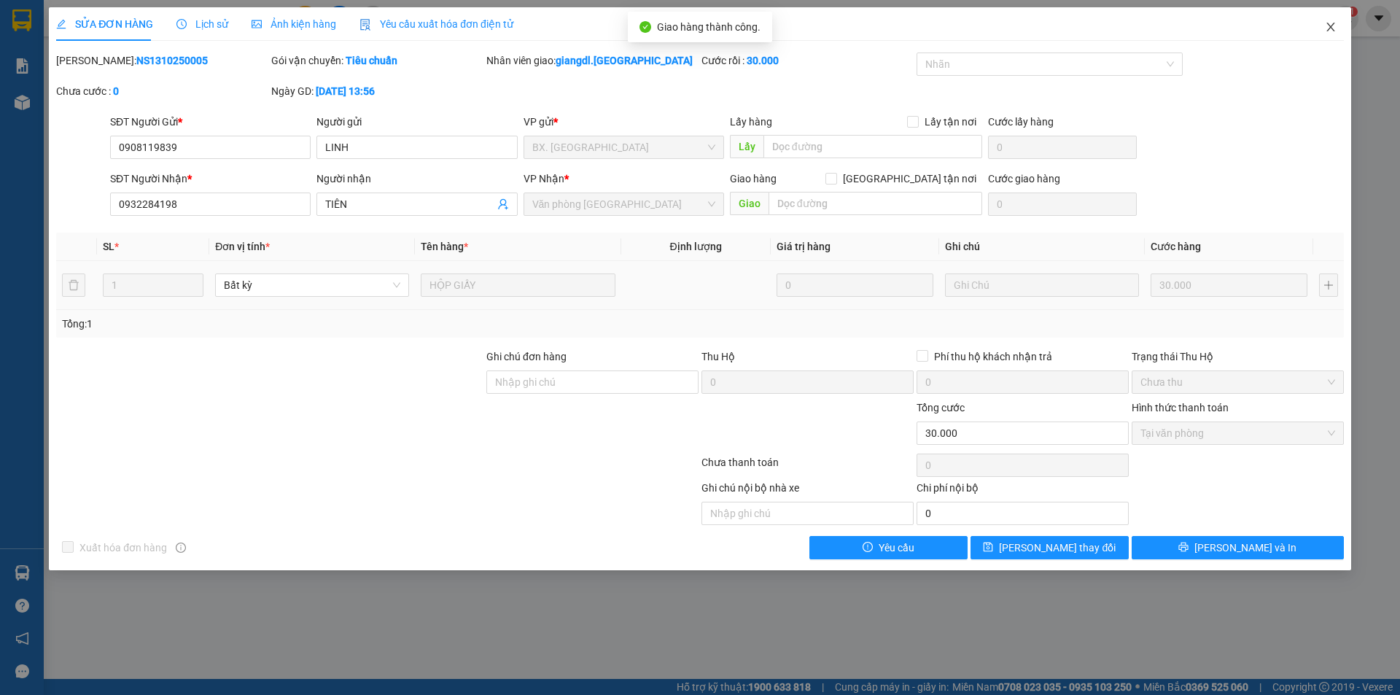
click at [1327, 26] on icon "close" at bounding box center [1331, 27] width 12 height 12
